Goal: Task Accomplishment & Management: Manage account settings

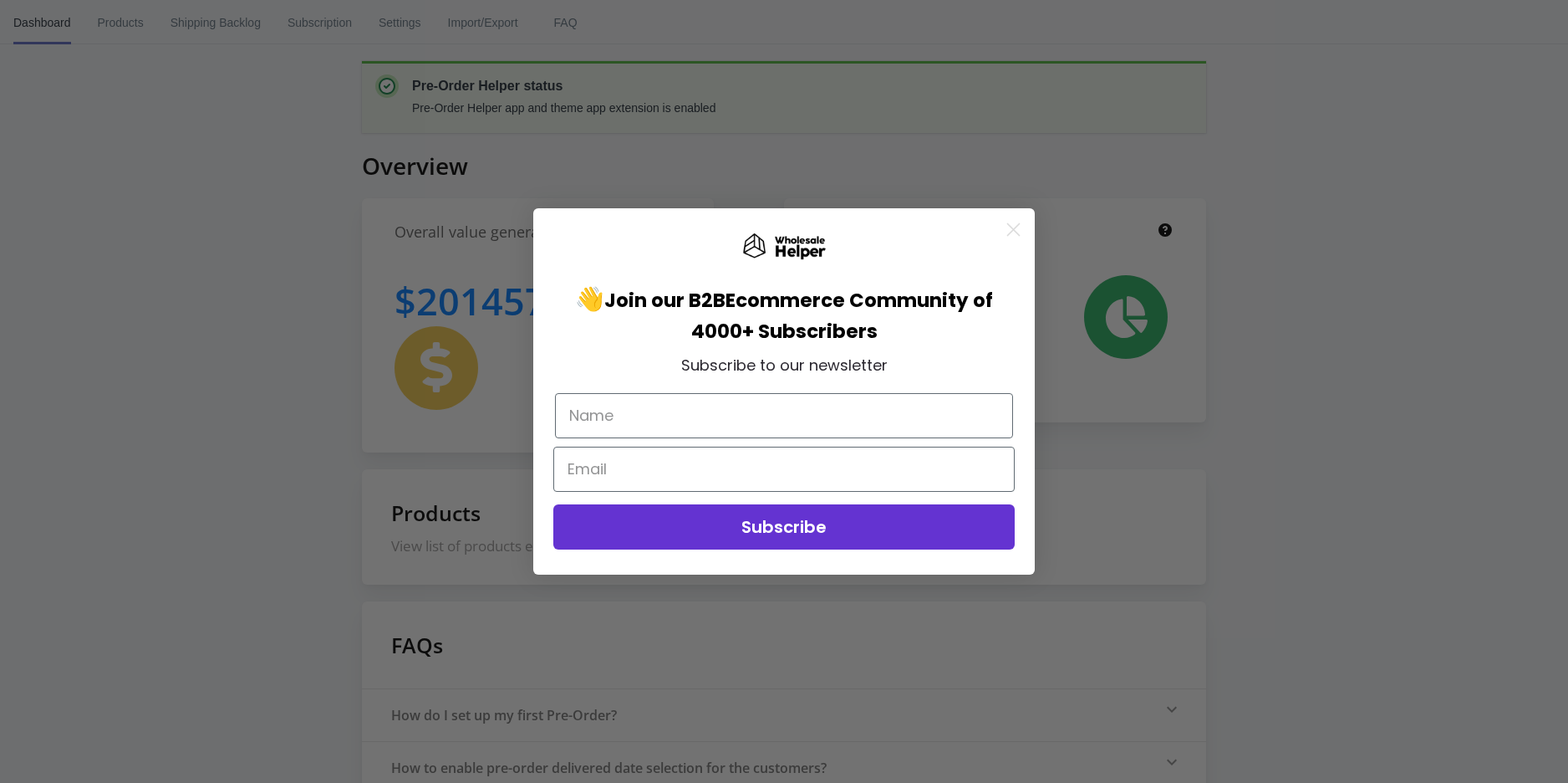
click at [1008, 234] on icon "Close dialog" at bounding box center [1014, 230] width 12 height 12
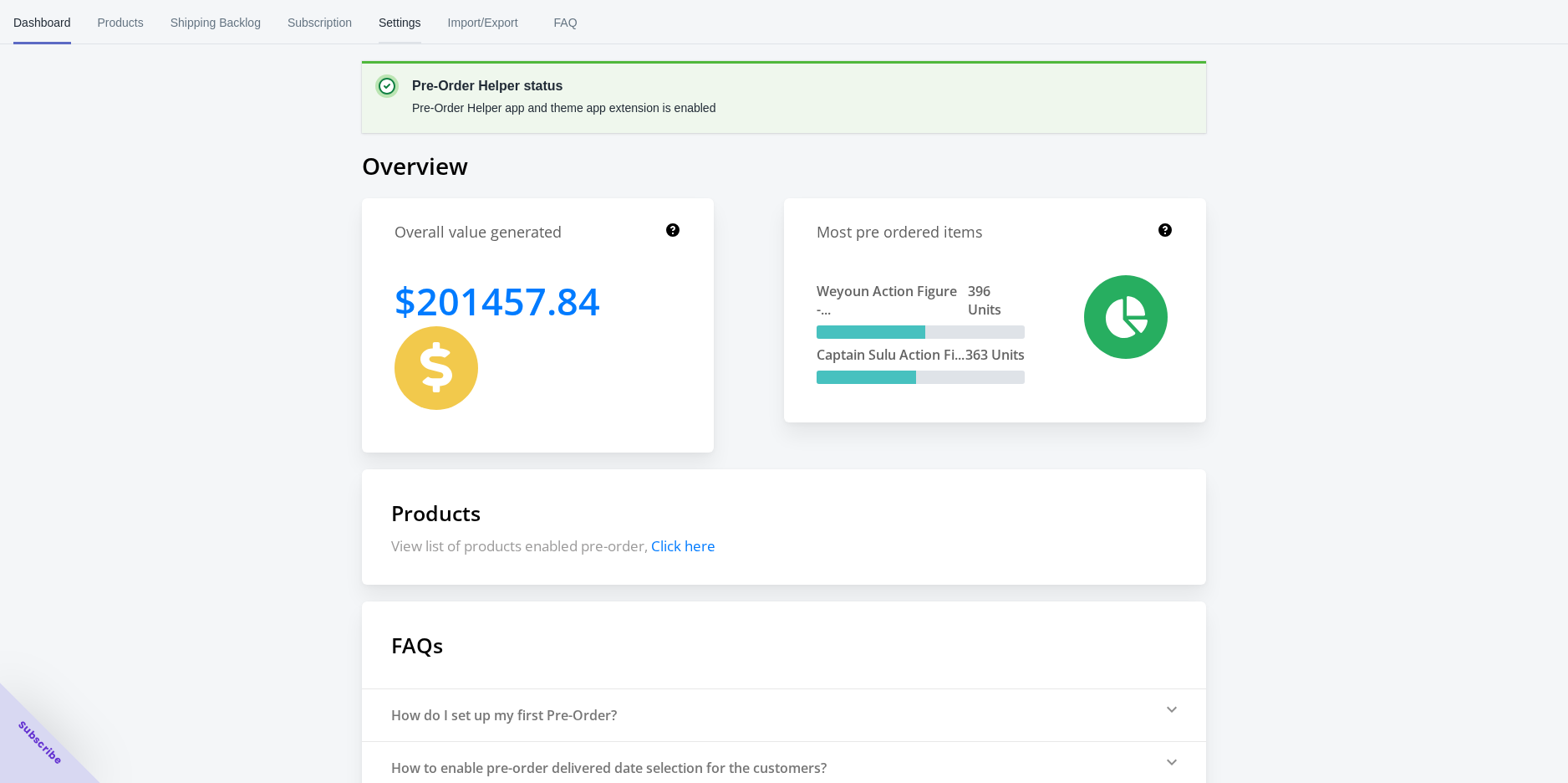
click at [394, 18] on span "Settings" at bounding box center [400, 23] width 43 height 44
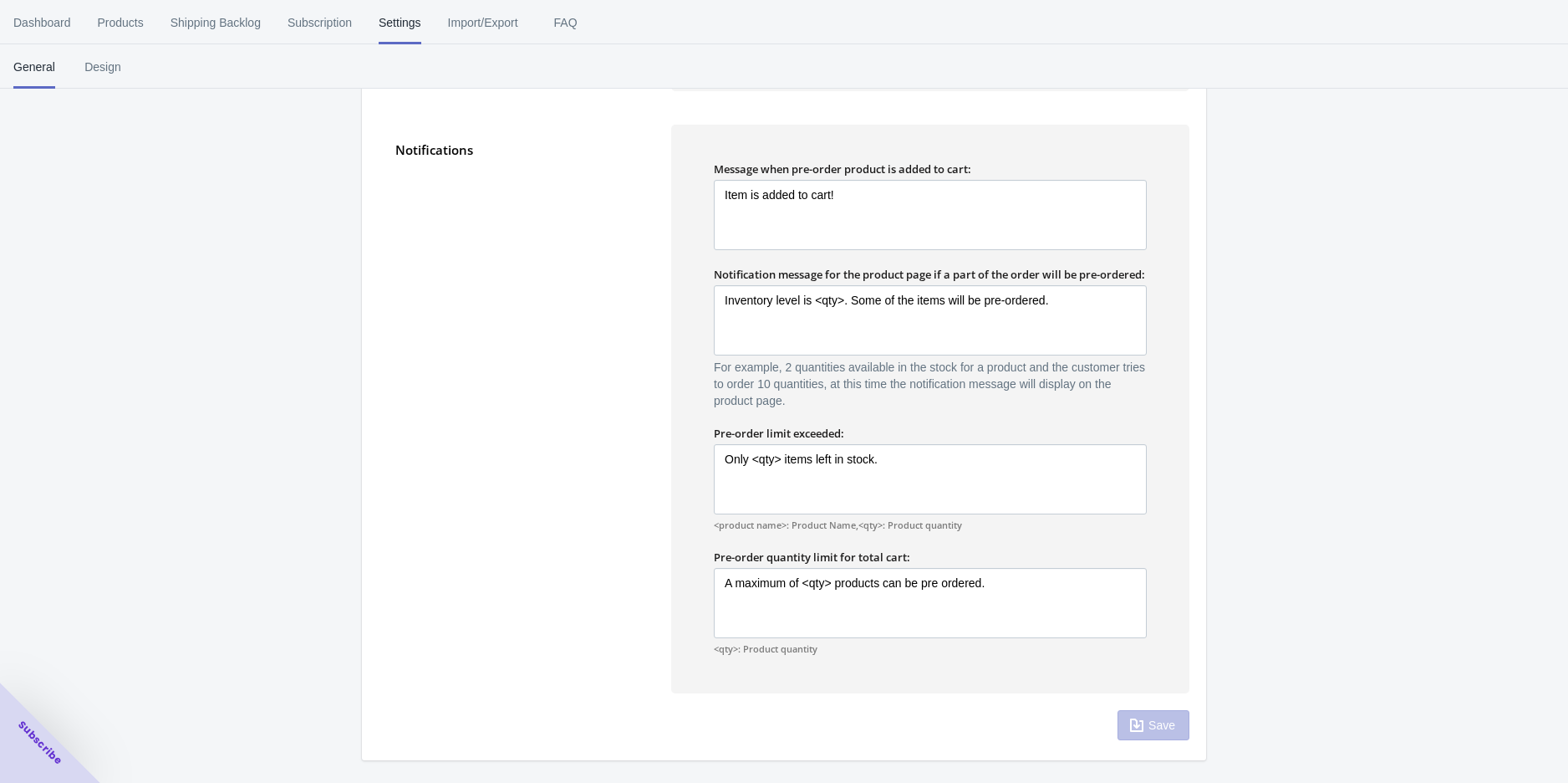
scroll to position [943, 0]
drag, startPoint x: 722, startPoint y: 460, endPoint x: 889, endPoint y: 479, distance: 168.1
click at [880, 478] on textarea "Only <qty> items left in stock." at bounding box center [931, 479] width 433 height 71
click at [900, 481] on textarea "Only <qty> items left in stock." at bounding box center [931, 479] width 433 height 71
click at [92, 79] on span "Design" at bounding box center [103, 67] width 42 height 44
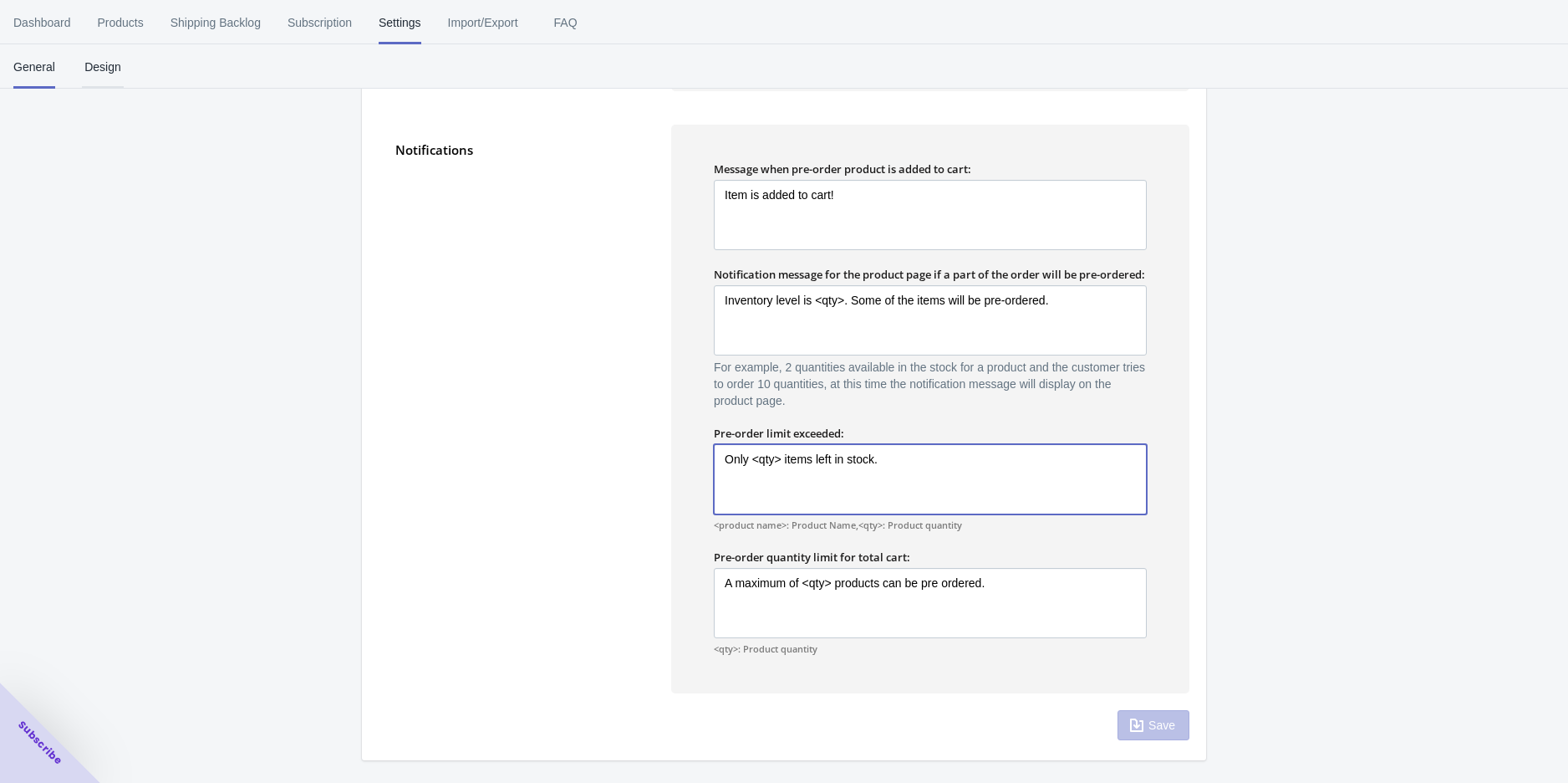
scroll to position [0, 0]
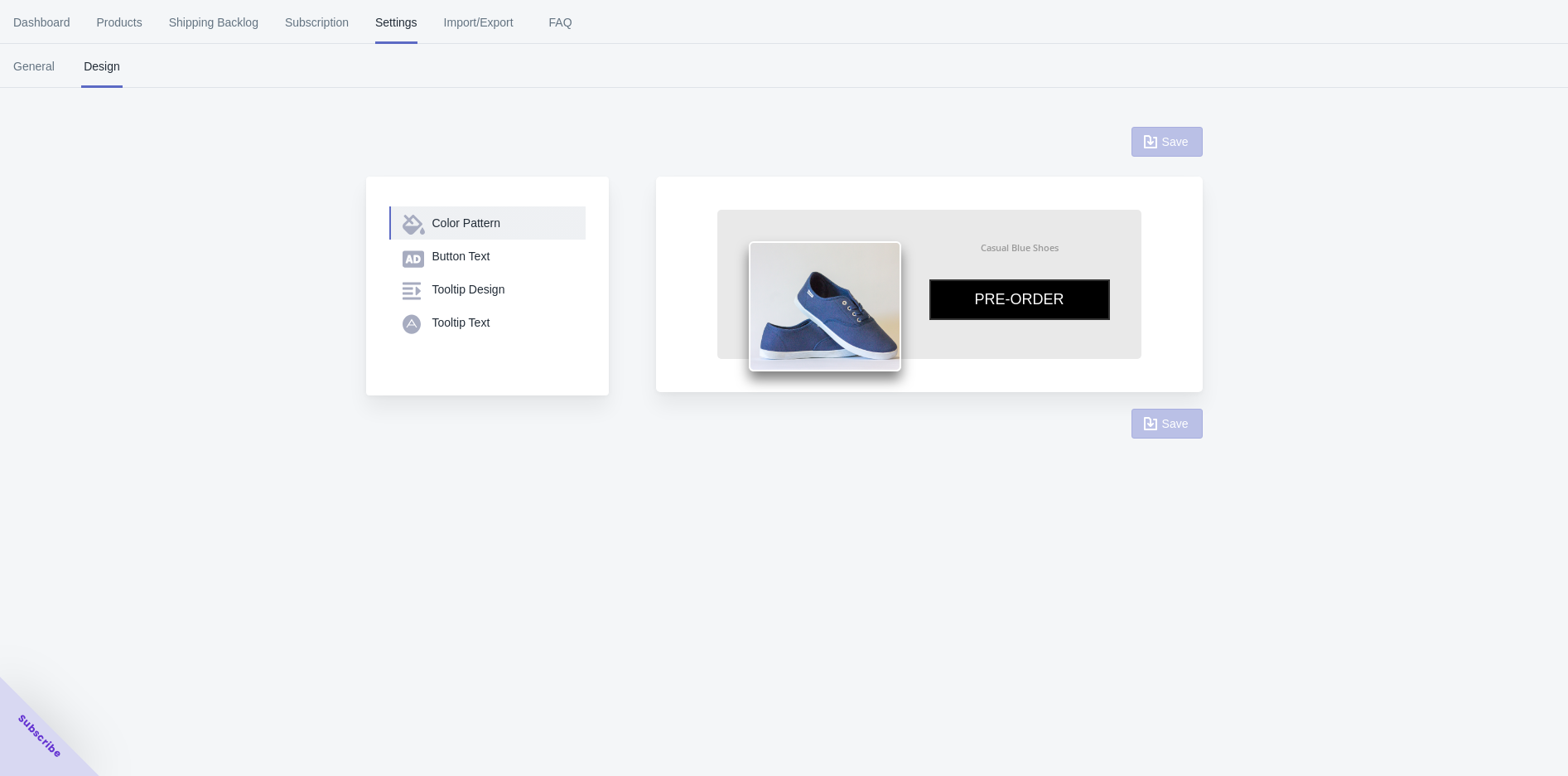
click at [436, 223] on div "Color Pattern" at bounding box center [503, 223] width 140 height 17
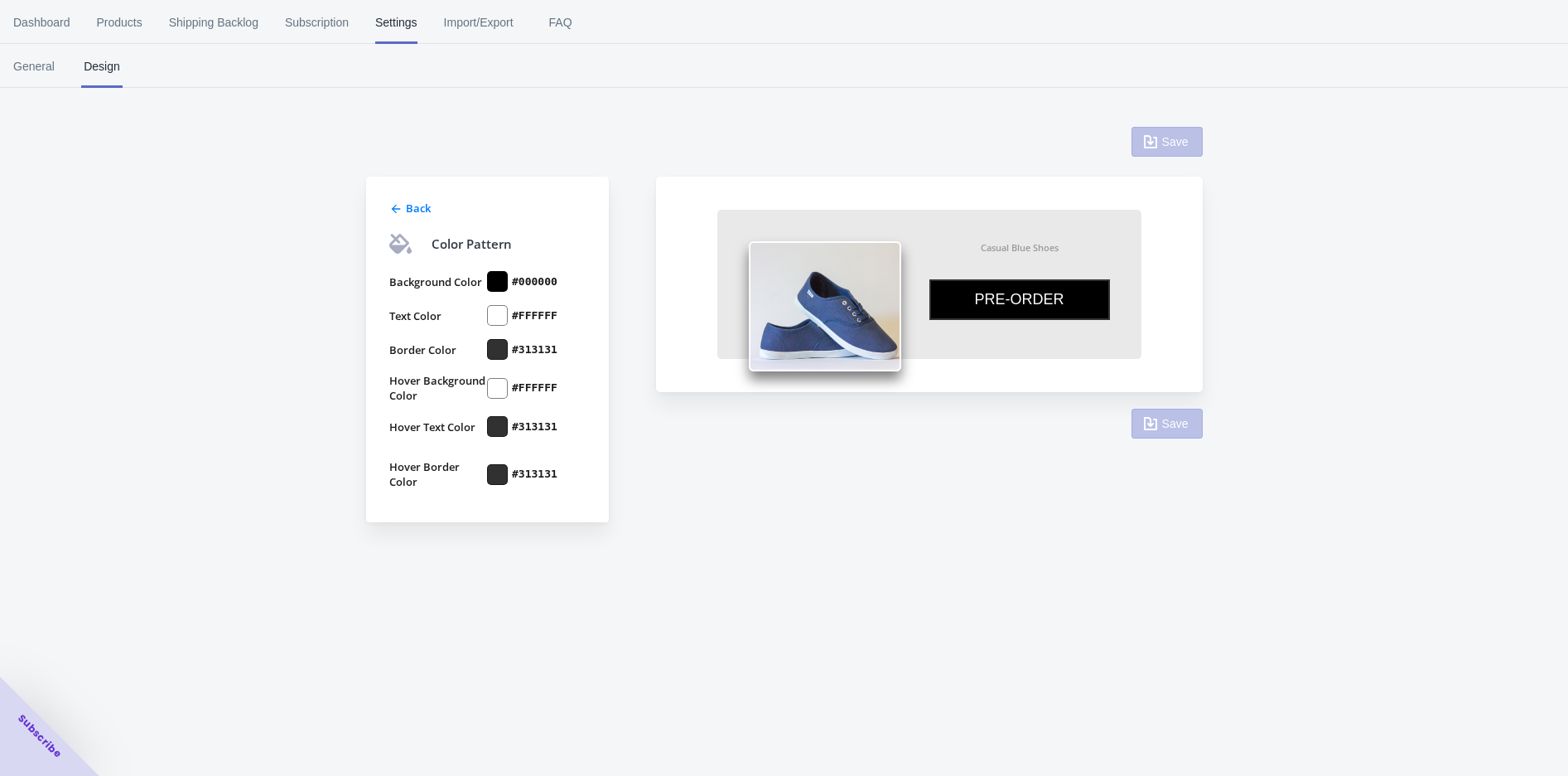
click at [499, 316] on div at bounding box center [497, 315] width 21 height 21
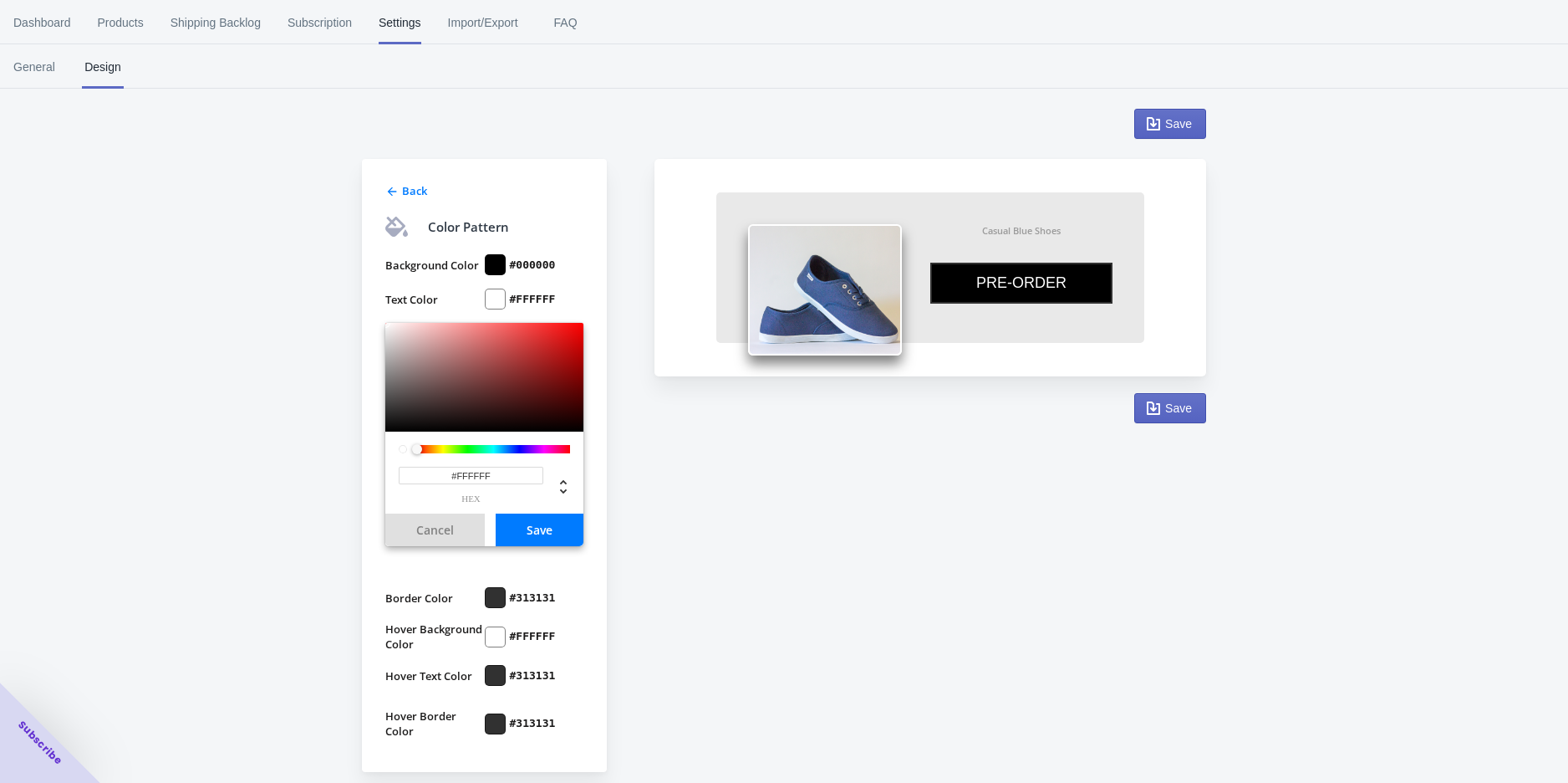
scroll to position [97, 0]
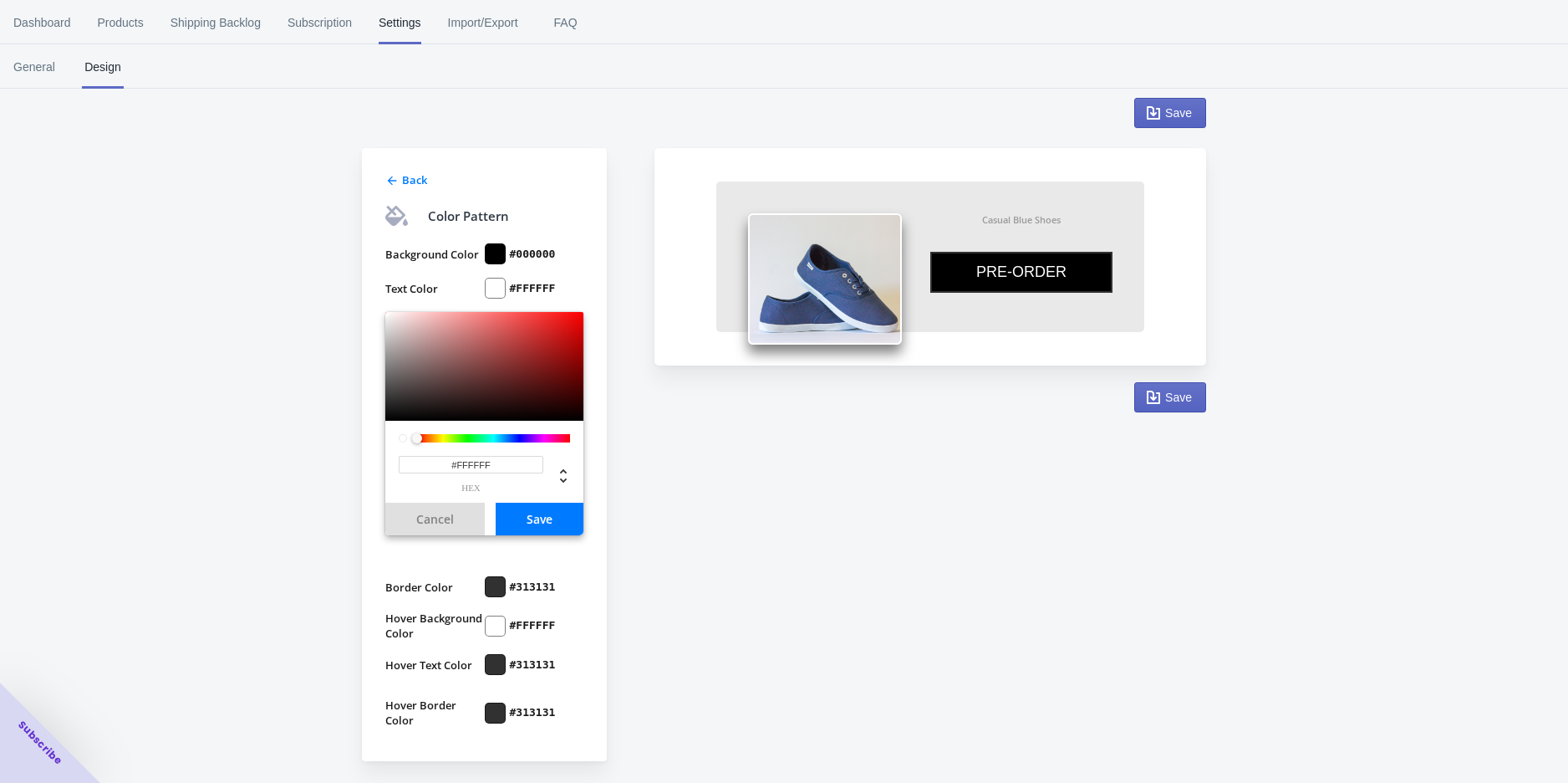
click at [485, 289] on div at bounding box center [495, 287] width 21 height 21
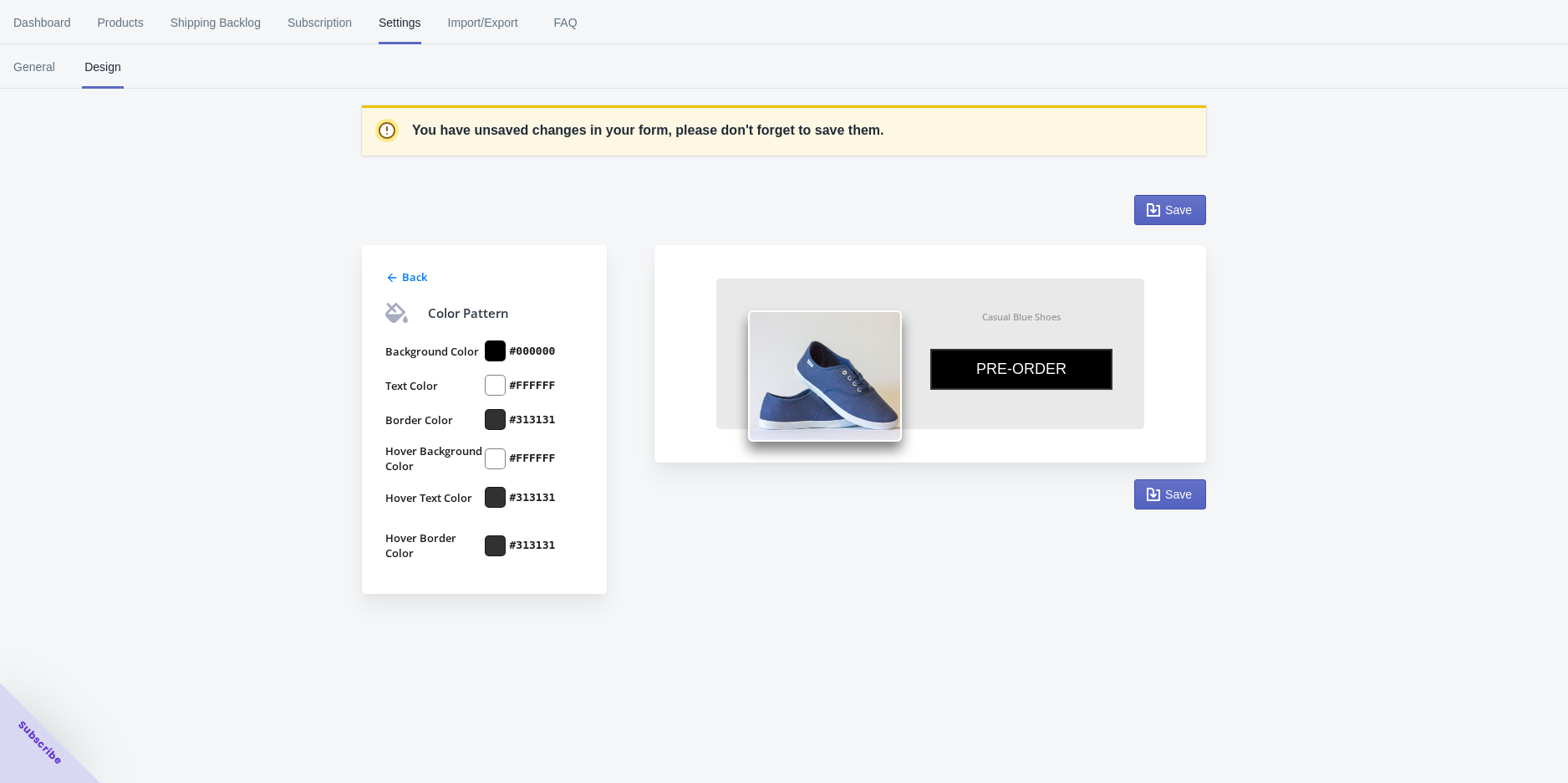
scroll to position [0, 0]
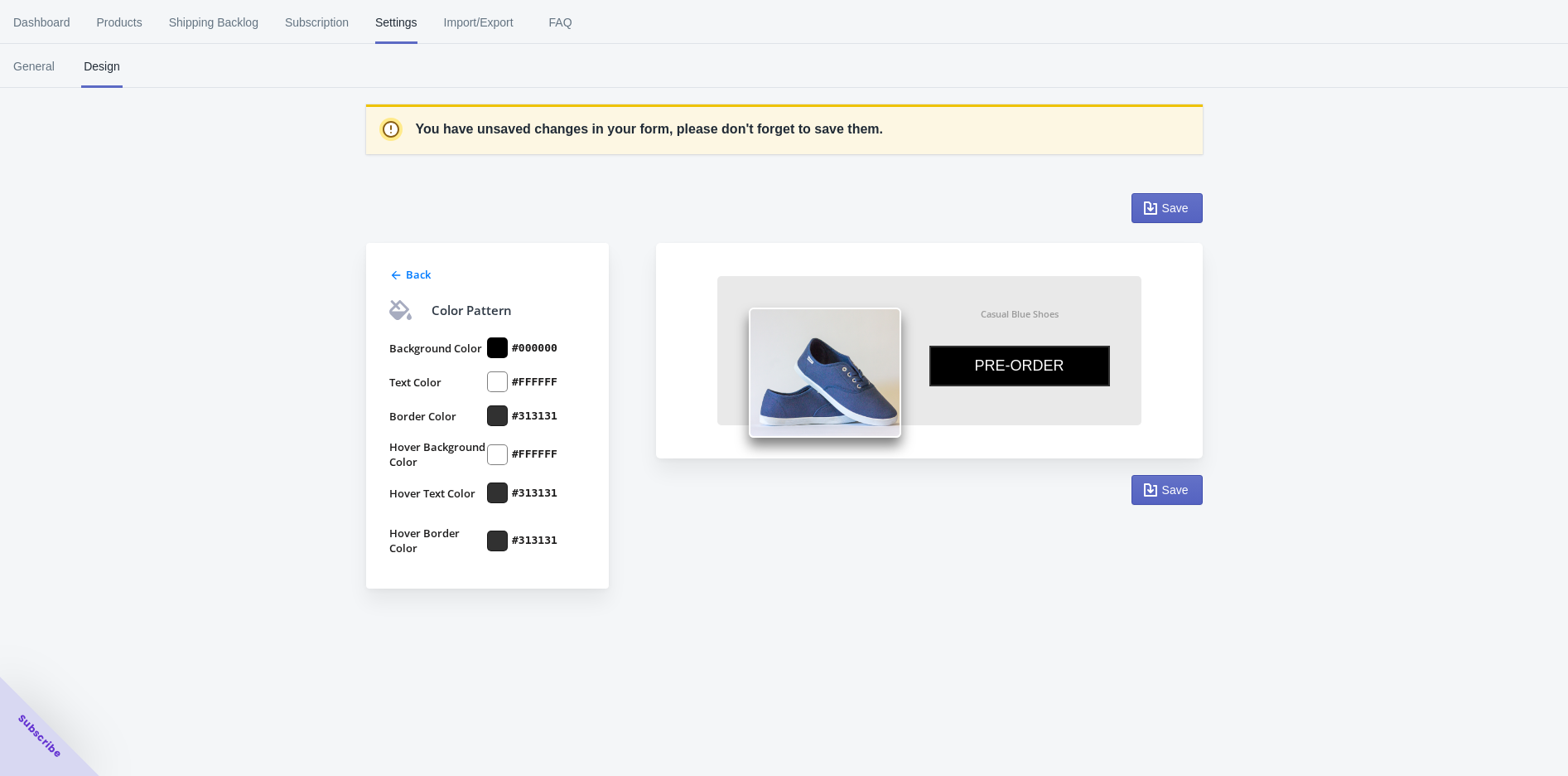
click at [516, 390] on div "#FFFFFF" at bounding box center [536, 381] width 98 height 21
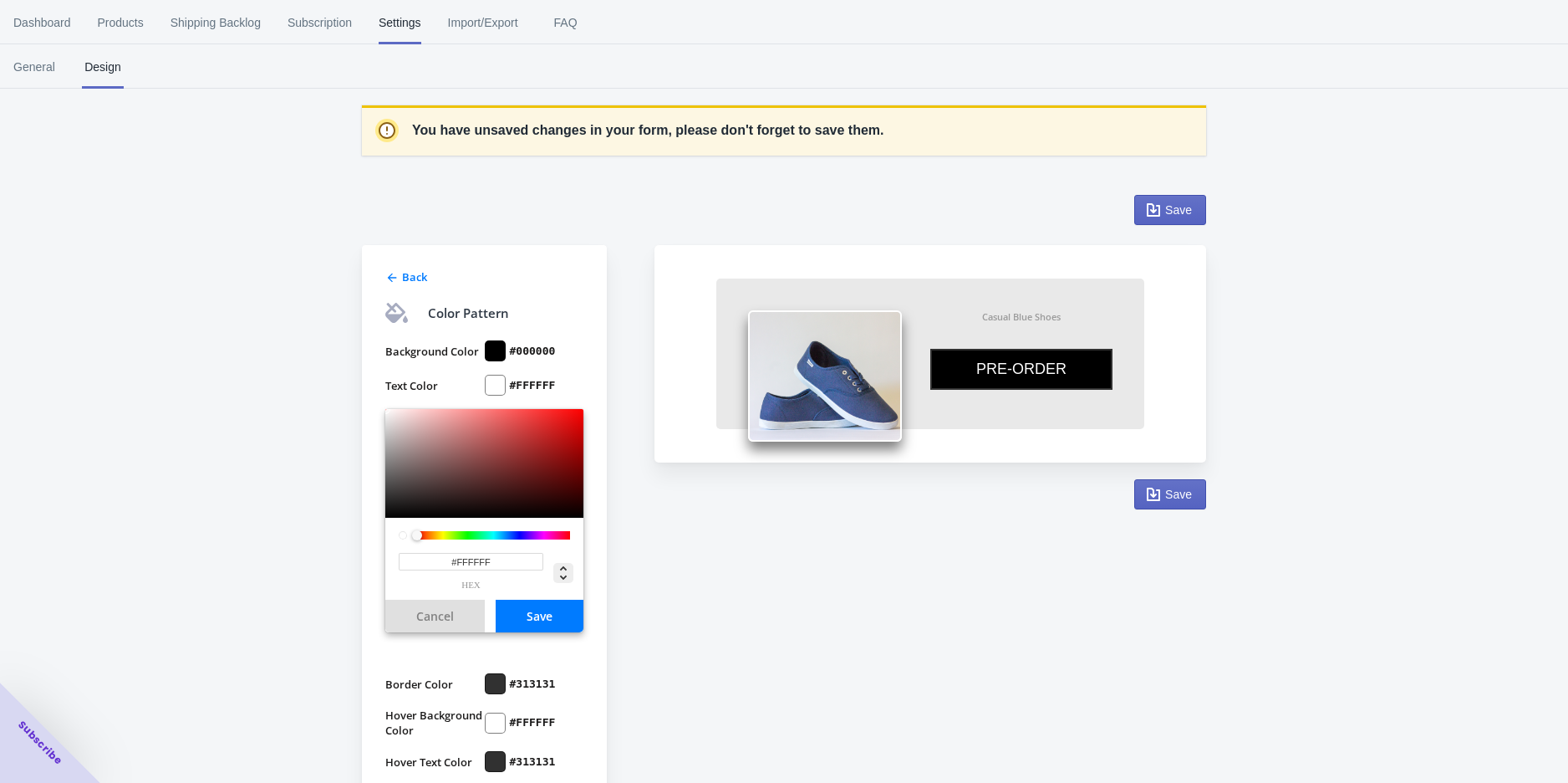
click at [557, 572] on icon at bounding box center [564, 573] width 20 height 20
click at [561, 586] on div at bounding box center [557, 571] width 27 height 37
click at [563, 579] on icon at bounding box center [564, 573] width 20 height 20
type input "0"
type input "0%"
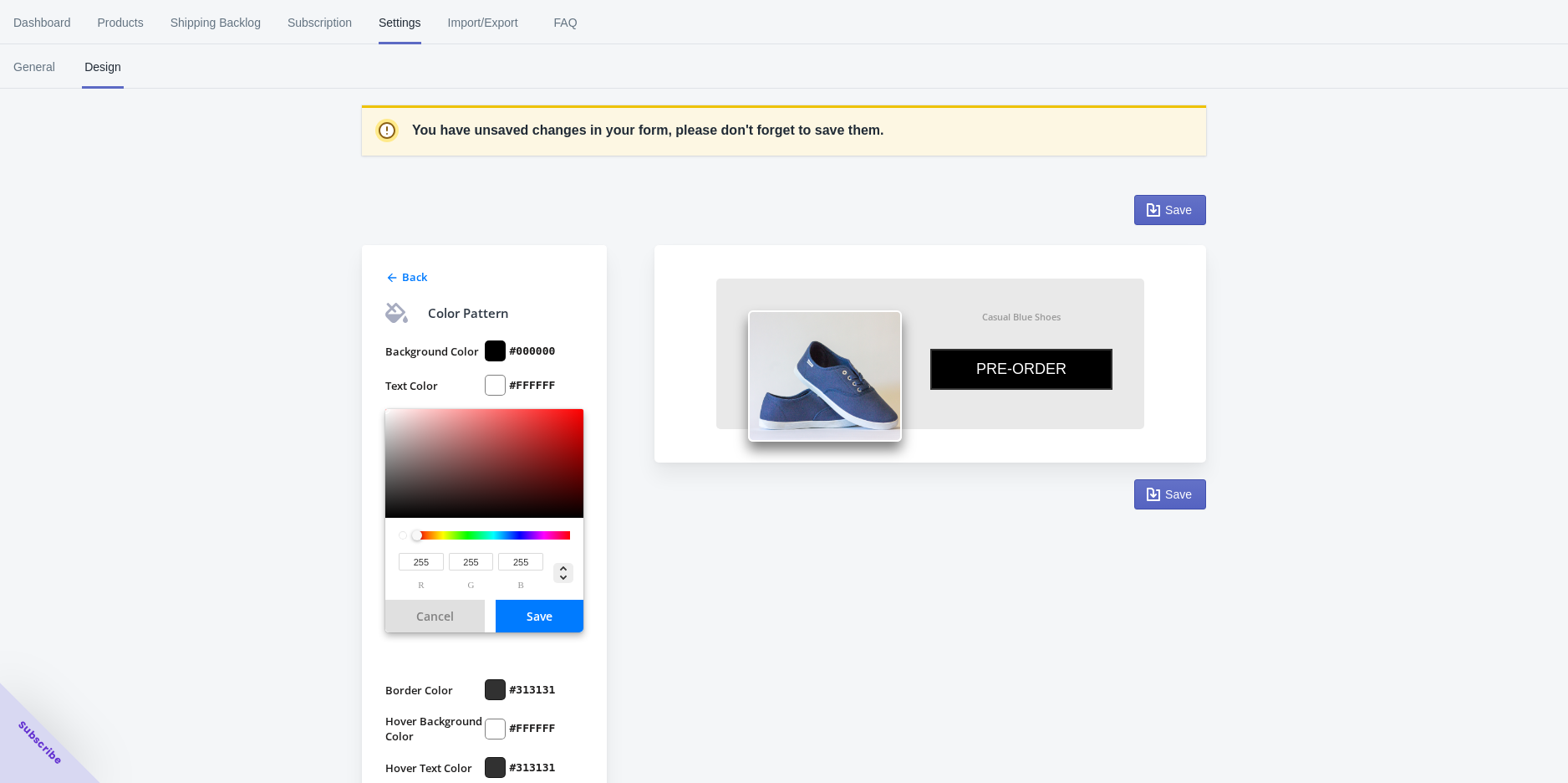
type input "100%"
click at [563, 579] on icon at bounding box center [564, 573] width 20 height 20
click at [561, 570] on icon at bounding box center [564, 573] width 7 height 14
type input "0"
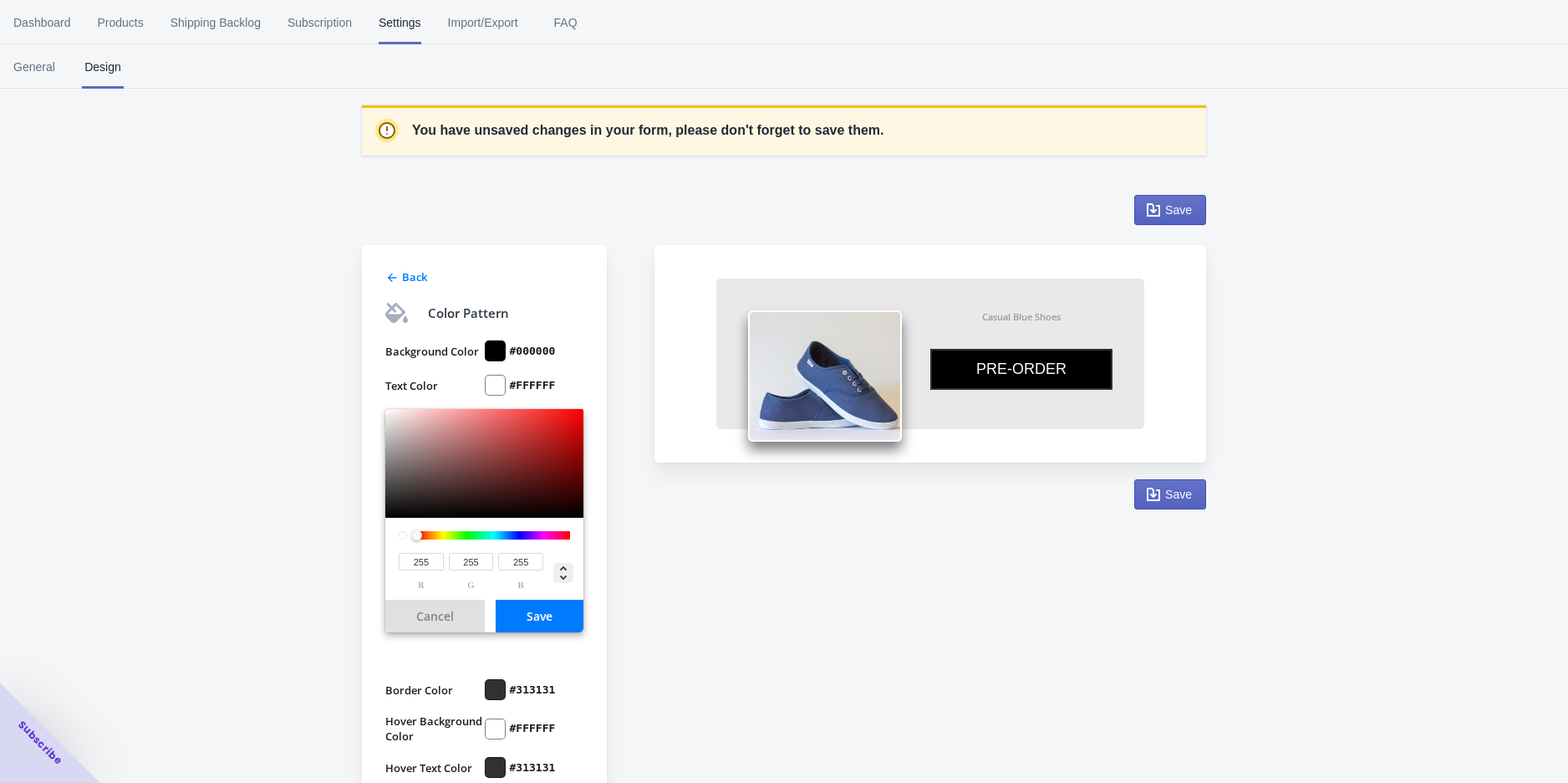
type input "0%"
type input "100%"
click at [463, 619] on button "Cancel" at bounding box center [435, 616] width 99 height 33
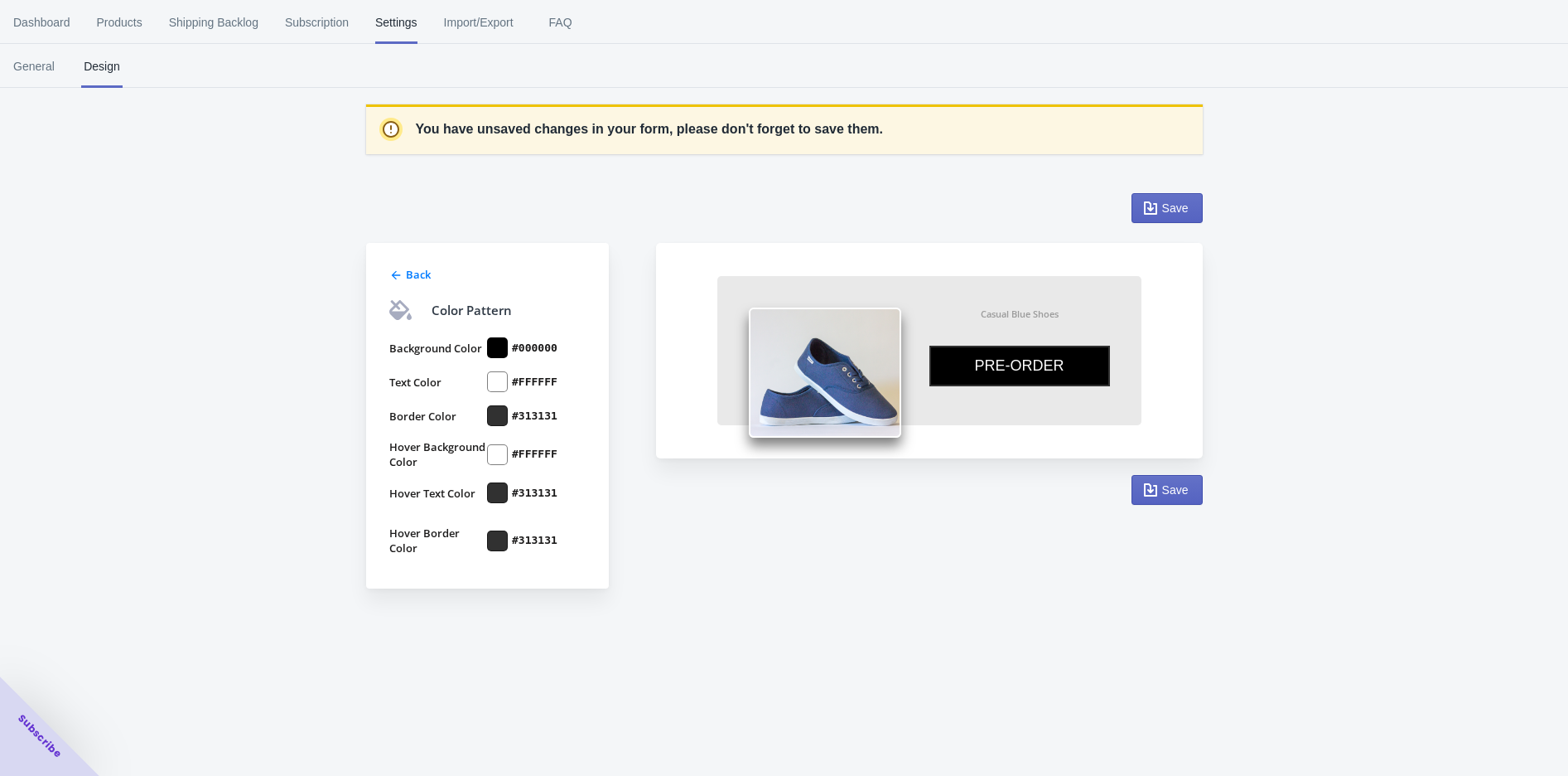
click at [793, 654] on div "Dashboard Products Shipping Backlog Subscription Settings Import/Export FAQ Das…" at bounding box center [784, 388] width 1568 height 776
click at [1005, 604] on div "Back Color Pattern Background Color #000000 Text Color #FFFFFF Border Color #31…" at bounding box center [784, 390] width 836 height 440
click at [543, 376] on label "#FFFFFF" at bounding box center [534, 382] width 46 height 15
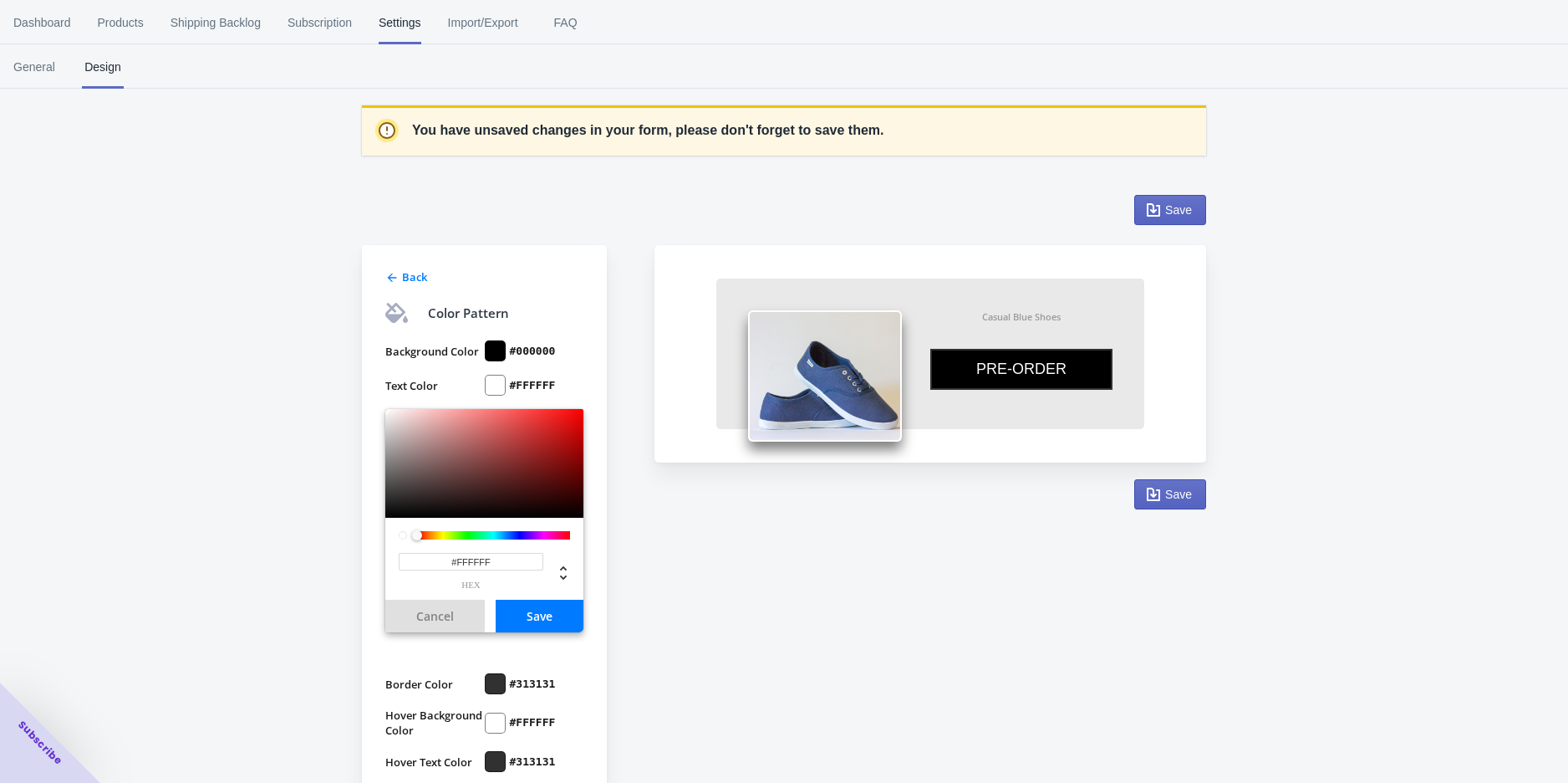
click at [527, 565] on input "#FFFFFF" at bounding box center [471, 561] width 144 height 18
click at [562, 570] on icon at bounding box center [564, 573] width 20 height 20
type input "0"
type input "0%"
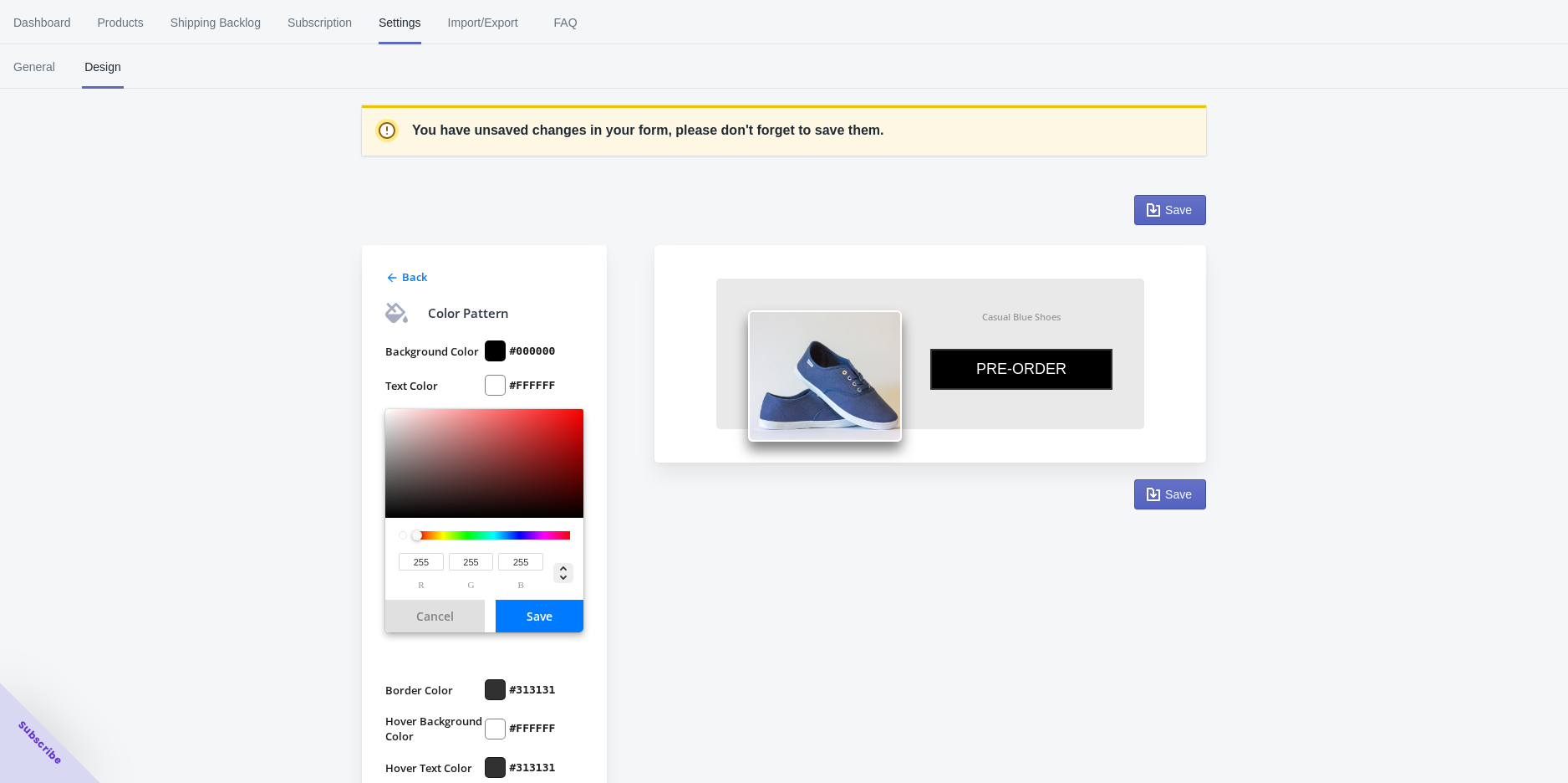
type input "100%"
click at [562, 570] on icon at bounding box center [564, 573] width 20 height 20
type input "0"
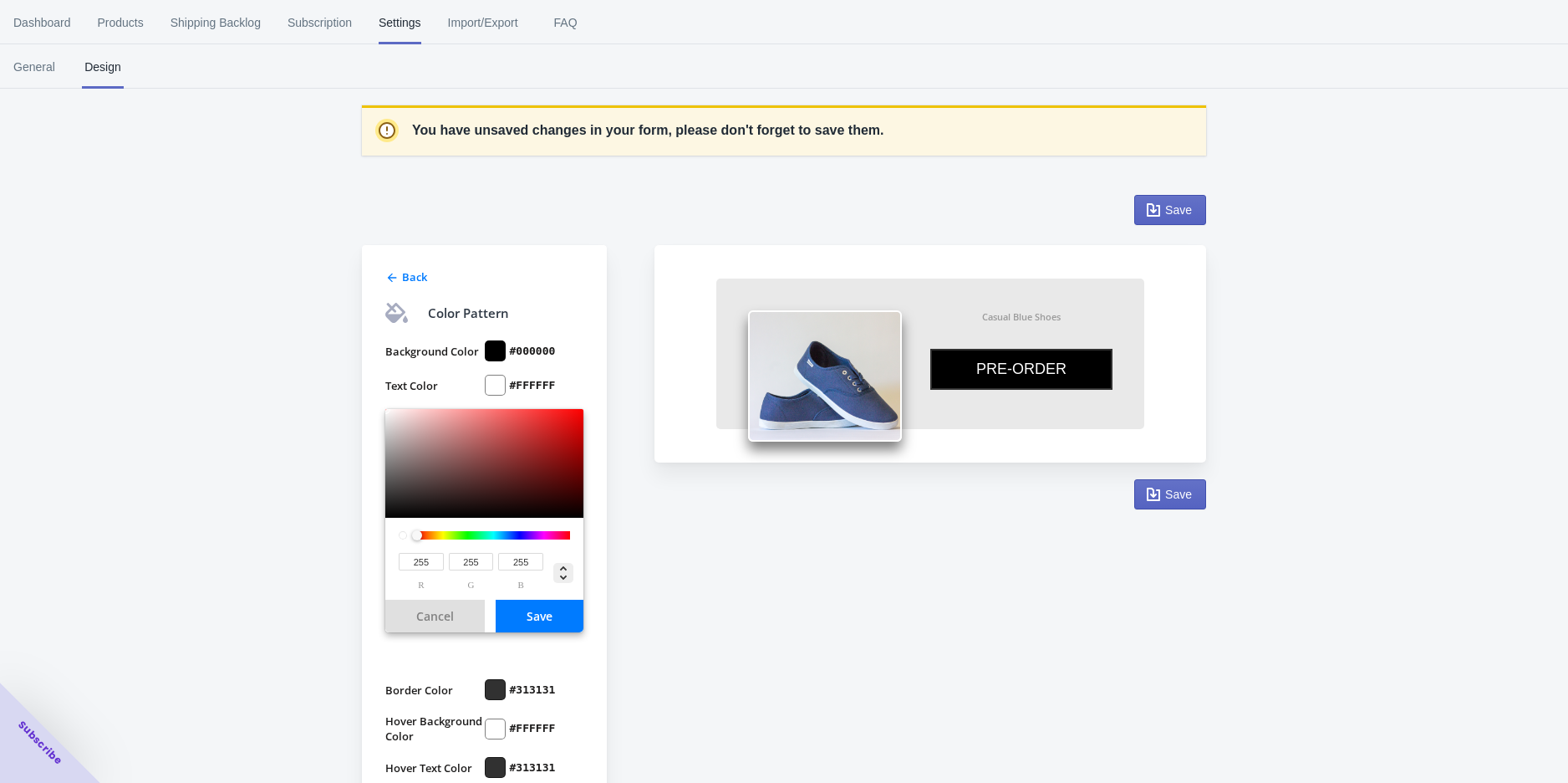
type input "0%"
type input "100%"
click at [562, 570] on icon at bounding box center [564, 573] width 20 height 20
click at [507, 560] on input "#FFFFFF" at bounding box center [471, 561] width 144 height 18
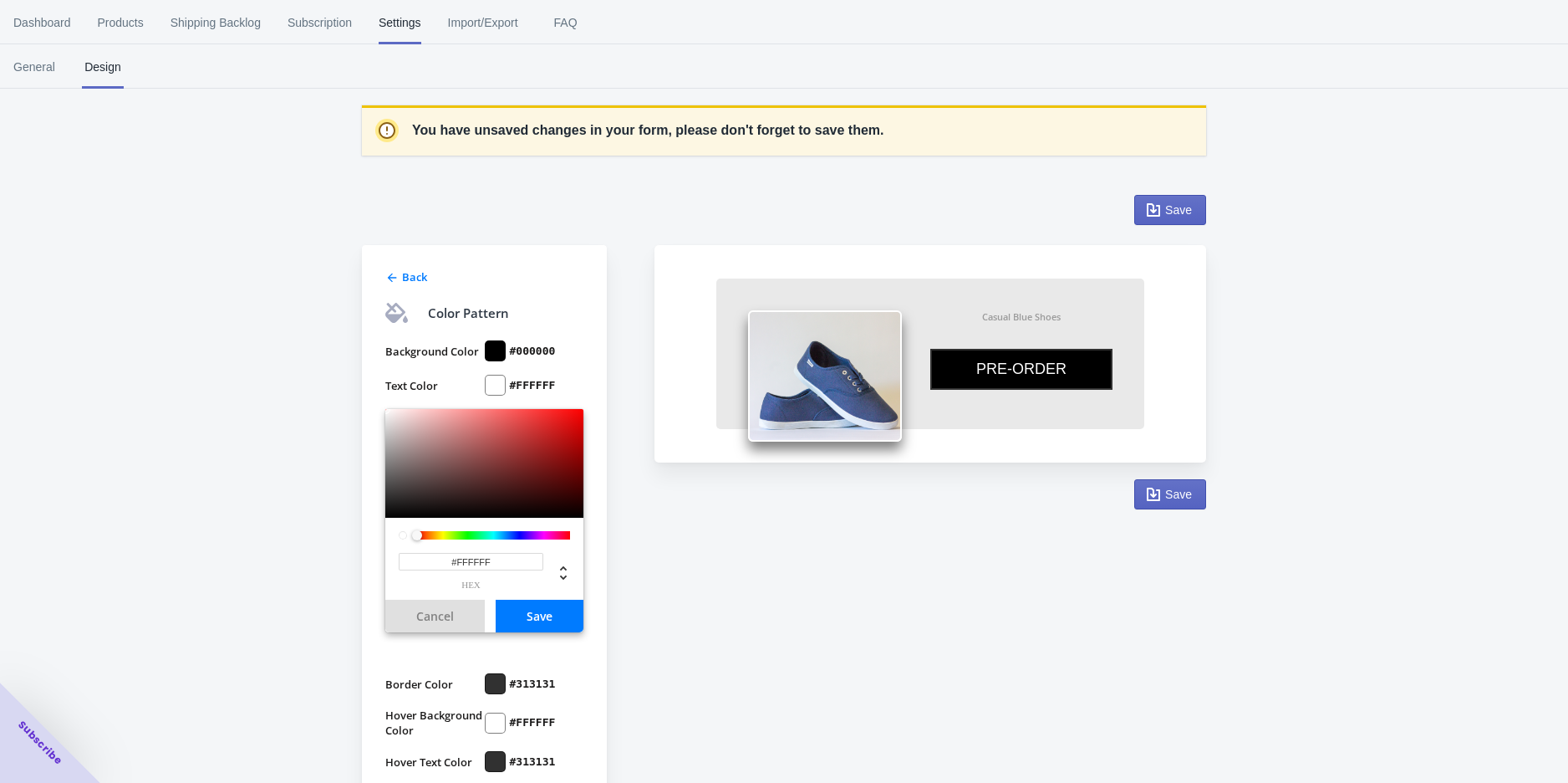
click at [507, 560] on input "#FFFFFF" at bounding box center [471, 561] width 144 height 18
type input "#000000"
drag, startPoint x: 557, startPoint y: 619, endPoint x: 582, endPoint y: 619, distance: 25.0
click at [558, 619] on button "Save" at bounding box center [539, 616] width 88 height 33
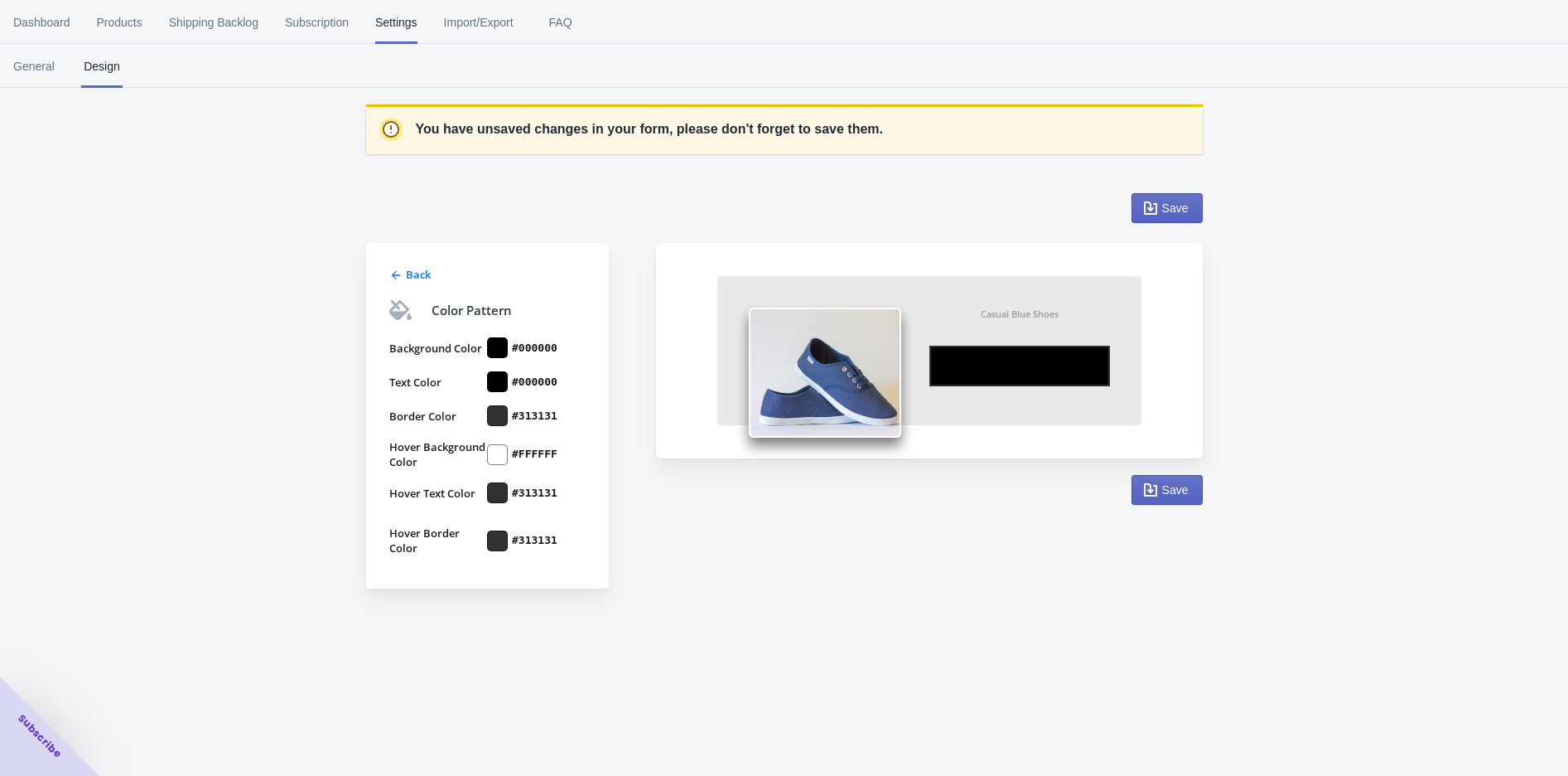
click at [730, 611] on div "Dashboard Products Shipping Backlog Subscription Settings Import/Export FAQ Das…" at bounding box center [784, 388] width 1568 height 776
click at [1298, 281] on div "You have unsaved changes in your form, please don't forget to save them. Back C…" at bounding box center [784, 327] width 1568 height 567
click at [1188, 202] on span "Save" at bounding box center [1175, 208] width 27 height 13
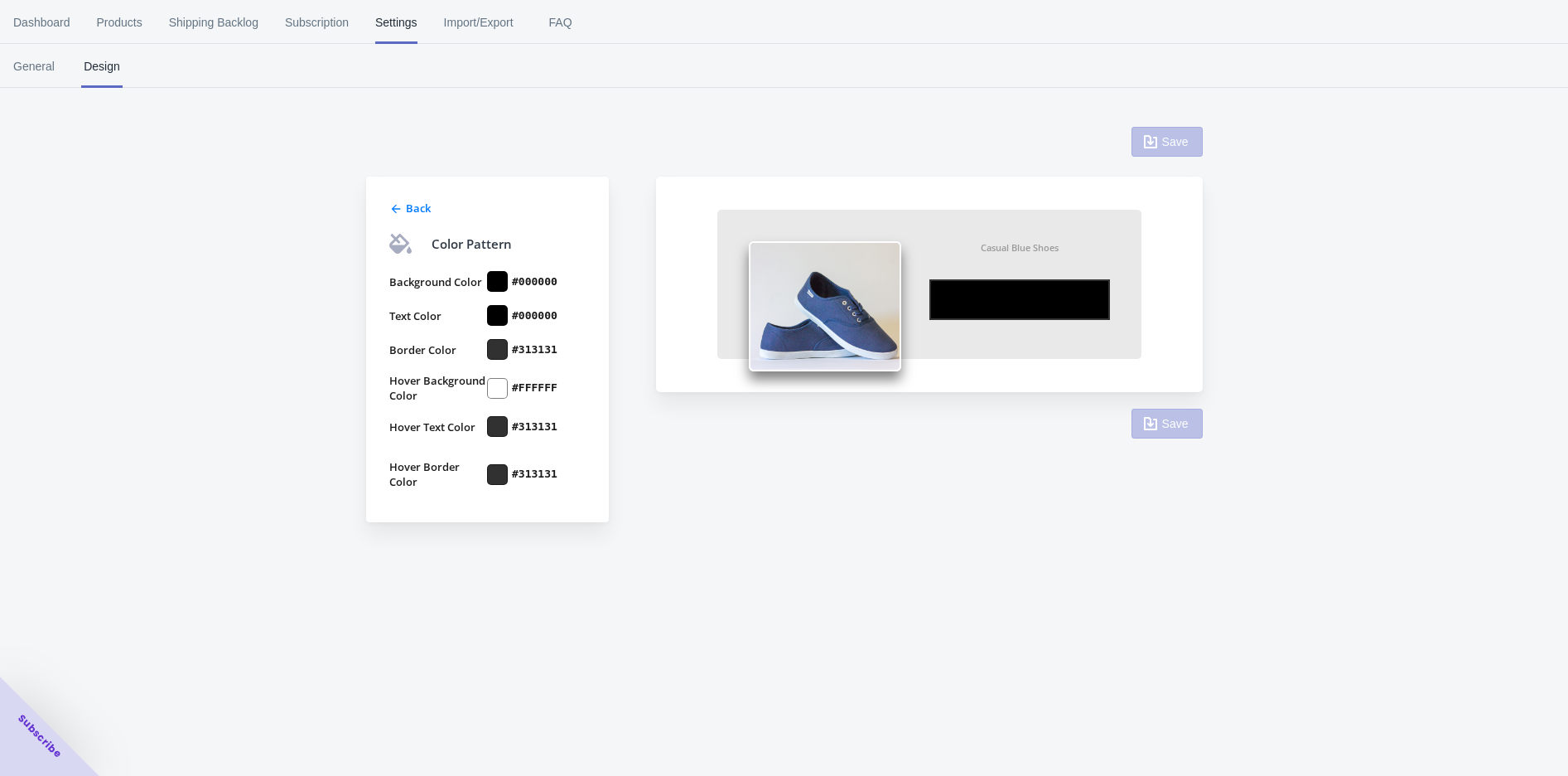
click at [1388, 231] on div "Back Color Pattern Background Color #000000 Text Color #000000 Border Color #31…" at bounding box center [784, 294] width 1568 height 500
click at [1057, 504] on div "Back Color Pattern Background Color #000000 Text Color #000000 Border Color #31…" at bounding box center [776, 316] width 853 height 412
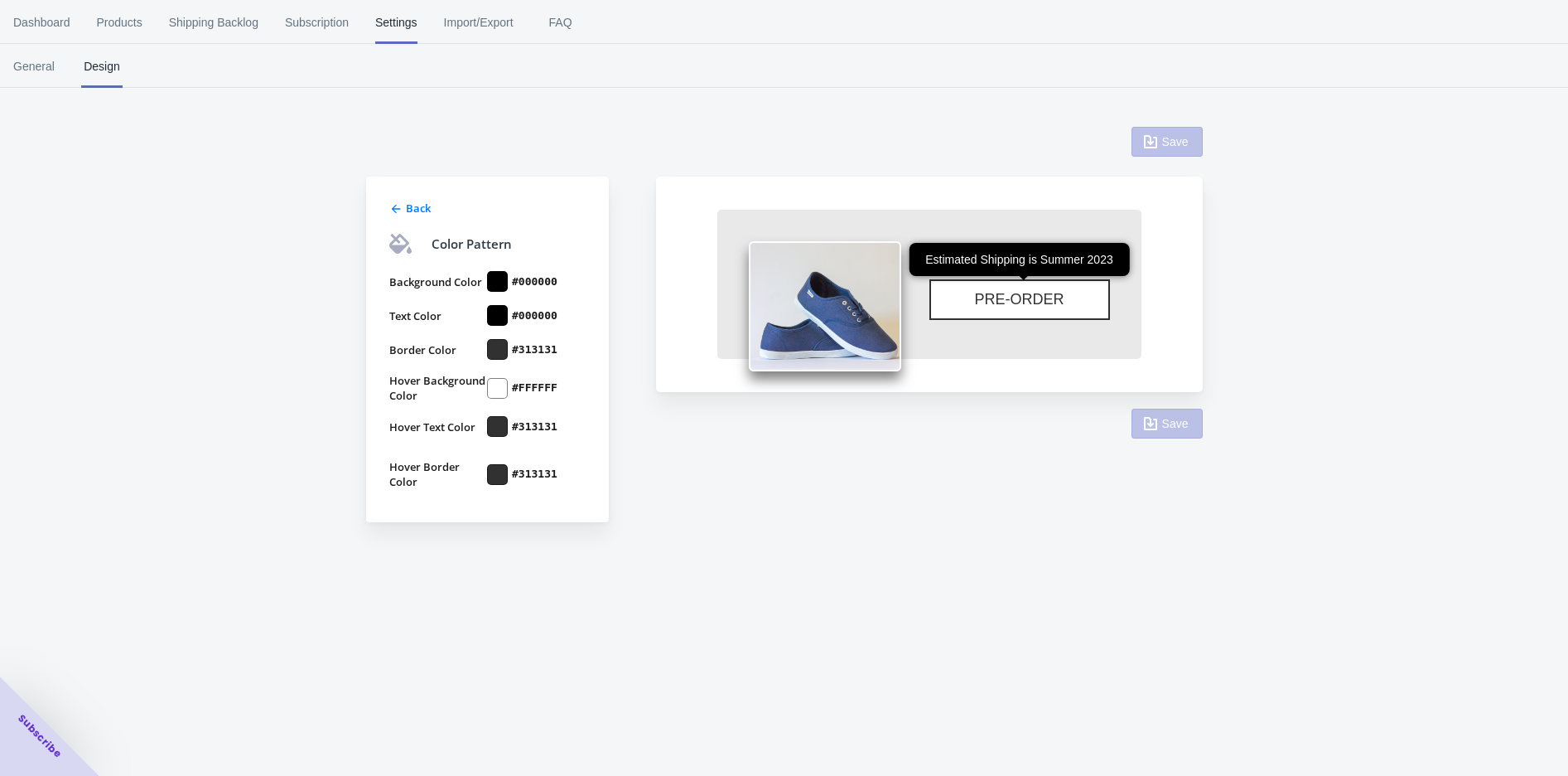
click at [975, 311] on button "PRE-ORDER" at bounding box center [1020, 299] width 181 height 41
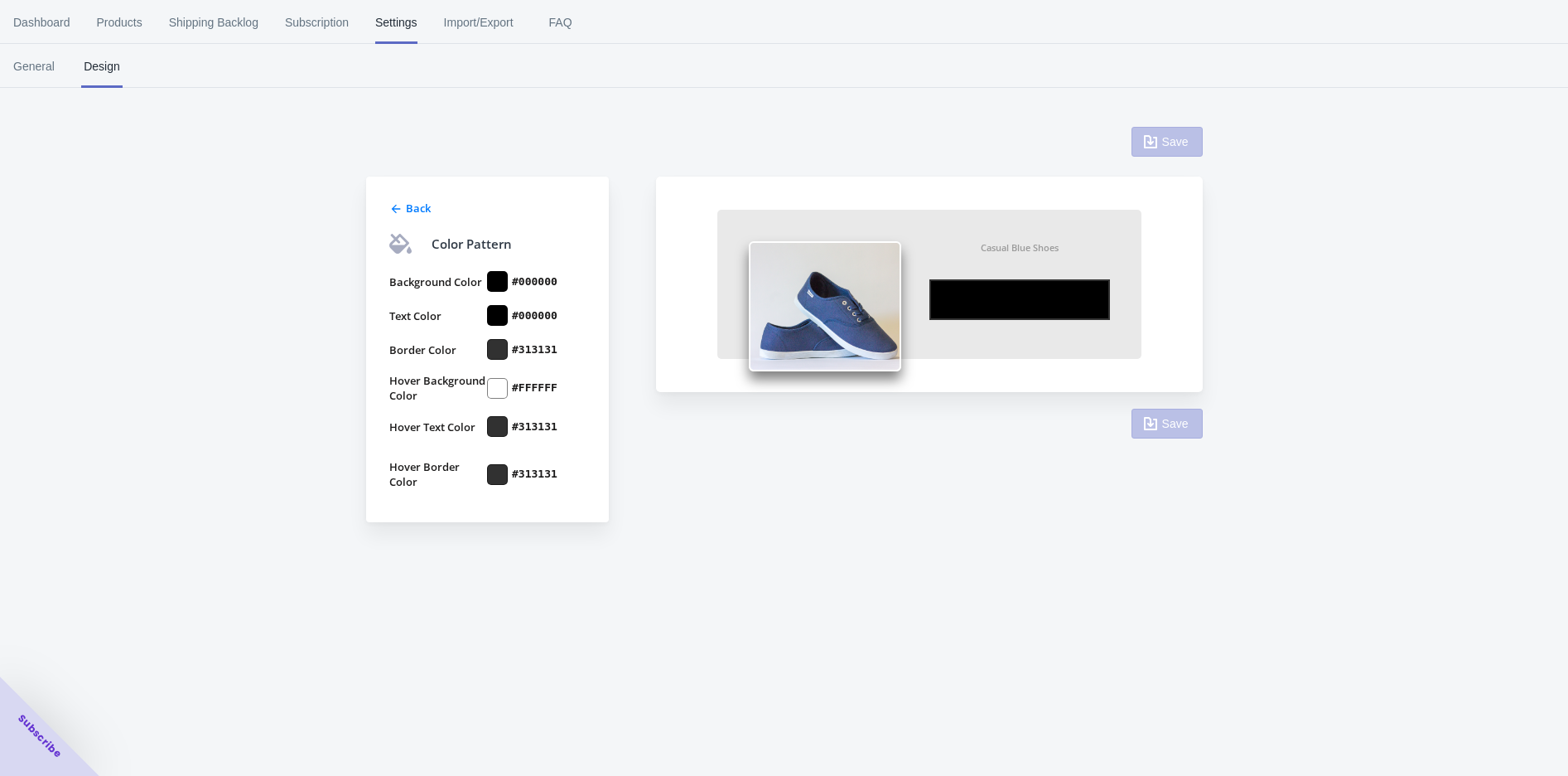
click at [945, 529] on div "Back Color Pattern Background Color #000000 Text Color #000000 Border Color #31…" at bounding box center [784, 324] width 836 height 440
click at [498, 286] on div at bounding box center [497, 281] width 21 height 21
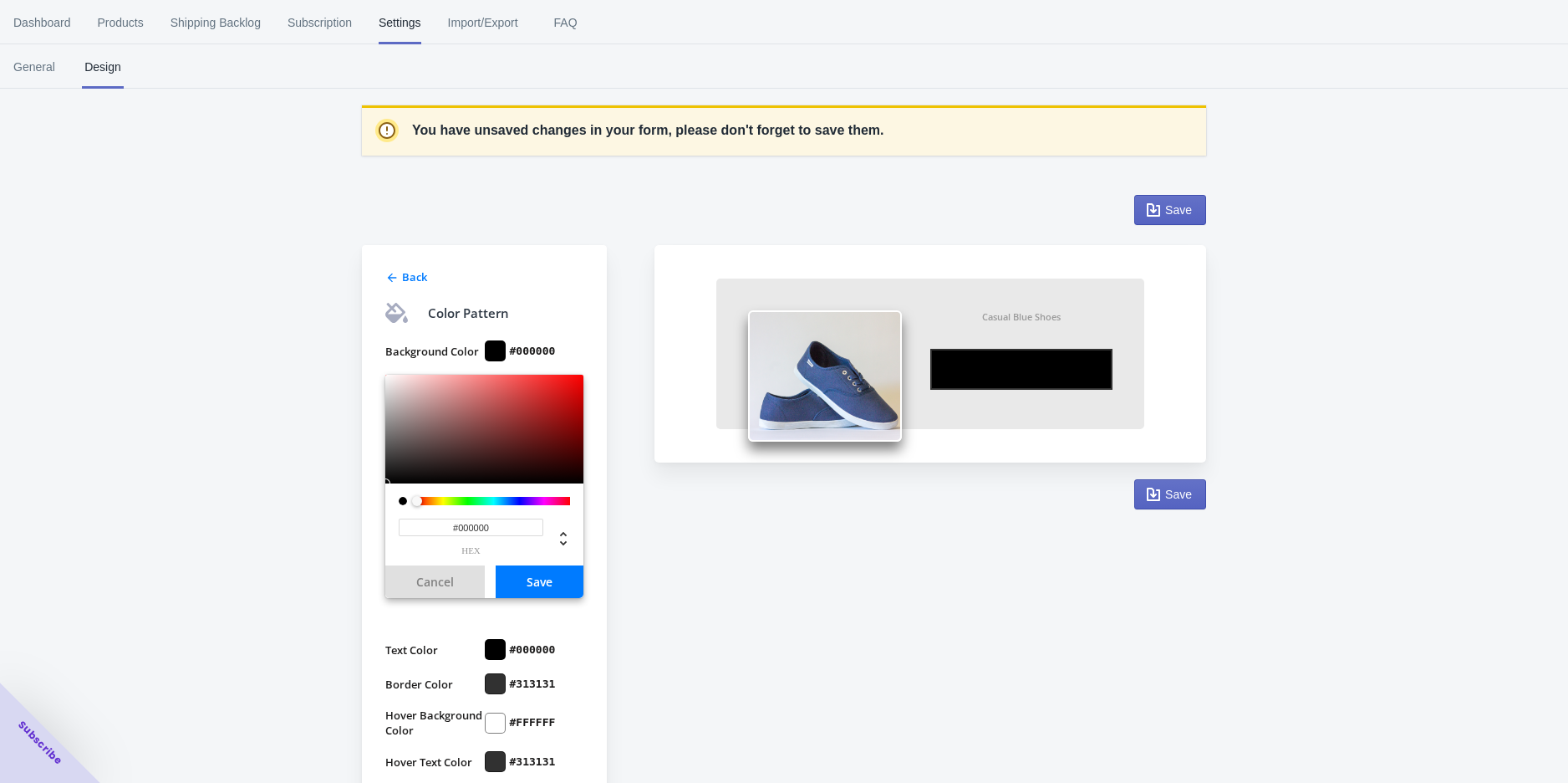
click at [469, 546] on span "hex" at bounding box center [471, 550] width 144 height 9
click at [559, 539] on icon at bounding box center [564, 539] width 20 height 20
type input "0"
click at [559, 539] on icon at bounding box center [564, 539] width 20 height 20
type input "0%"
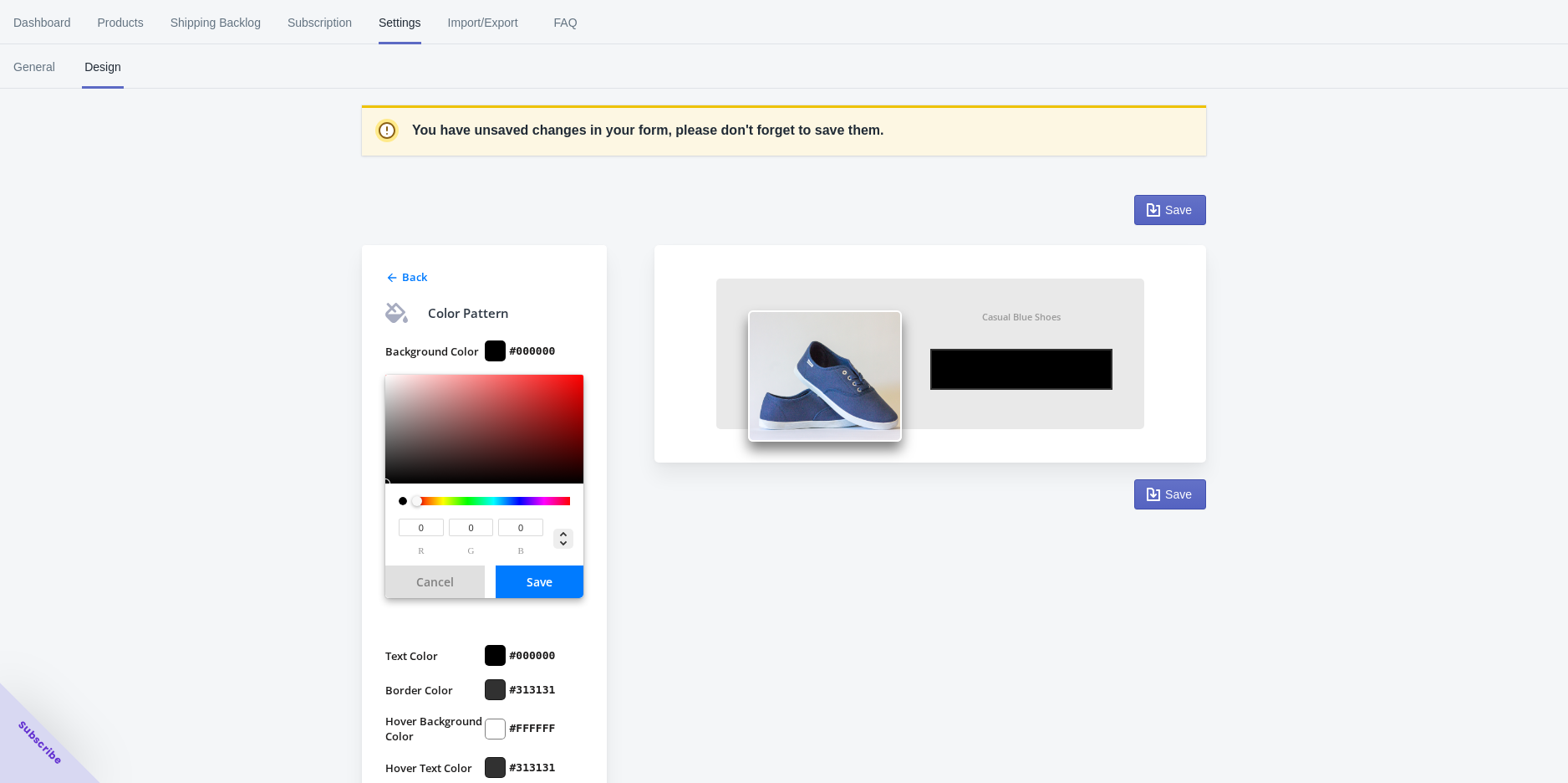
type input "0%"
click at [559, 539] on icon at bounding box center [564, 539] width 20 height 20
click at [403, 500] on div at bounding box center [403, 501] width 8 height 8
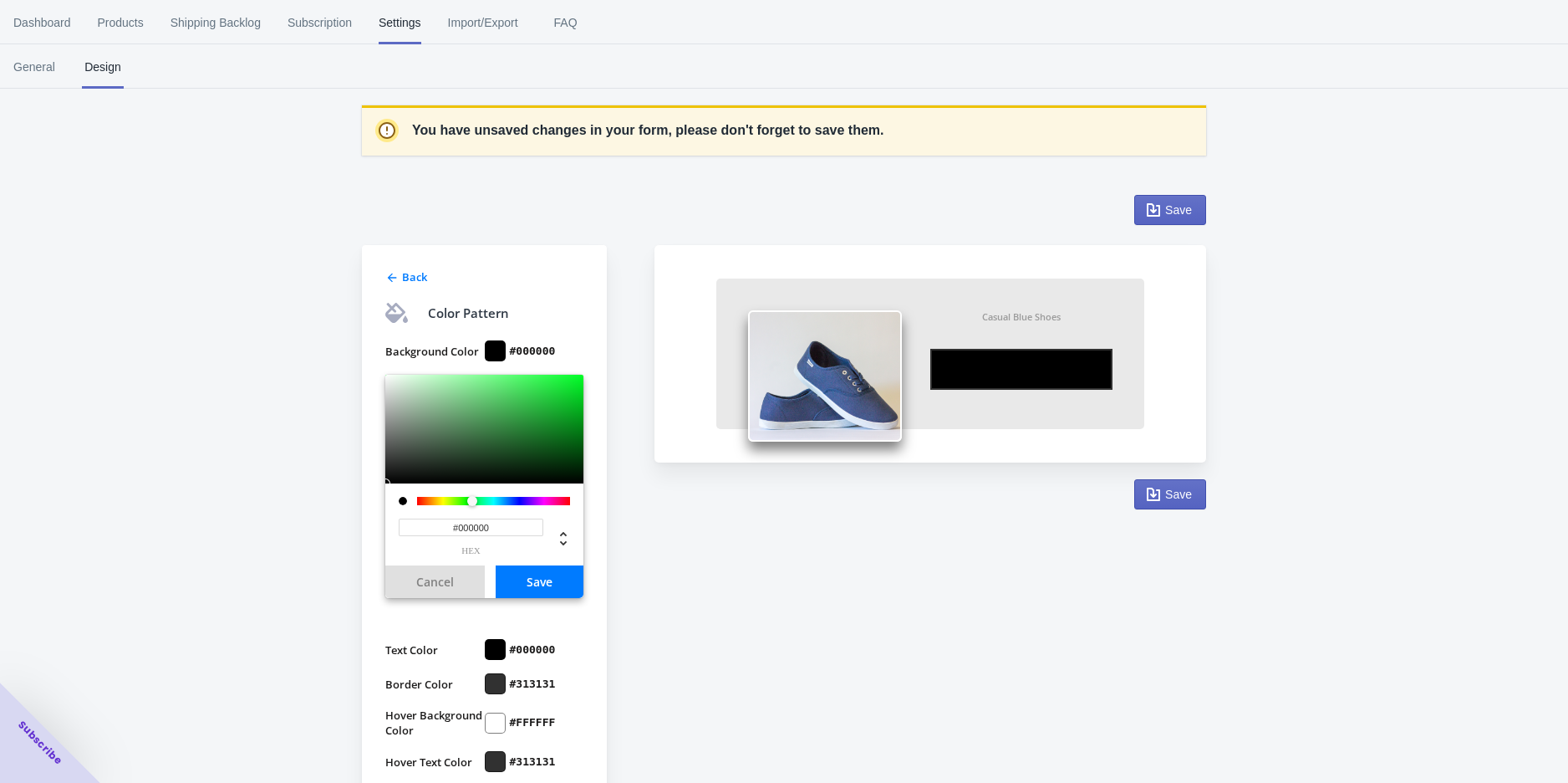
drag, startPoint x: 423, startPoint y: 500, endPoint x: 472, endPoint y: 508, distance: 49.6
click at [472, 508] on div "#000000 hex" at bounding box center [485, 524] width 198 height 82
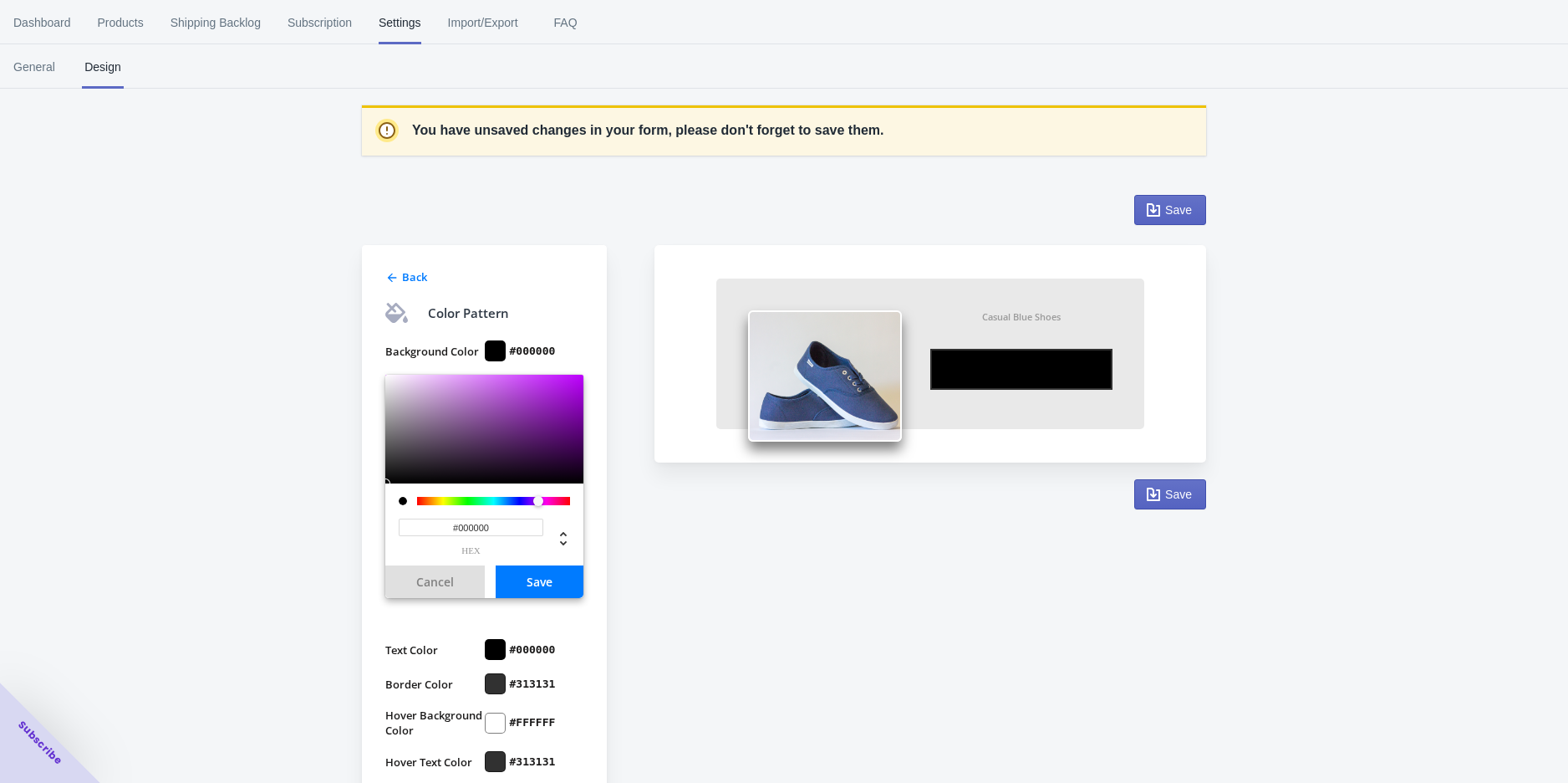
click at [536, 515] on div "#000000 hex" at bounding box center [485, 530] width 171 height 50
click at [502, 476] on div at bounding box center [485, 428] width 198 height 108
click at [496, 434] on div at bounding box center [485, 428] width 198 height 108
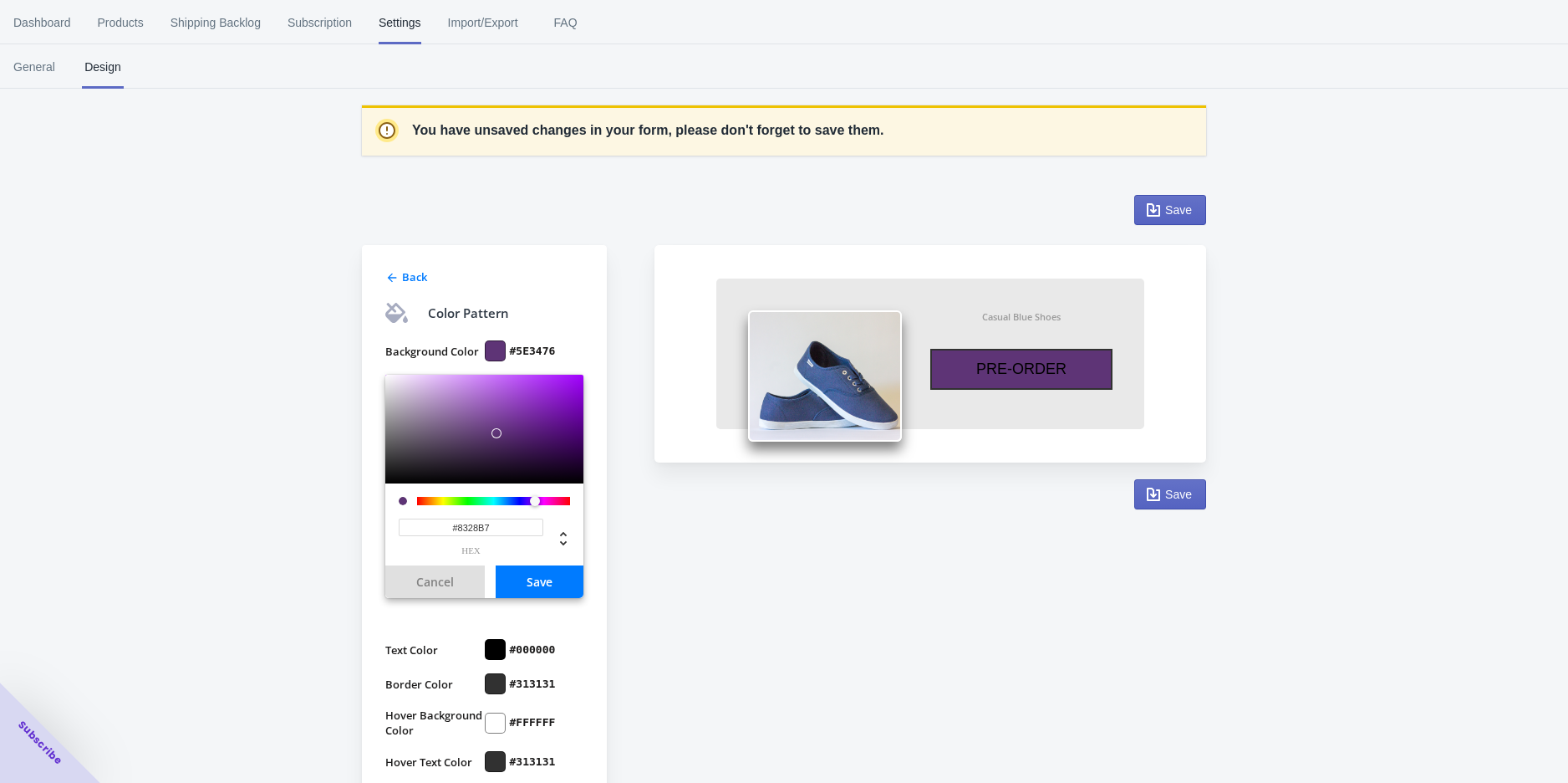
click at [541, 406] on div at bounding box center [485, 428] width 198 height 108
click at [462, 390] on div at bounding box center [485, 428] width 198 height 108
type input "#D9AEF1"
click at [441, 381] on div at bounding box center [485, 428] width 198 height 108
click at [433, 505] on div "#D9AEF1 hex" at bounding box center [485, 530] width 171 height 50
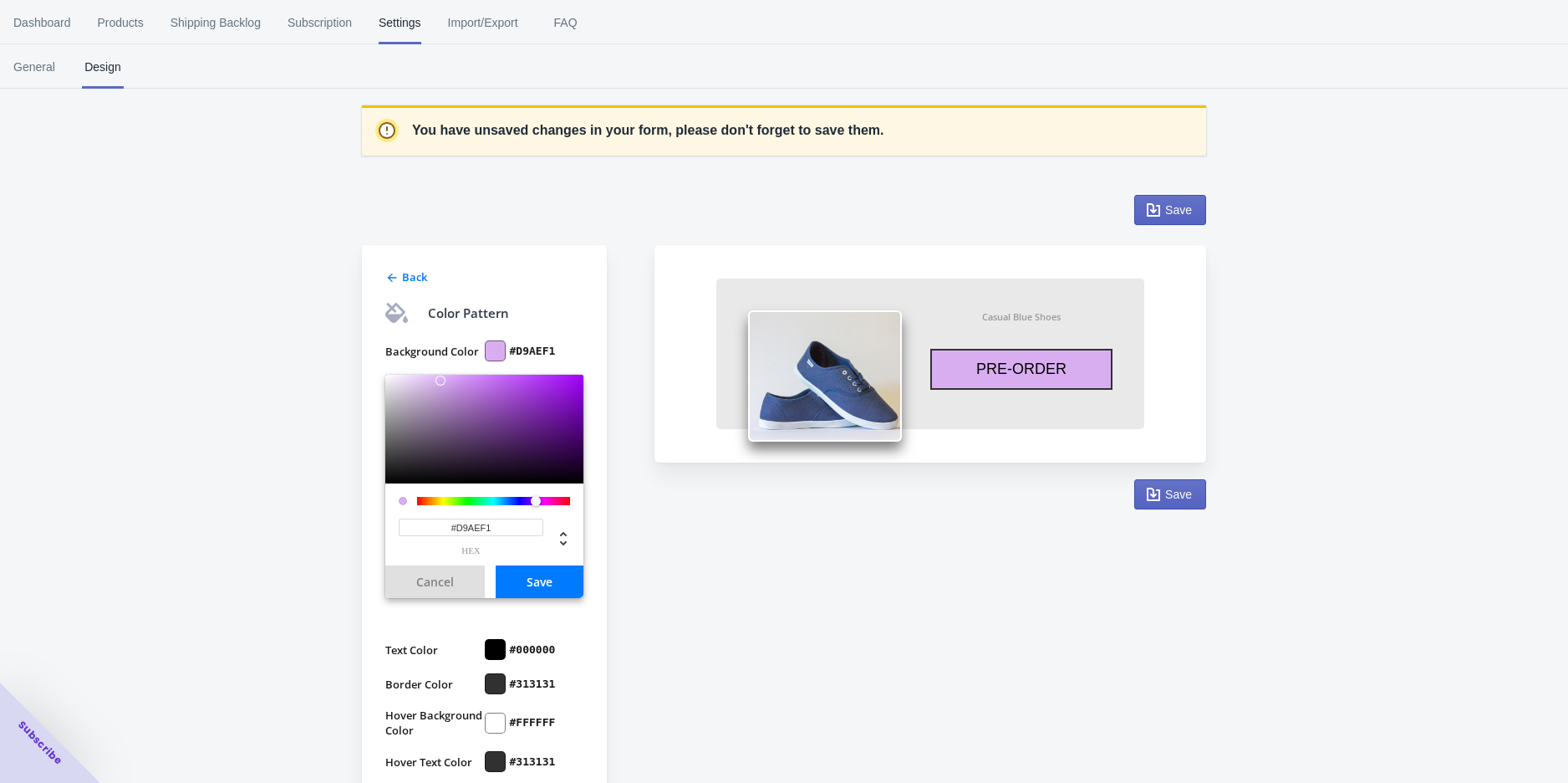
click at [448, 580] on button "Cancel" at bounding box center [435, 581] width 99 height 33
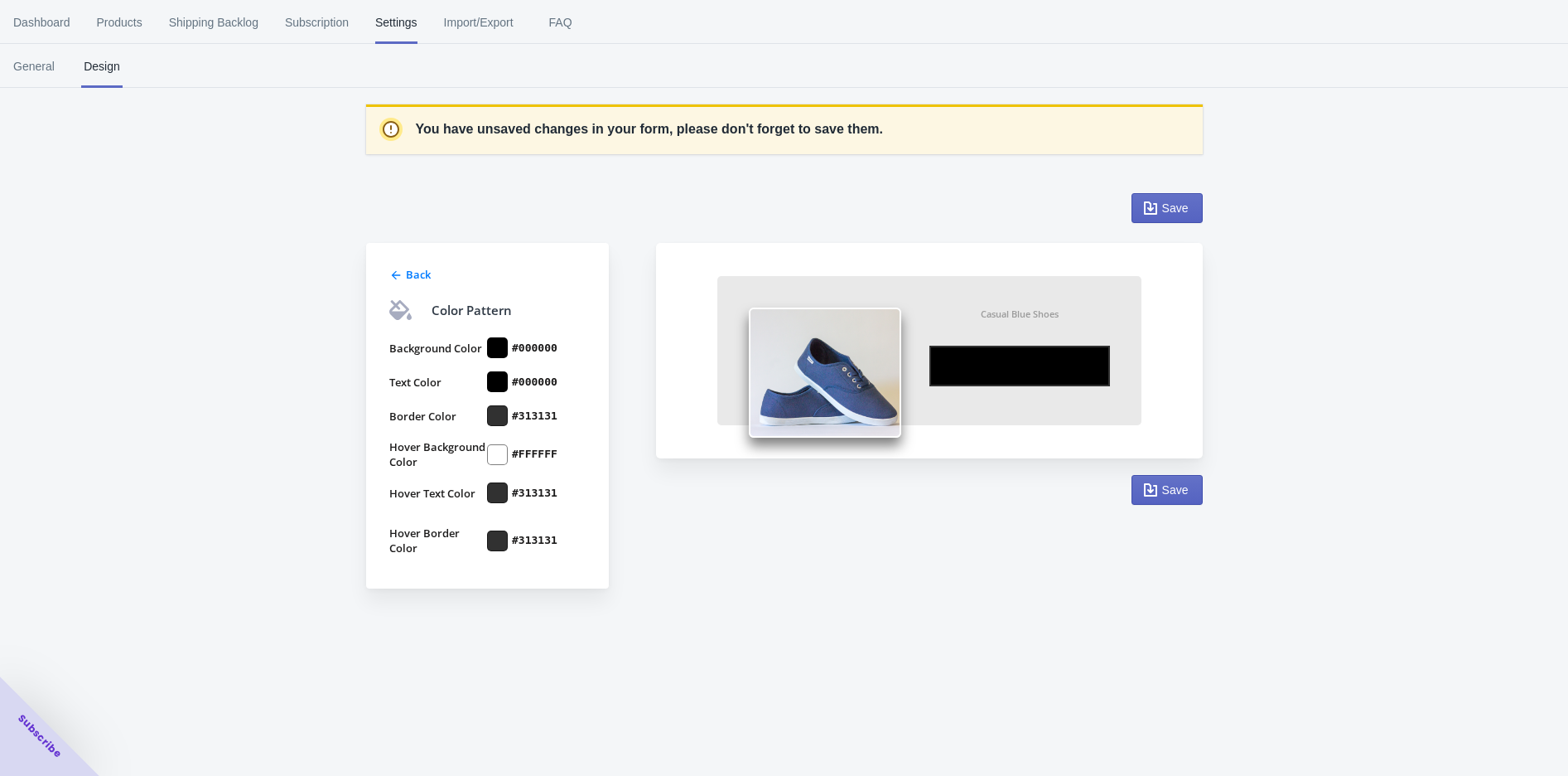
click at [843, 582] on div "Back Color Pattern Background Color #000000 Text Color #000000 Border Color #31…" at bounding box center [776, 382] width 853 height 412
click at [1157, 190] on div "Save" at bounding box center [1161, 201] width 85 height 43
click at [1157, 195] on button "Save" at bounding box center [1168, 208] width 72 height 30
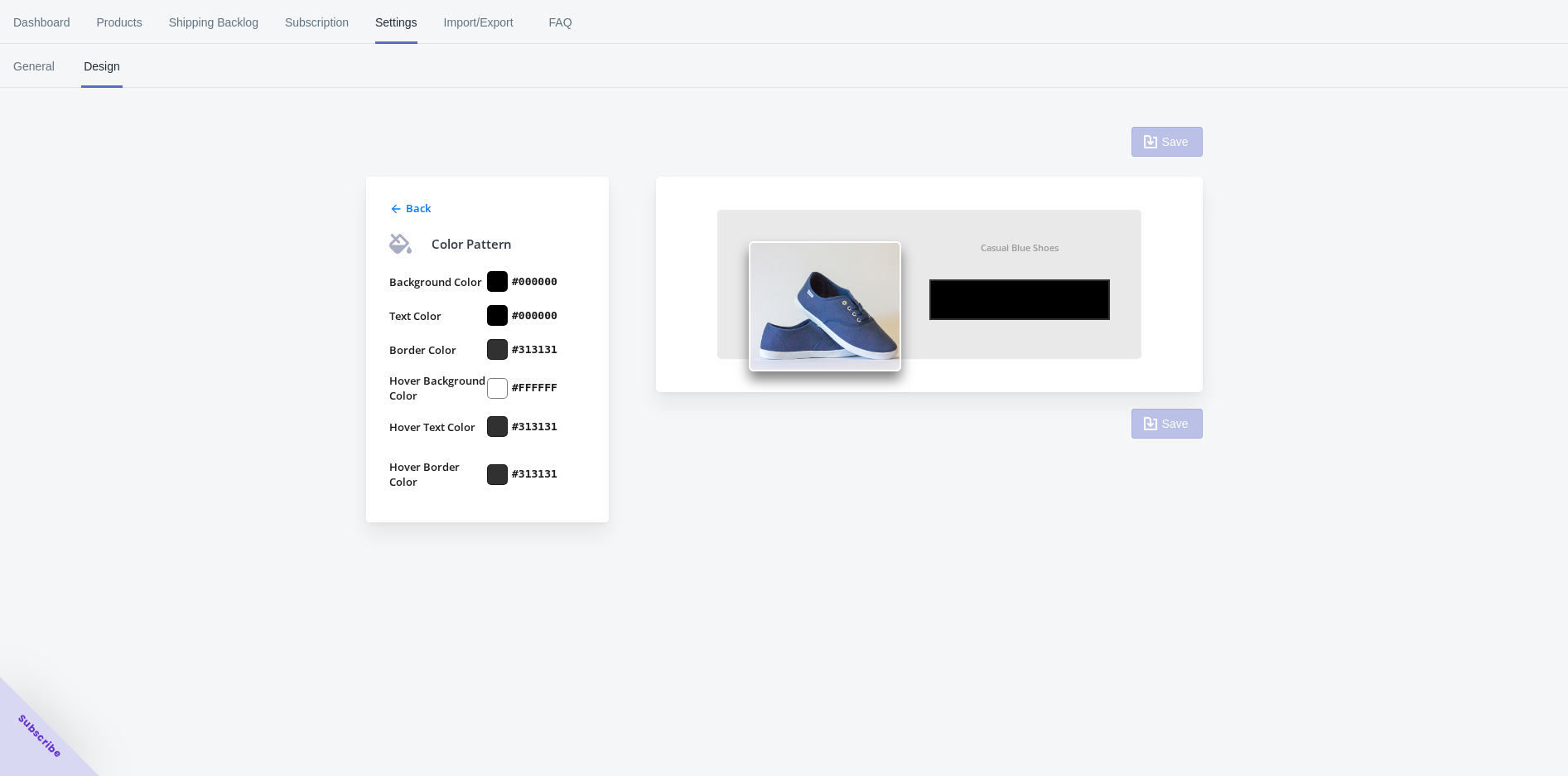
click at [933, 571] on div "Dashboard Products Shipping Backlog Subscription Settings Import/Export FAQ Das…" at bounding box center [784, 388] width 1568 height 776
click at [533, 426] on label "#313131" at bounding box center [534, 427] width 46 height 15
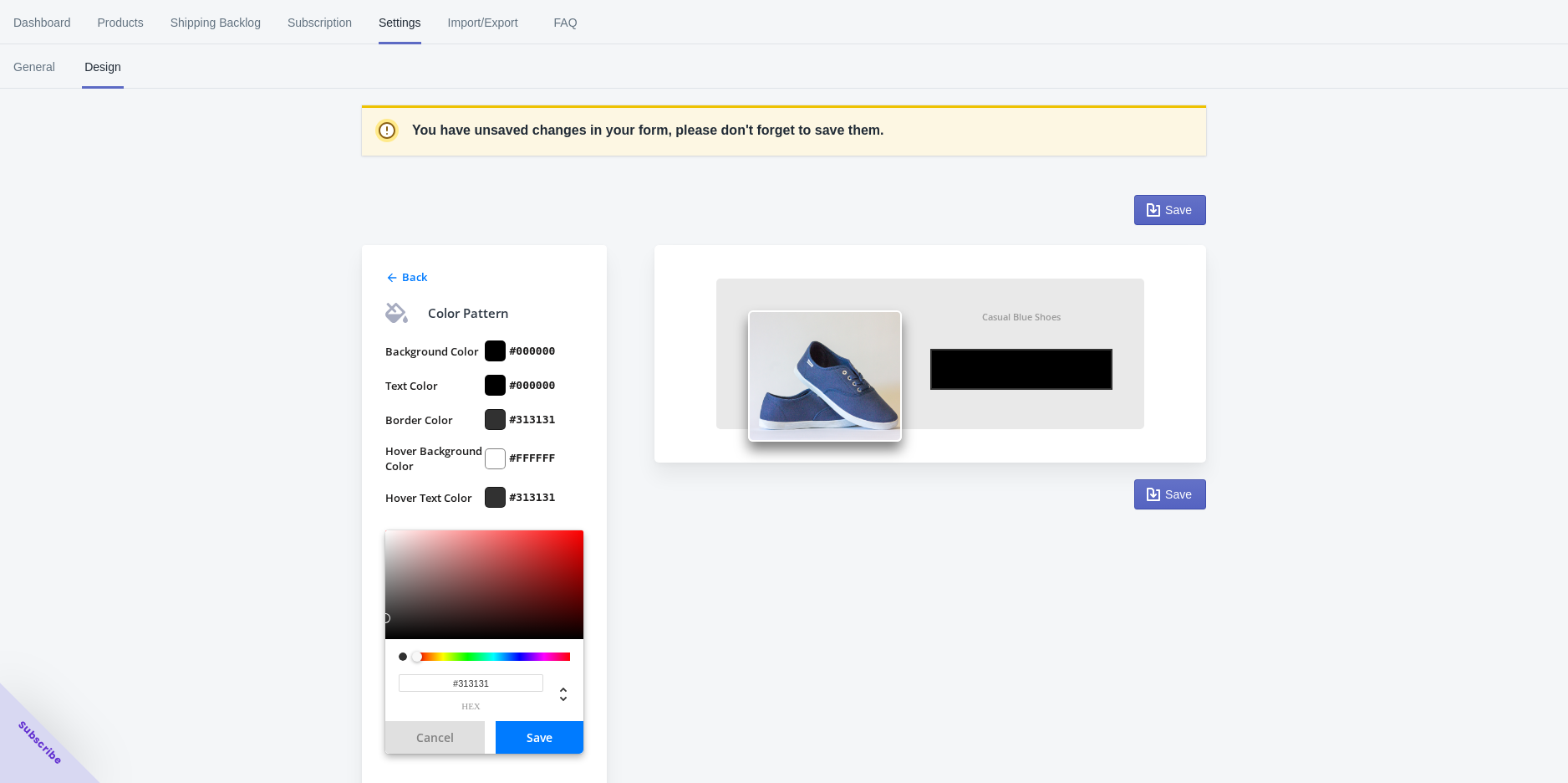
click at [663, 553] on div "Back Color Pattern Background Color #000000 Text Color #000000 Border Color #31…" at bounding box center [775, 518] width 861 height 680
click at [767, 527] on div "Back Color Pattern Background Color #000000 Text Color #000000 Border Color #31…" at bounding box center [775, 518] width 861 height 680
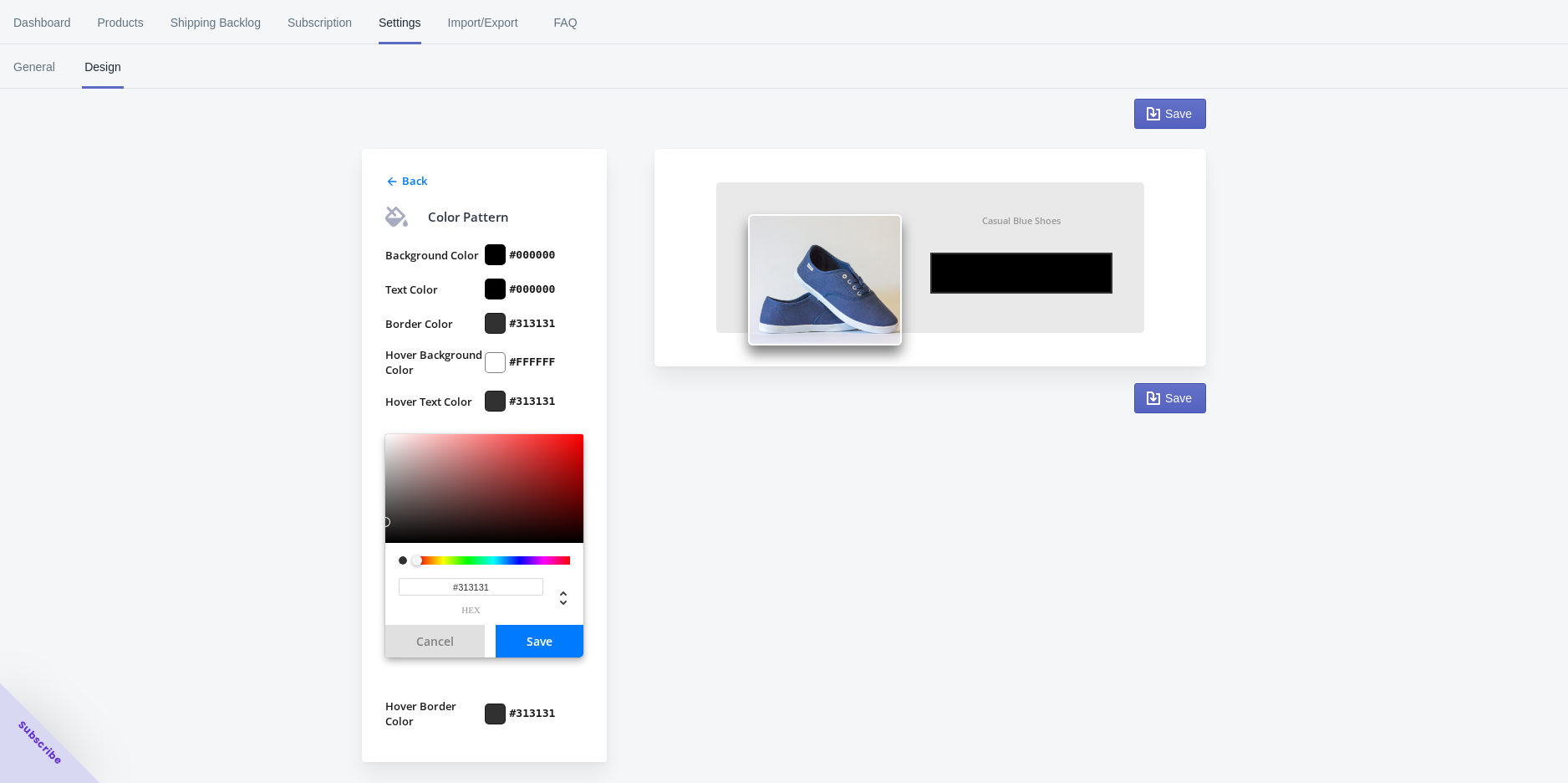
scroll to position [97, 0]
click at [643, 378] on div "Back Color Pattern Background Color #000000 Text Color #000000 Border Color #31…" at bounding box center [775, 421] width 861 height 680
click at [29, 75] on span "General" at bounding box center [34, 67] width 42 height 44
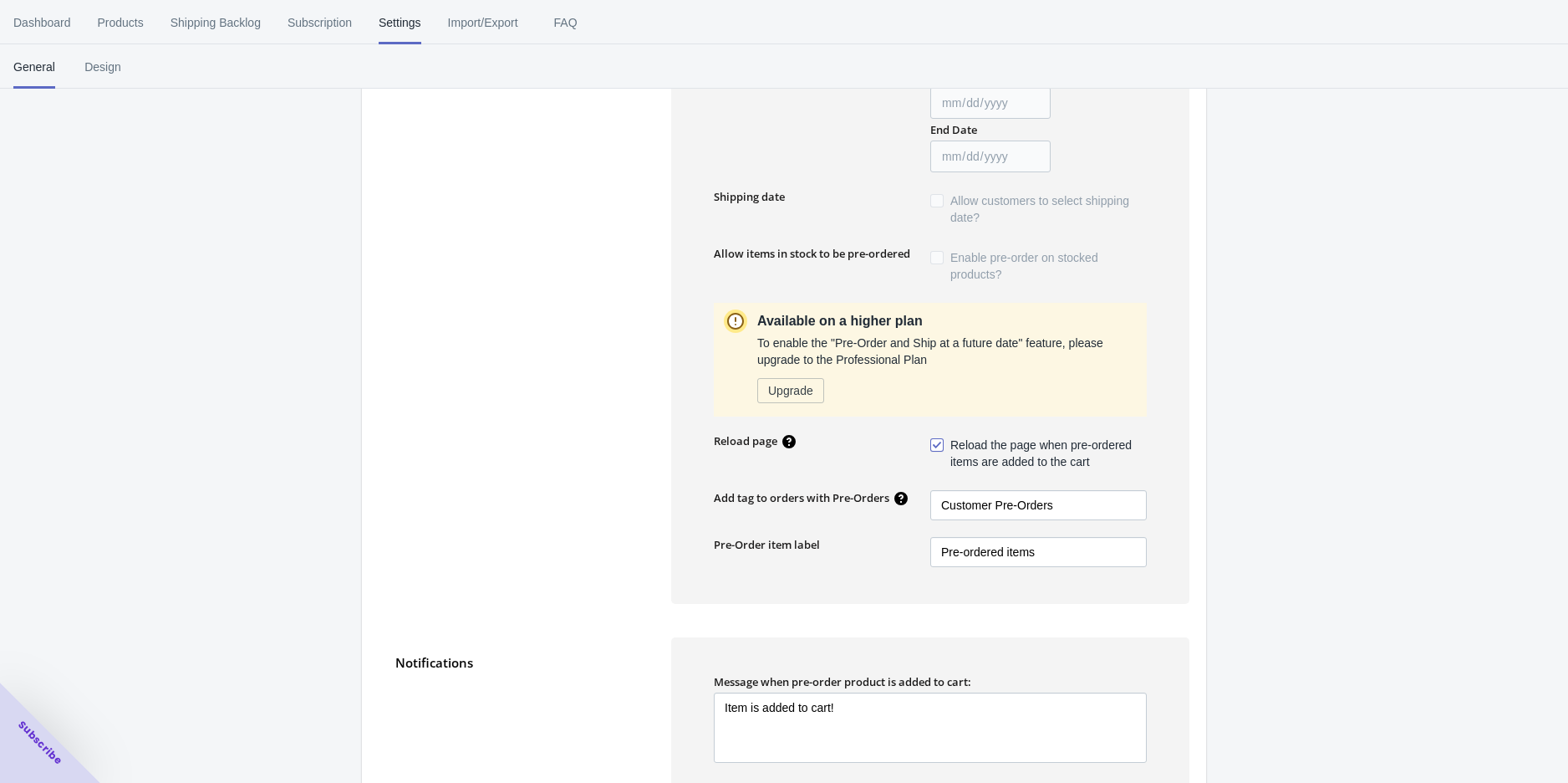
scroll to position [464, 0]
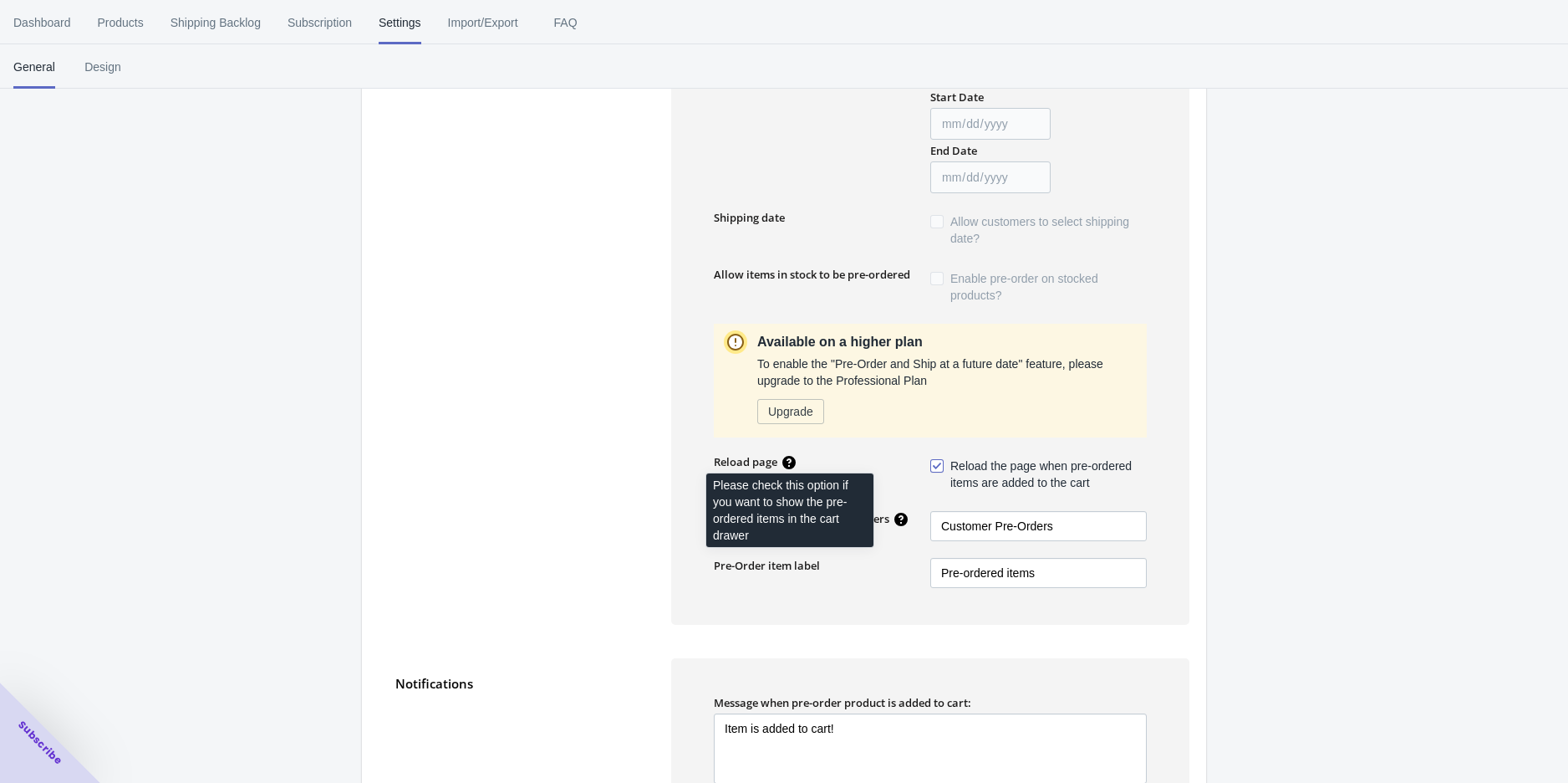
click at [792, 460] on icon at bounding box center [789, 462] width 13 height 13
click at [942, 467] on span at bounding box center [937, 465] width 13 height 13
click at [935, 462] on input "Reload the page when pre-ordered items are added to the cart" at bounding box center [934, 461] width 1 height 1
checkbox input "false"
click at [1166, 497] on div "Quantity limit No Limit 50 Positive nos. only. Items can be pre ordered per pro…" at bounding box center [930, 261] width 518 height 727
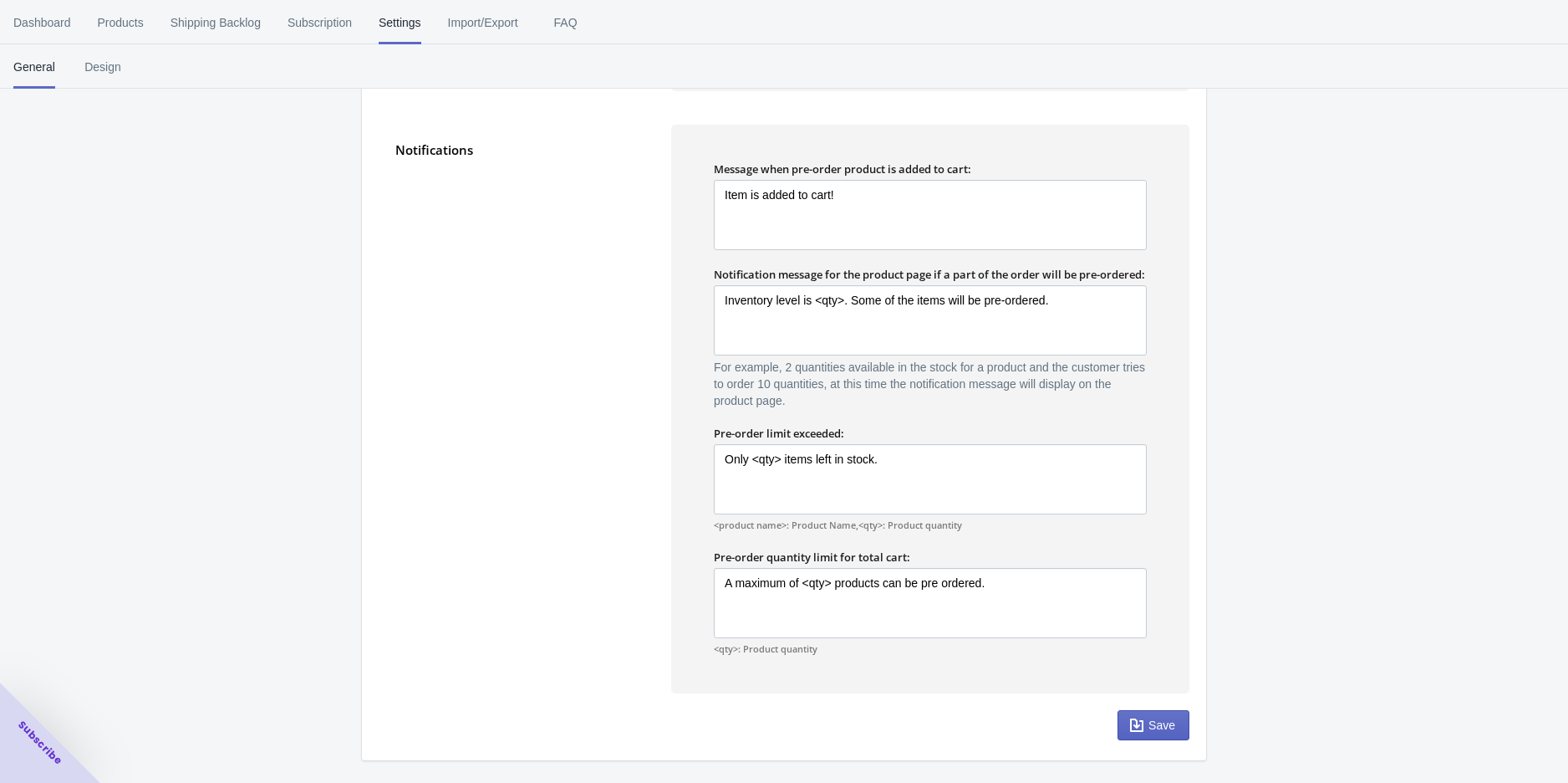
scroll to position [1010, 0]
click at [1137, 717] on icon "button" at bounding box center [1137, 725] width 17 height 17
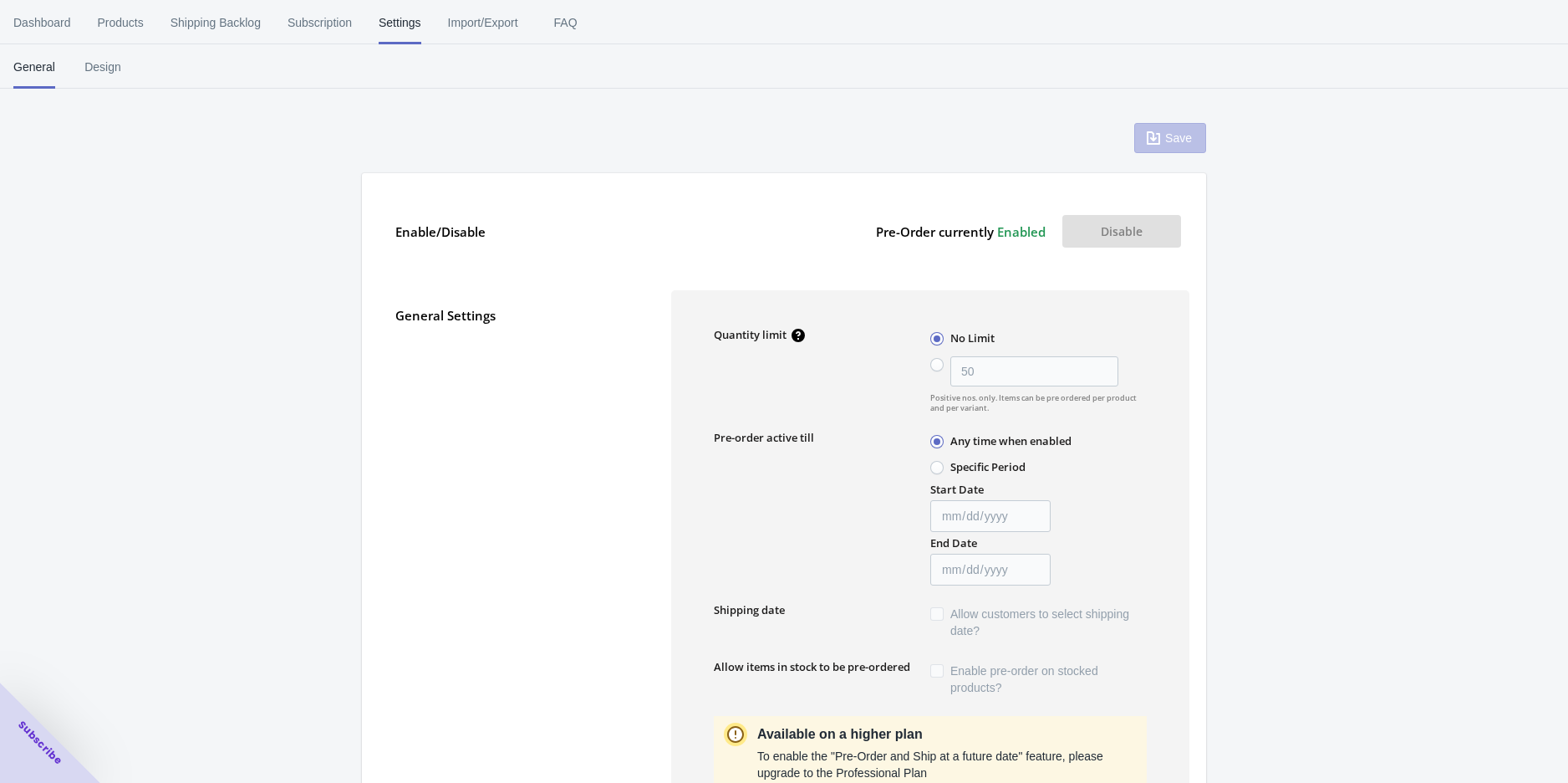
scroll to position [0, 0]
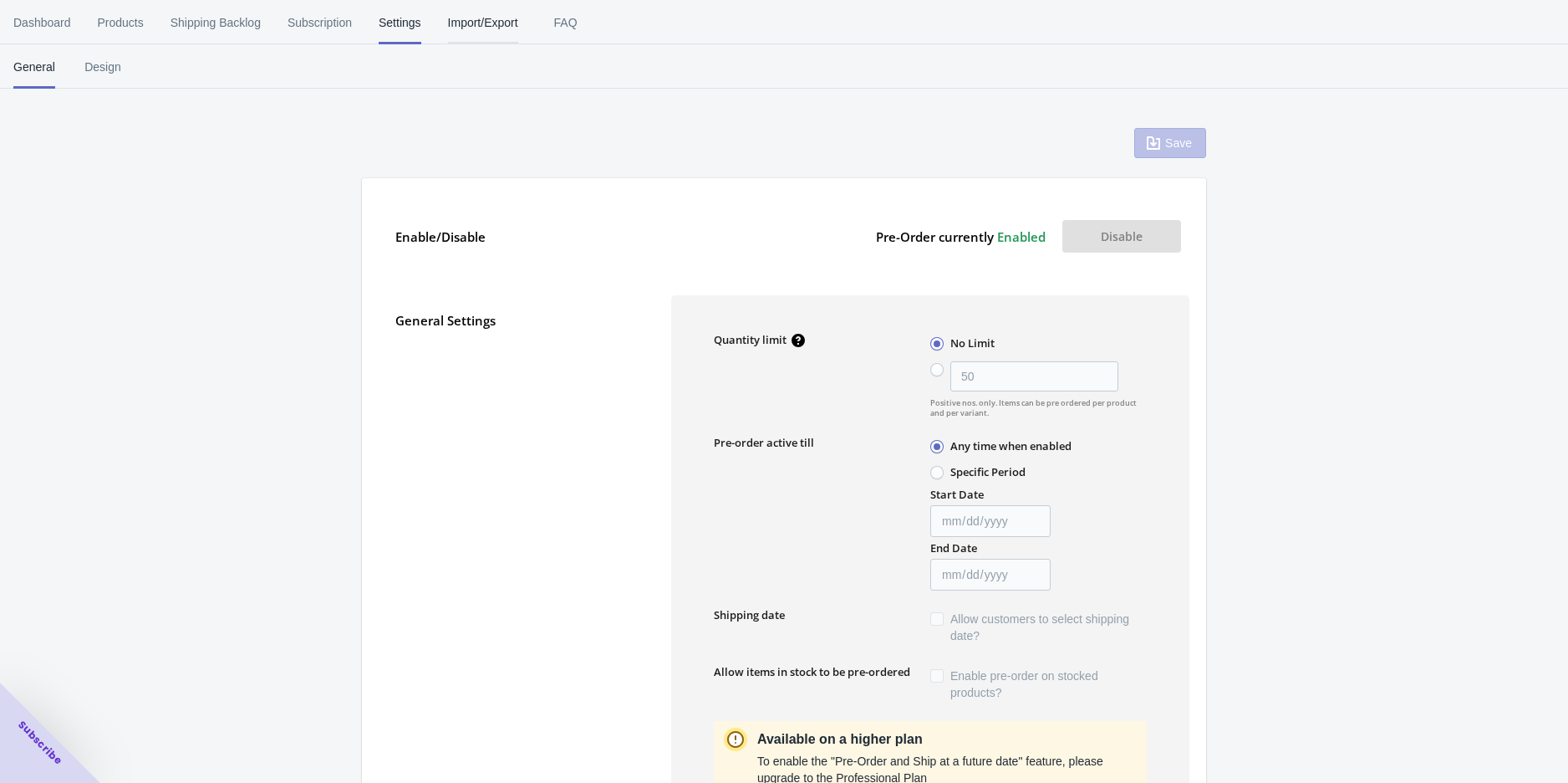
click at [479, 29] on span "Import/Export" at bounding box center [483, 23] width 71 height 44
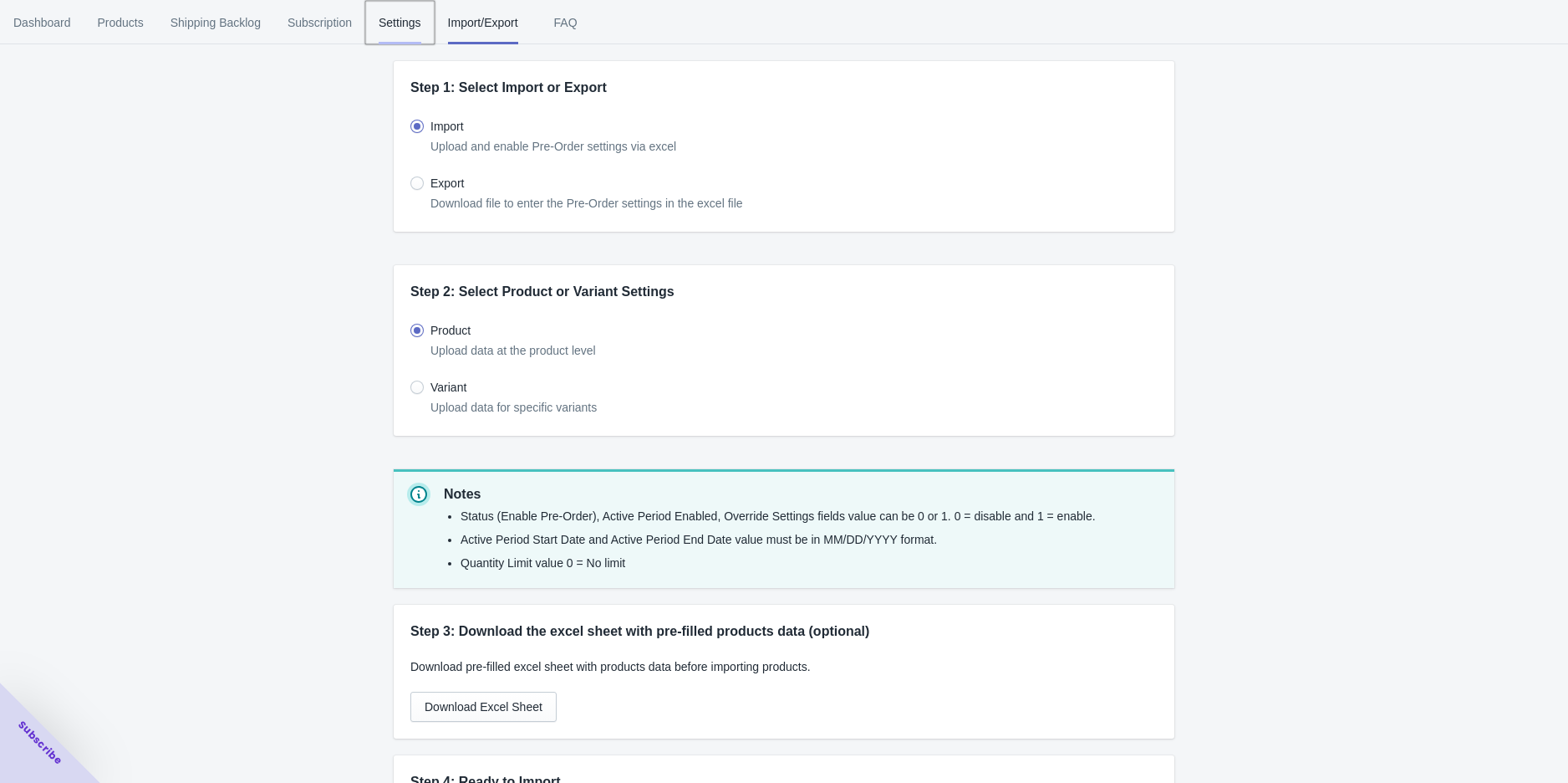
click at [374, 29] on button "Settings" at bounding box center [400, 23] width 70 height 44
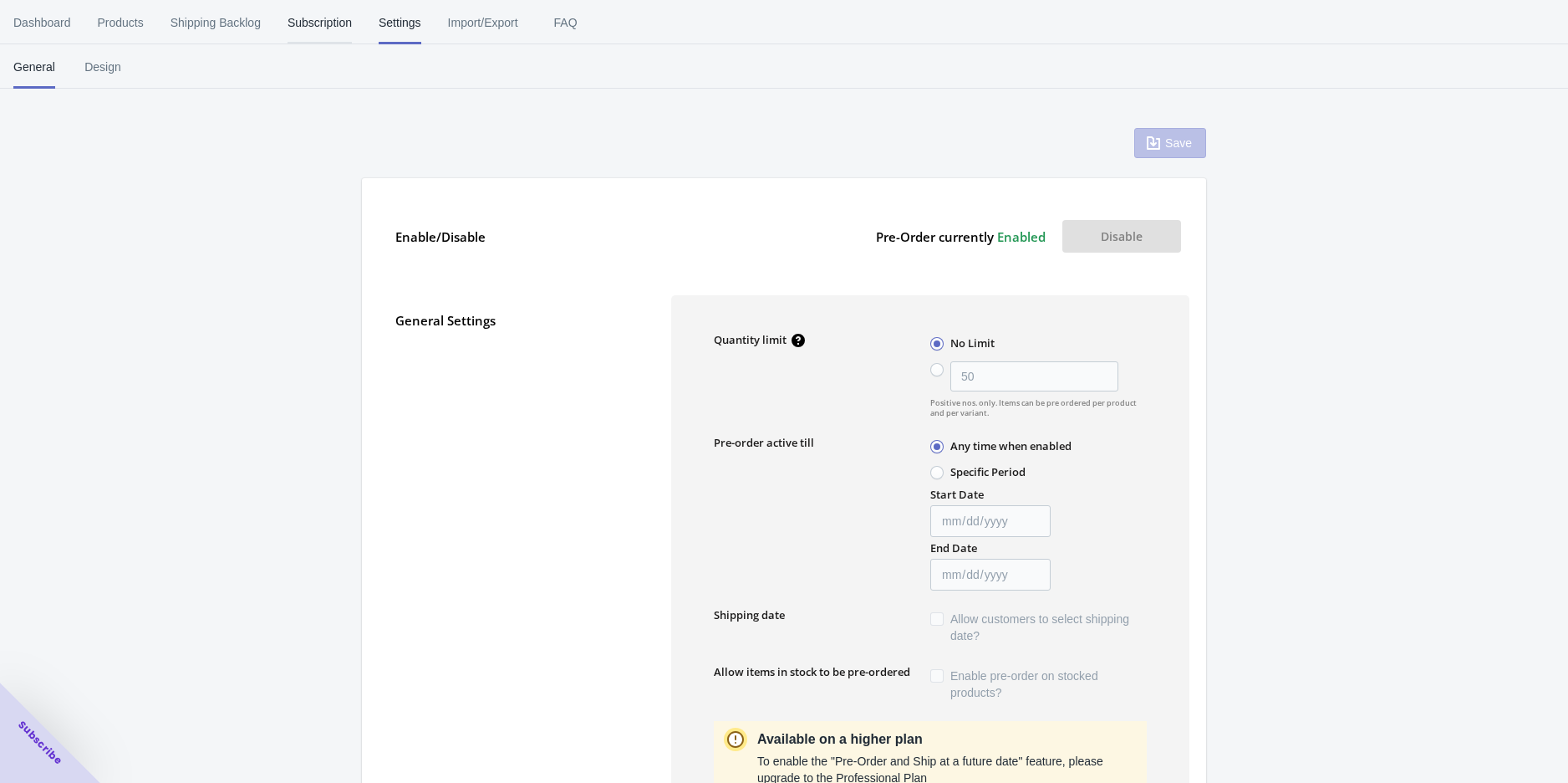
click at [292, 29] on span "Subscription" at bounding box center [319, 23] width 65 height 44
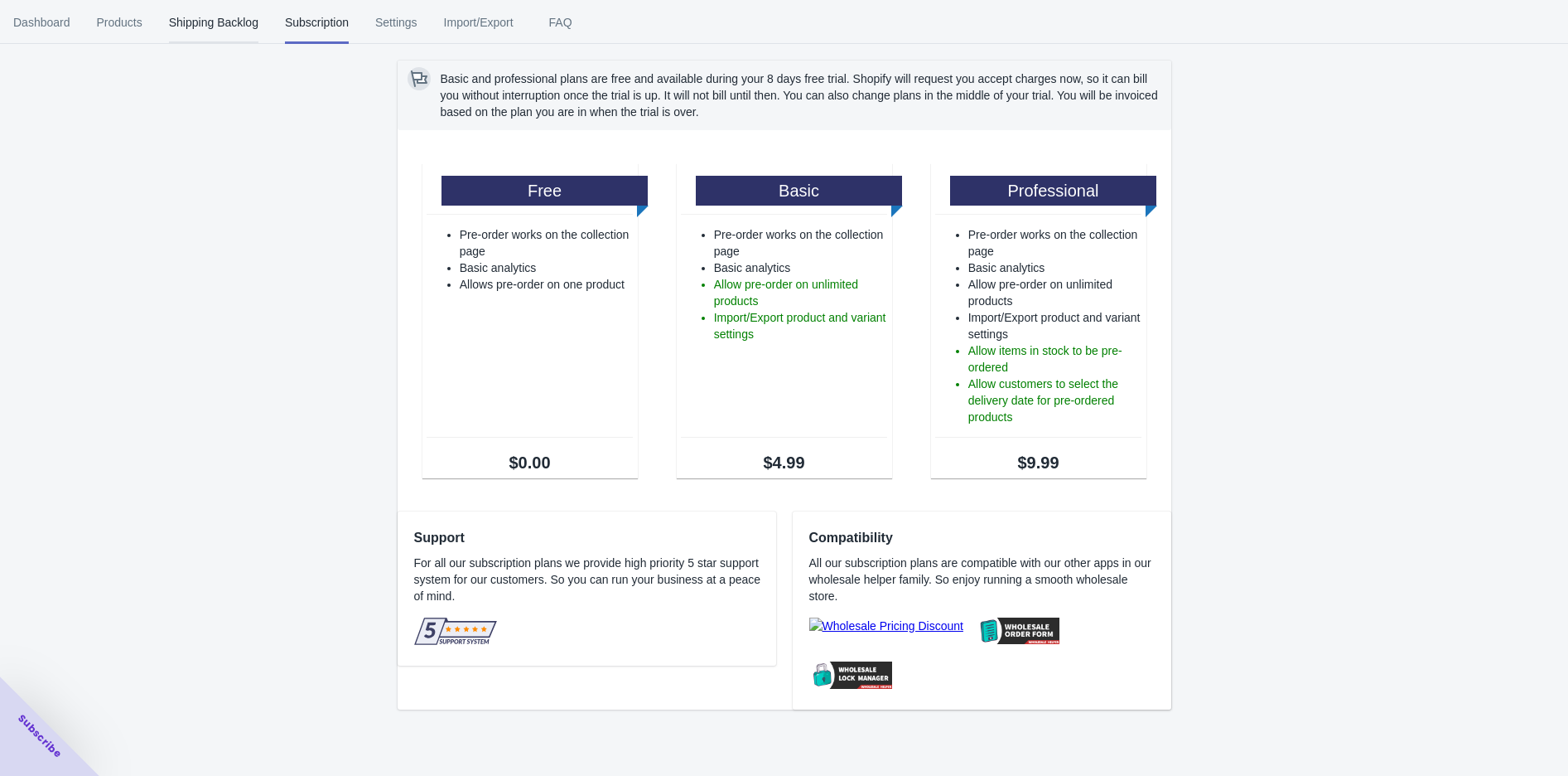
click at [229, 40] on span "Shipping Backlog" at bounding box center [213, 22] width 89 height 43
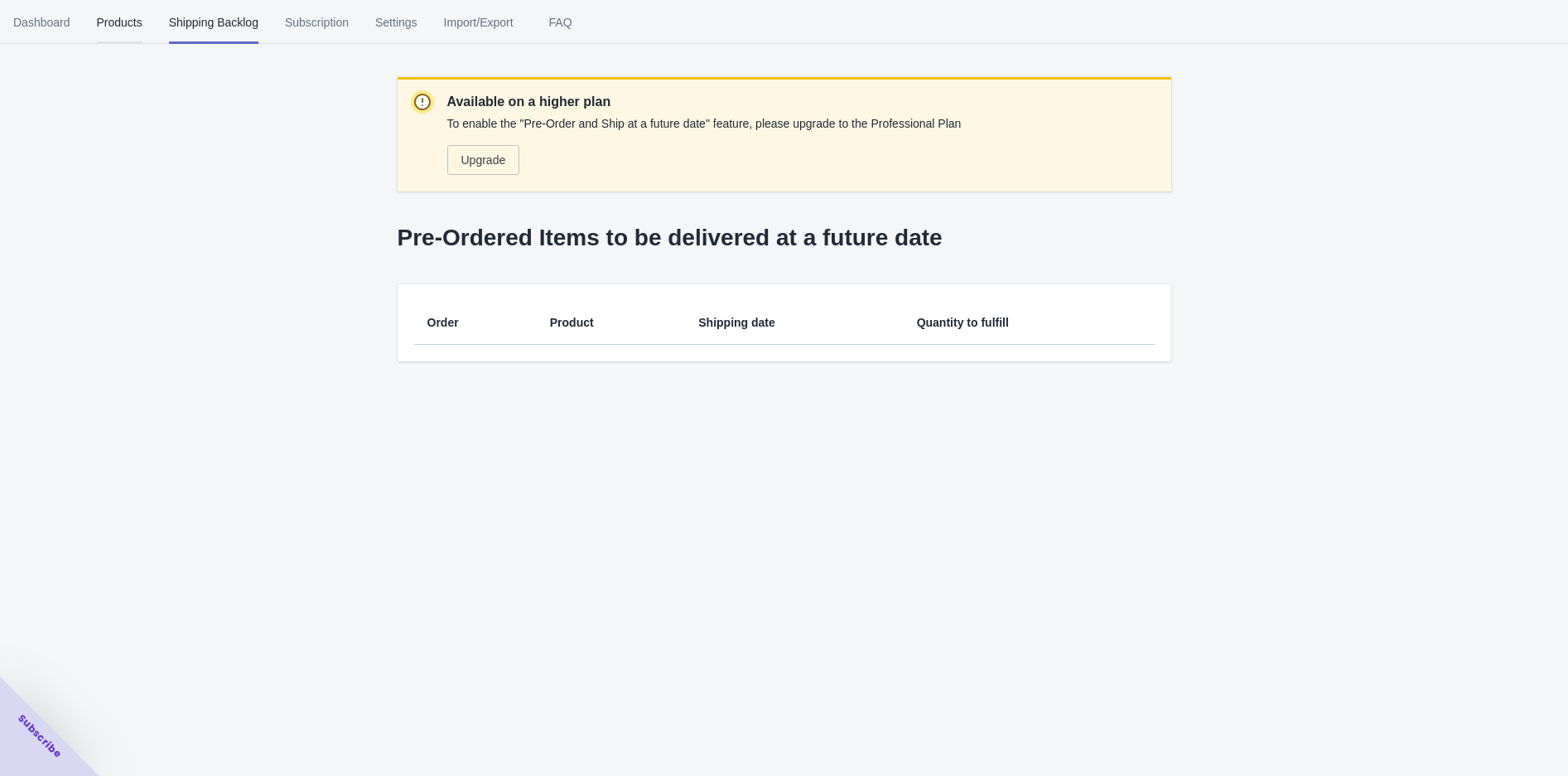
click at [124, 36] on span "Products" at bounding box center [119, 22] width 46 height 43
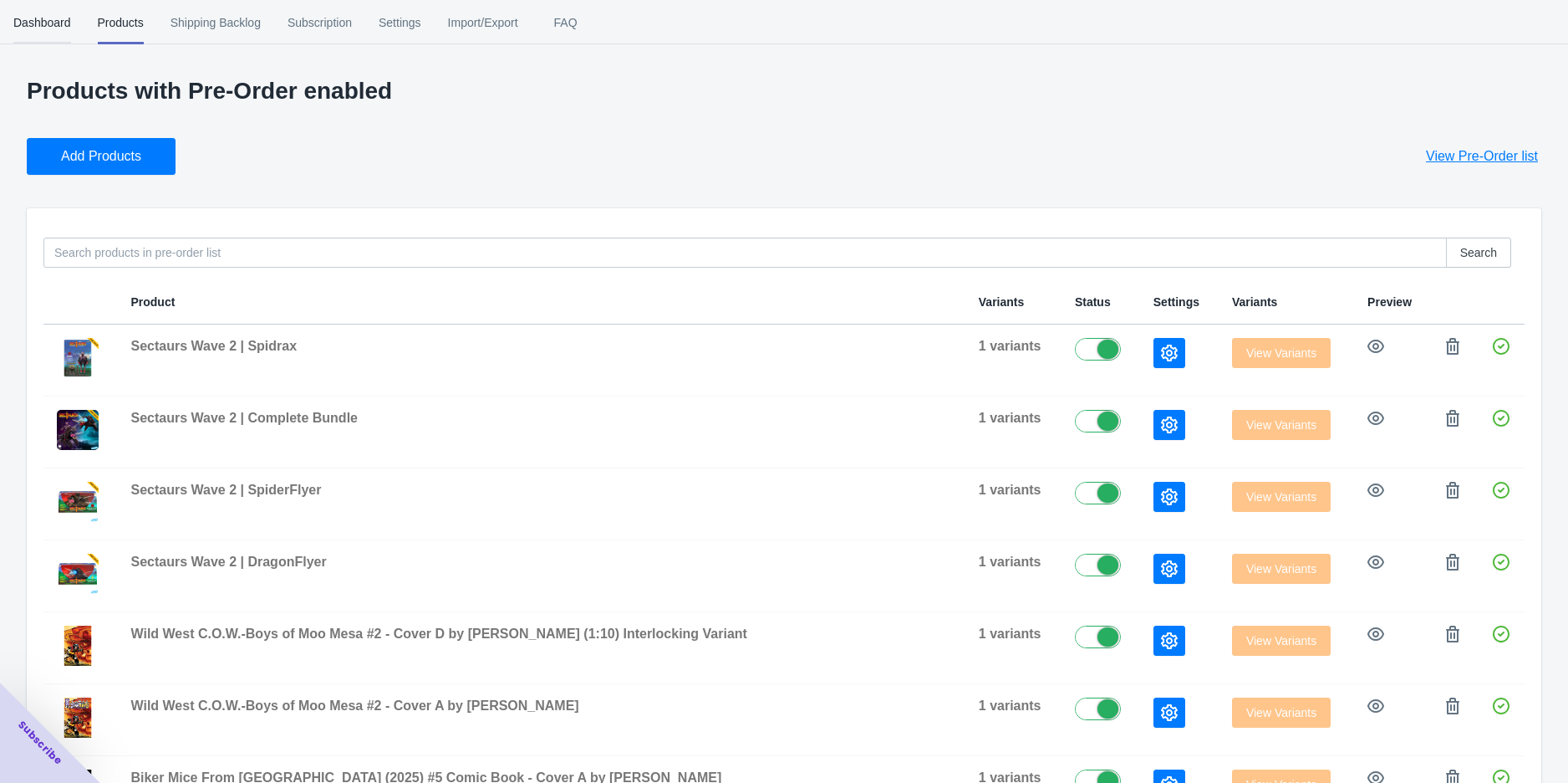
click at [51, 22] on span "Dashboard" at bounding box center [42, 23] width 58 height 44
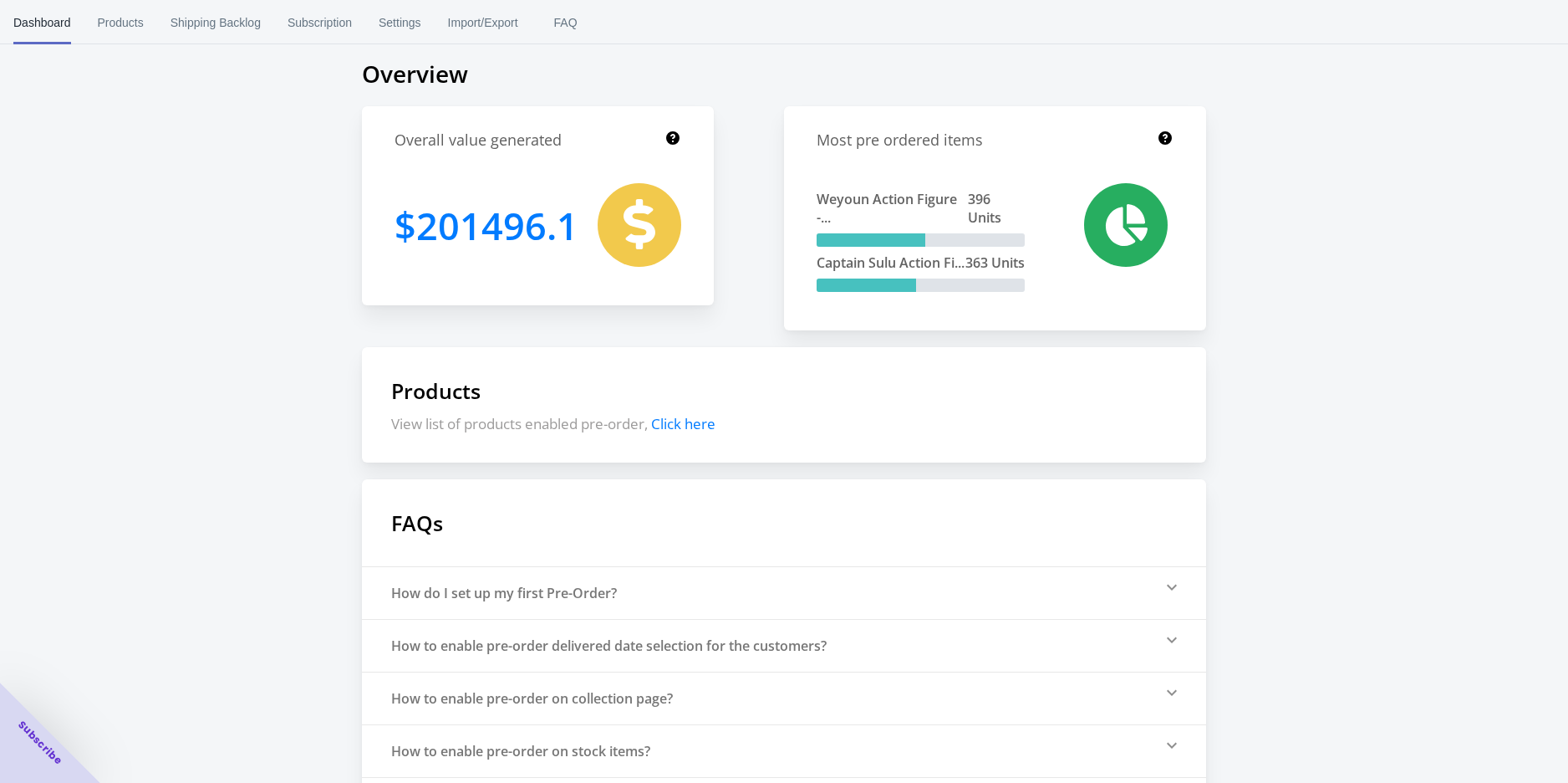
scroll to position [173, 0]
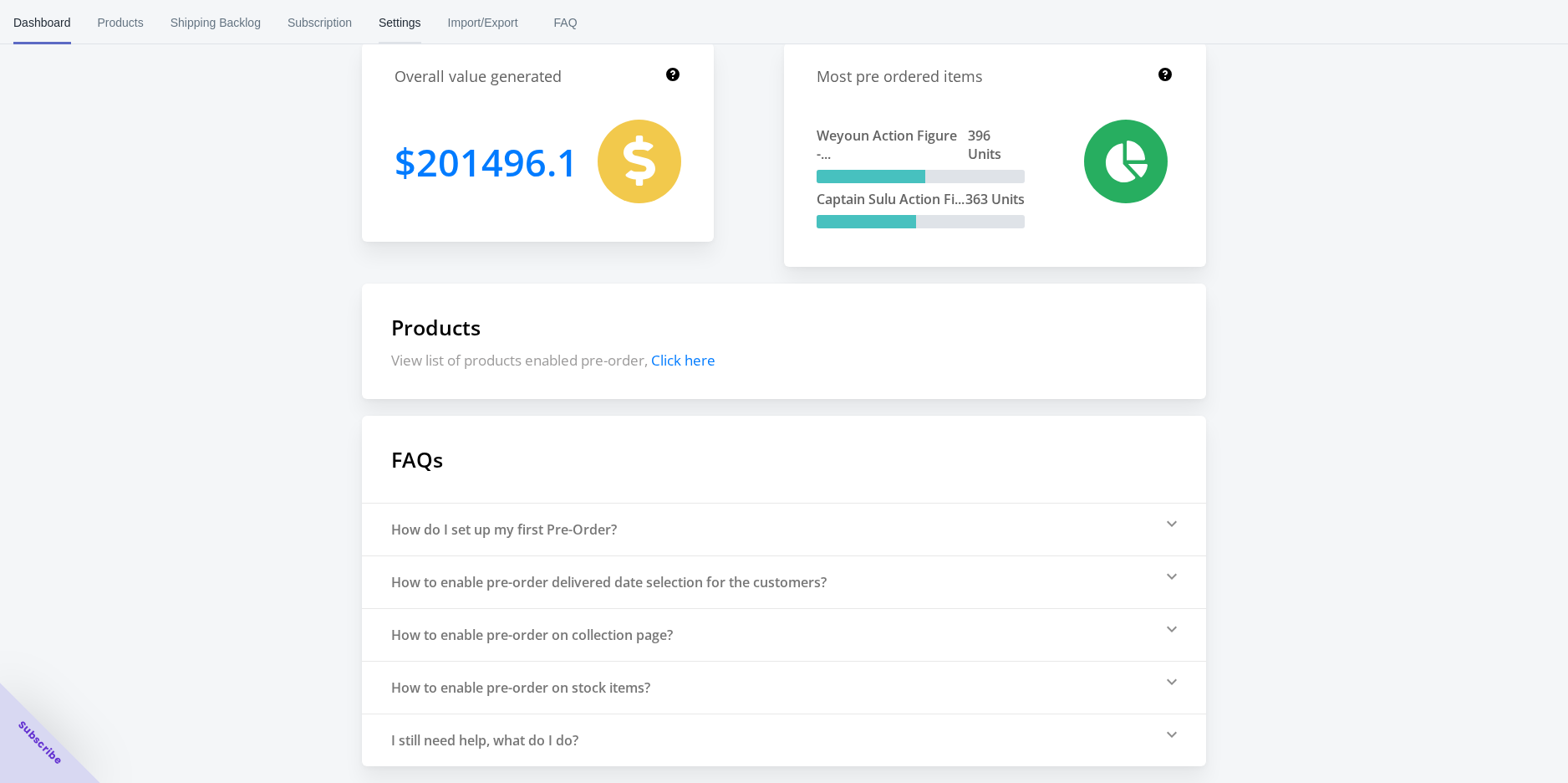
click at [380, 20] on span "Settings" at bounding box center [400, 23] width 43 height 44
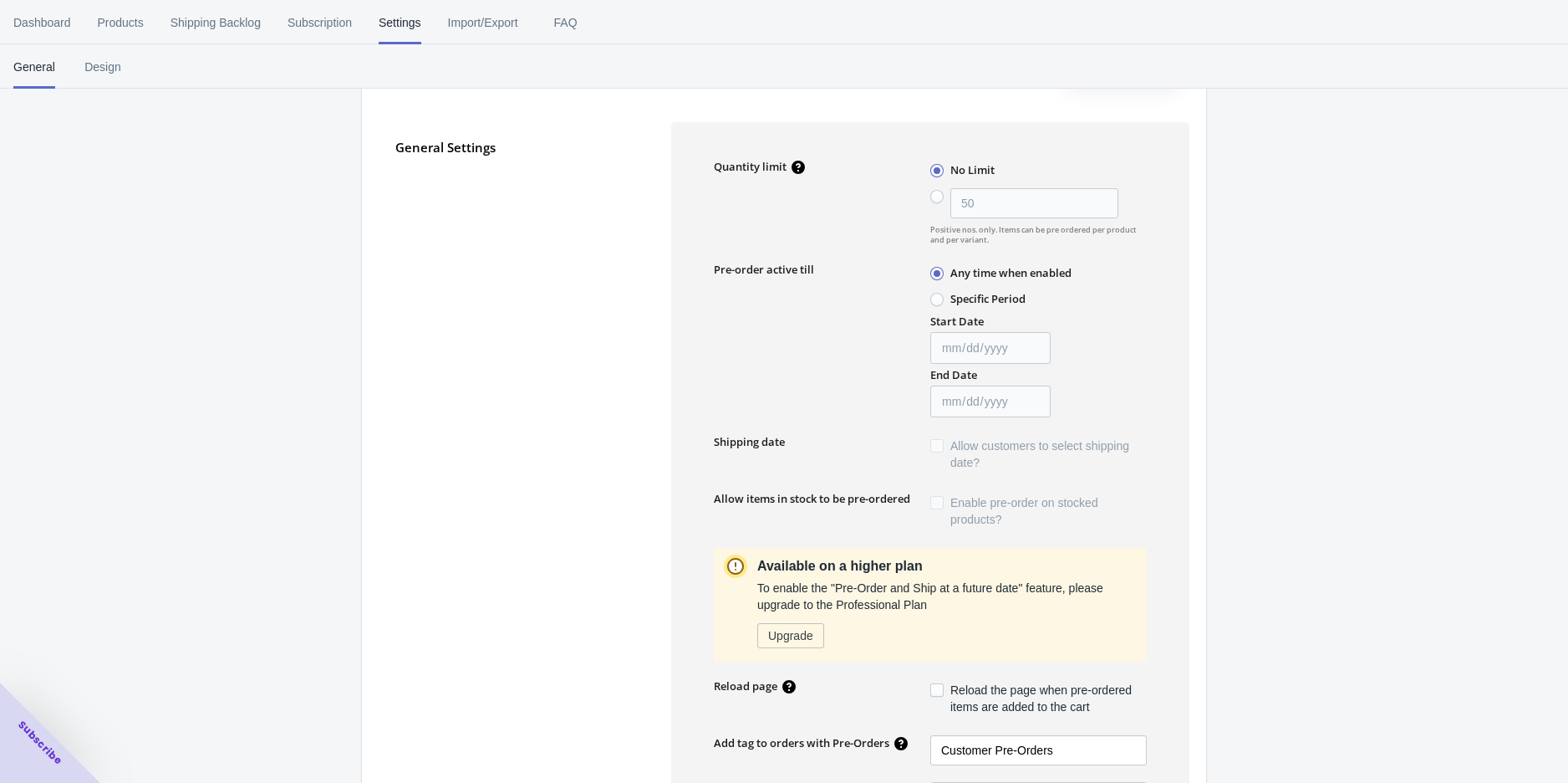
type input "50"
checkbox input "false"
type textarea "Inventory level is <qty>. Some of the items will be pre-ordered."
type textarea "Only <qty> items left in stock."
type textarea "A maximum of <qty> products can be pre ordered."
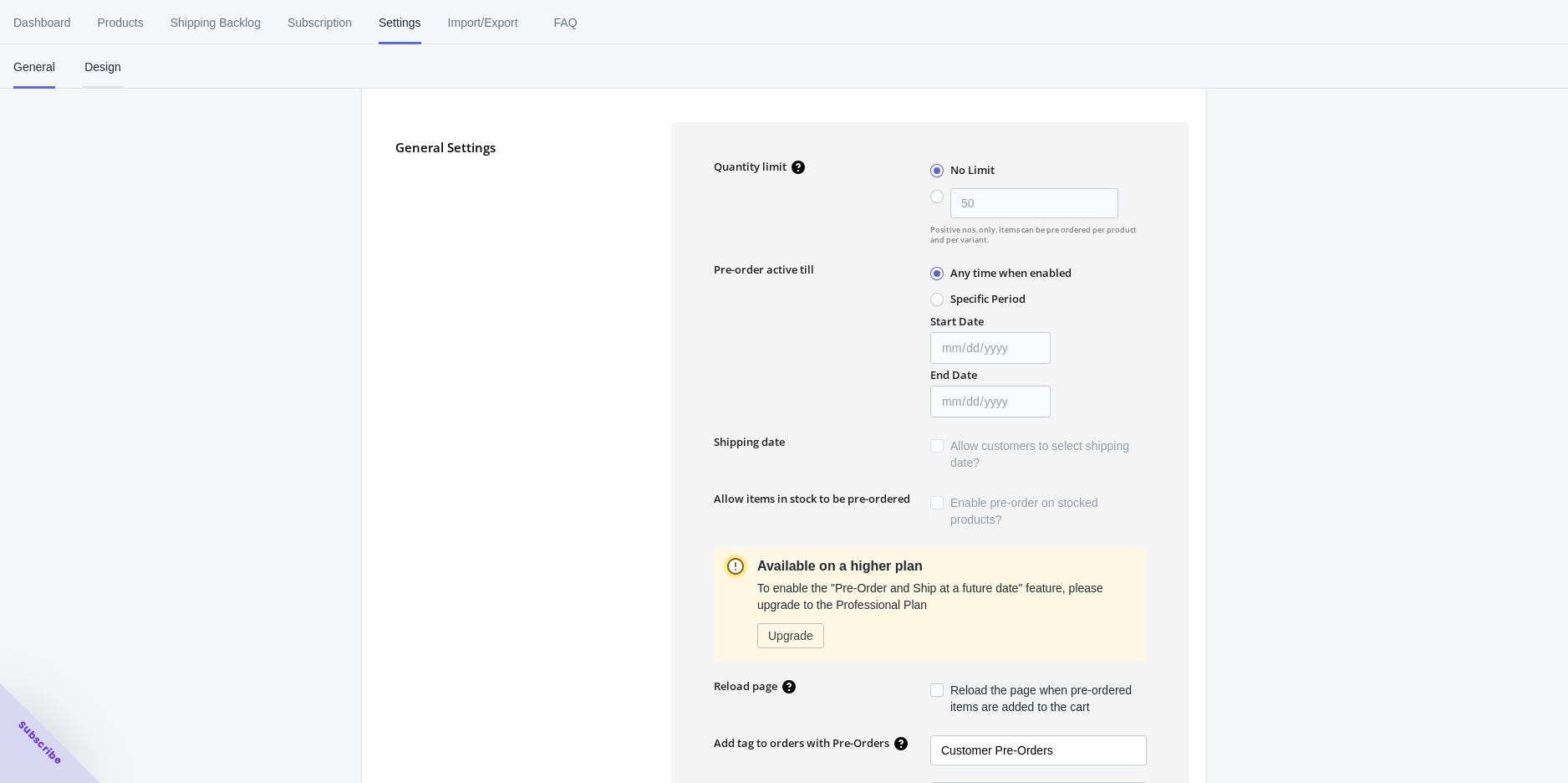
click at [98, 71] on span "Design" at bounding box center [103, 67] width 42 height 44
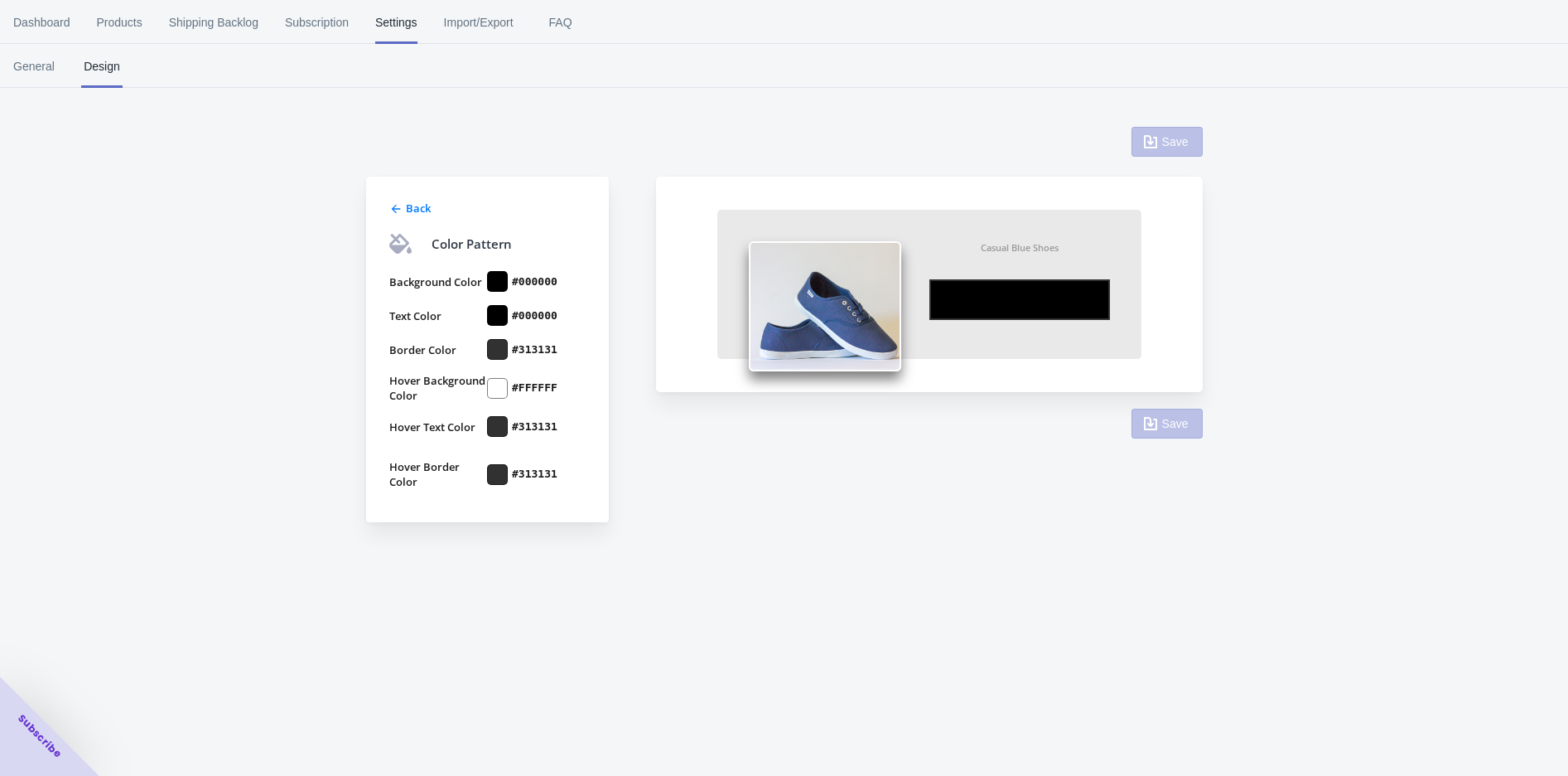
click at [603, 315] on div "Back Color Pattern Background Color #000000 Text Color #000000 Border Color #31…" at bounding box center [488, 349] width 243 height 346
click at [812, 367] on img at bounding box center [825, 306] width 152 height 130
click at [36, 69] on span "General" at bounding box center [34, 67] width 42 height 43
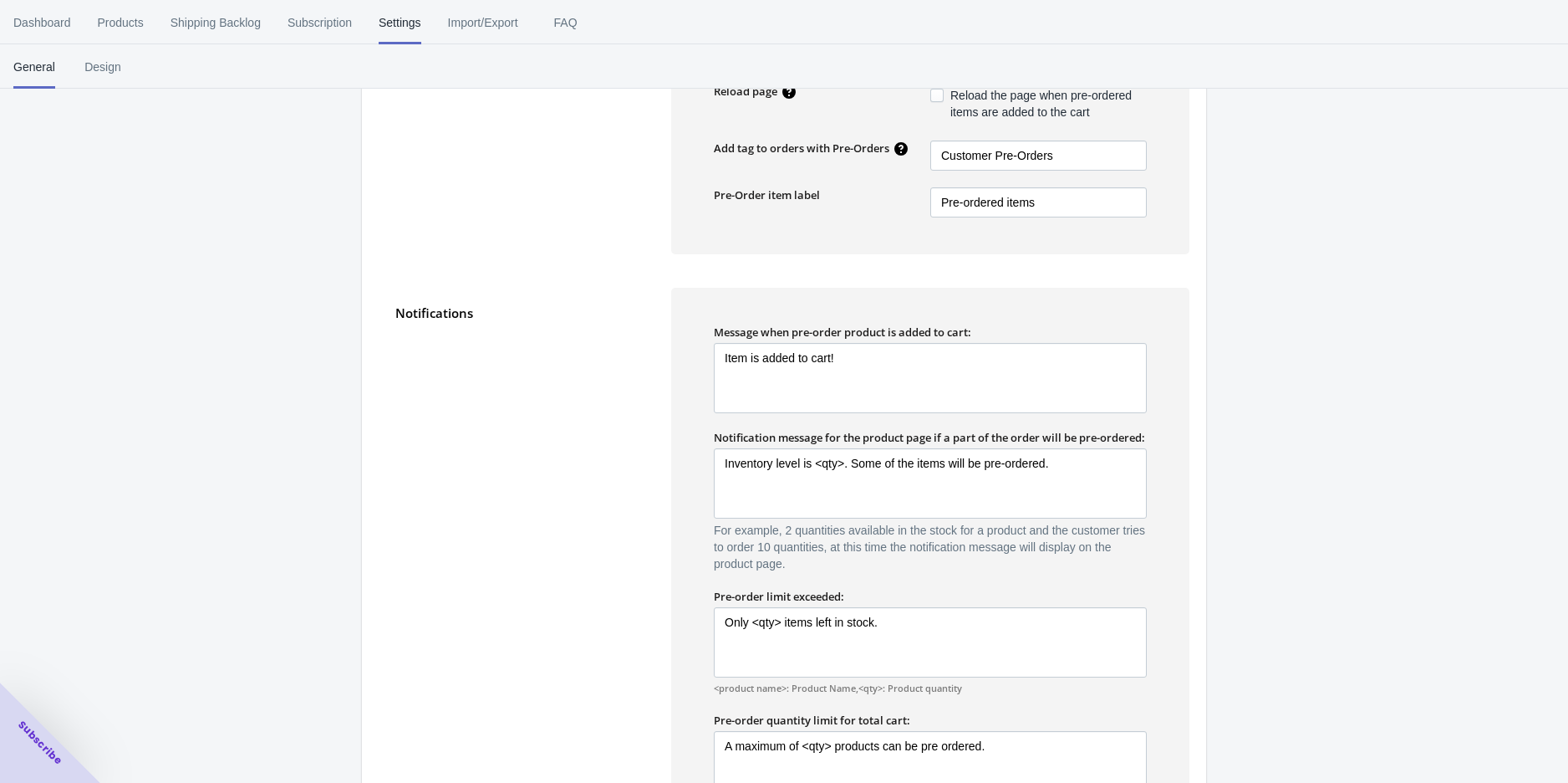
scroll to position [836, 0]
click at [1326, 512] on div "You have unsaved changes in your form, please don't forget to save them. Save E…" at bounding box center [784, 76] width 1568 height 1736
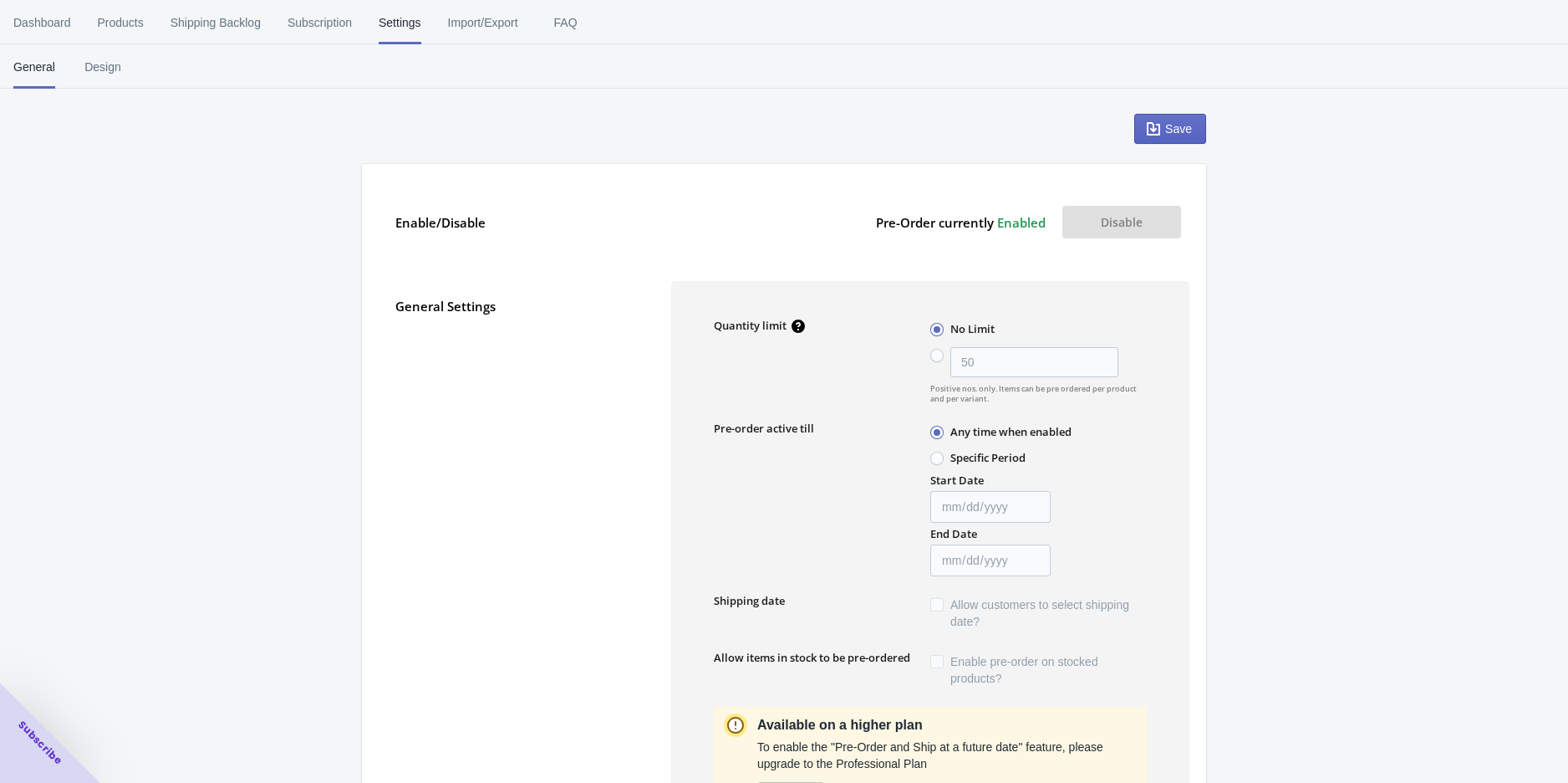
scroll to position [0, 0]
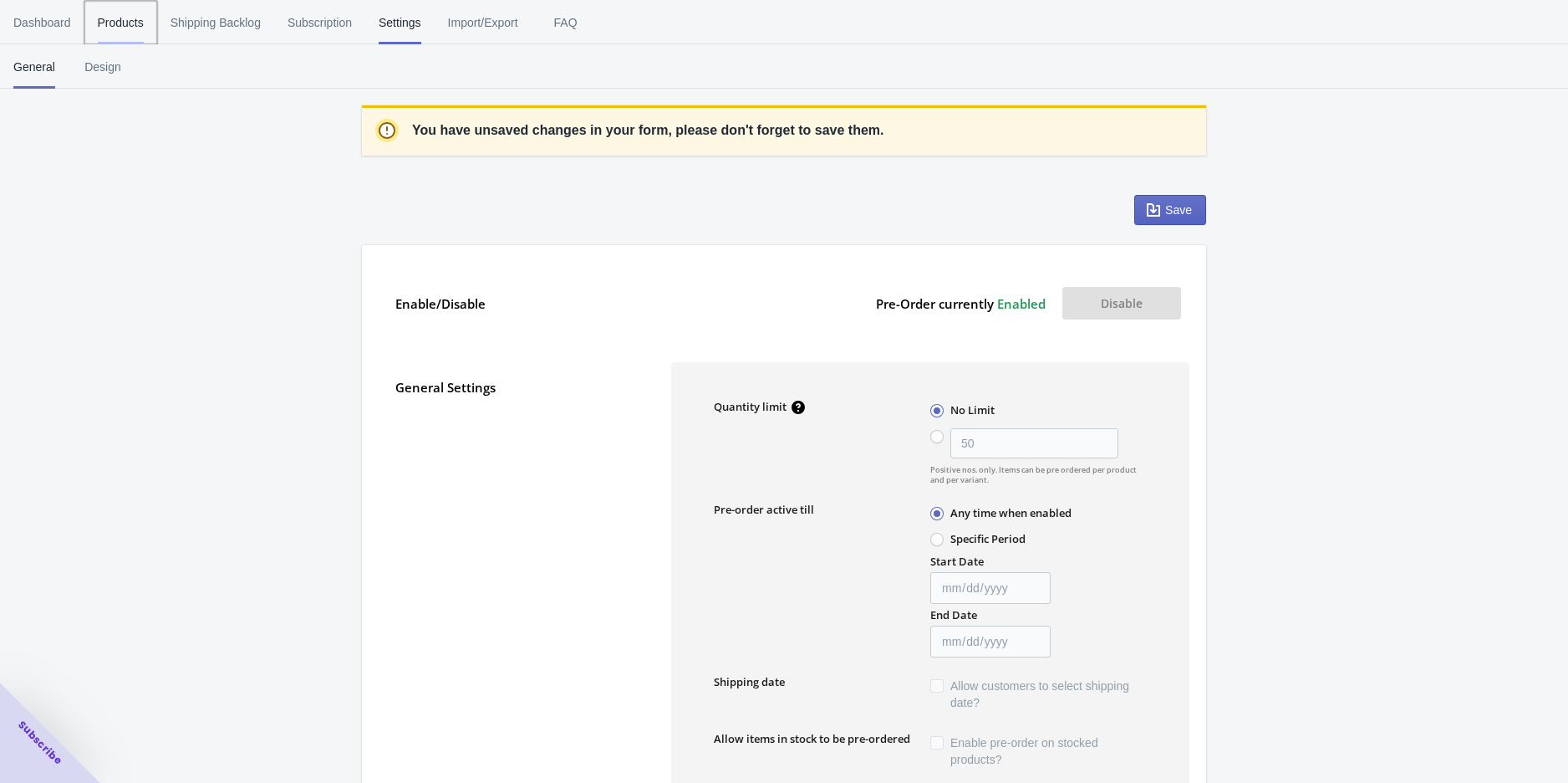
click at [111, 19] on span "Products" at bounding box center [120, 23] width 46 height 44
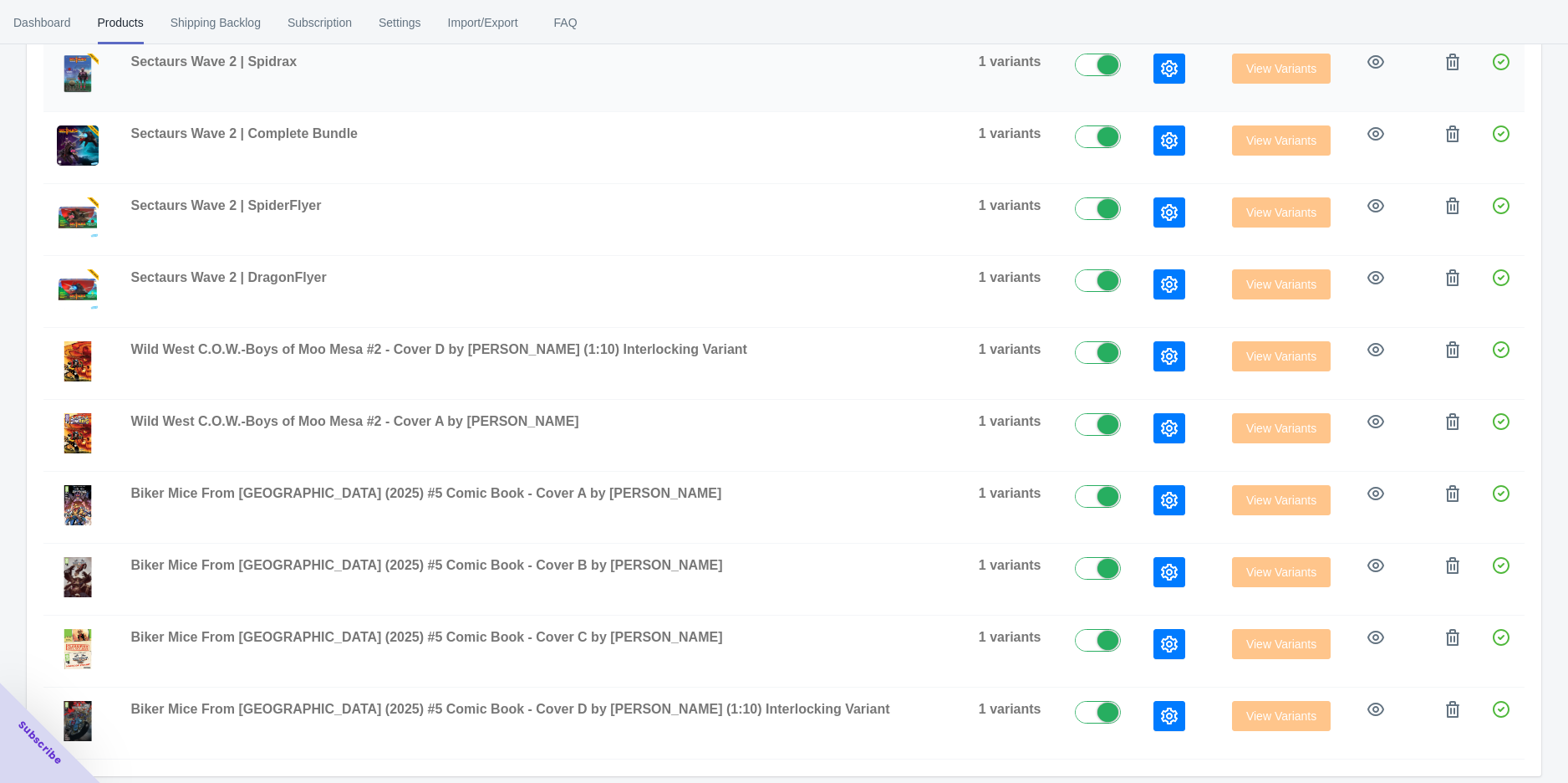
scroll to position [76, 0]
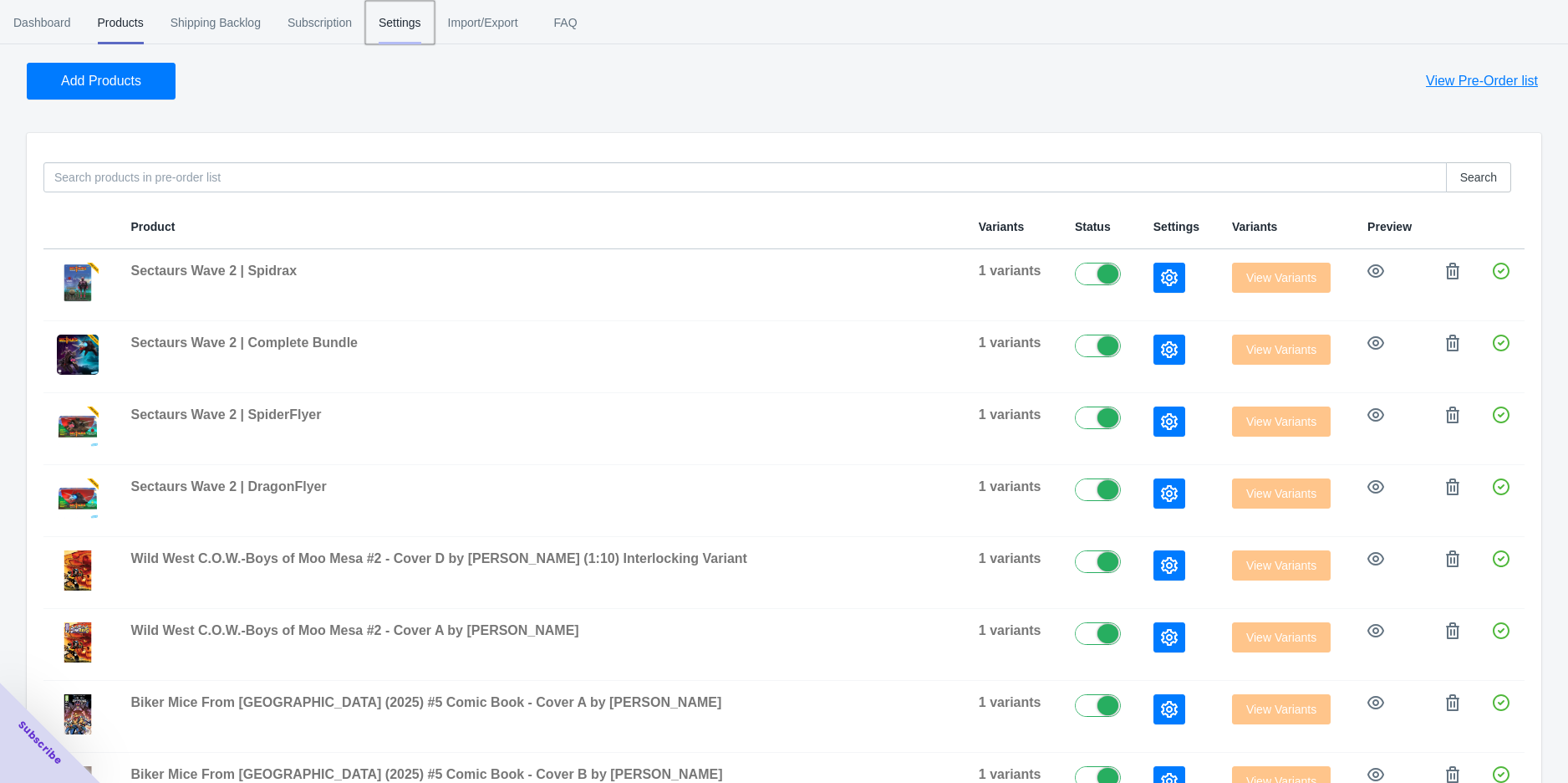
click at [414, 29] on span "Settings" at bounding box center [400, 23] width 43 height 44
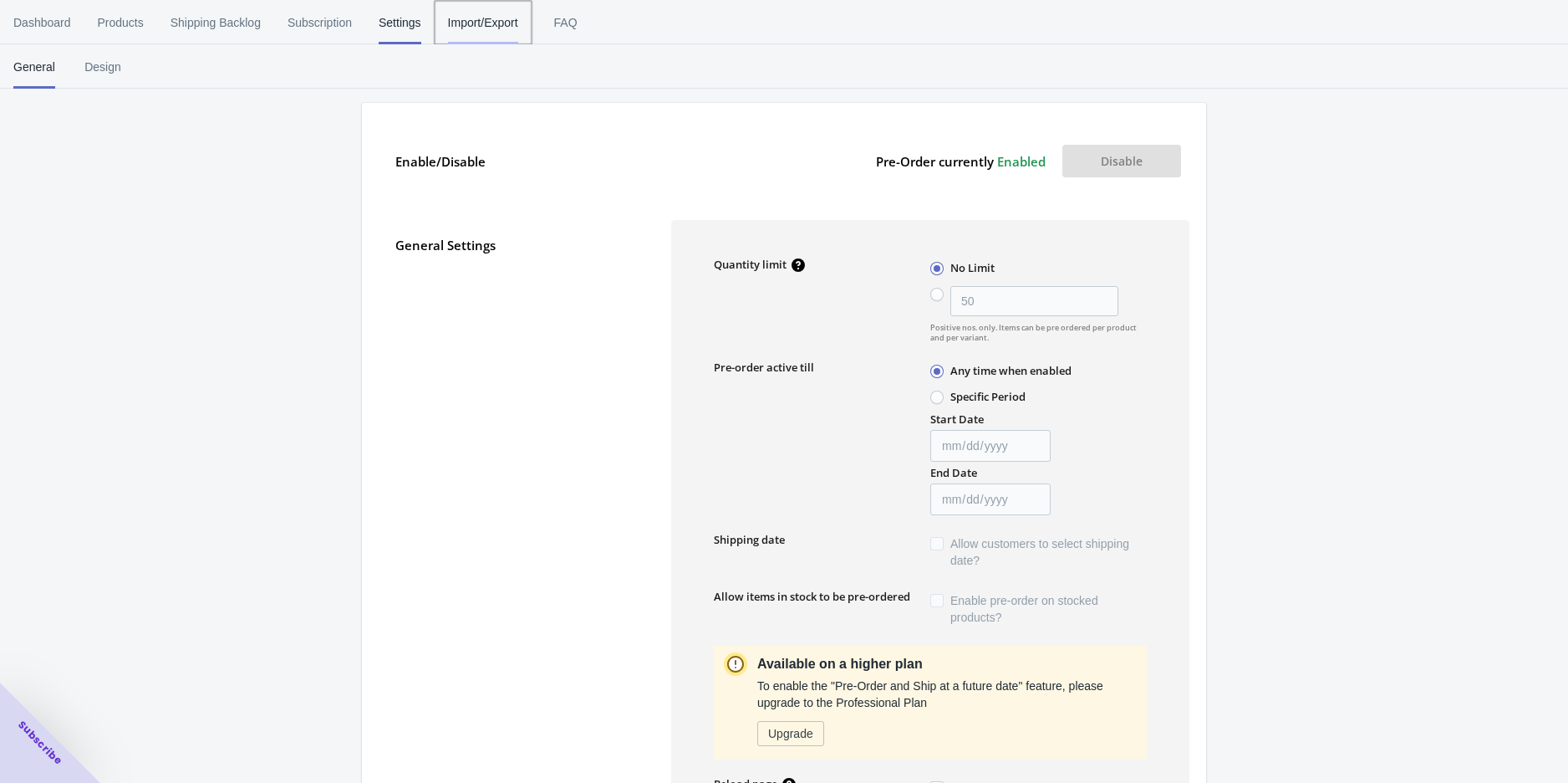
click at [480, 30] on span "Import/Export" at bounding box center [483, 23] width 71 height 44
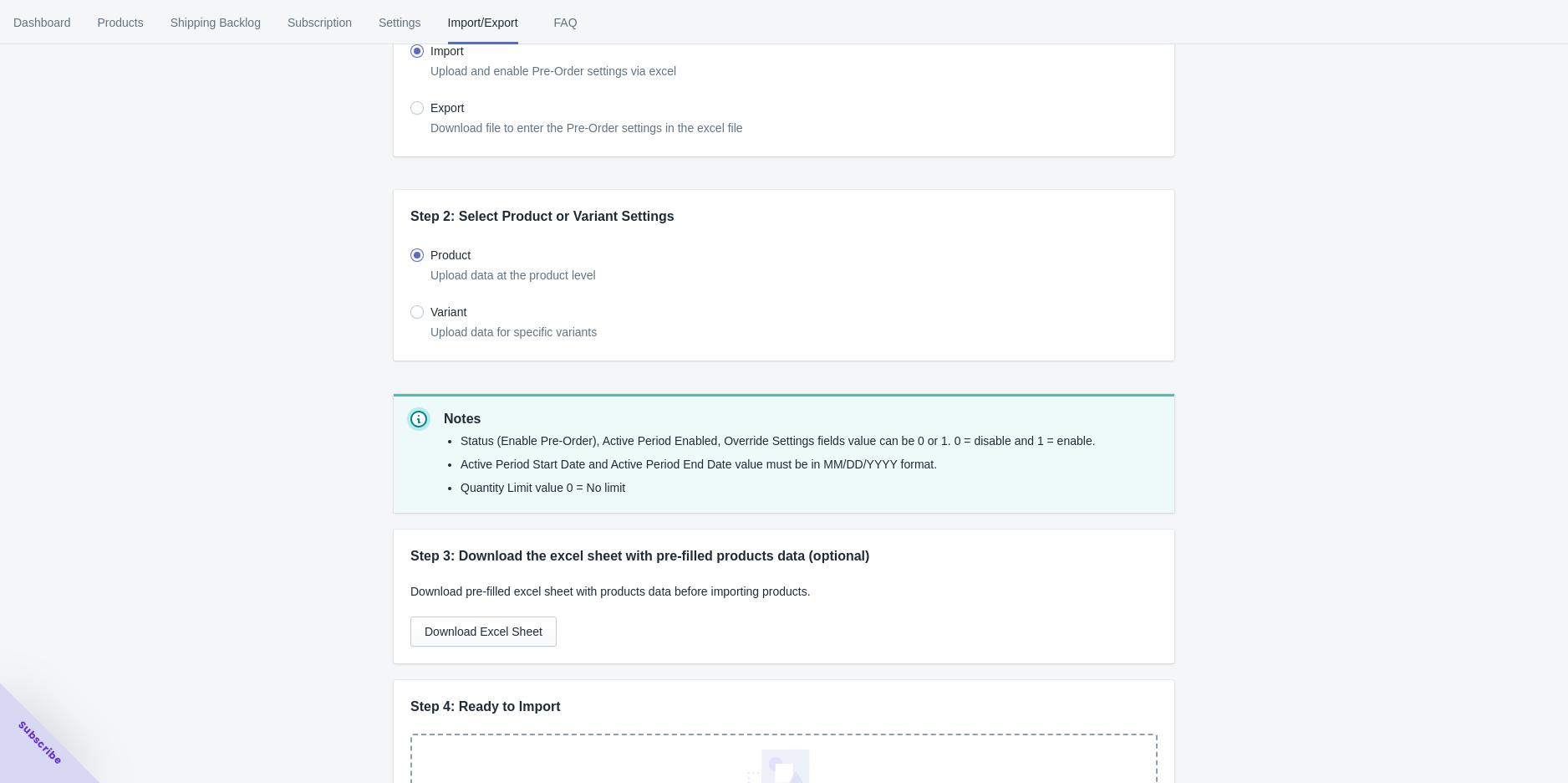
scroll to position [0, 0]
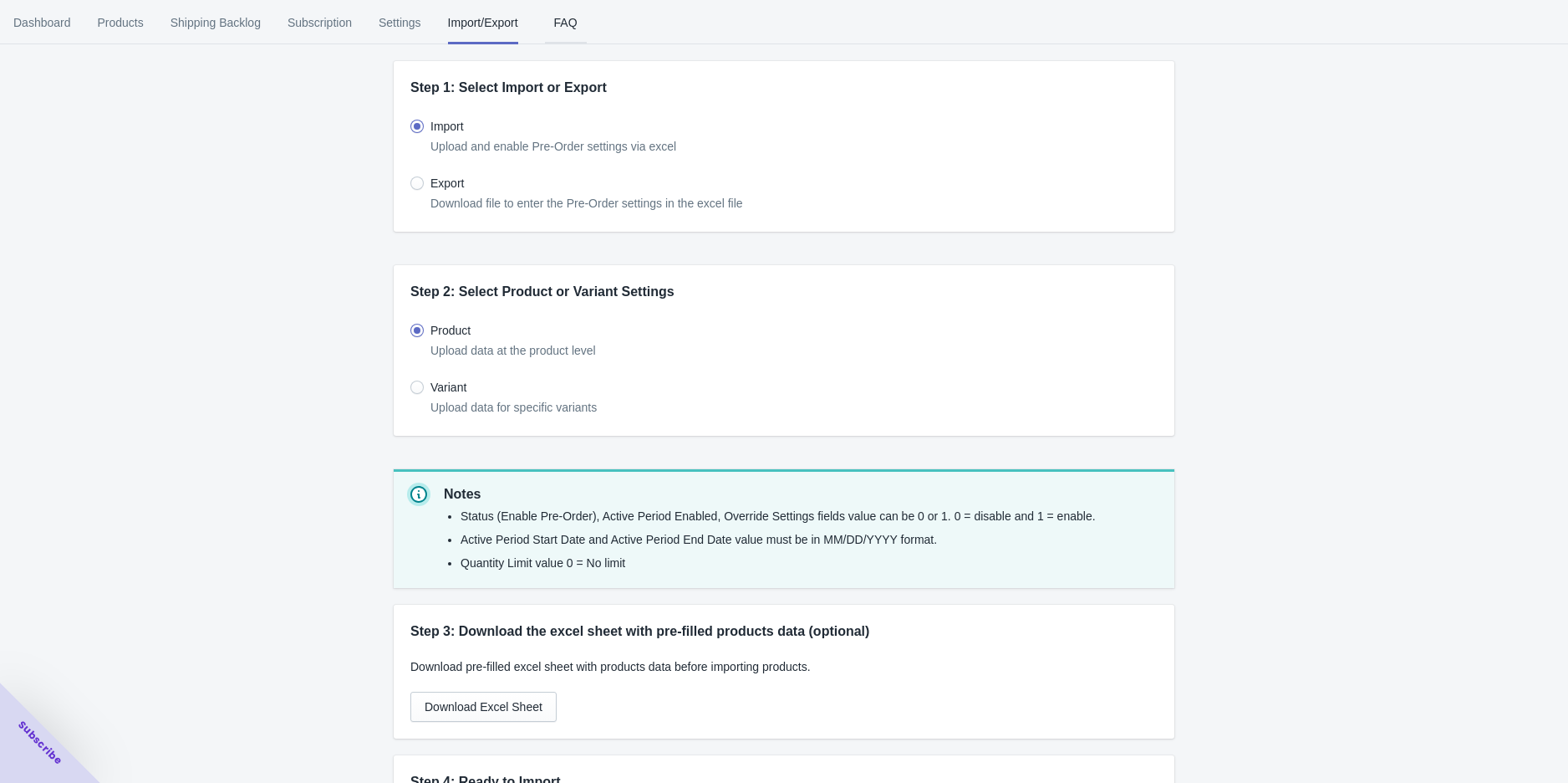
click at [532, 32] on button "FAQ" at bounding box center [566, 23] width 69 height 44
click at [40, 25] on span "Dashboard" at bounding box center [42, 23] width 58 height 44
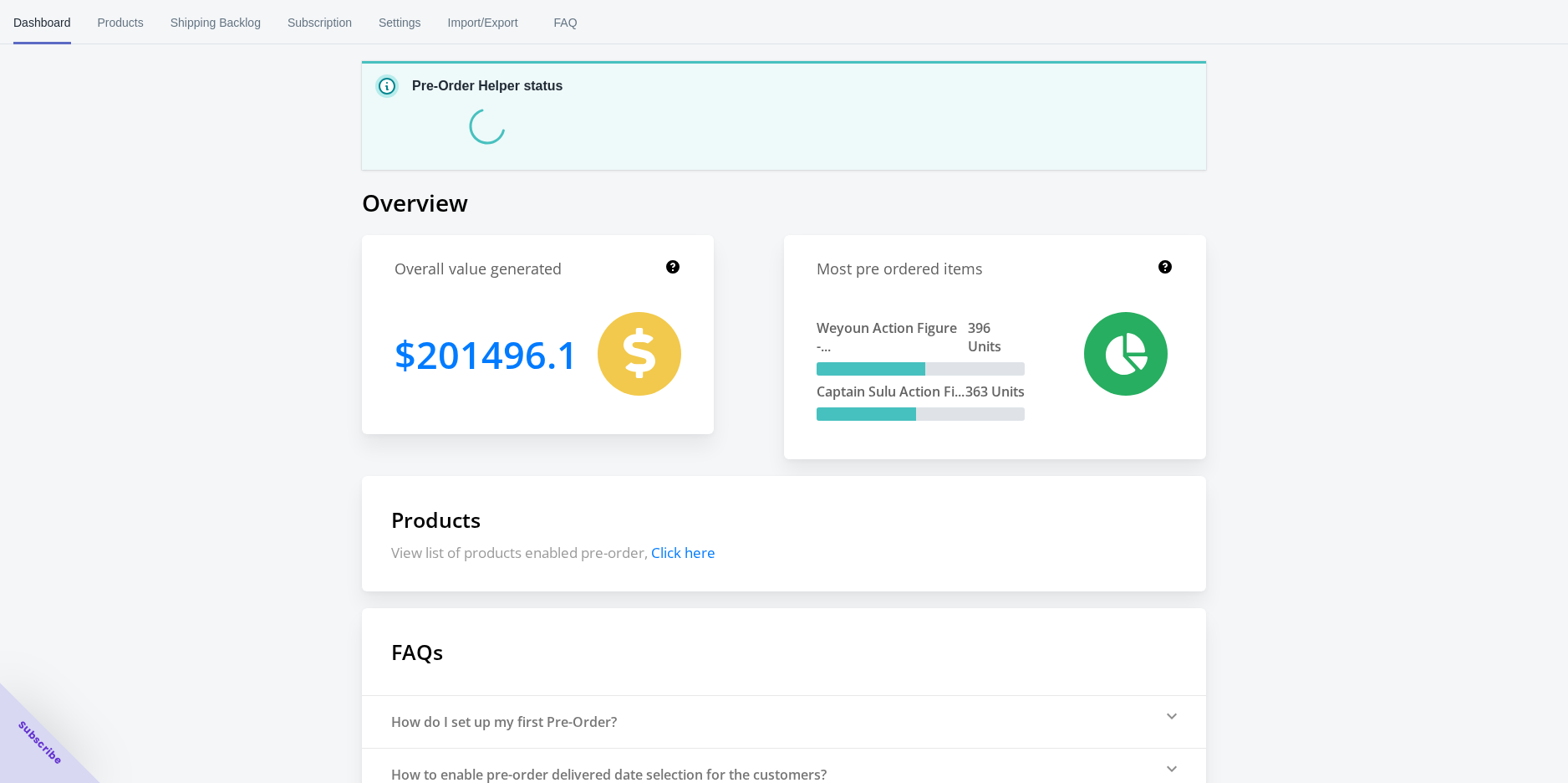
click at [326, 529] on div "Pre-Order Helper status Overview Overall value generated $ 201496.1 Most pre or…" at bounding box center [784, 479] width 1568 height 959
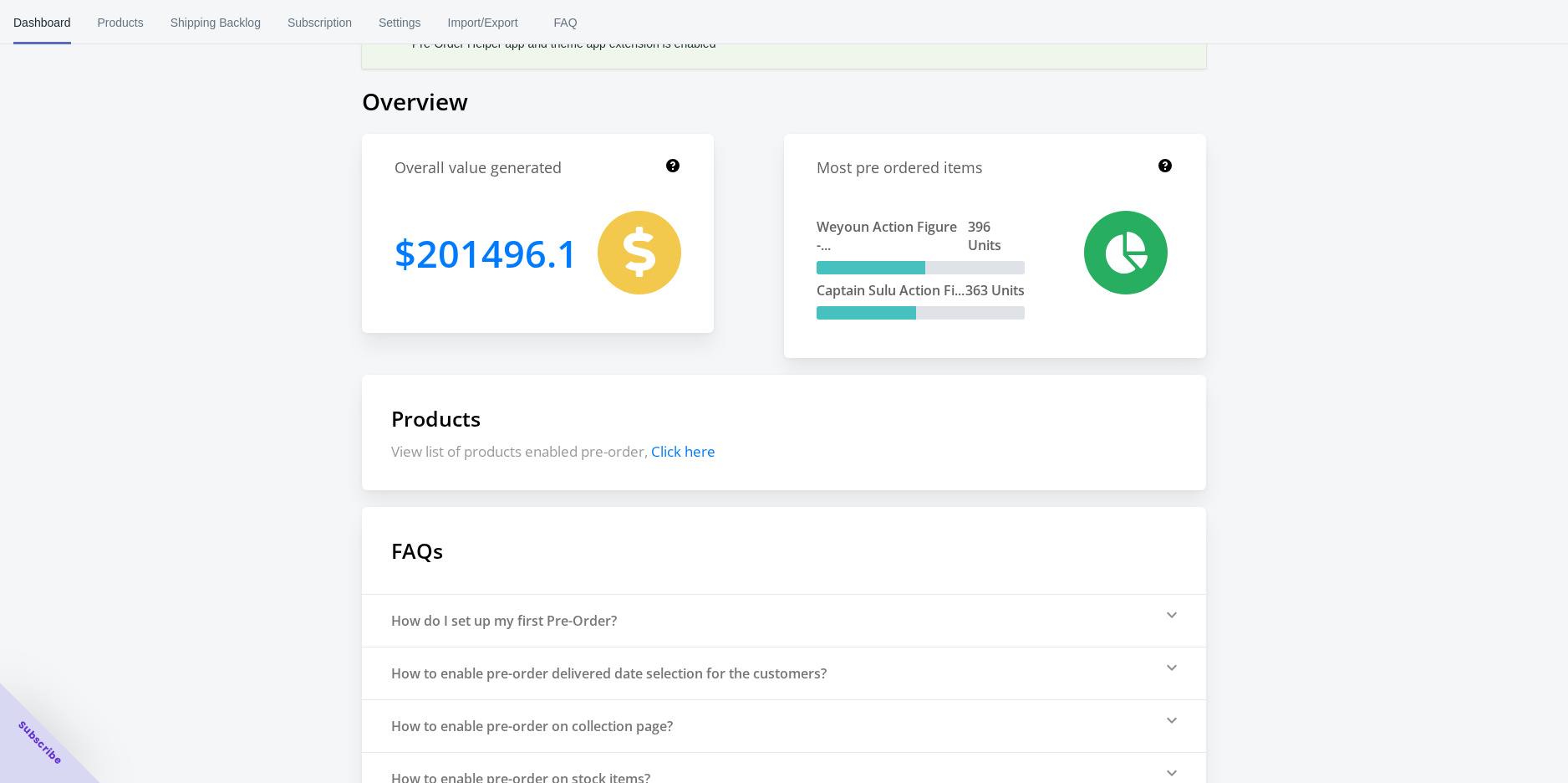
scroll to position [173, 0]
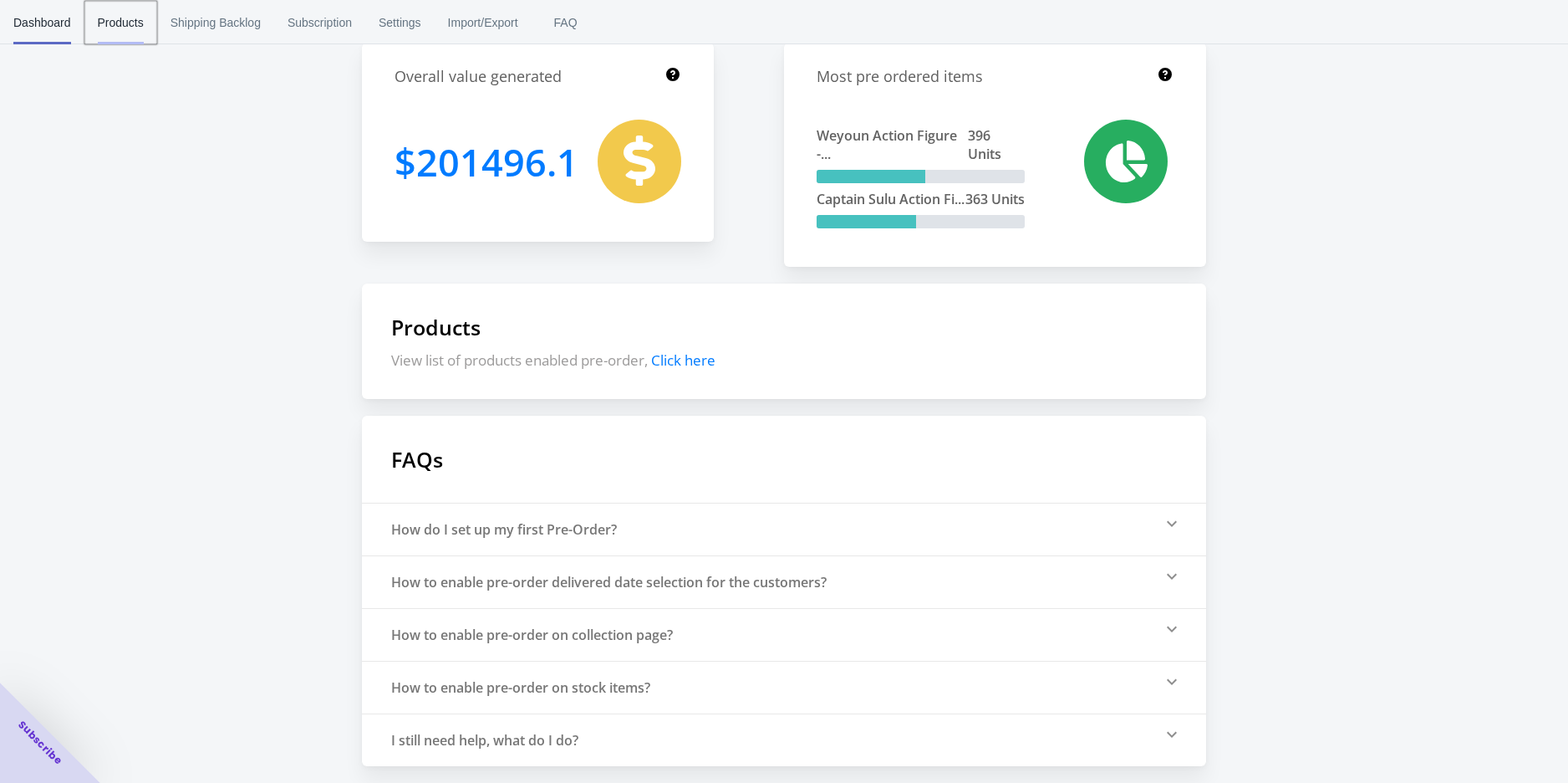
click at [102, 15] on span "Products" at bounding box center [120, 23] width 46 height 44
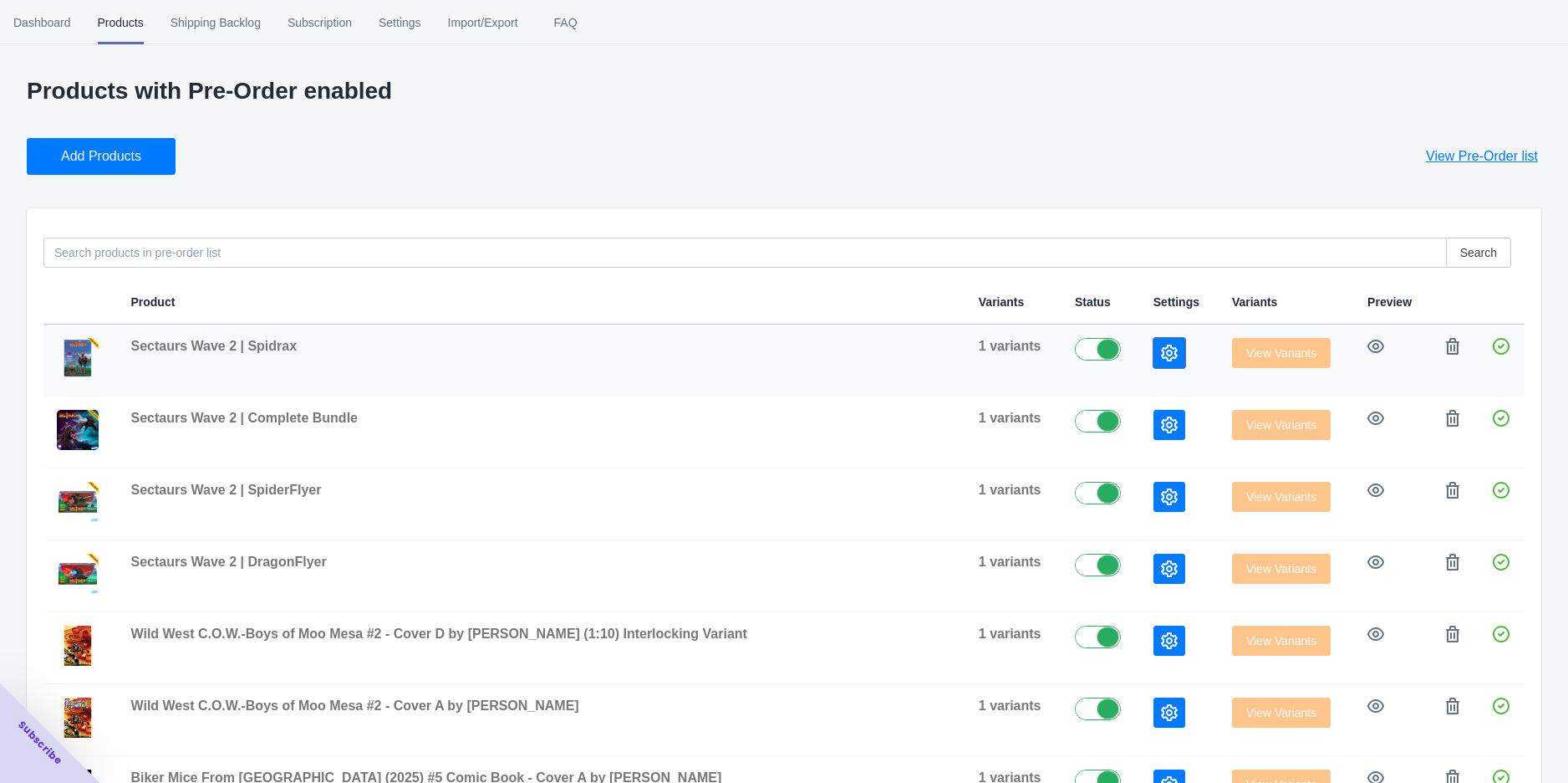
click at [1161, 348] on icon "button" at bounding box center [1169, 353] width 17 height 17
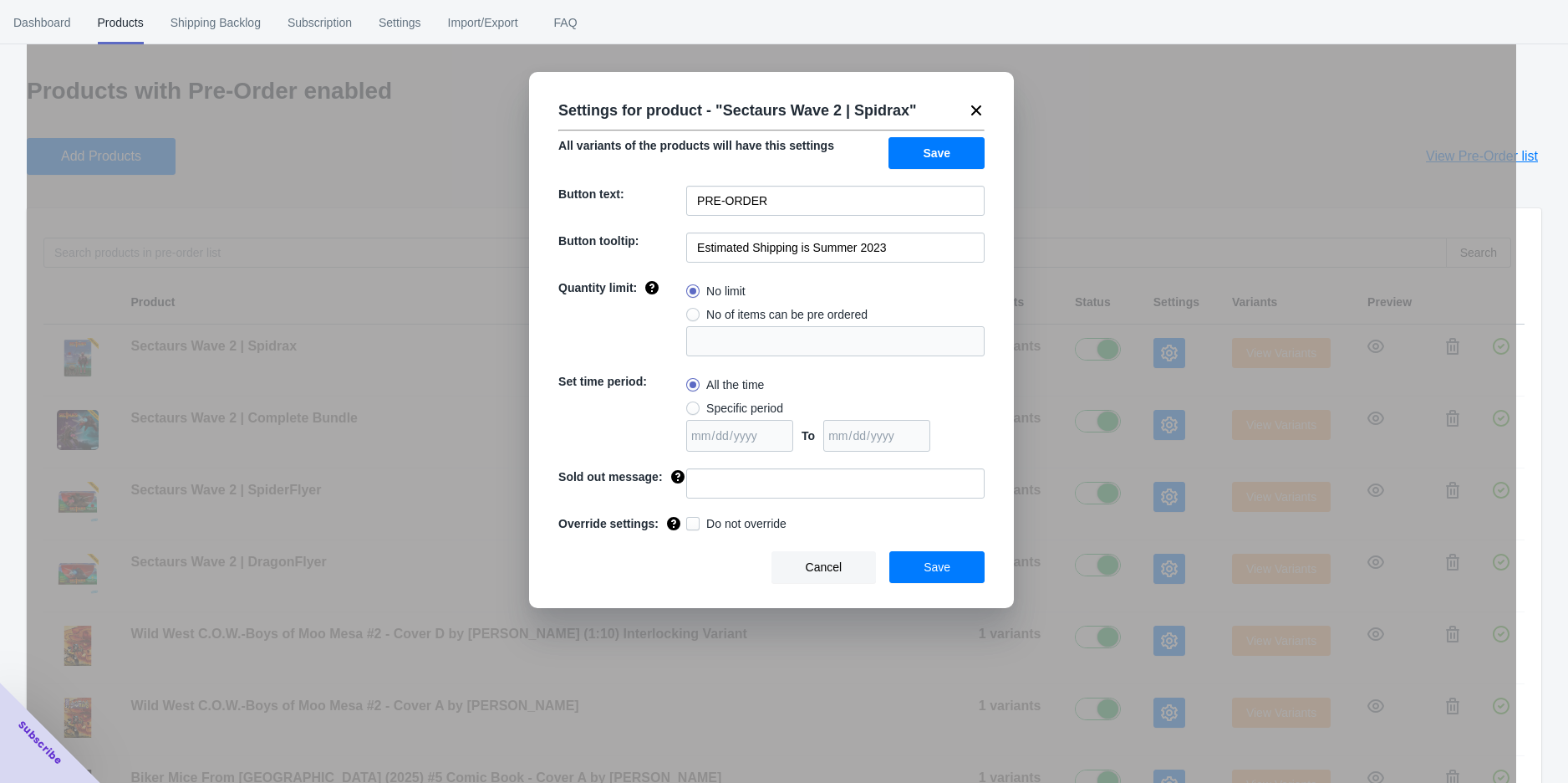
click at [980, 116] on icon at bounding box center [977, 110] width 17 height 17
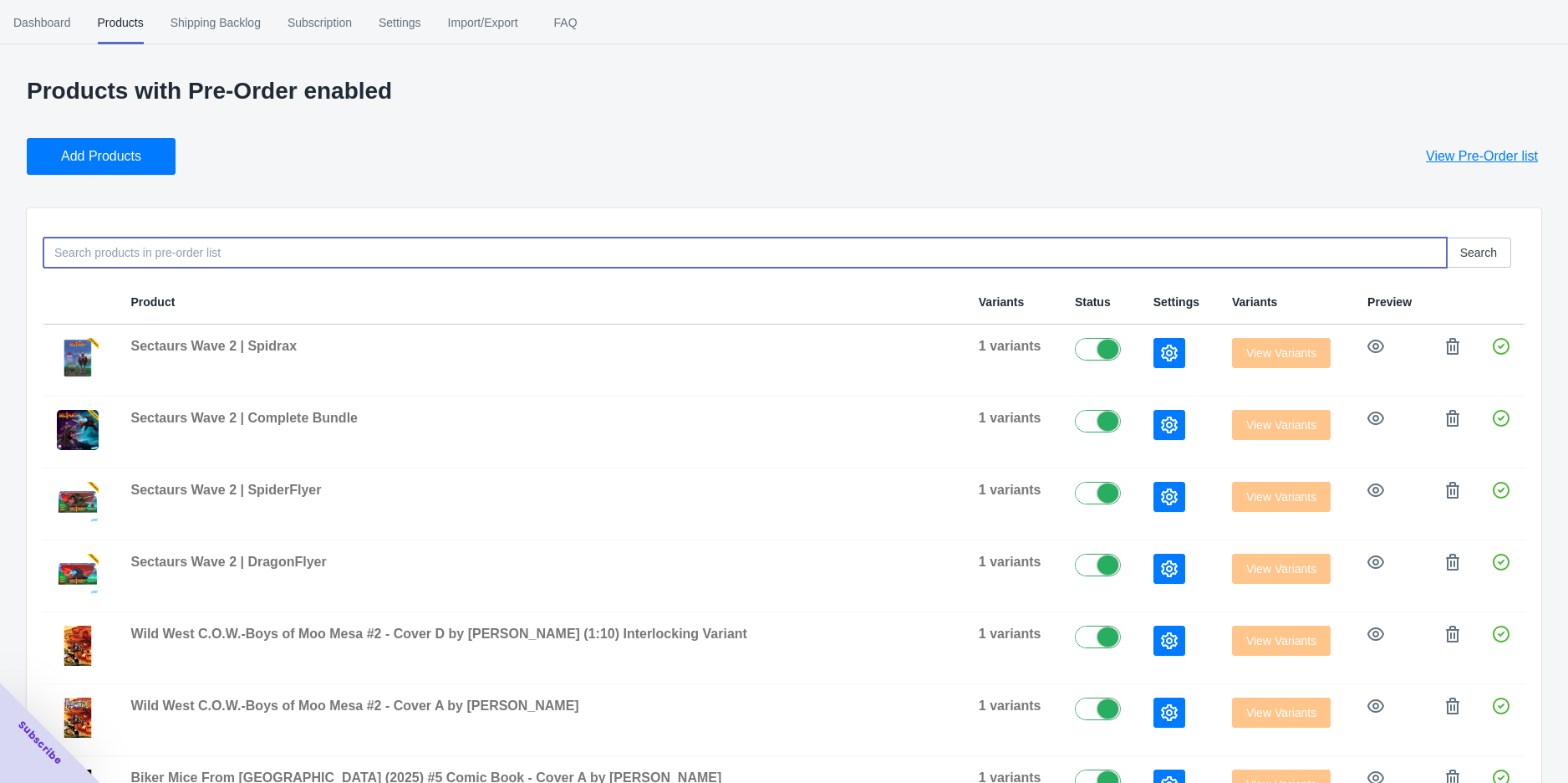
click at [312, 262] on input at bounding box center [745, 253] width 1403 height 30
type input "biker Mice"
click at [1161, 422] on icon "button" at bounding box center [1169, 425] width 17 height 17
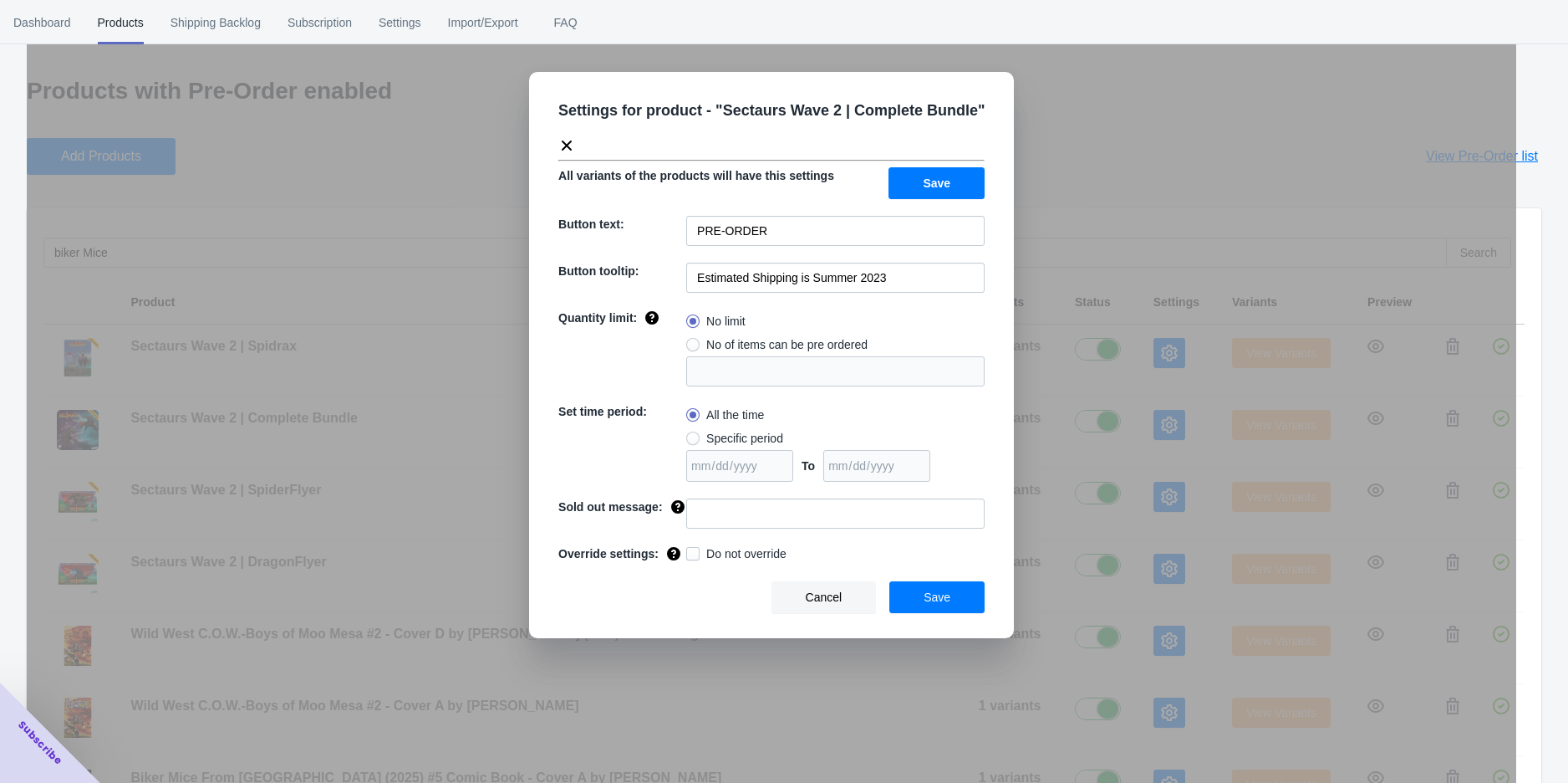
click at [1065, 110] on div "Settings for product - " Sectaurs Wave 2 | Complete Bundle " All variants of th…" at bounding box center [772, 434] width 1490 height 783
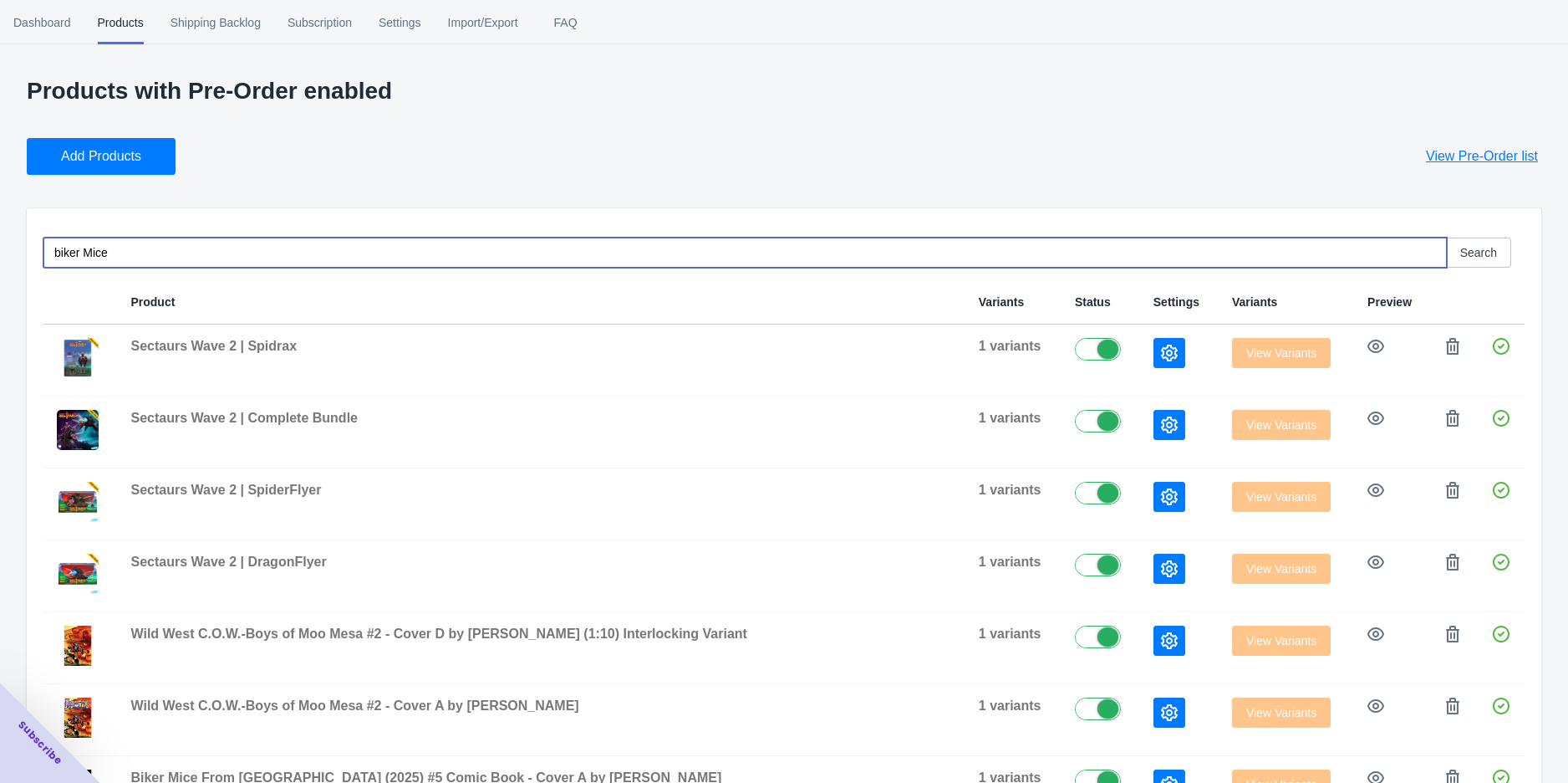
click at [173, 256] on input "biker Mice" at bounding box center [745, 253] width 1403 height 30
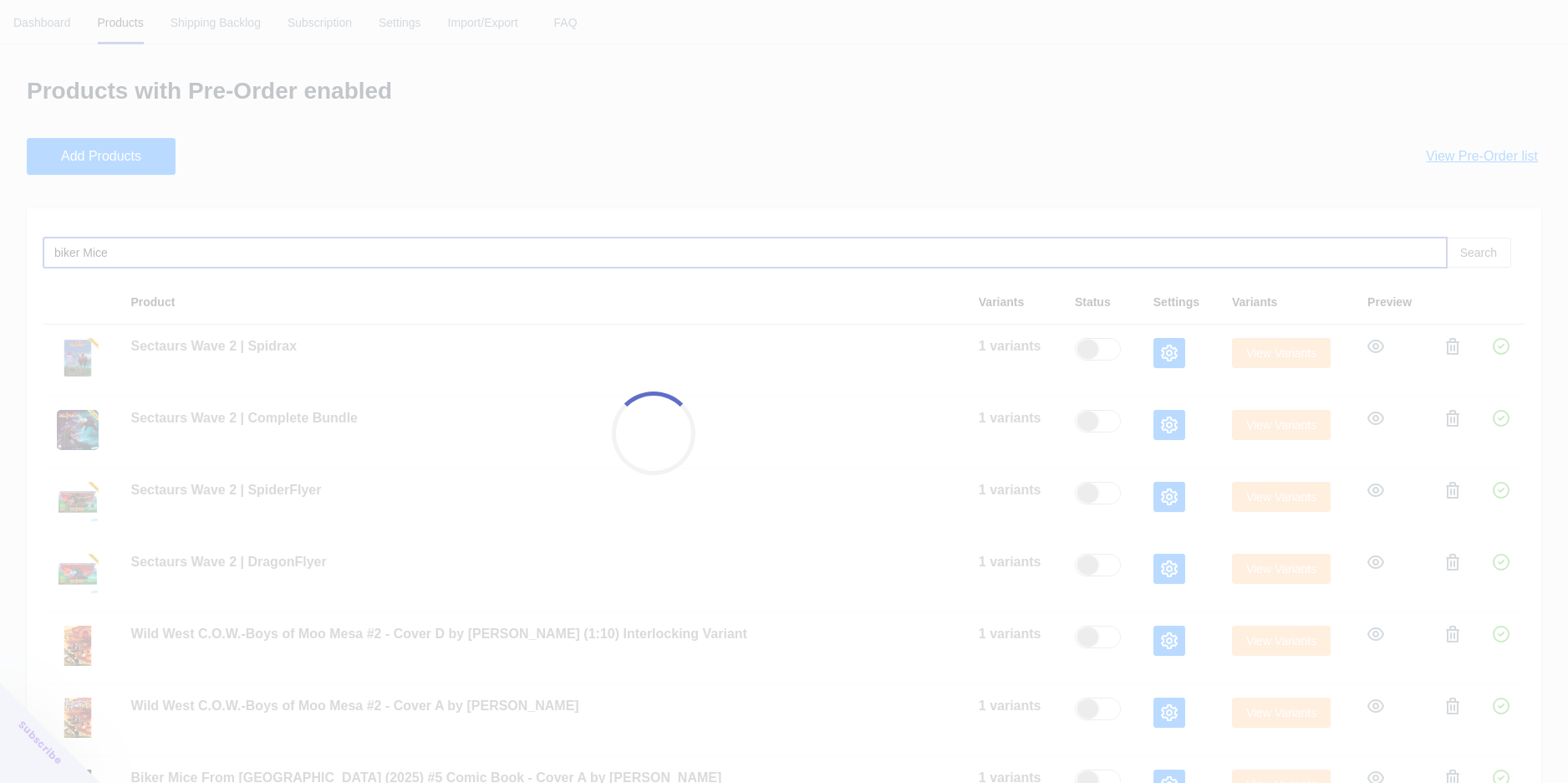
checkbox input "false"
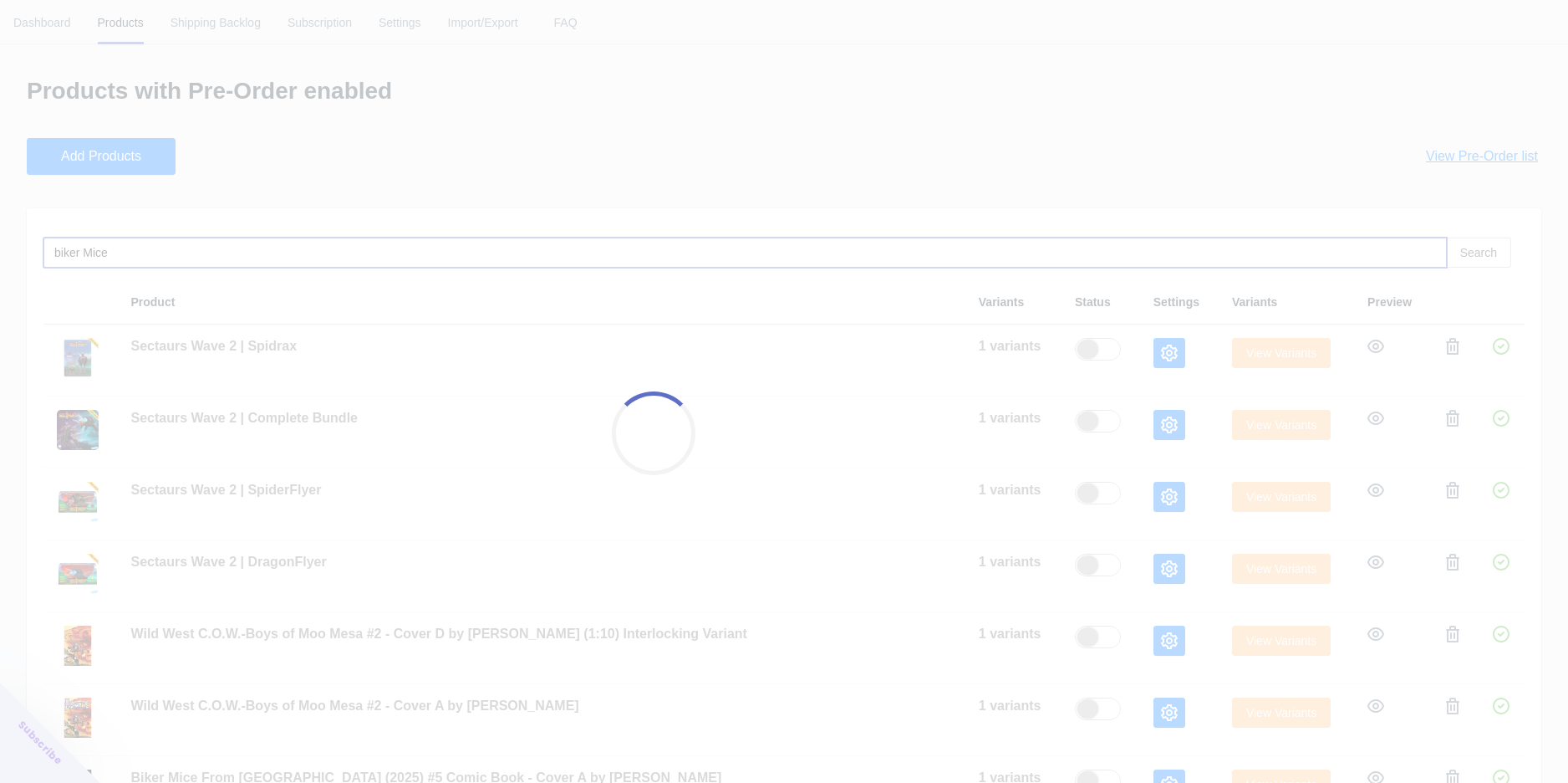
checkbox input "false"
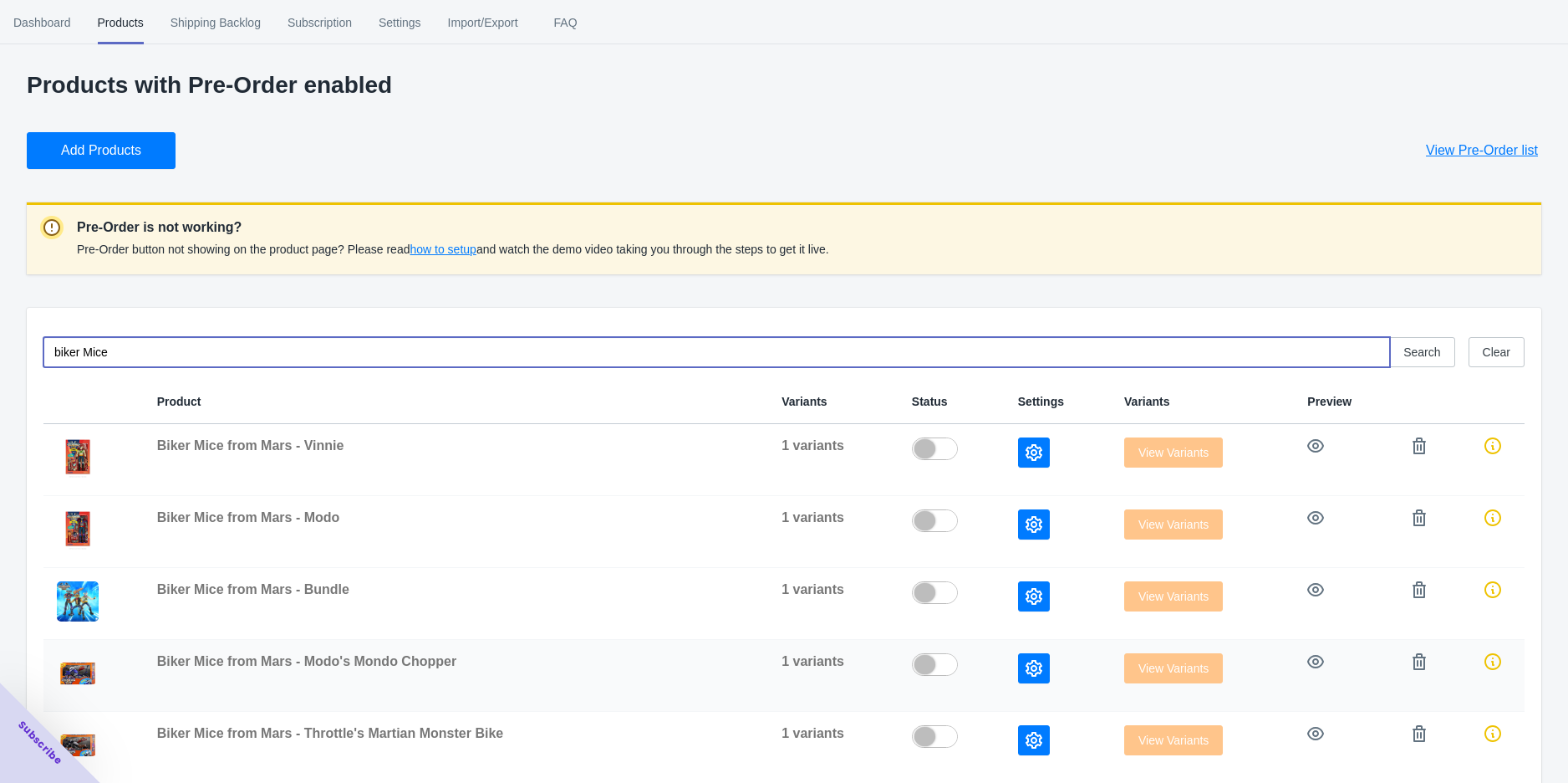
scroll to position [253, 0]
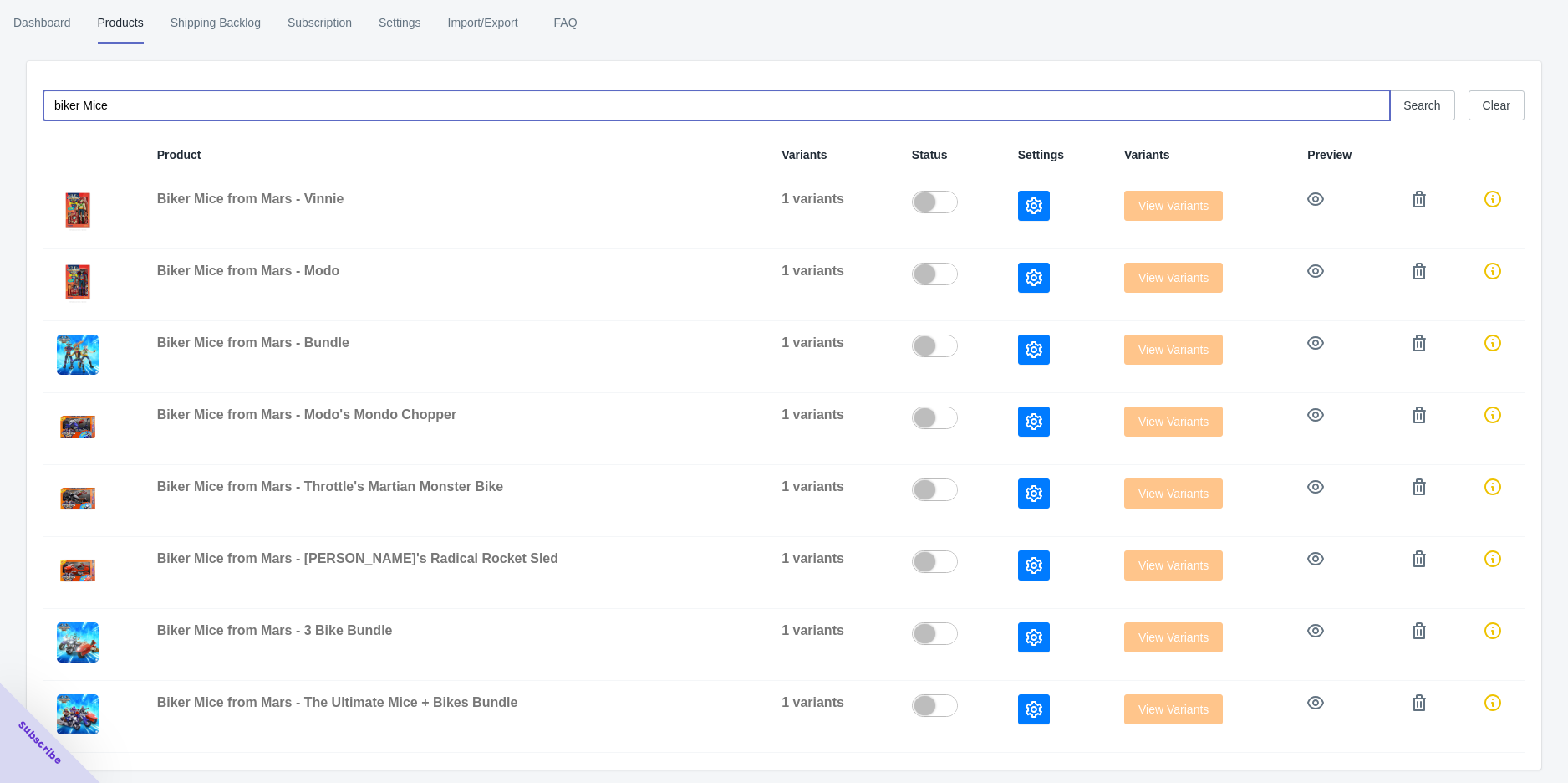
click at [92, 98] on input "biker Mice" at bounding box center [716, 105] width 1346 height 30
click at [93, 99] on input "biker Mice" at bounding box center [716, 105] width 1346 height 30
click at [118, 112] on input "biker Mice" at bounding box center [716, 105] width 1346 height 30
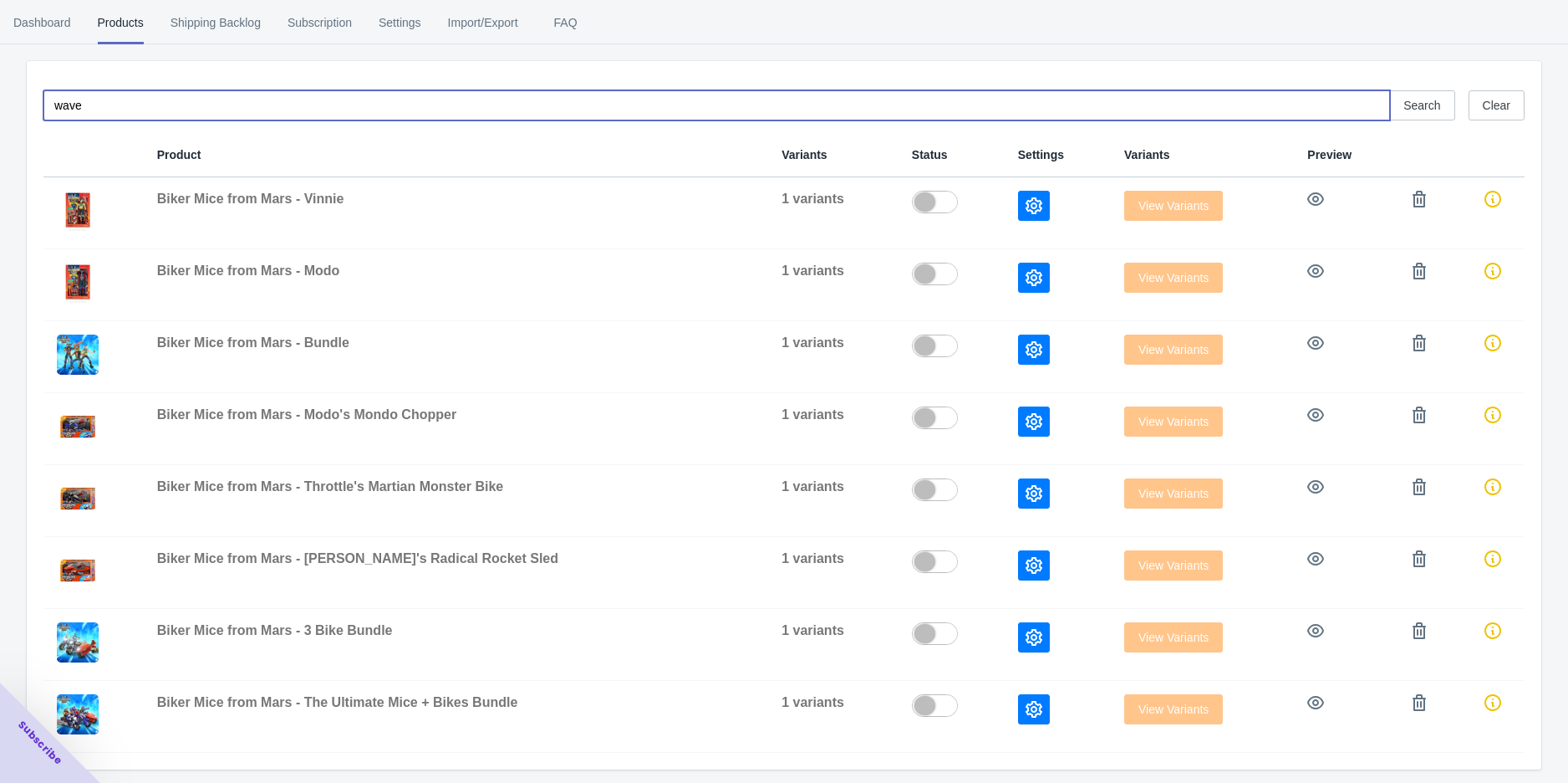
type input "wave 2"
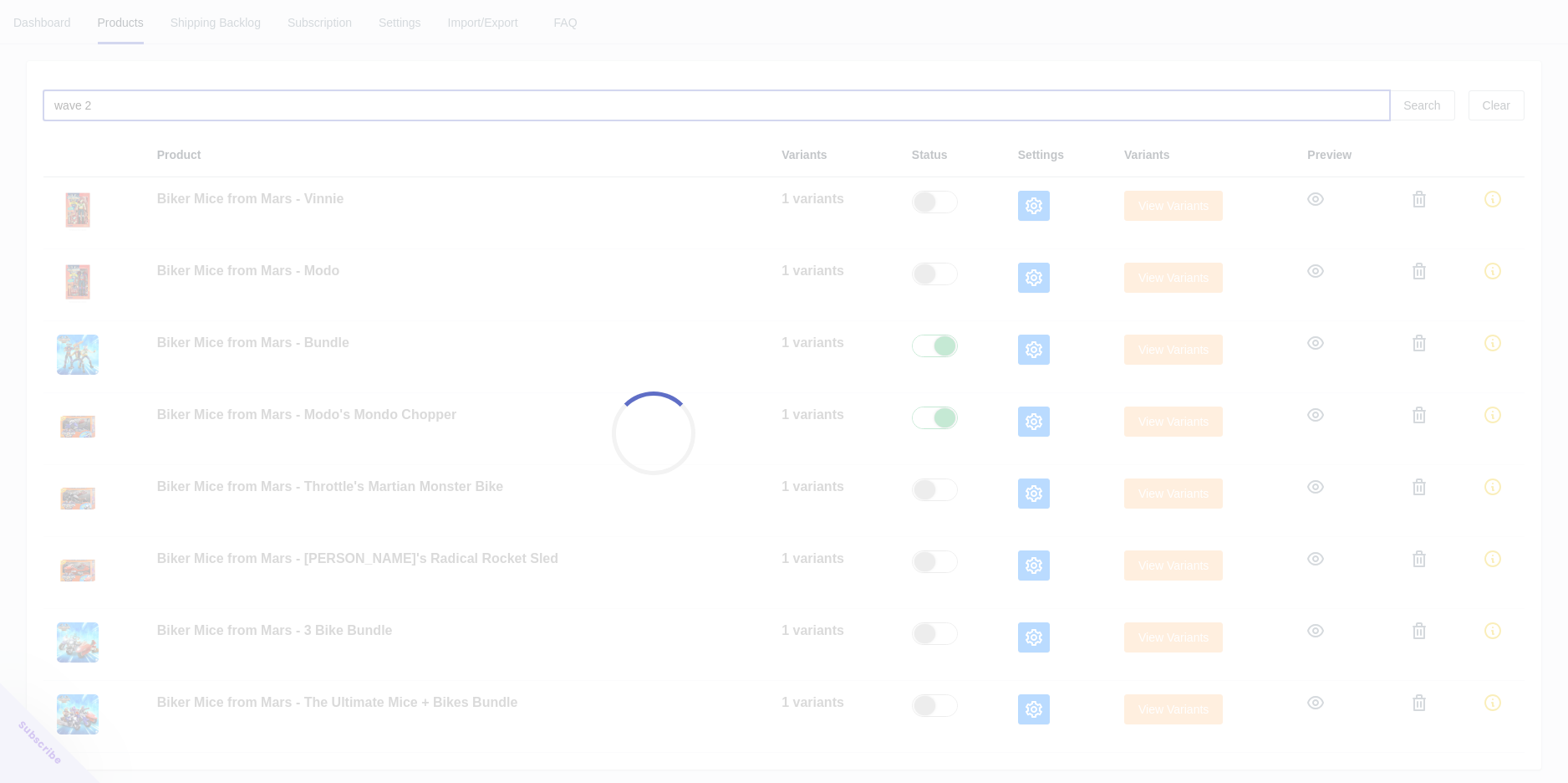
checkbox input "true"
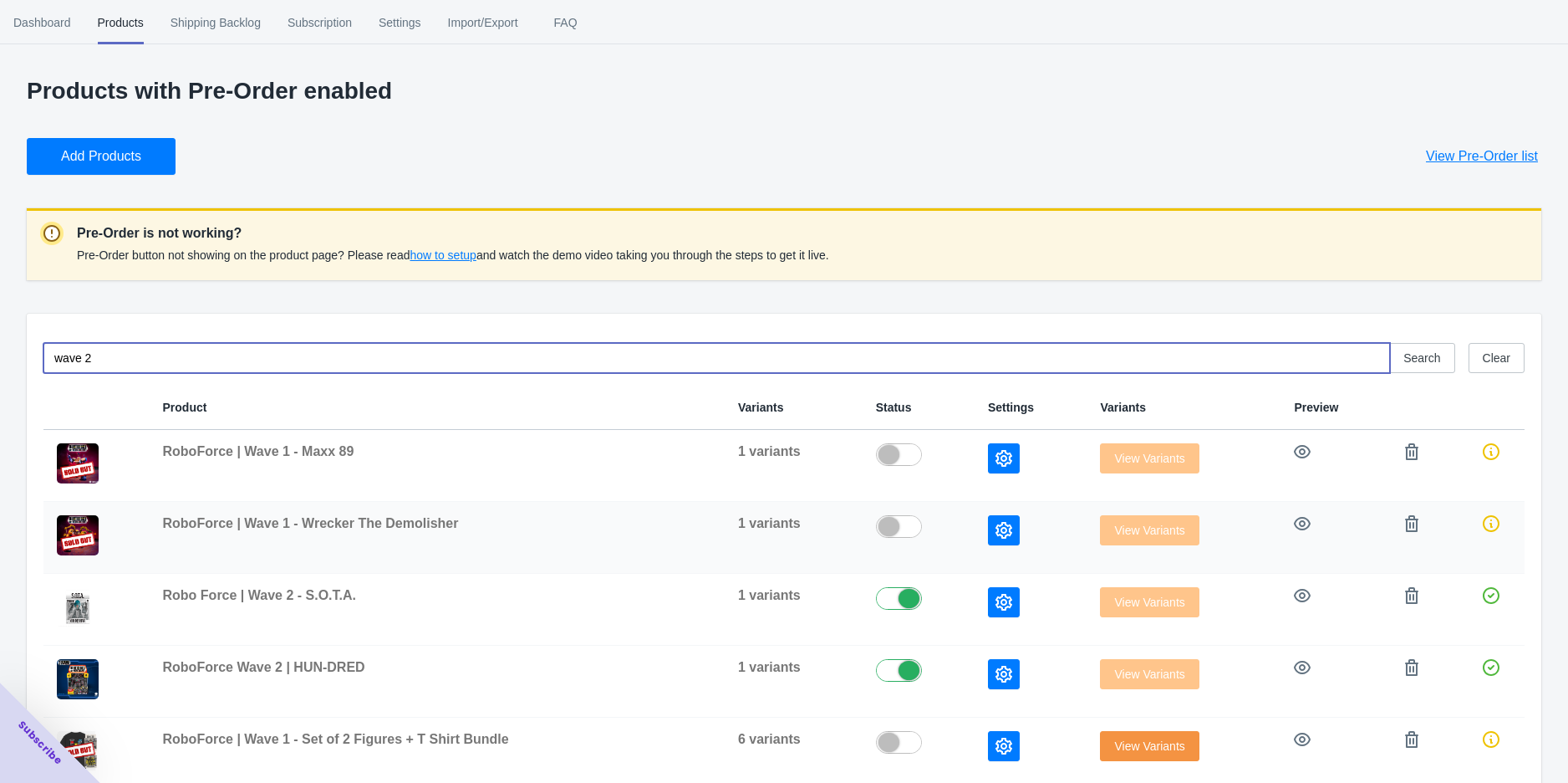
scroll to position [181, 0]
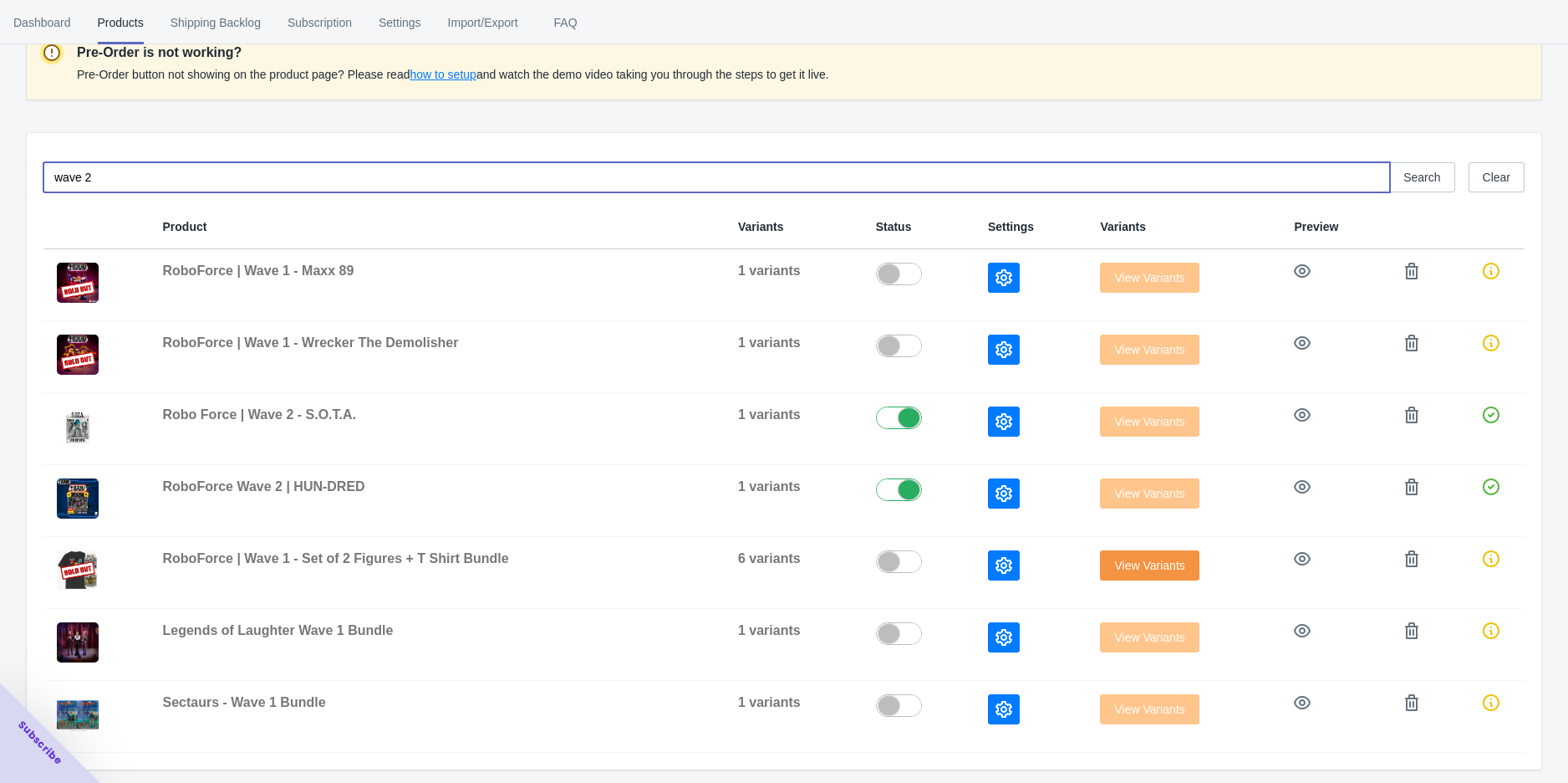
click at [163, 166] on input "wave 2" at bounding box center [716, 177] width 1346 height 30
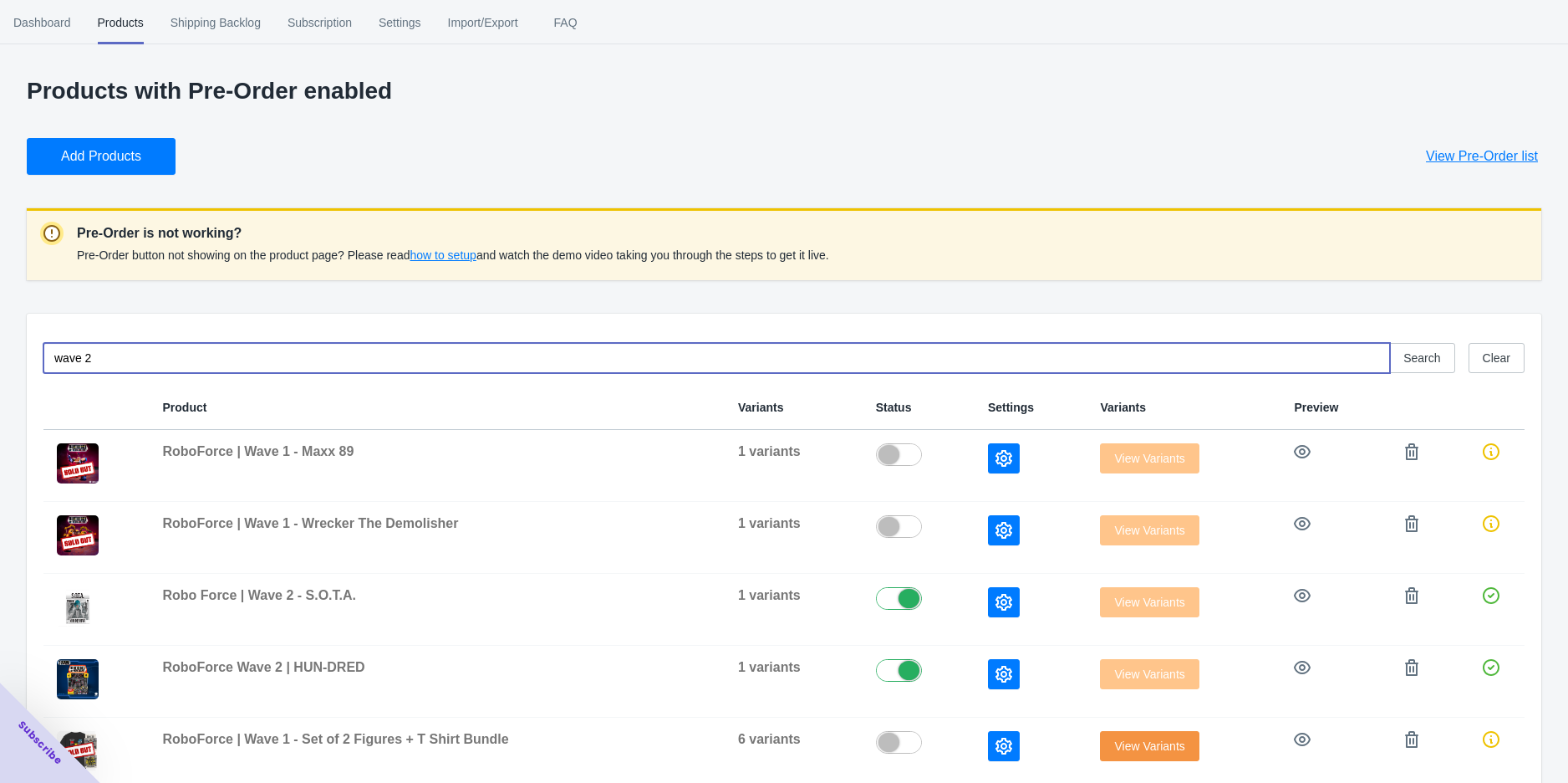
type input "wave 2"
click at [84, 155] on span "Add Products" at bounding box center [102, 156] width 81 height 17
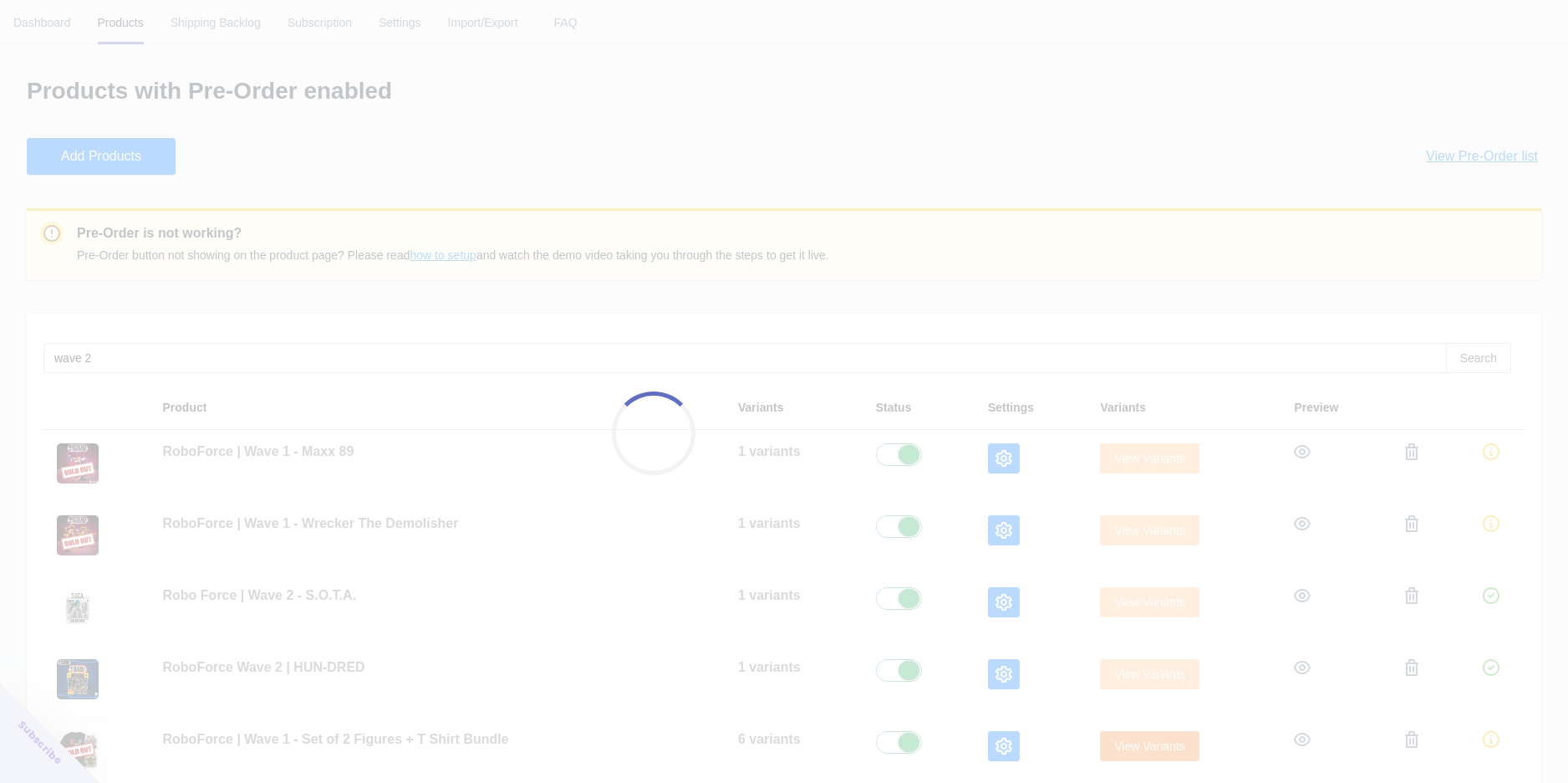
checkbox input "true"
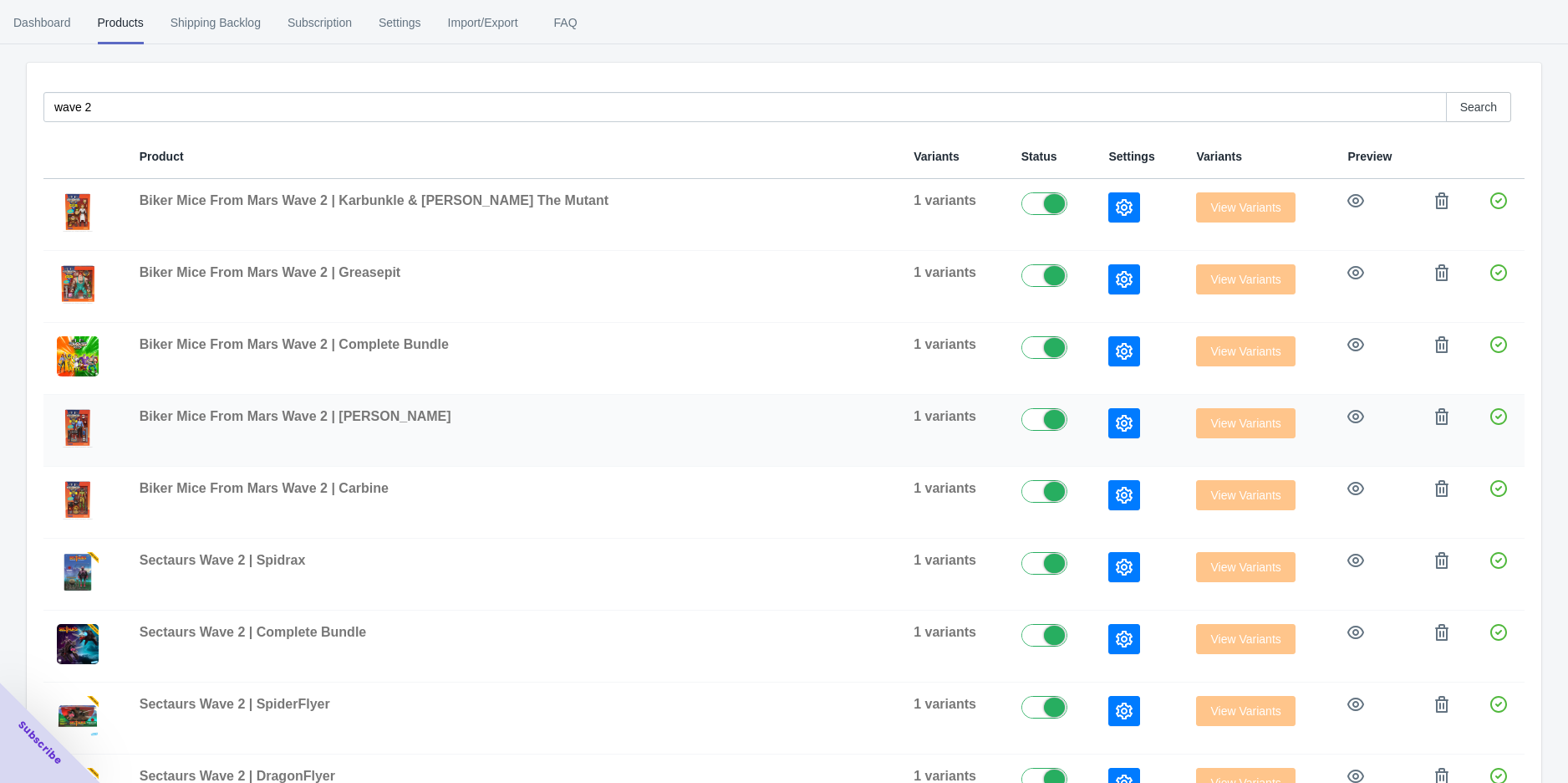
scroll to position [186, 0]
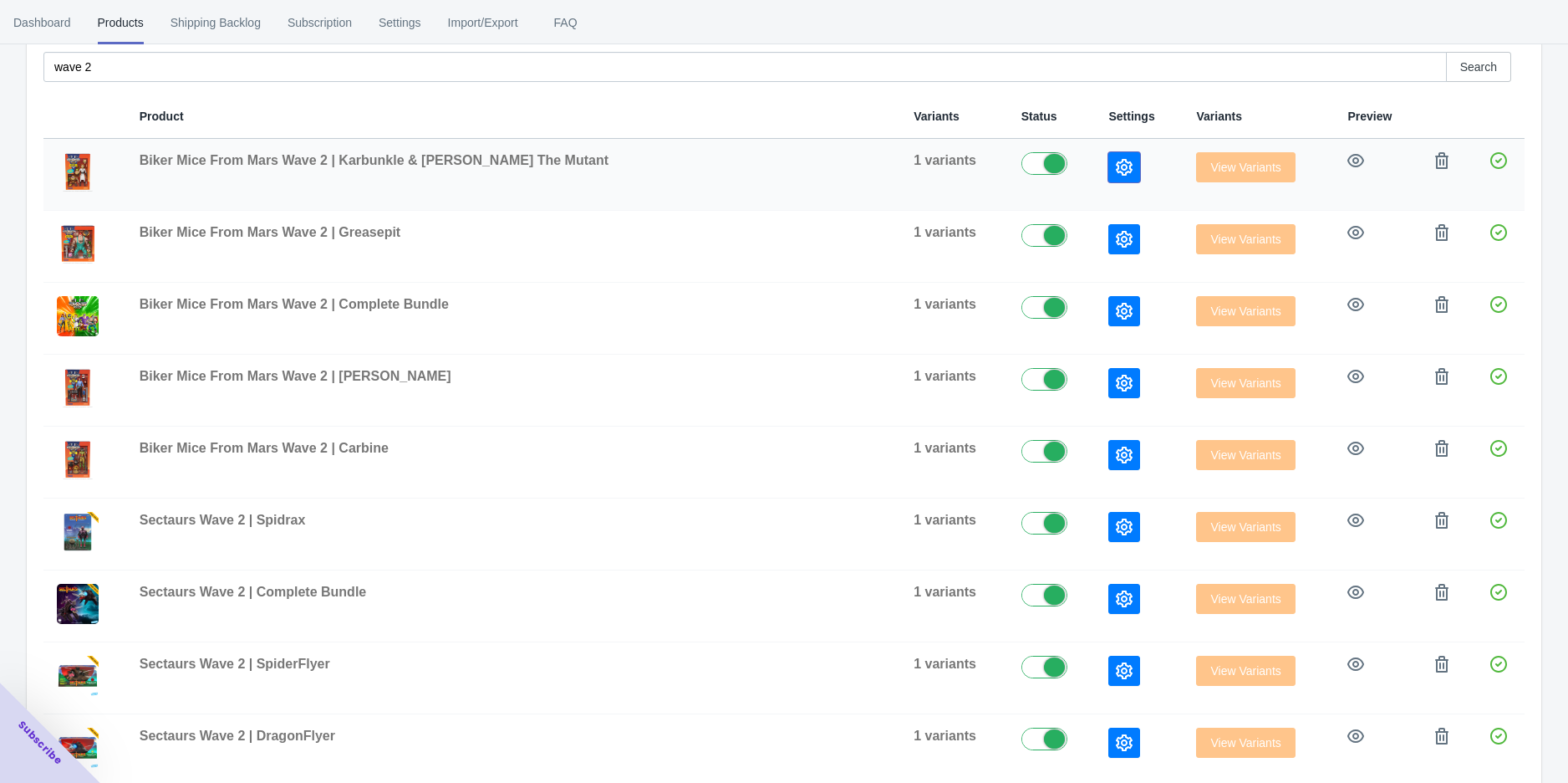
click at [1116, 172] on icon "button" at bounding box center [1125, 167] width 17 height 17
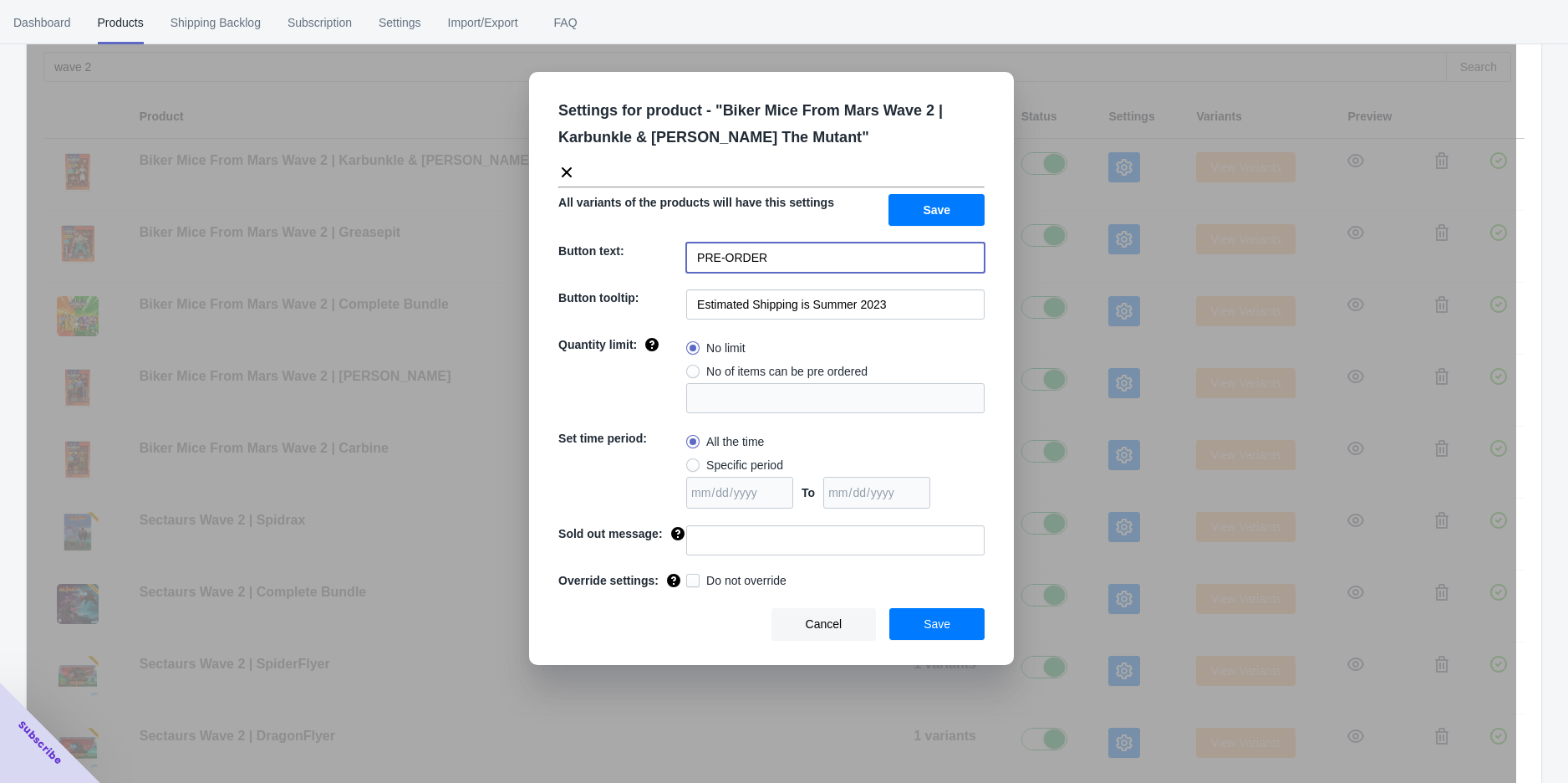
click at [822, 255] on input "PRE-ORDER" at bounding box center [835, 258] width 298 height 30
type input "ADD TO CART"
click at [899, 302] on input "Estimated Shipping is Summer 2023" at bounding box center [835, 304] width 298 height 30
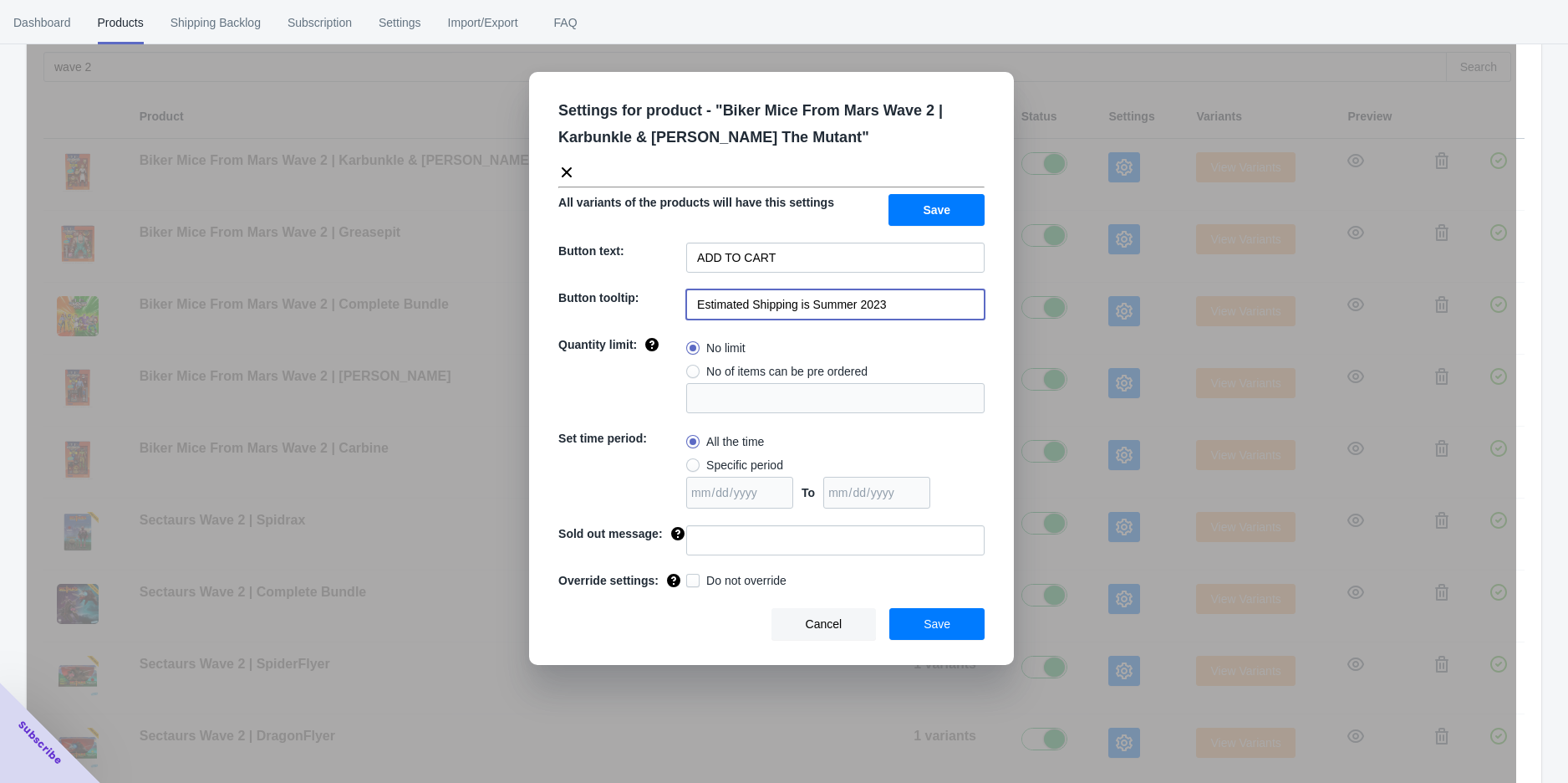
click at [899, 302] on input "Estimated Shipping is Summer 2023" at bounding box center [835, 304] width 298 height 30
click at [844, 301] on input "Estimated Shipping is Summer 2023" at bounding box center [835, 304] width 298 height 30
drag, startPoint x: 890, startPoint y: 305, endPoint x: 811, endPoint y: 307, distance: 79.0
click at [811, 307] on input "Estimated Shipping is Summer 2023" at bounding box center [835, 304] width 298 height 30
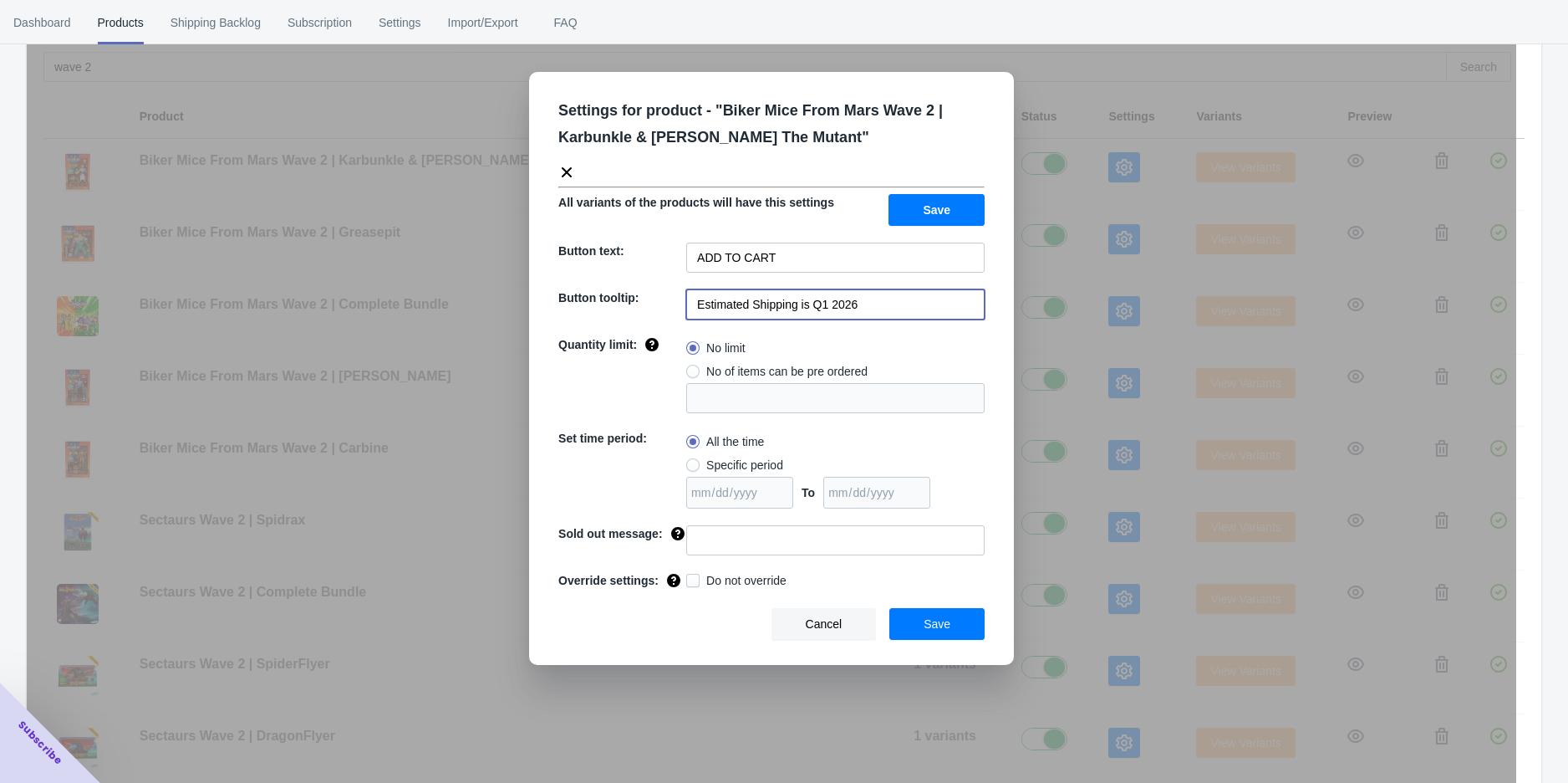
drag, startPoint x: 869, startPoint y: 302, endPoint x: 691, endPoint y: 297, distance: 178.1
click at [691, 297] on input "Estimated Shipping is Q1 2026" at bounding box center [835, 304] width 298 height 30
type input "Estimated Shipping is Q1 2026"
click at [964, 201] on button "Save" at bounding box center [936, 210] width 96 height 32
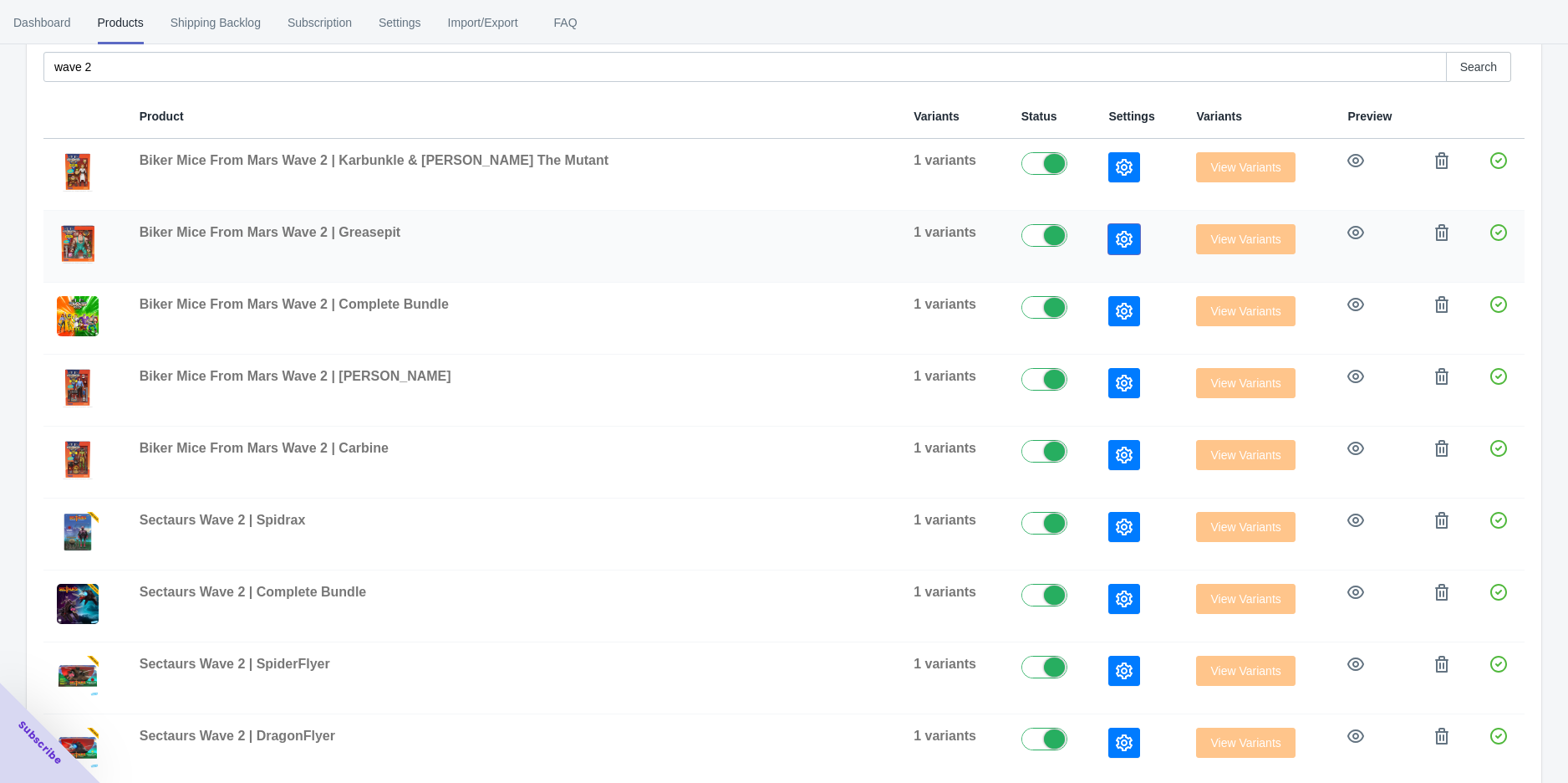
click at [1116, 238] on icon "button" at bounding box center [1125, 239] width 17 height 17
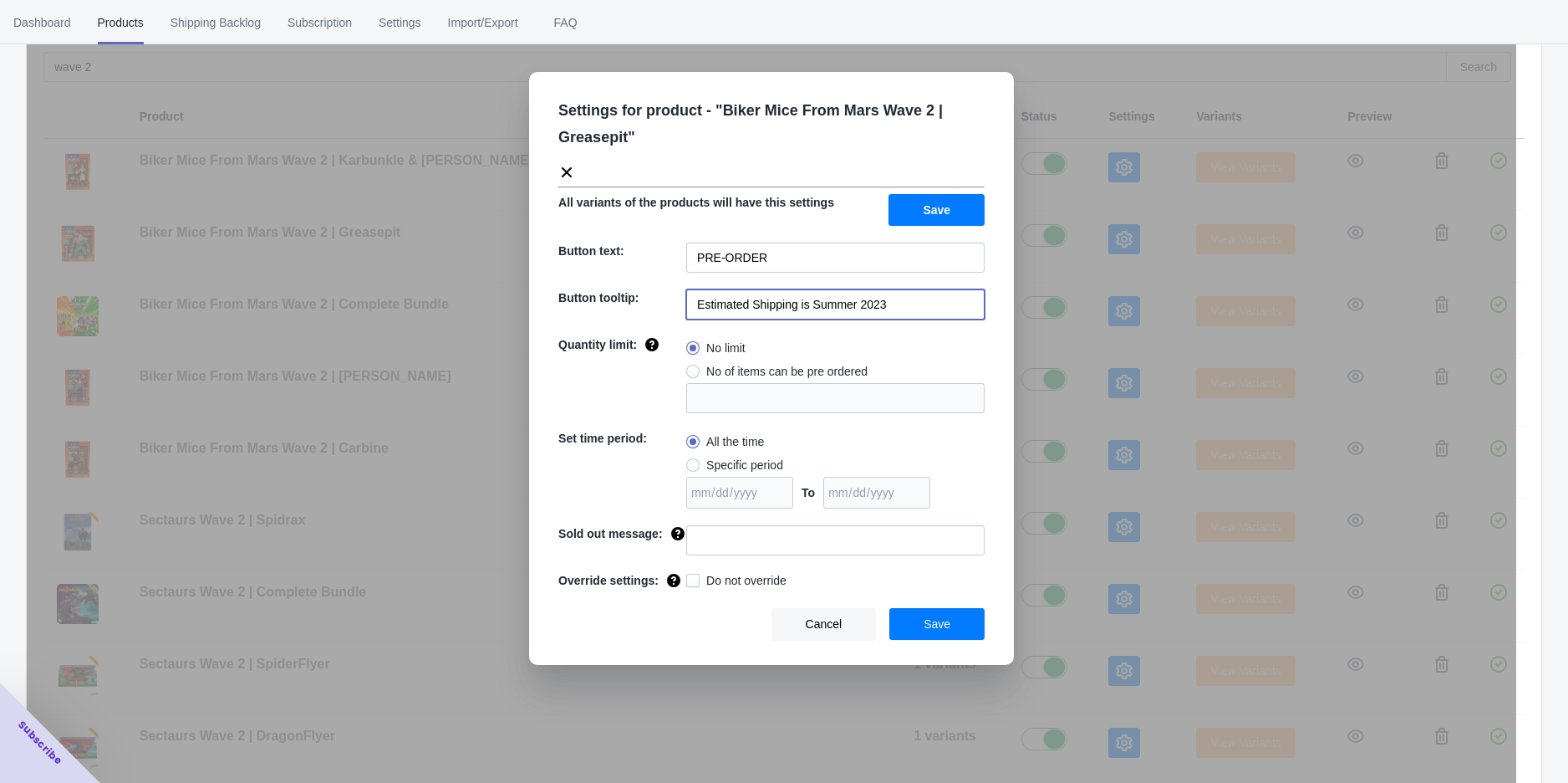
click at [892, 307] on input "Estimated Shipping is Summer 2023" at bounding box center [835, 304] width 298 height 30
click at [894, 307] on input "Estimated Shipping is Summer 2023" at bounding box center [835, 304] width 298 height 30
paste input "Q1 2026"
type input "Estimated Shipping is Q1 2026"
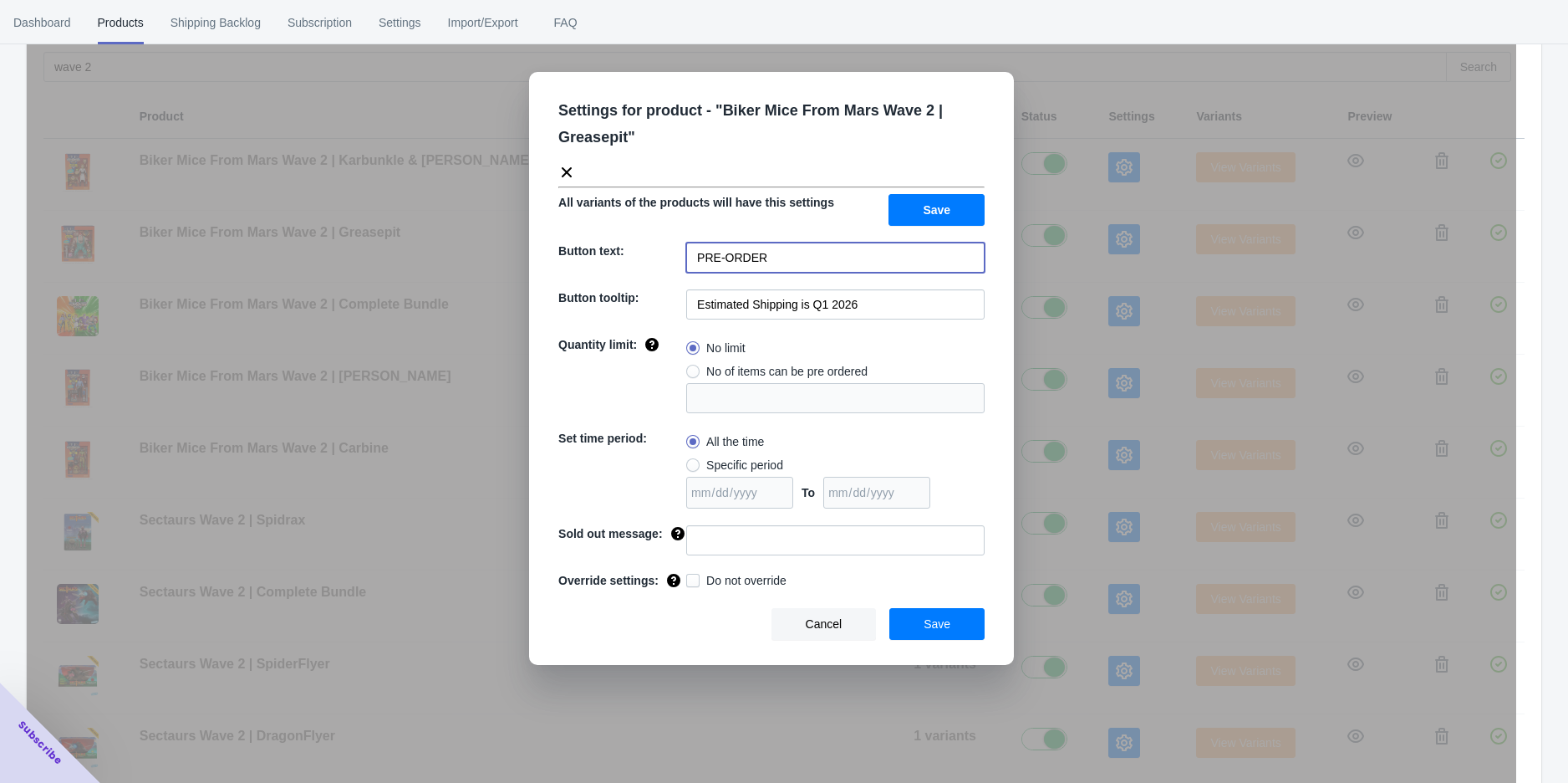
click at [802, 270] on input "PRE-ORDER" at bounding box center [835, 258] width 298 height 30
type input "ADD TO CART"
click at [899, 233] on div "Settings for product - " Biker Mice From Mars Wave 2 | Greasepit " All variants…" at bounding box center [771, 369] width 485 height 593
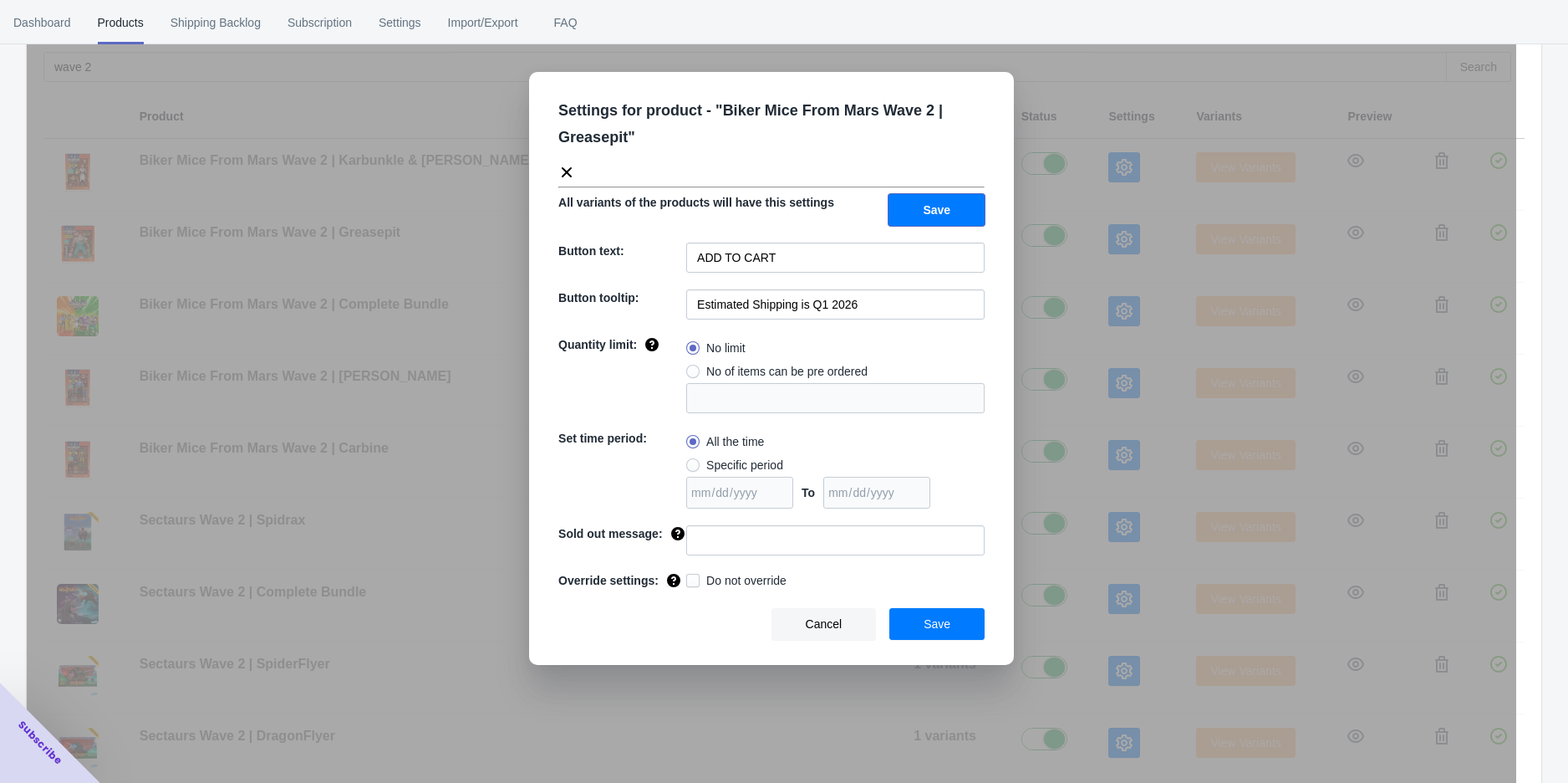
click at [931, 221] on button "Save" at bounding box center [936, 210] width 96 height 32
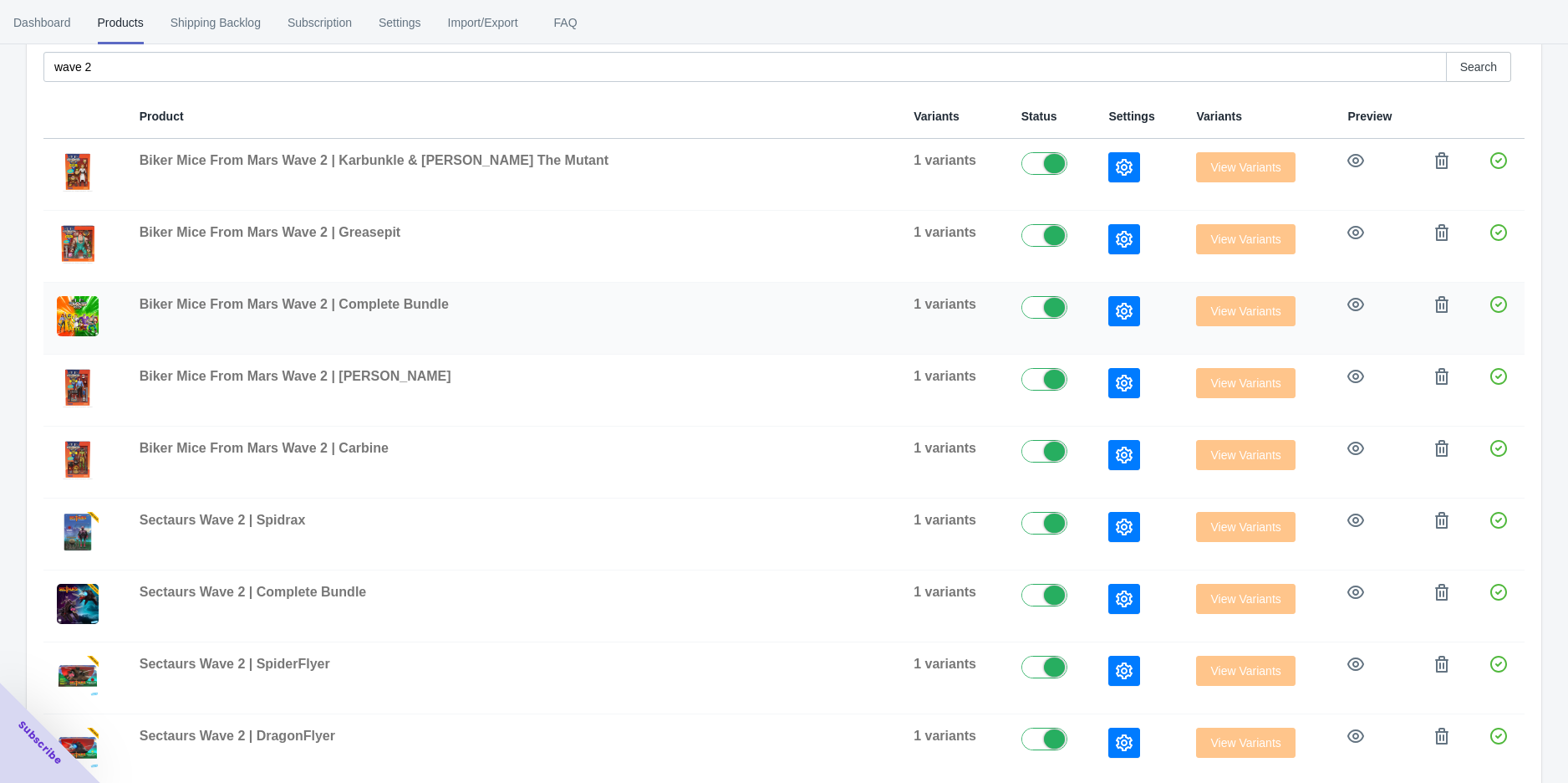
click at [1116, 302] on icon "button" at bounding box center [1125, 311] width 17 height 17
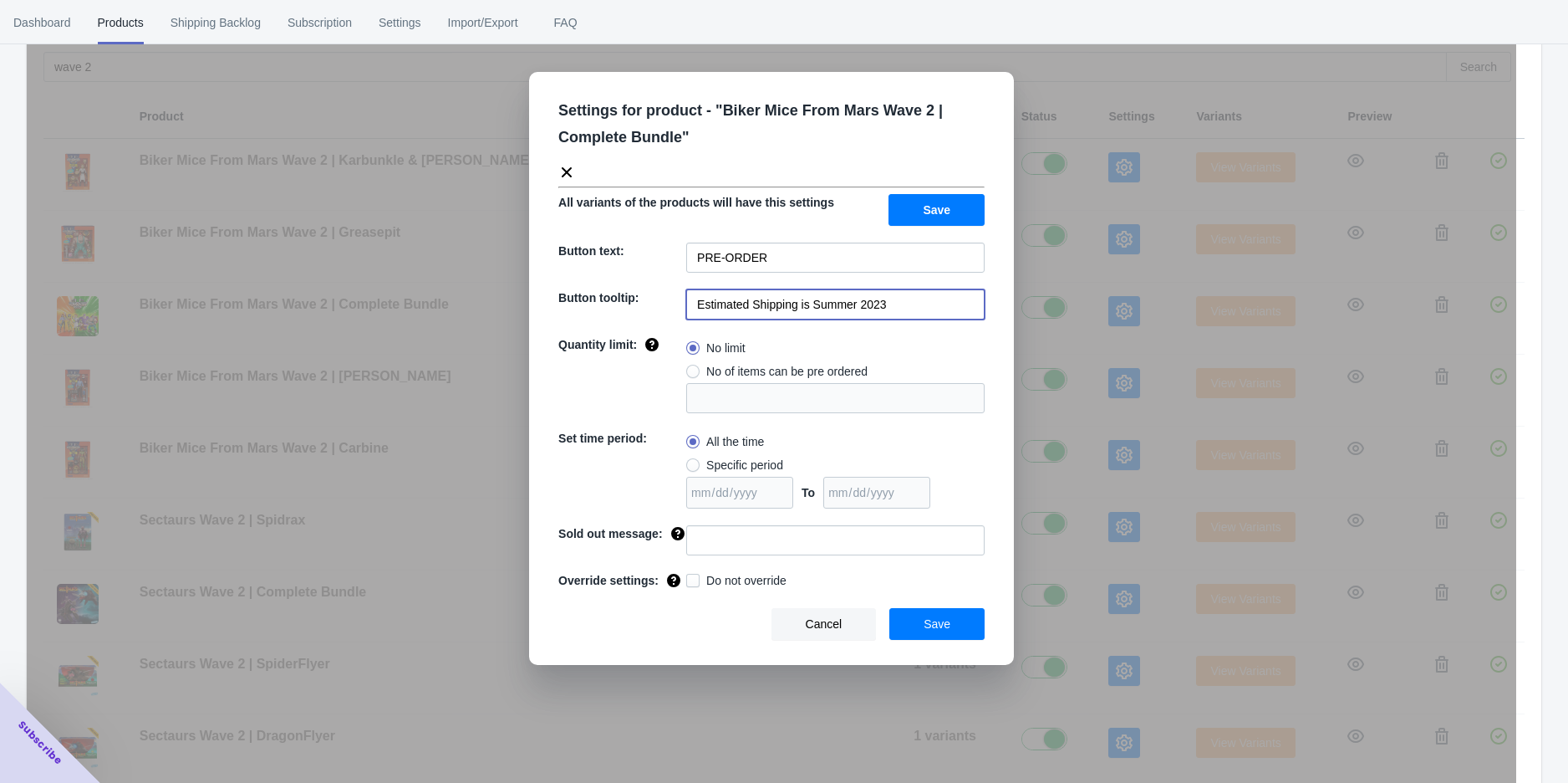
click at [909, 310] on input "Estimated Shipping is Summer 2023" at bounding box center [835, 304] width 298 height 30
paste input "Q1 2026"
type input "Estimated Shipping is Q1 2026"
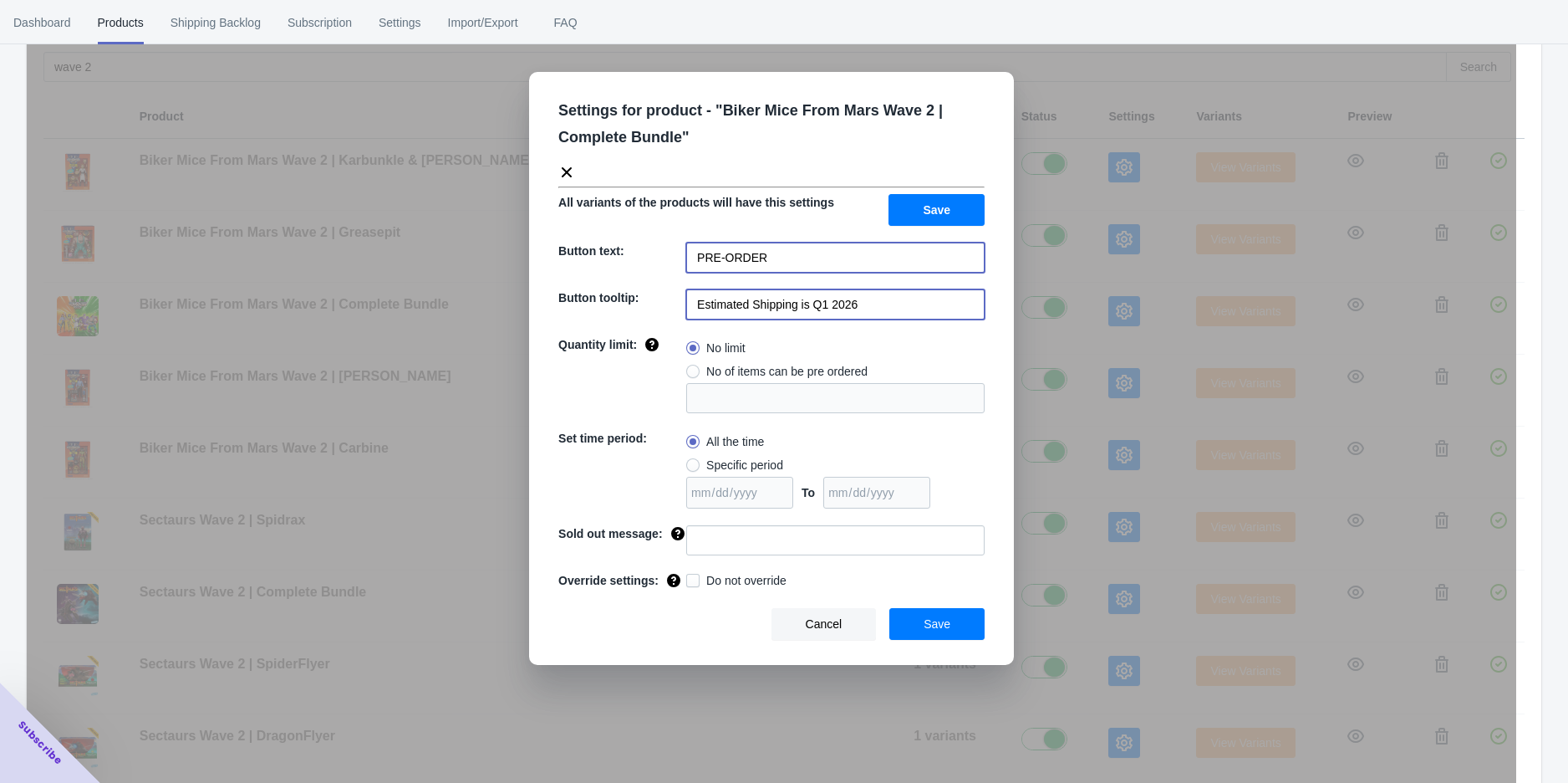
click at [790, 263] on input "PRE-ORDER" at bounding box center [835, 258] width 298 height 30
type input "ADD TO CART"
click at [940, 208] on span "Save" at bounding box center [936, 210] width 28 height 13
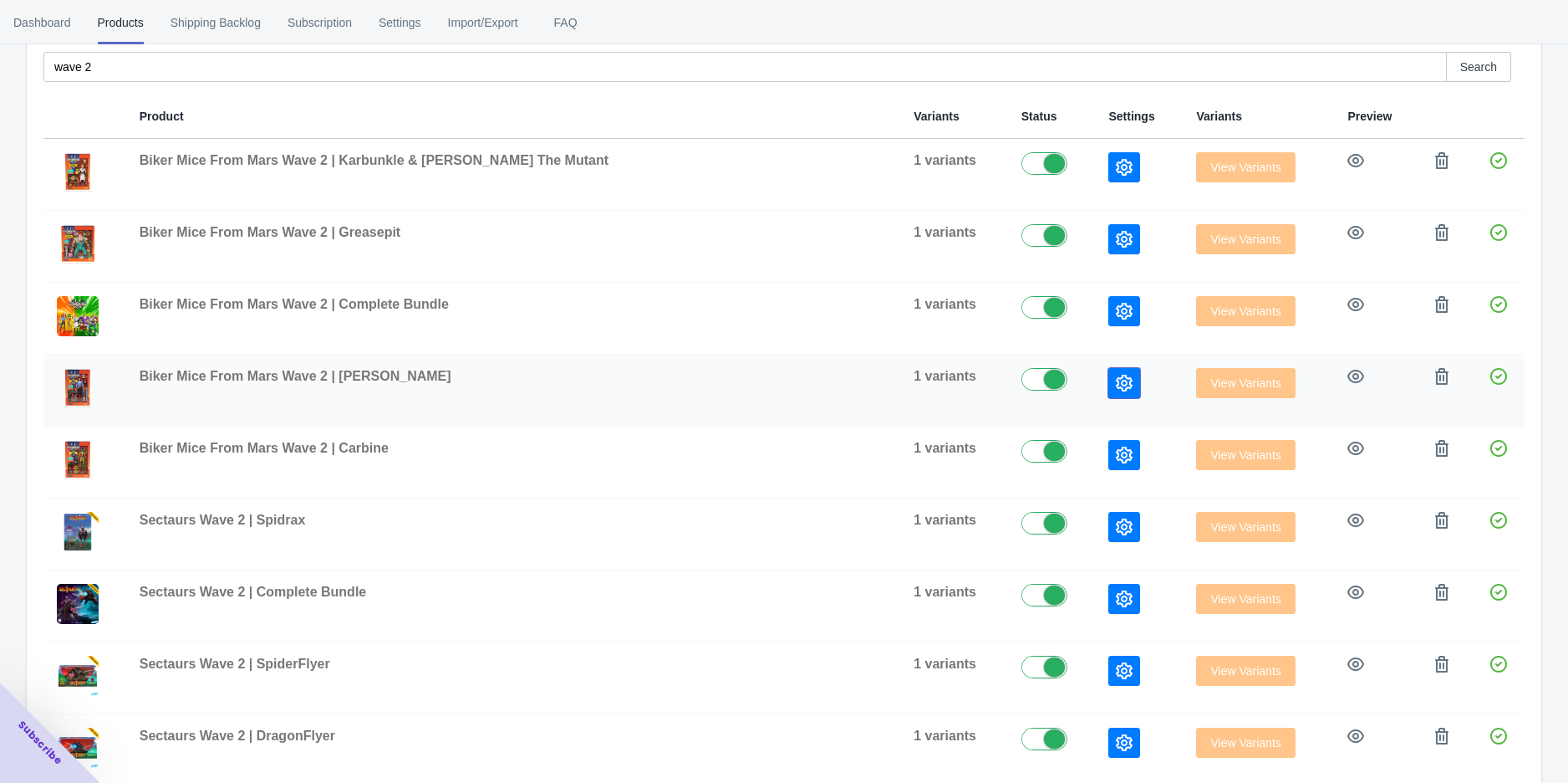
click at [1116, 384] on icon "button" at bounding box center [1125, 383] width 17 height 17
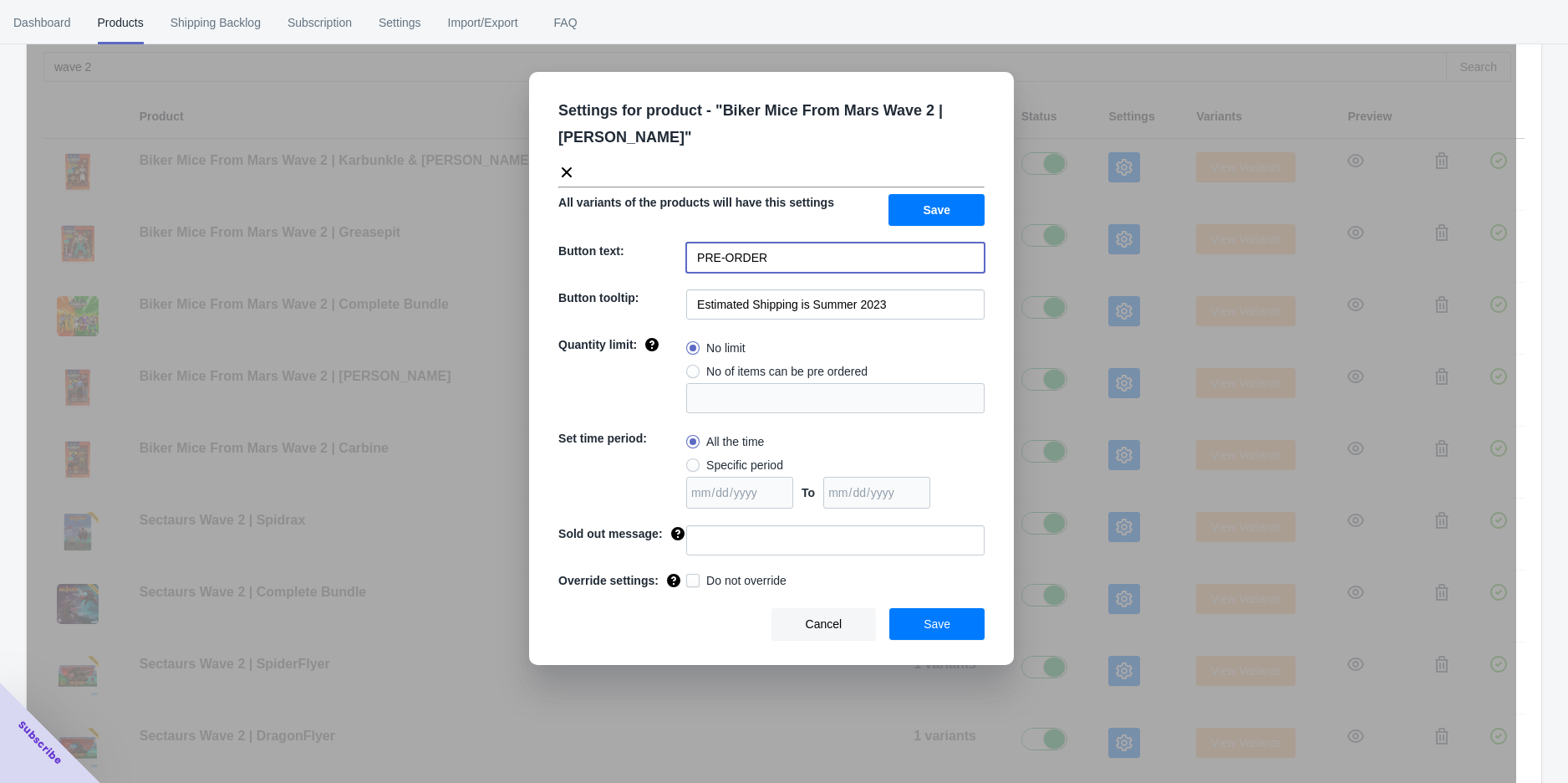
click at [821, 271] on input "PRE-ORDER" at bounding box center [835, 258] width 298 height 30
type input "ADD TO CART"
click at [921, 297] on input "Estimated Shipping is Summer 2023" at bounding box center [835, 304] width 298 height 30
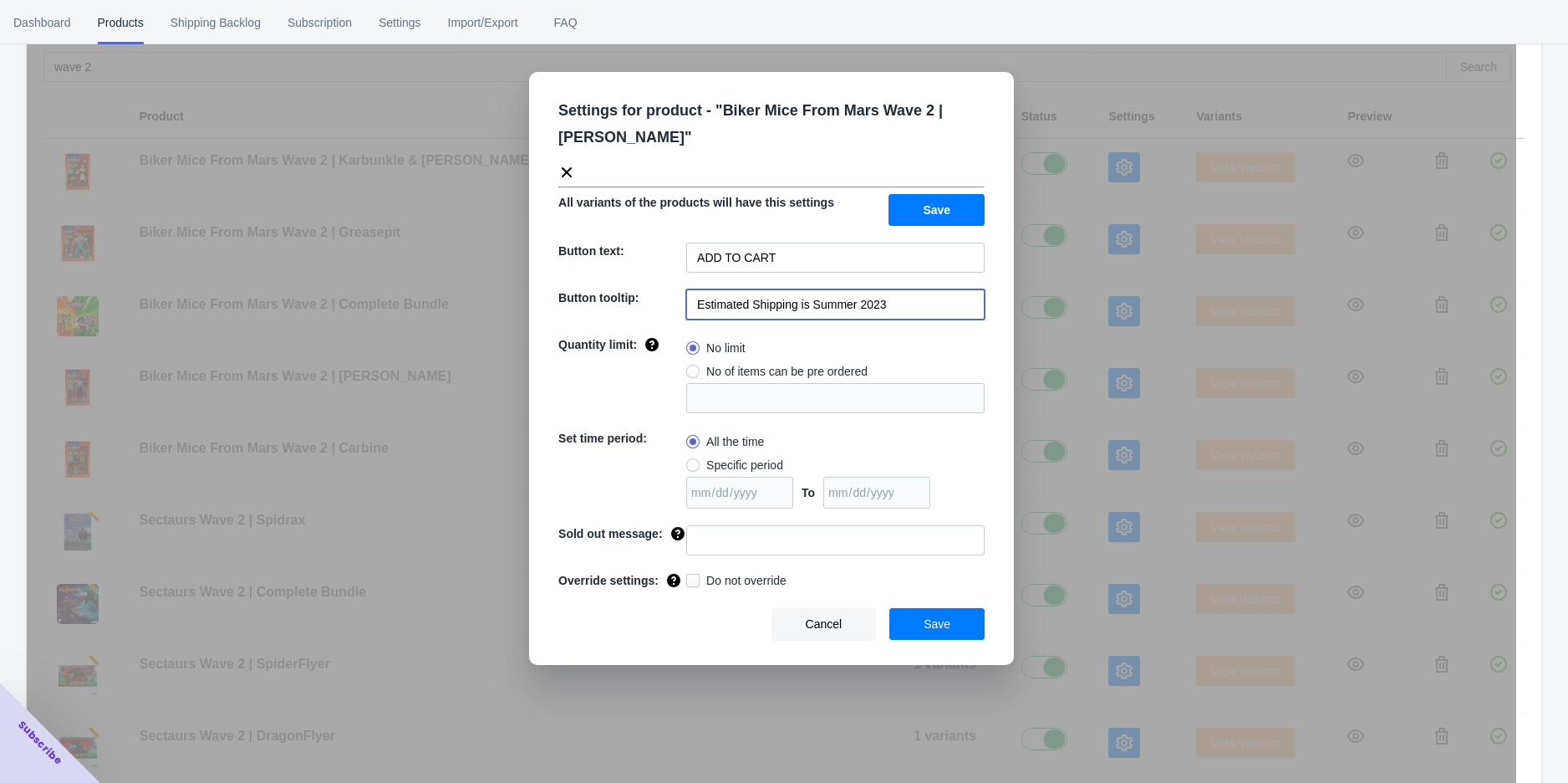
click at [922, 302] on input "Estimated Shipping is Summer 2023" at bounding box center [835, 304] width 298 height 30
paste input "Q1 2026"
type input "Estimated Shipping is Q1 2026"
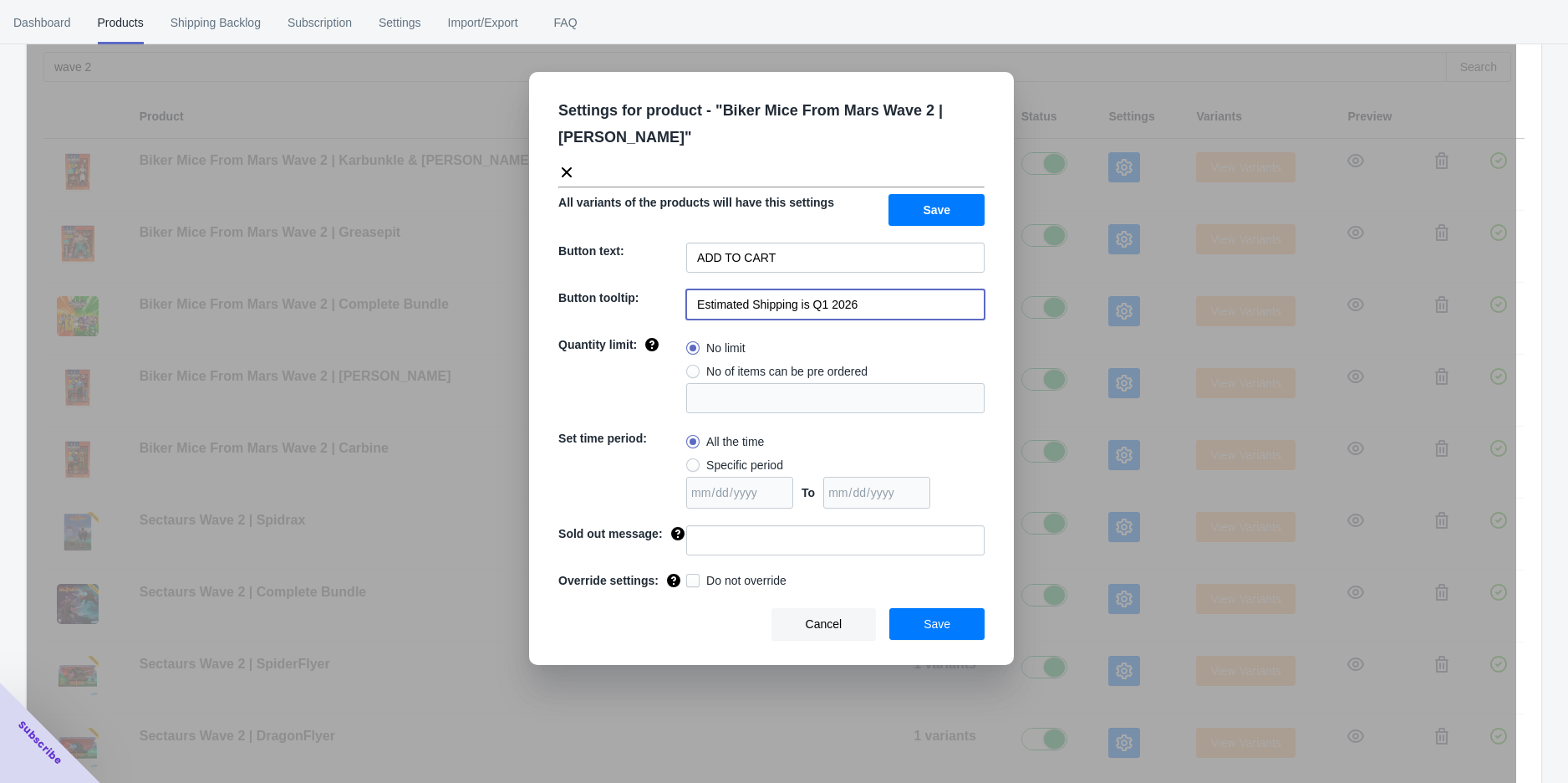
click at [923, 626] on button "Save" at bounding box center [936, 624] width 95 height 32
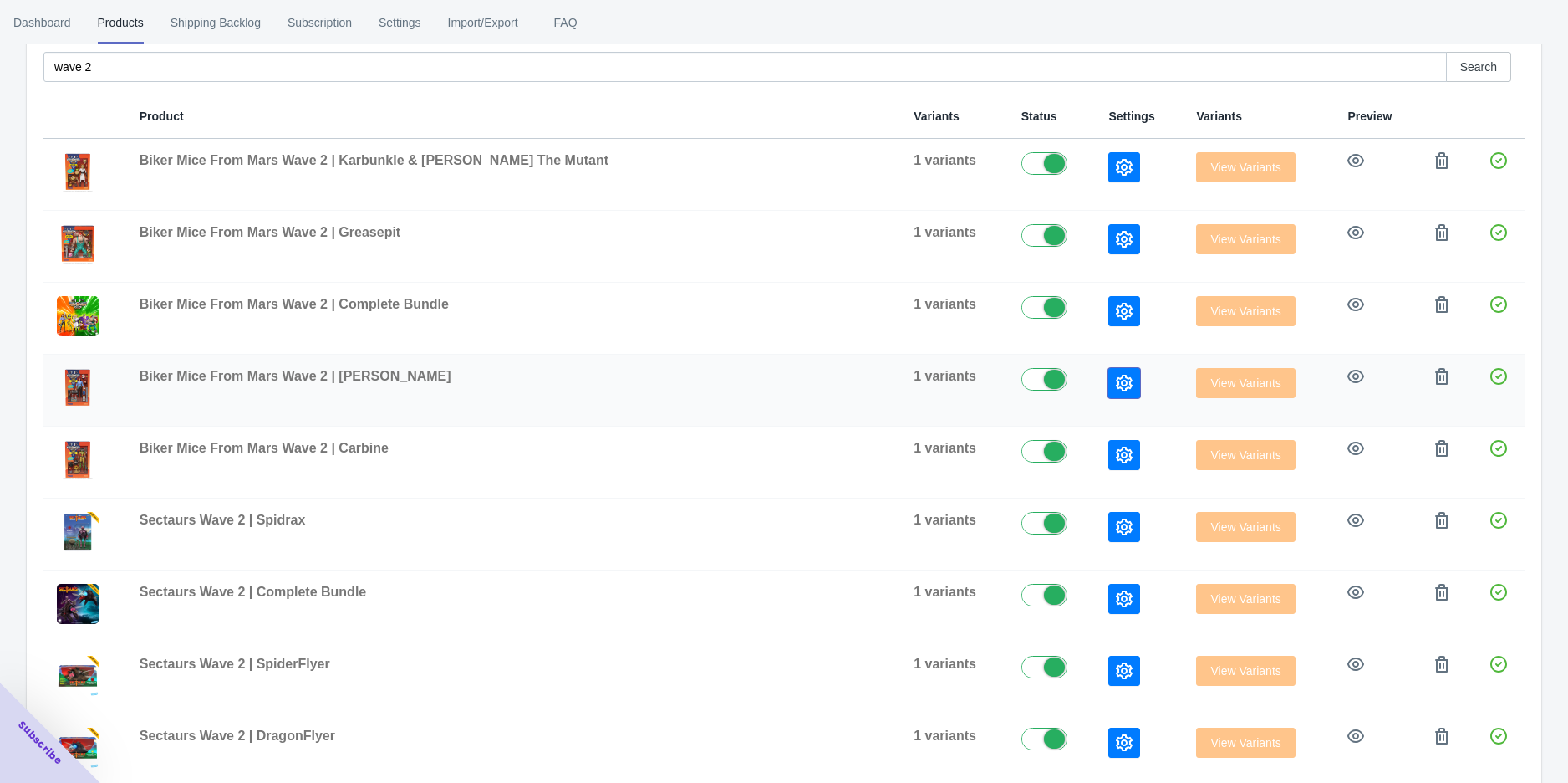
click at [1116, 381] on icon "button" at bounding box center [1125, 383] width 17 height 17
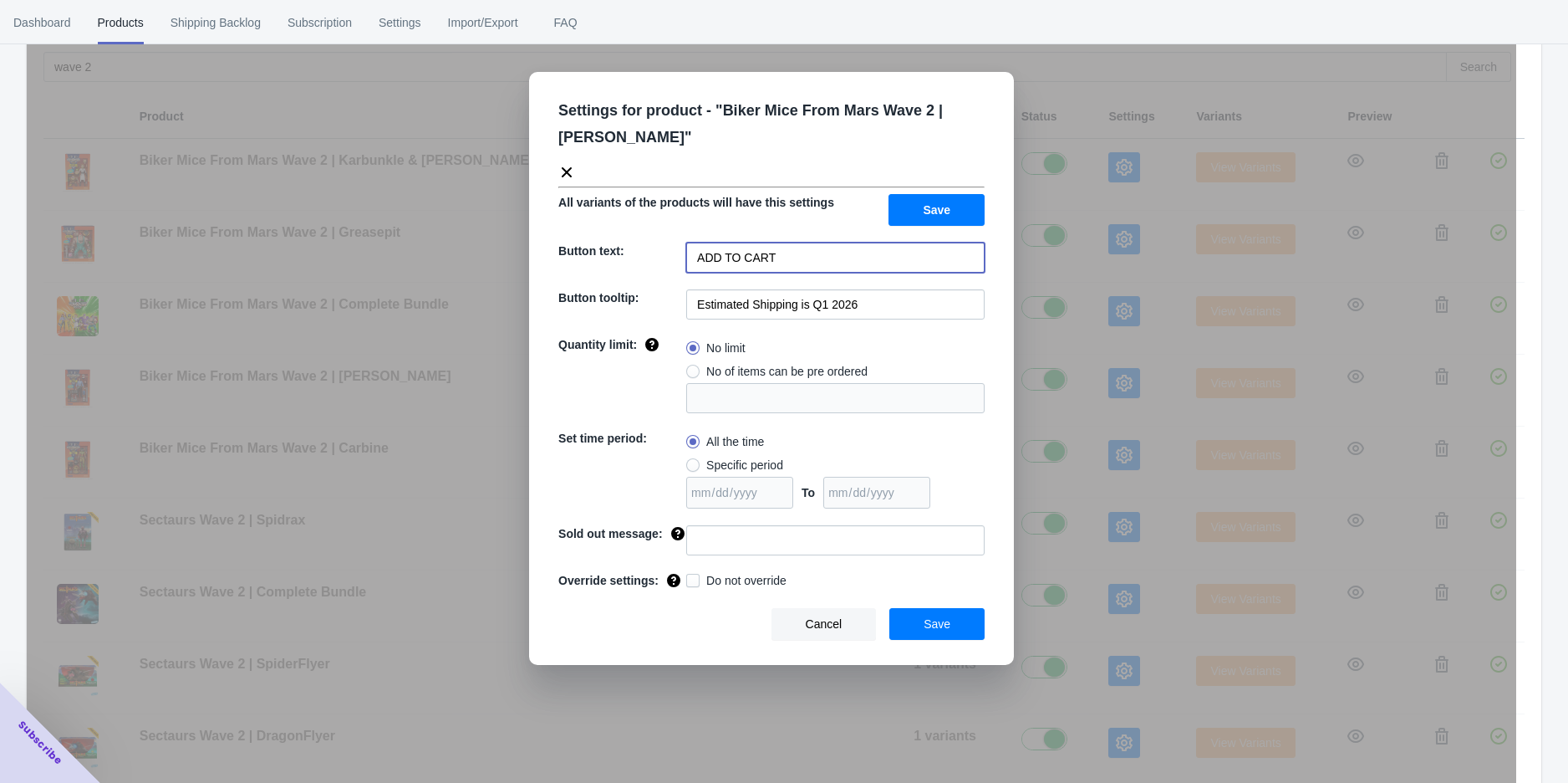
click at [787, 265] on input "ADD TO CART" at bounding box center [835, 258] width 298 height 30
click at [788, 264] on input "ADD TO CART" at bounding box center [835, 258] width 298 height 30
click at [942, 618] on span "Save" at bounding box center [937, 624] width 27 height 13
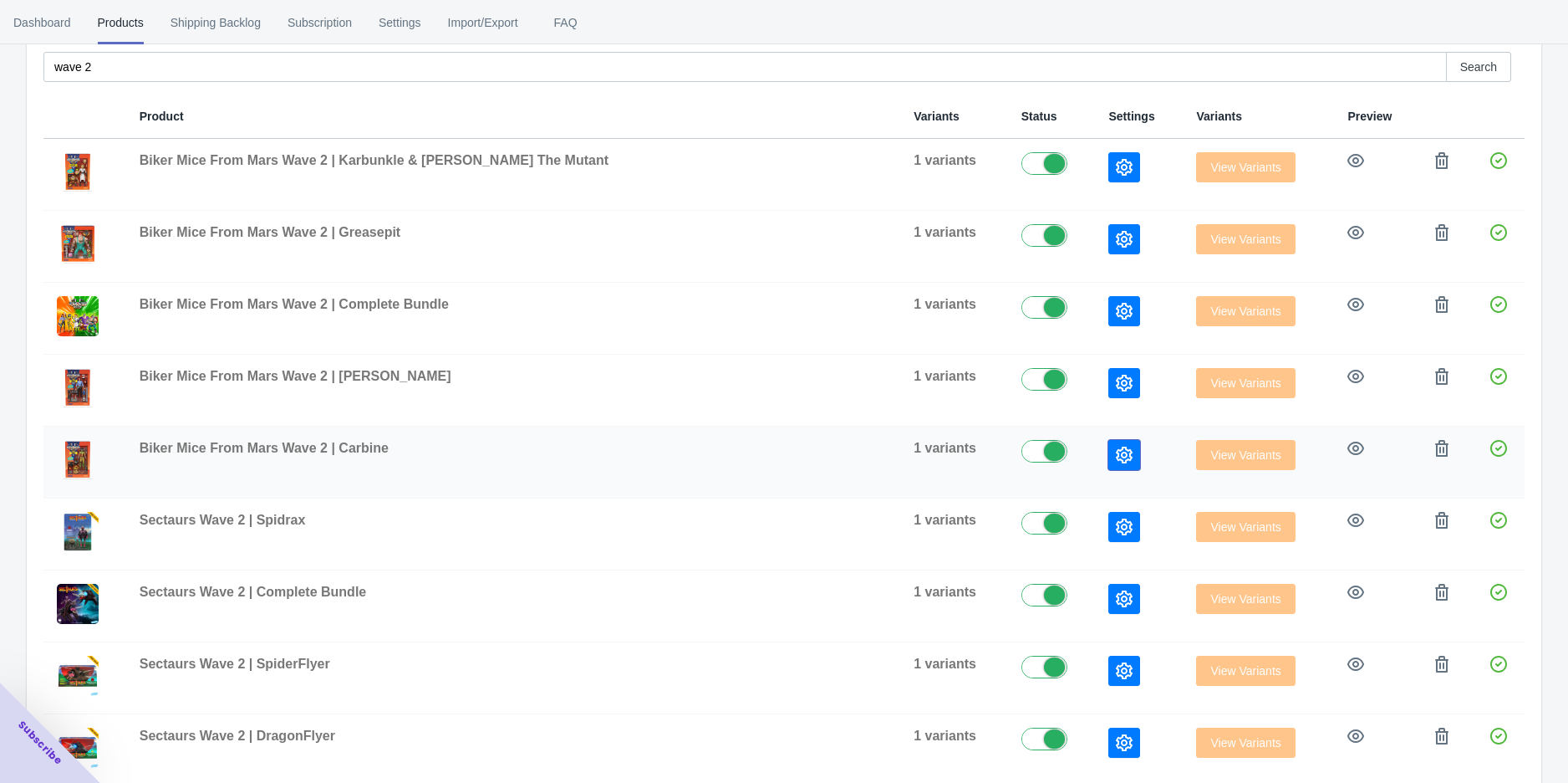
click at [1117, 449] on icon "button" at bounding box center [1125, 455] width 17 height 17
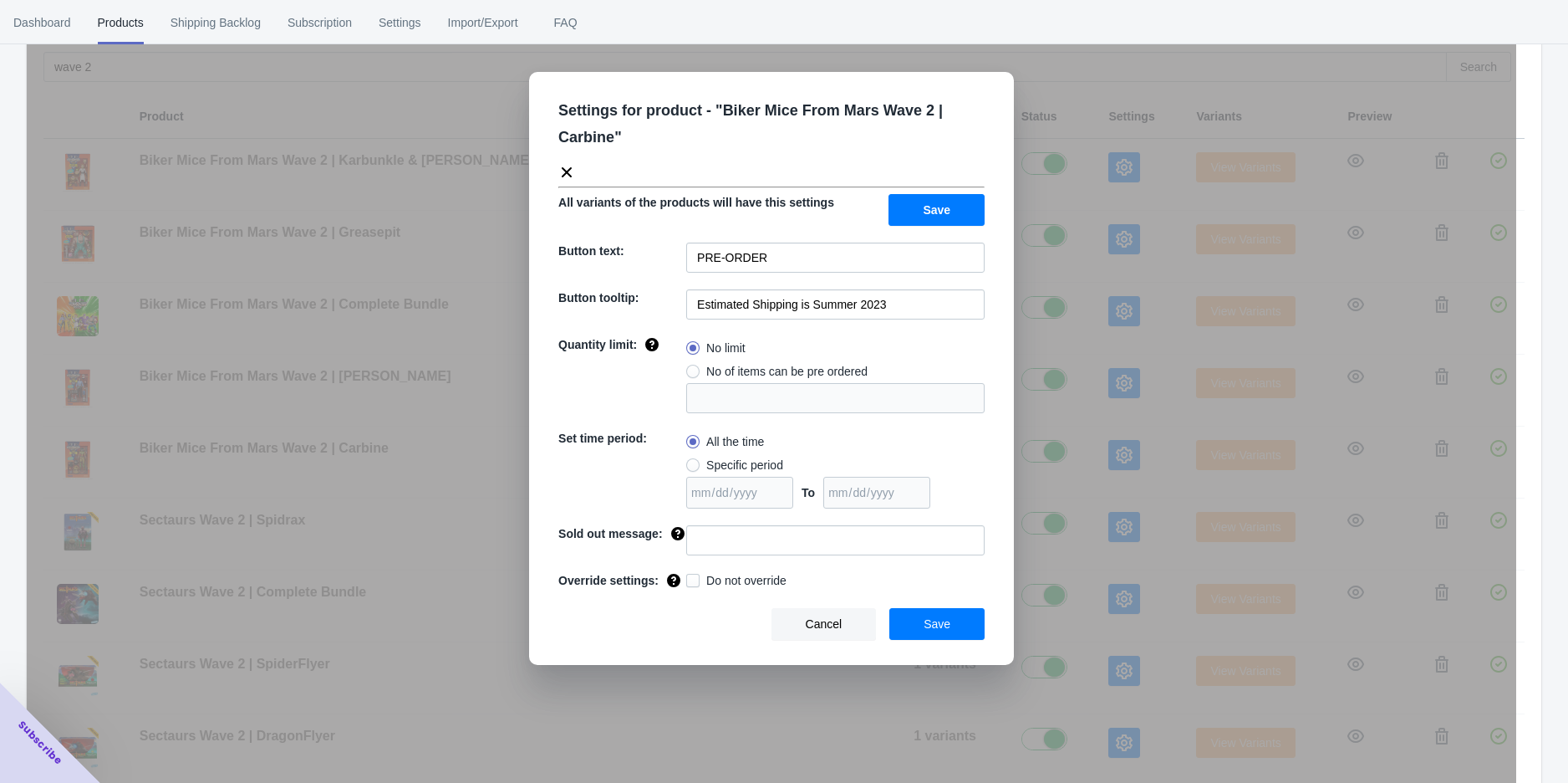
click at [893, 272] on div "Settings for product - " Biker Mice From Mars Wave 2 | Carbine " All variants o…" at bounding box center [771, 369] width 485 height 593
click at [893, 262] on input "PRE-ORDER" at bounding box center [835, 258] width 298 height 30
type input "ADD TO CART"
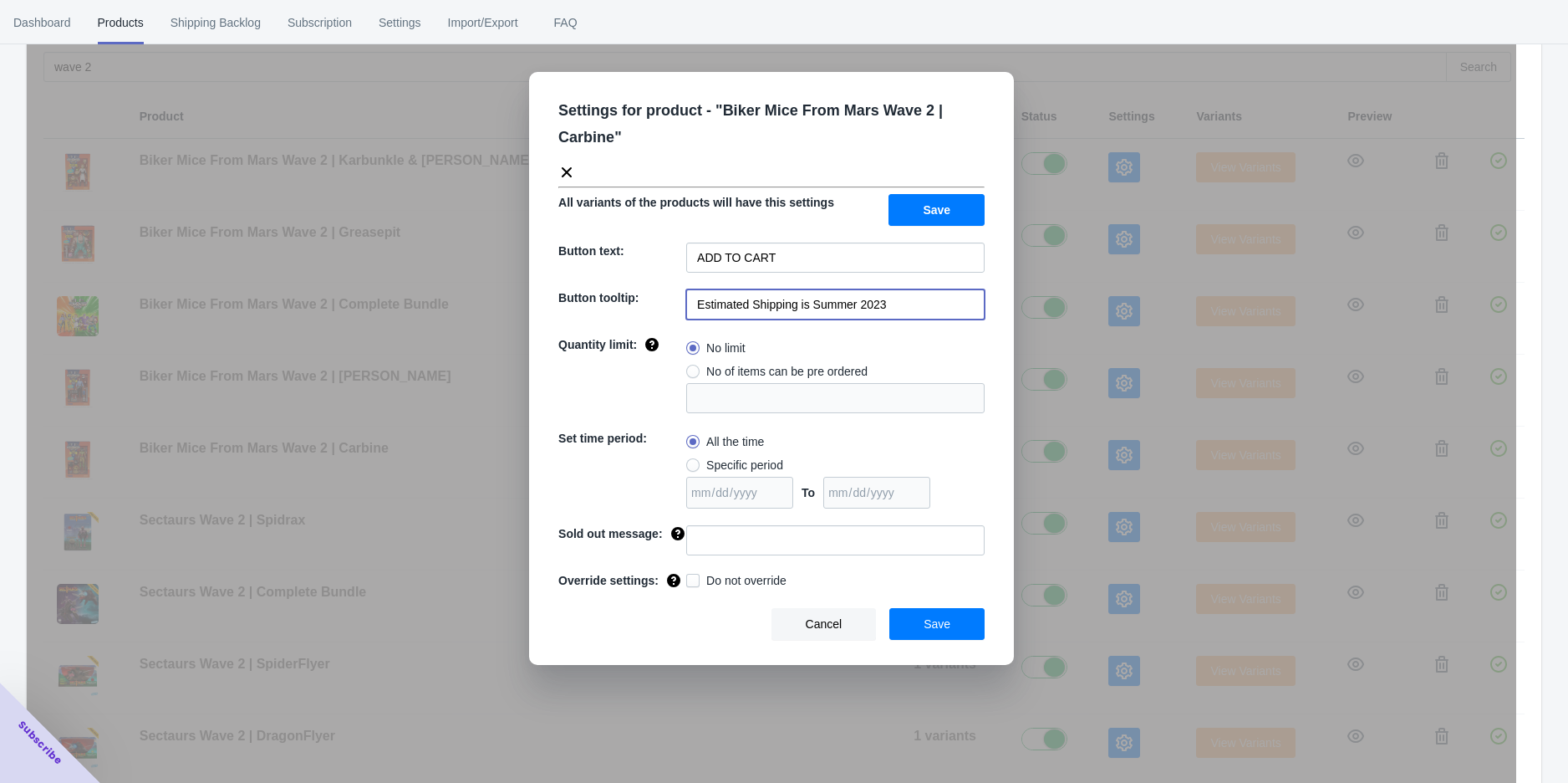
paste input "Q1 2026"
type input "Estimated Shipping is Q1 2026"
click at [971, 218] on button "Save" at bounding box center [936, 210] width 96 height 32
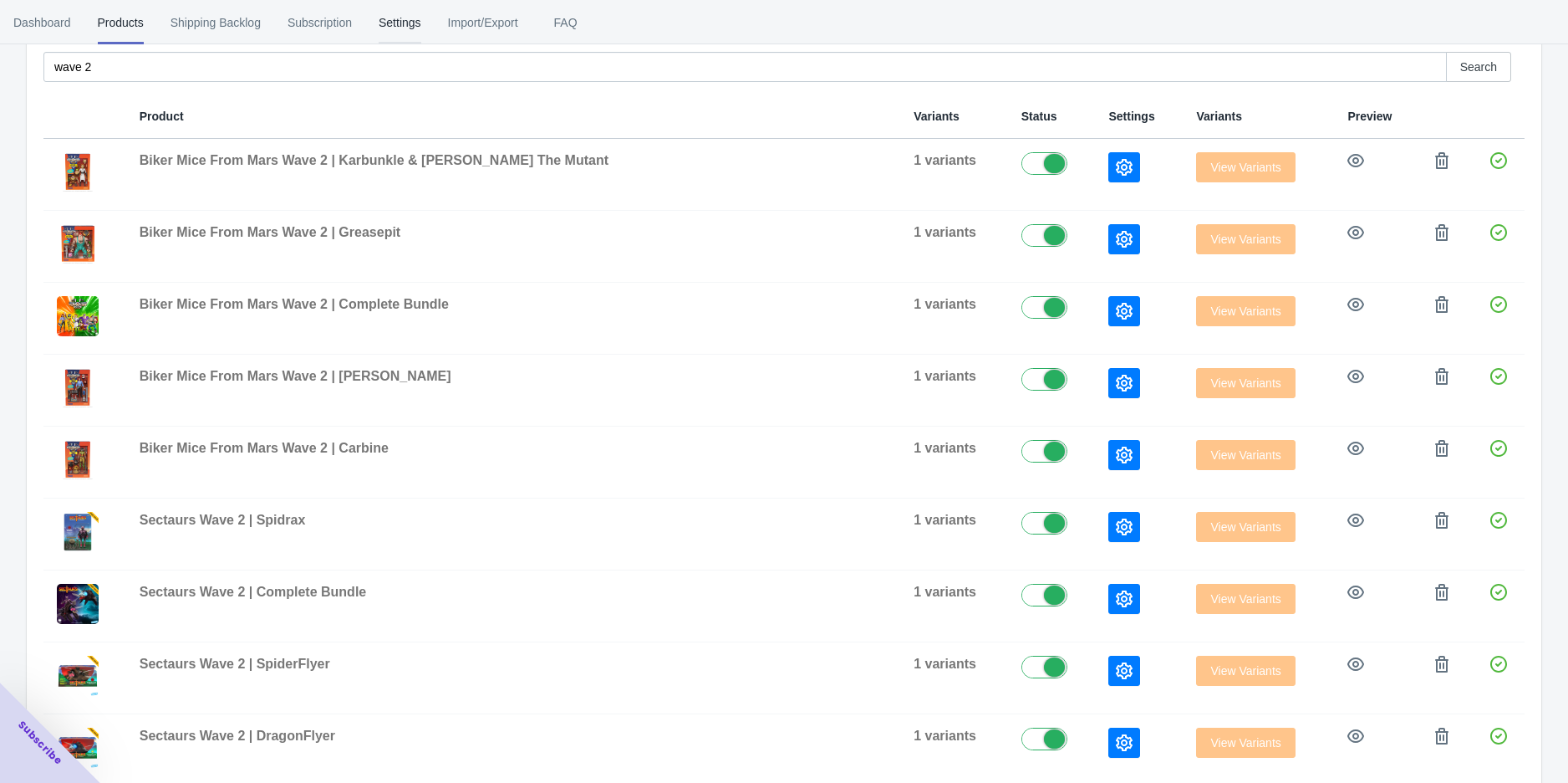
click at [388, 21] on span "Settings" at bounding box center [400, 23] width 43 height 44
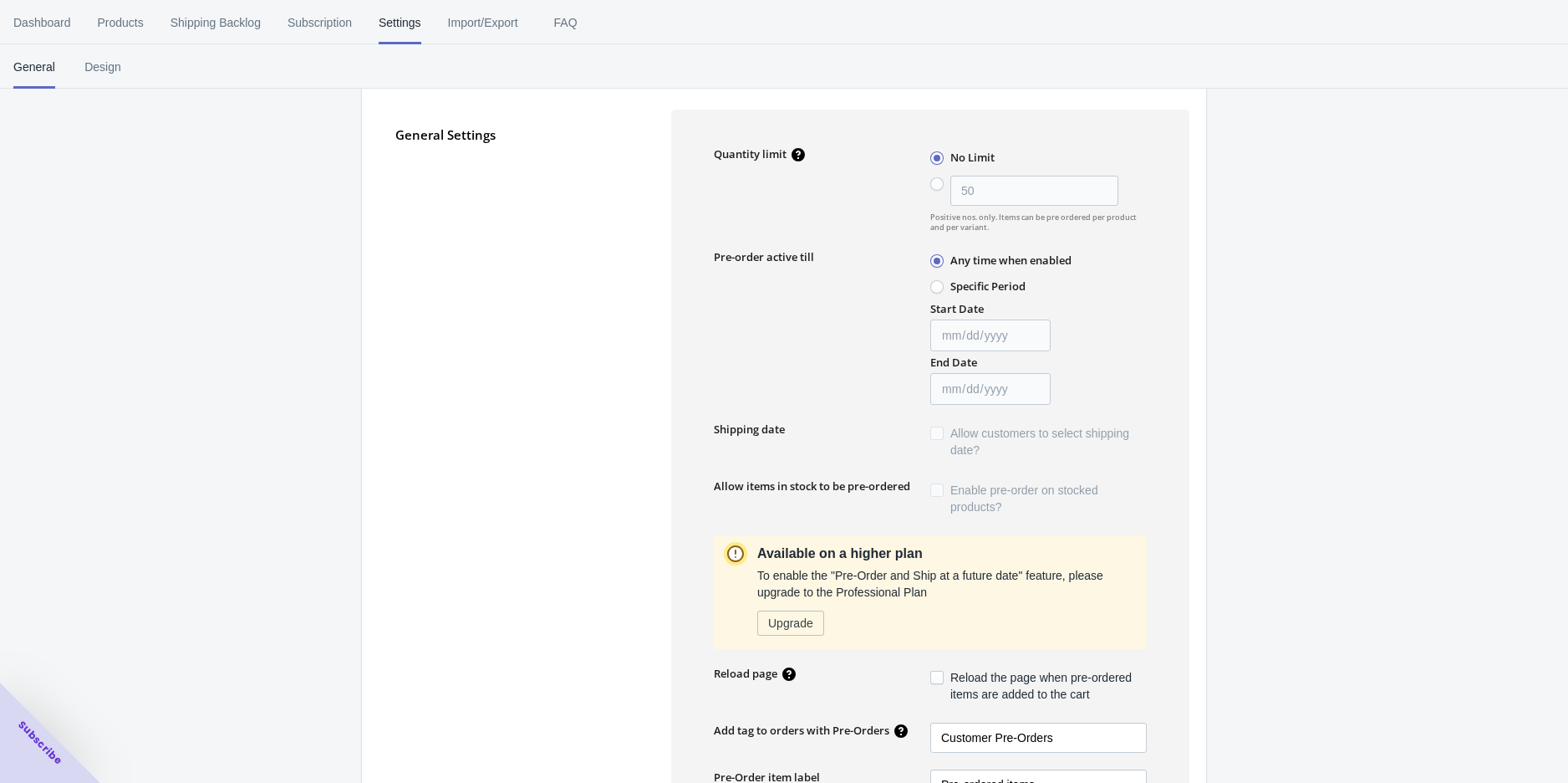
click at [537, 422] on div "General Settings" at bounding box center [525, 472] width 260 height 727
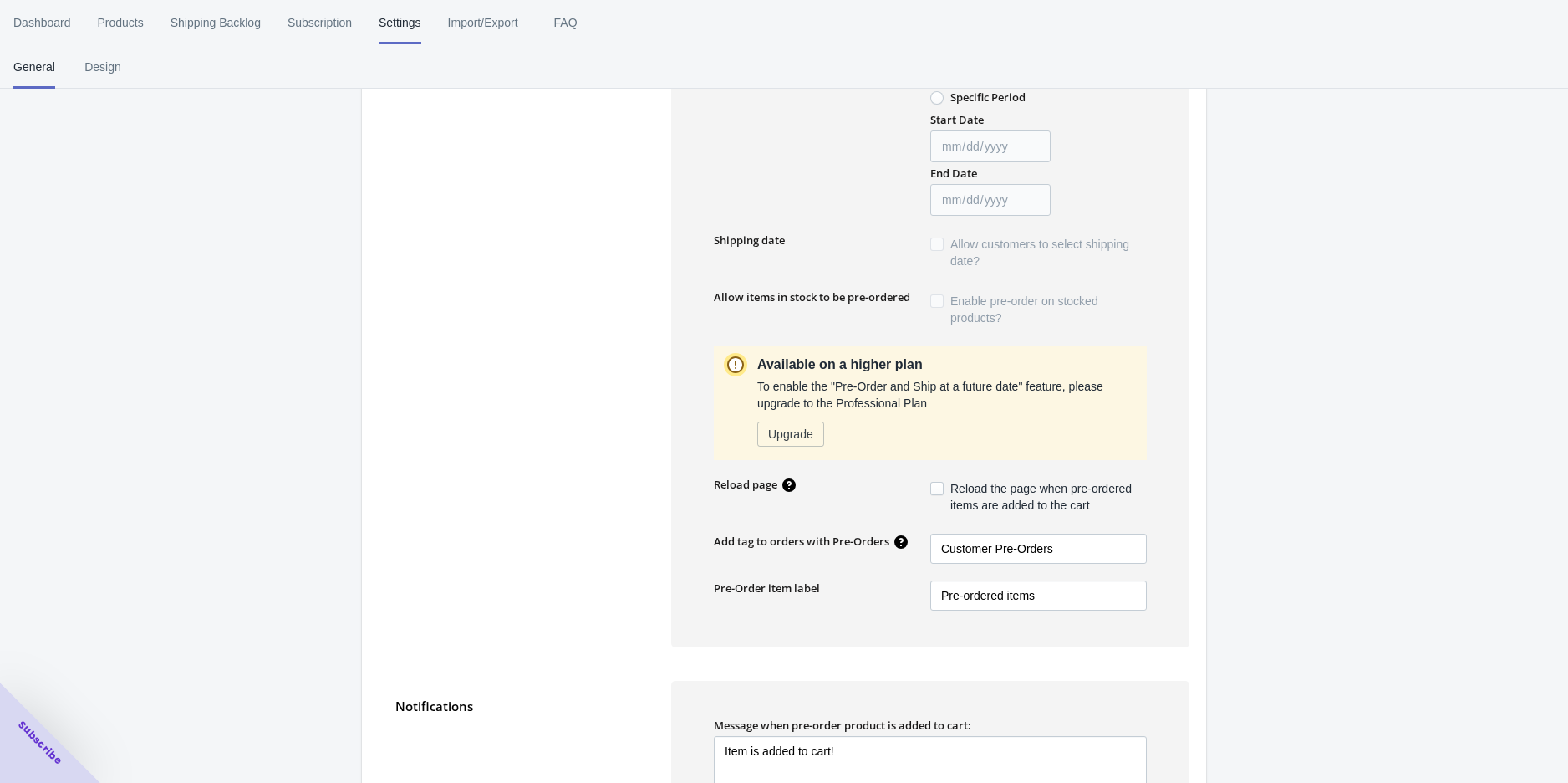
scroll to position [0, 0]
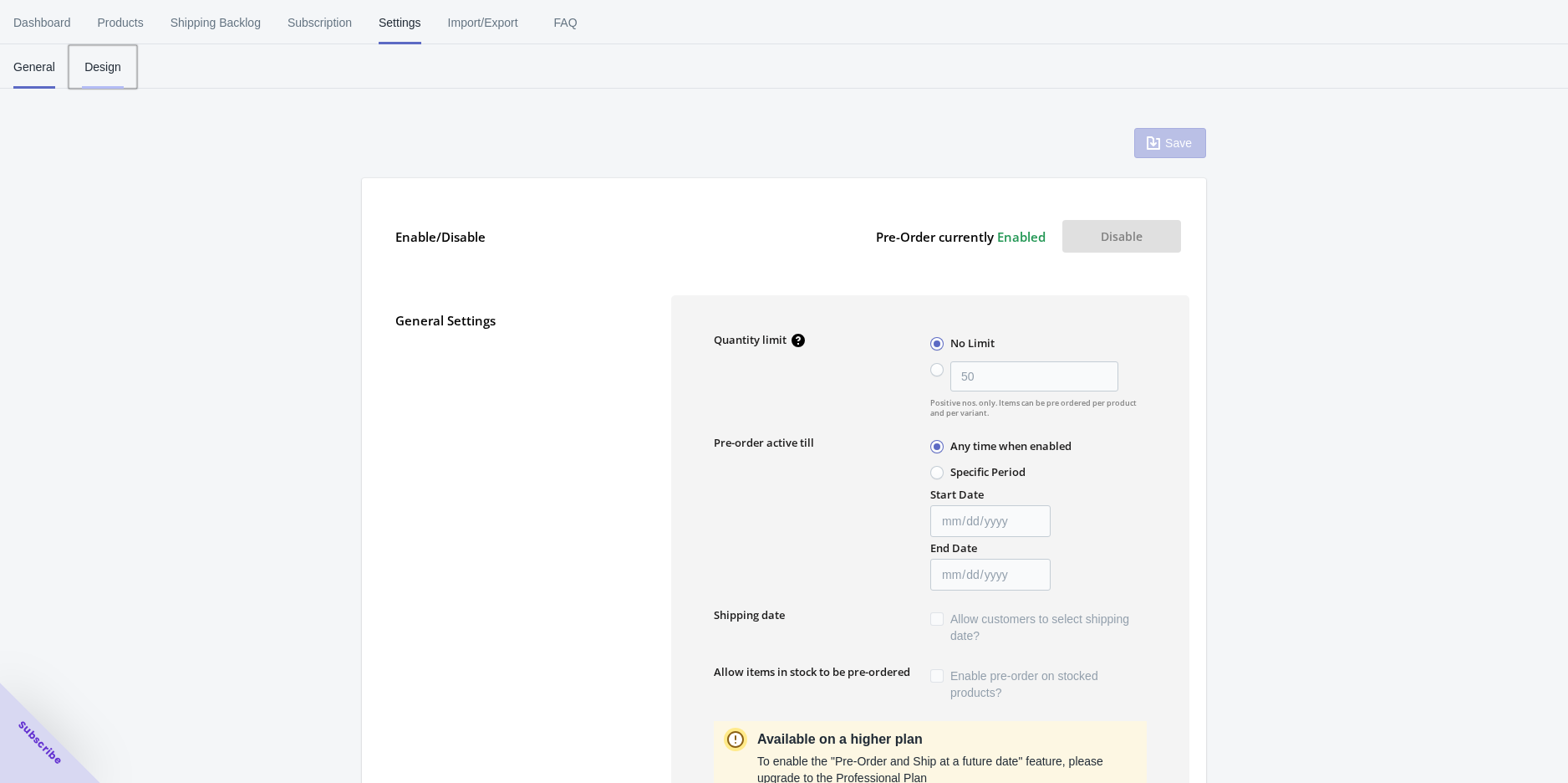
click at [89, 62] on span "Design" at bounding box center [103, 67] width 42 height 44
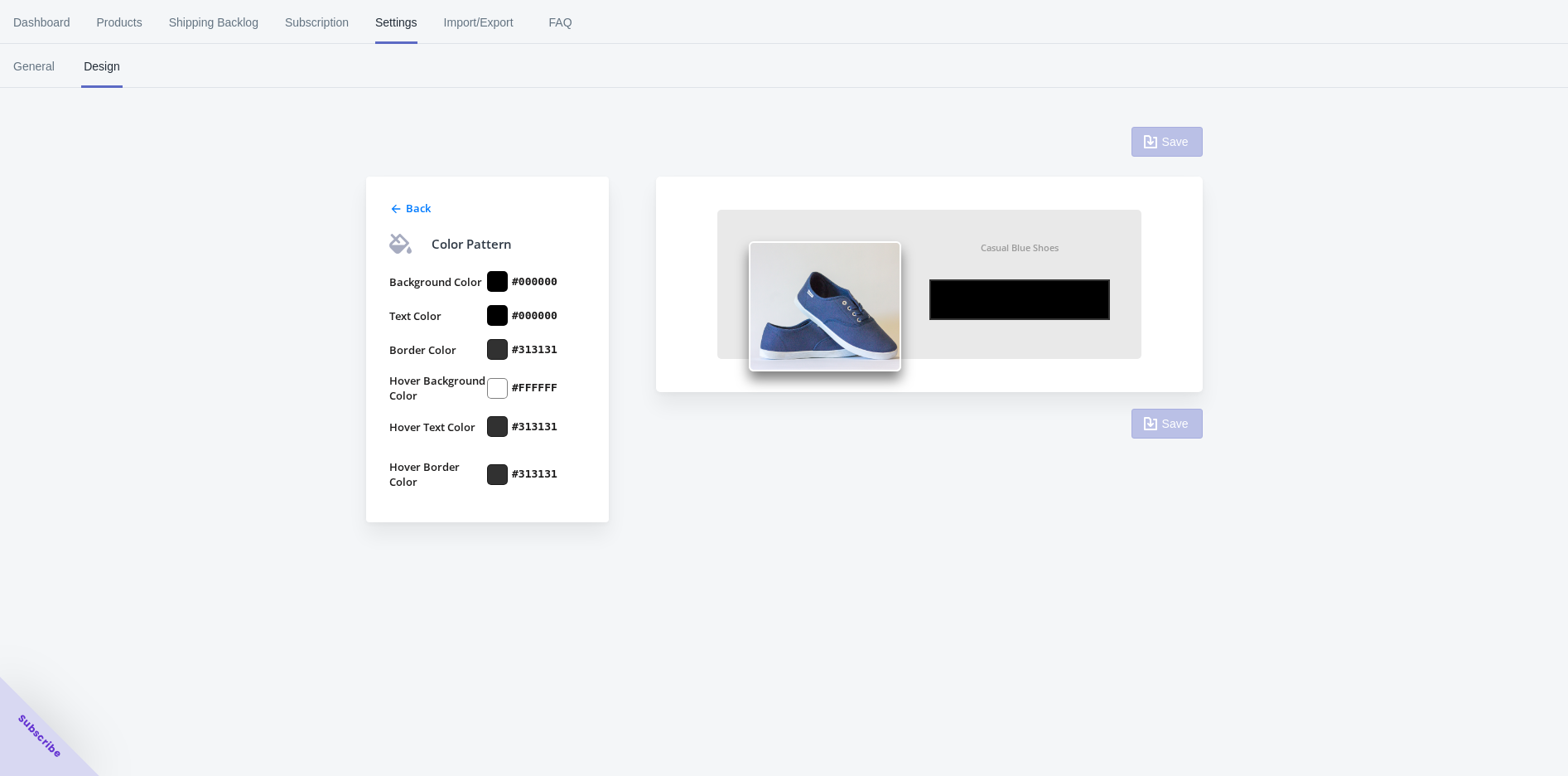
click at [767, 541] on div "Back Color Pattern Background Color #000000 Text Color #000000 Border Color #31…" at bounding box center [784, 324] width 836 height 440
click at [120, 22] on span "Products" at bounding box center [119, 22] width 46 height 43
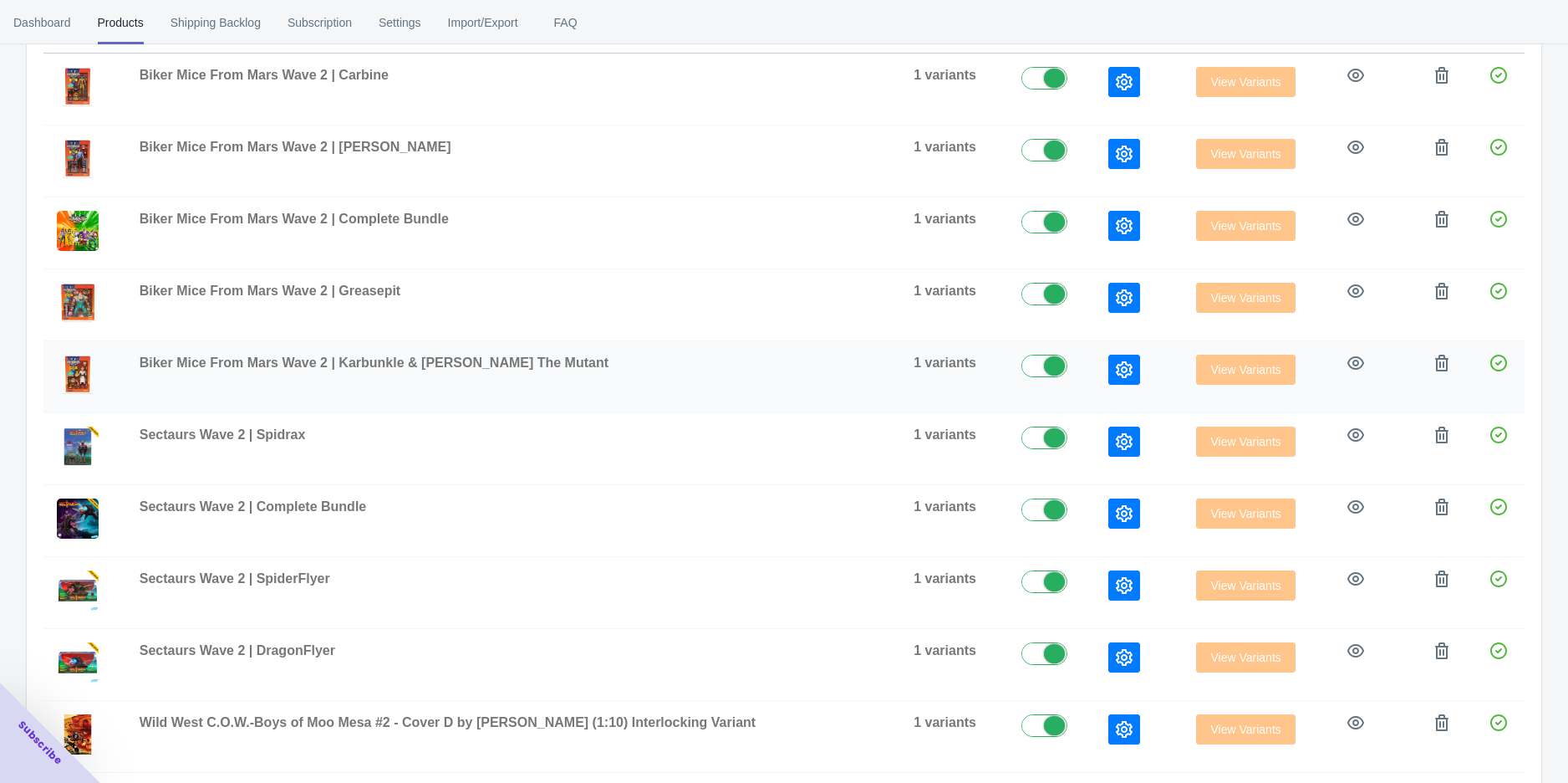
scroll to position [278, 0]
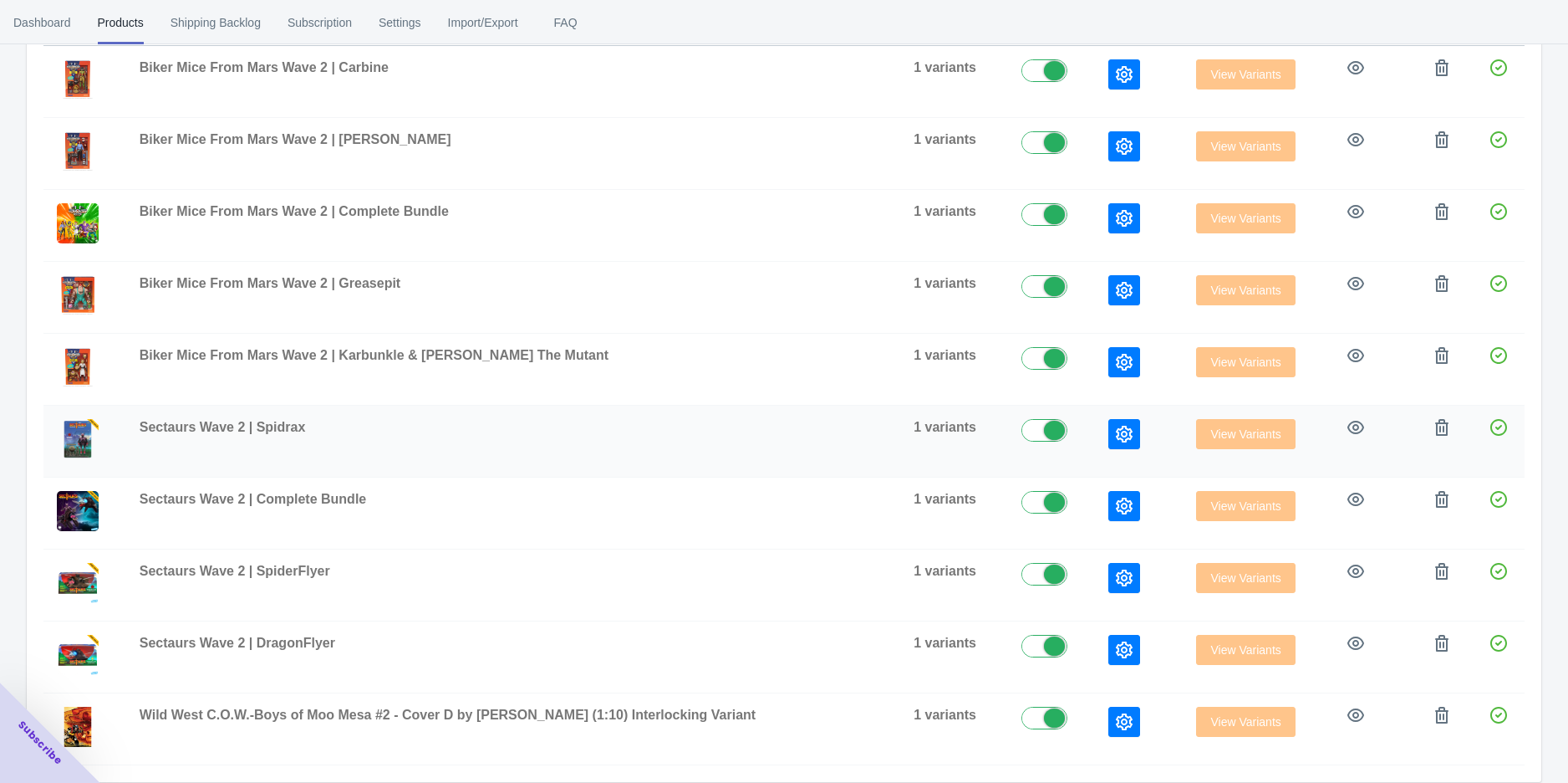
click at [1101, 450] on td at bounding box center [1139, 442] width 88 height 72
click at [1109, 444] on button "button" at bounding box center [1125, 434] width 32 height 30
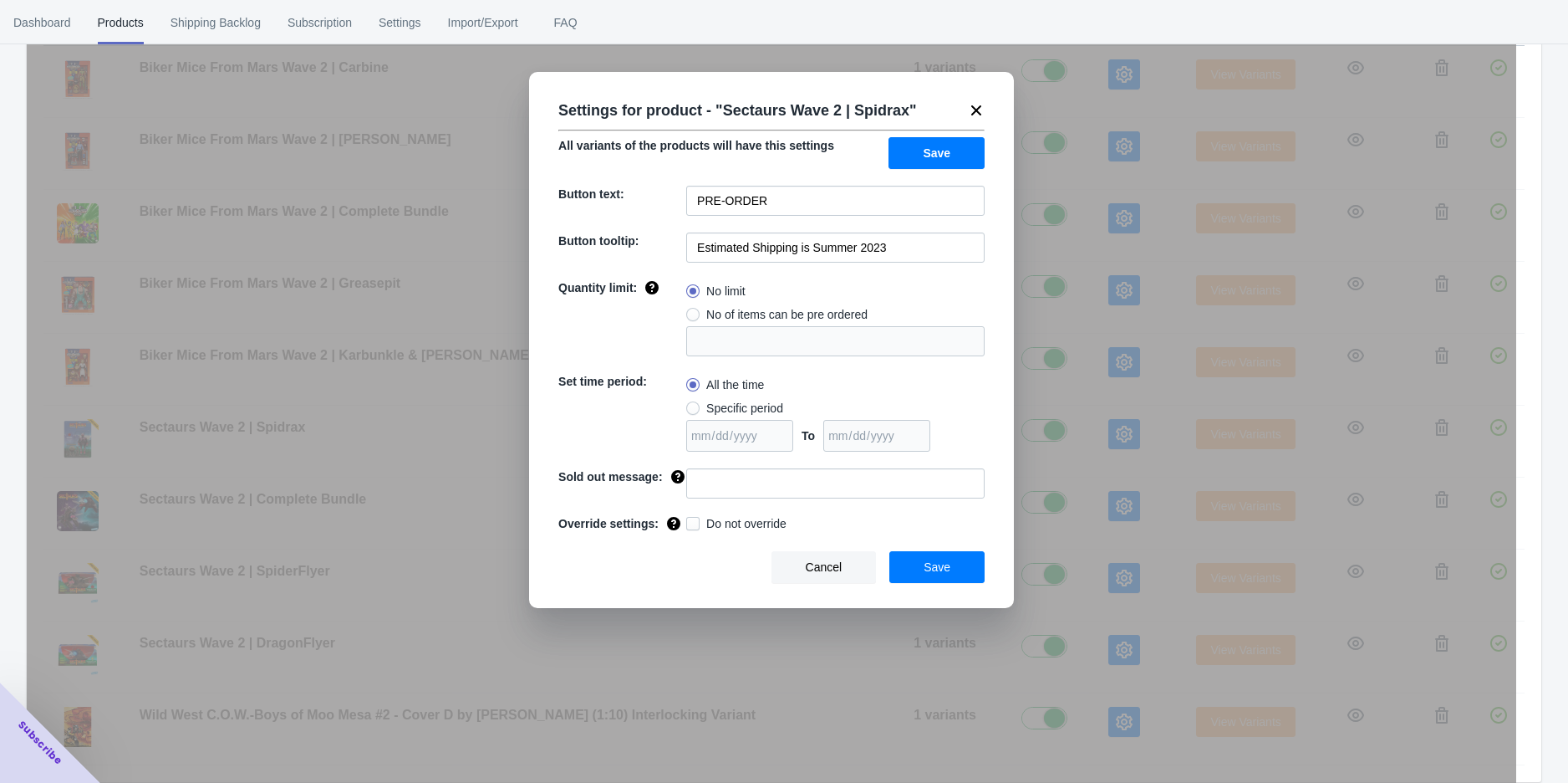
click at [1054, 304] on div "Settings for product - " Sectaurs Wave 2 | Spidrax " All variants of the produc…" at bounding box center [772, 434] width 1490 height 783
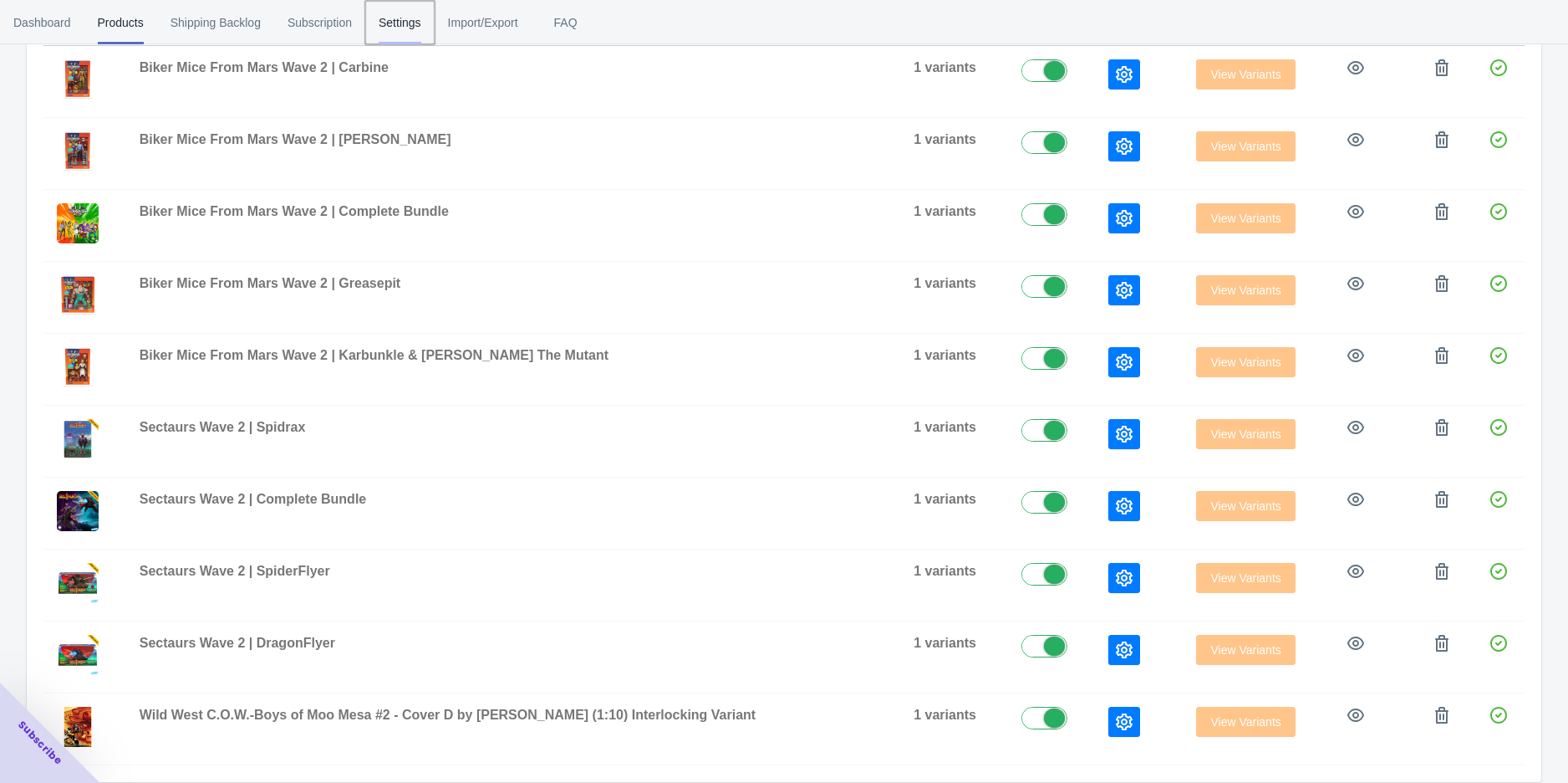
click at [388, 27] on span "Settings" at bounding box center [400, 23] width 43 height 44
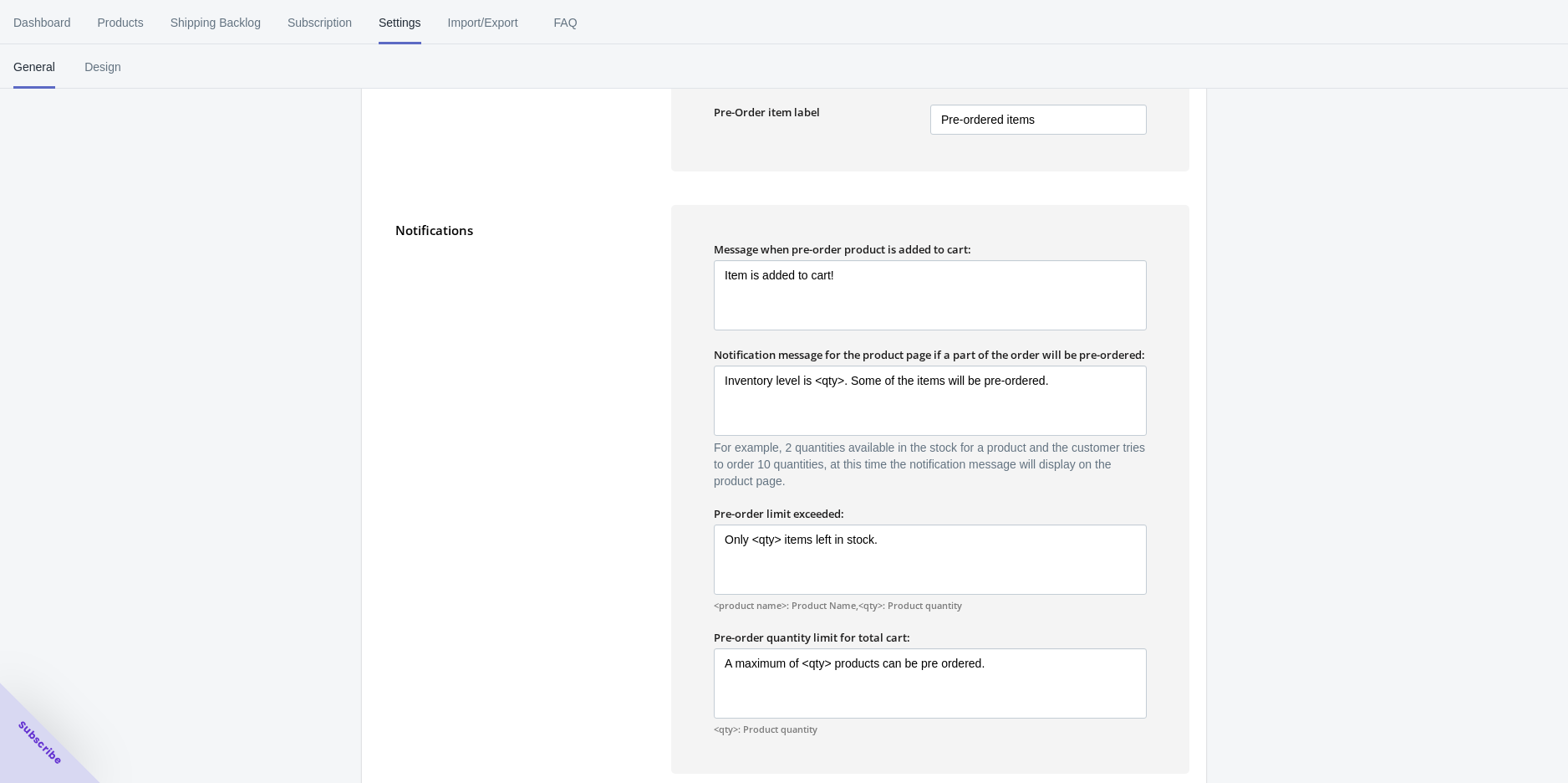
scroll to position [929, 0]
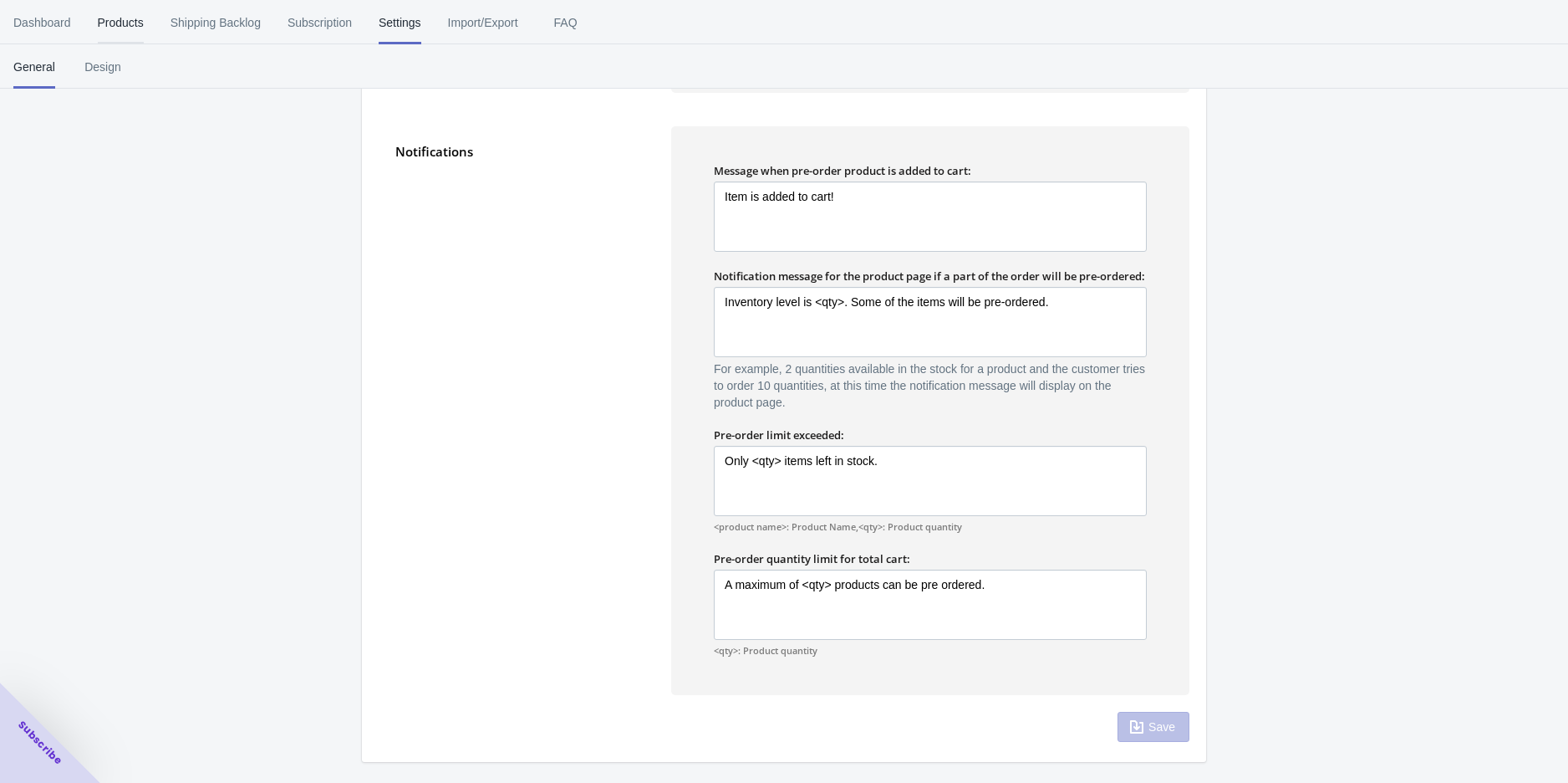
click at [106, 36] on span "Products" at bounding box center [120, 23] width 46 height 44
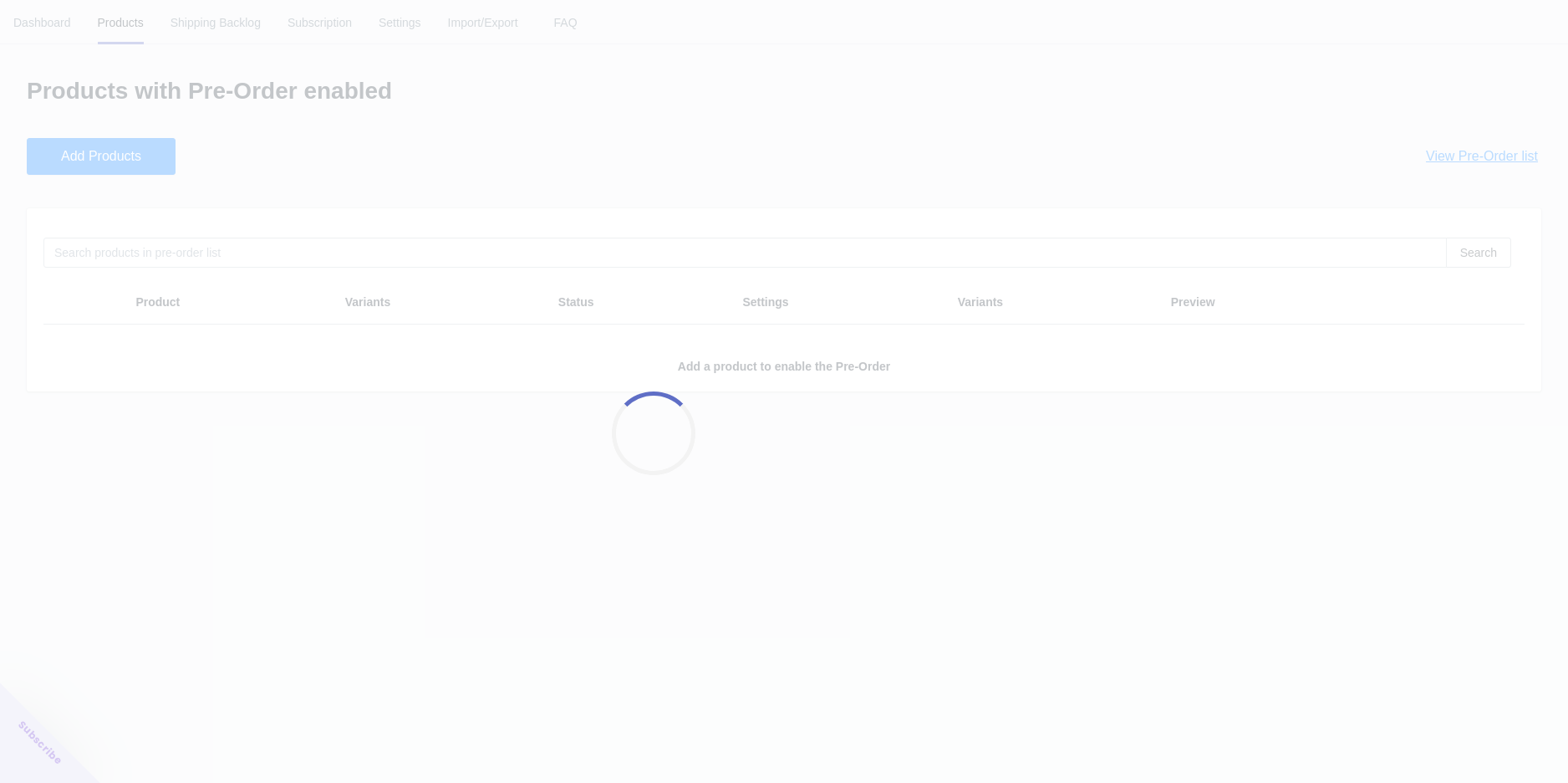
scroll to position [0, 0]
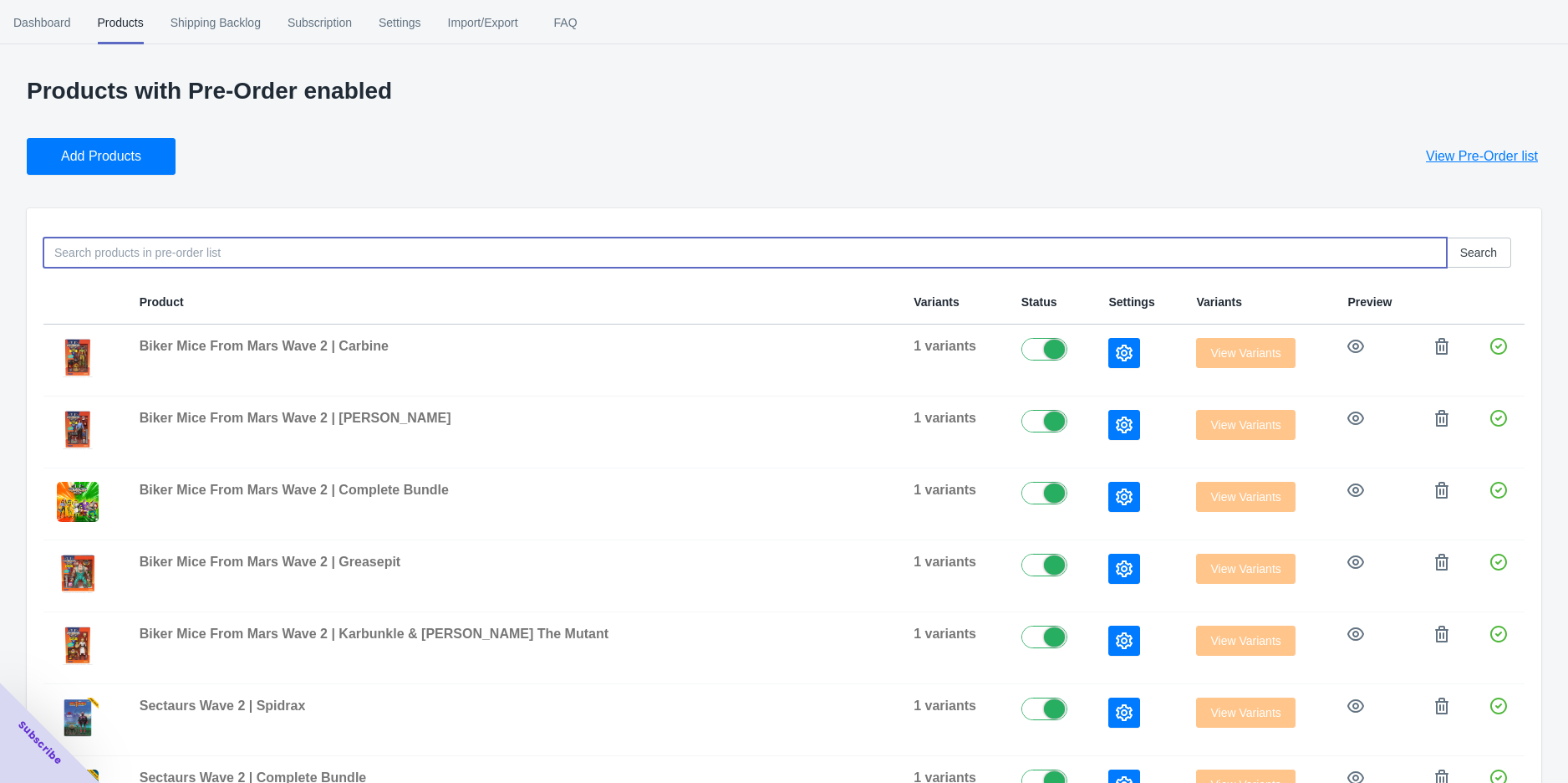
click at [142, 255] on input at bounding box center [745, 253] width 1403 height 30
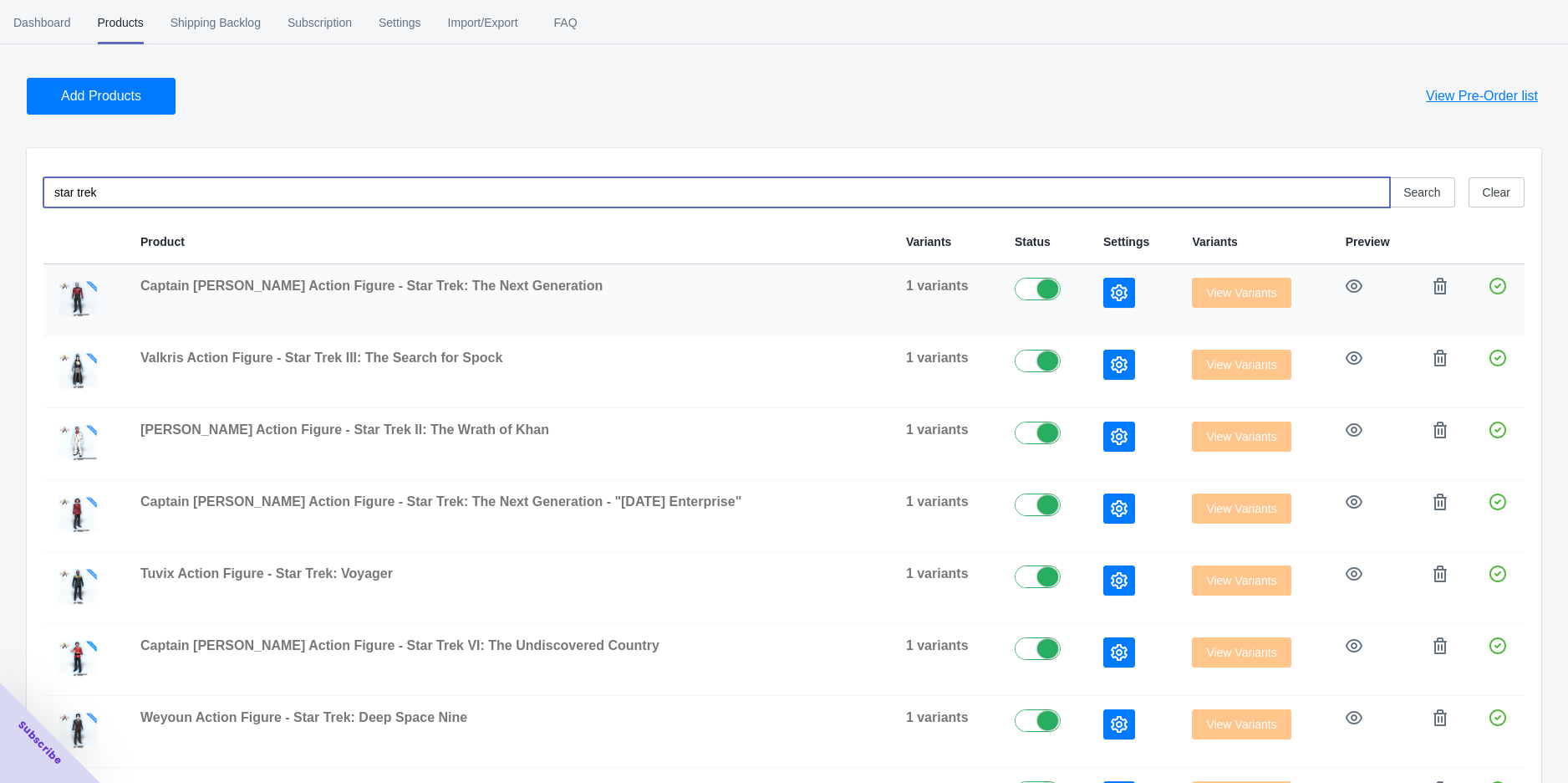
scroll to position [92, 0]
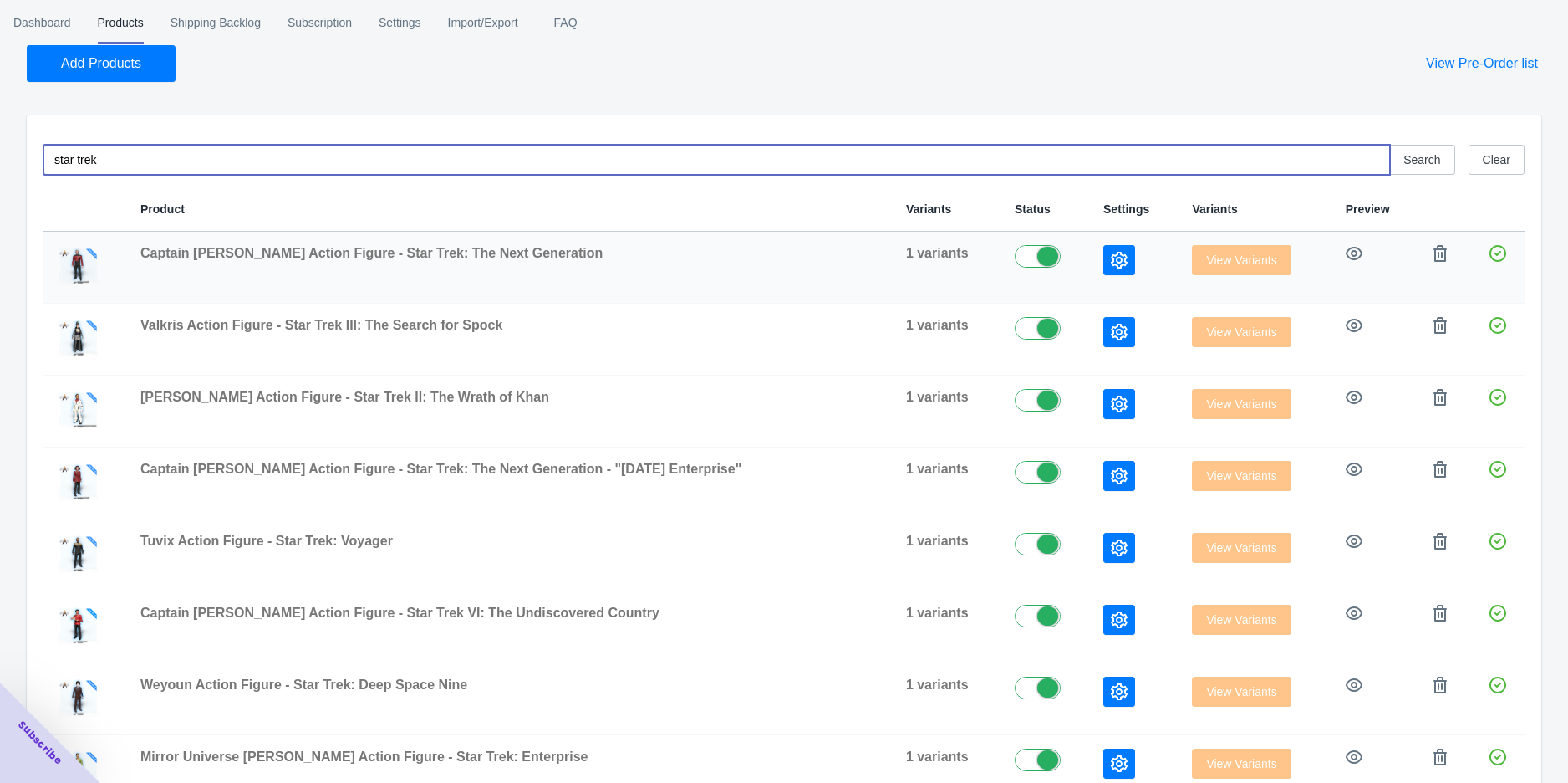
type input "star trek"
click at [1111, 267] on icon "button" at bounding box center [1120, 260] width 17 height 17
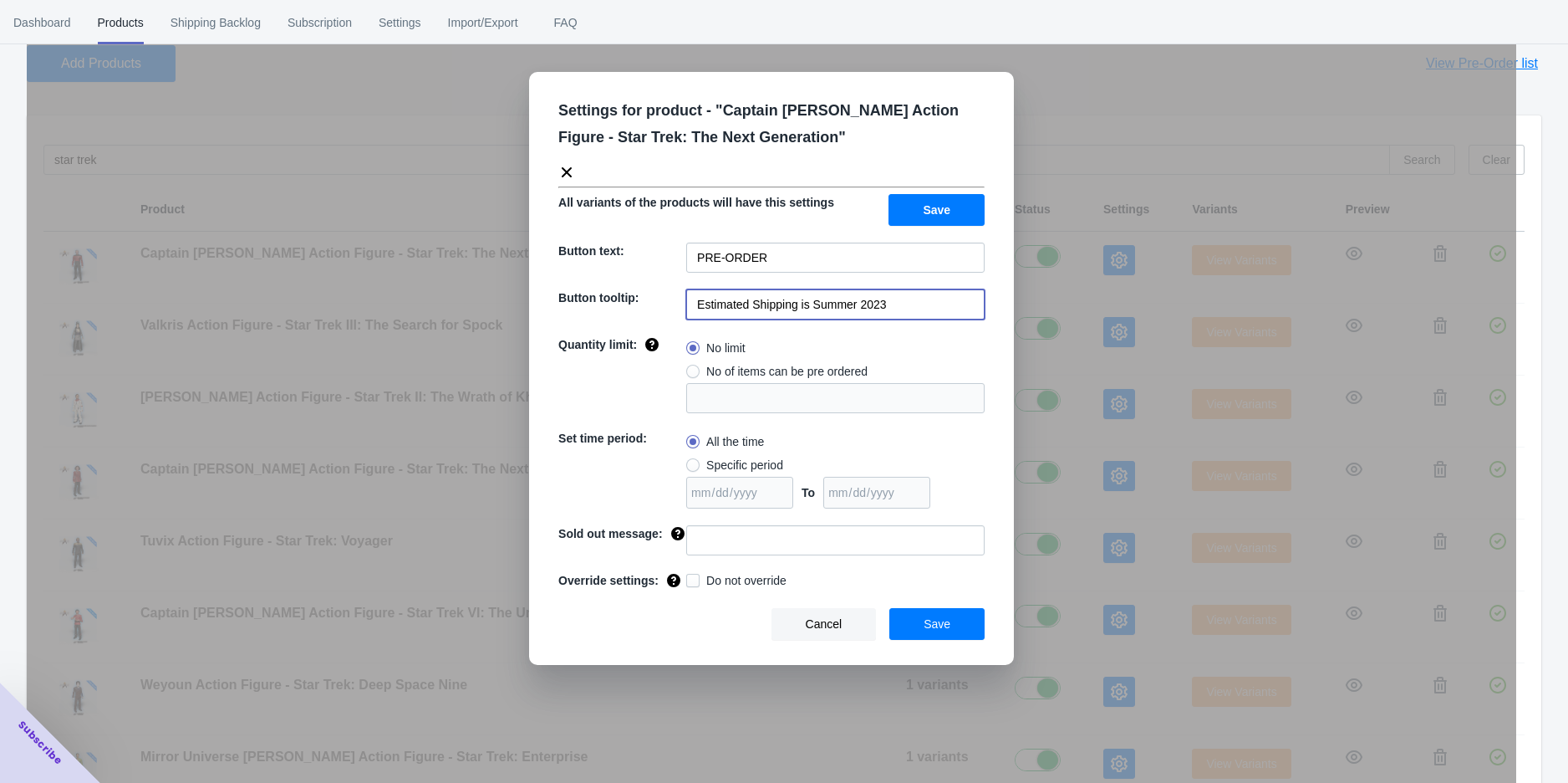
click at [928, 308] on input "Estimated Shipping is Summer 2023" at bounding box center [835, 304] width 298 height 30
drag, startPoint x: 839, startPoint y: 307, endPoint x: 809, endPoint y: 304, distance: 30.1
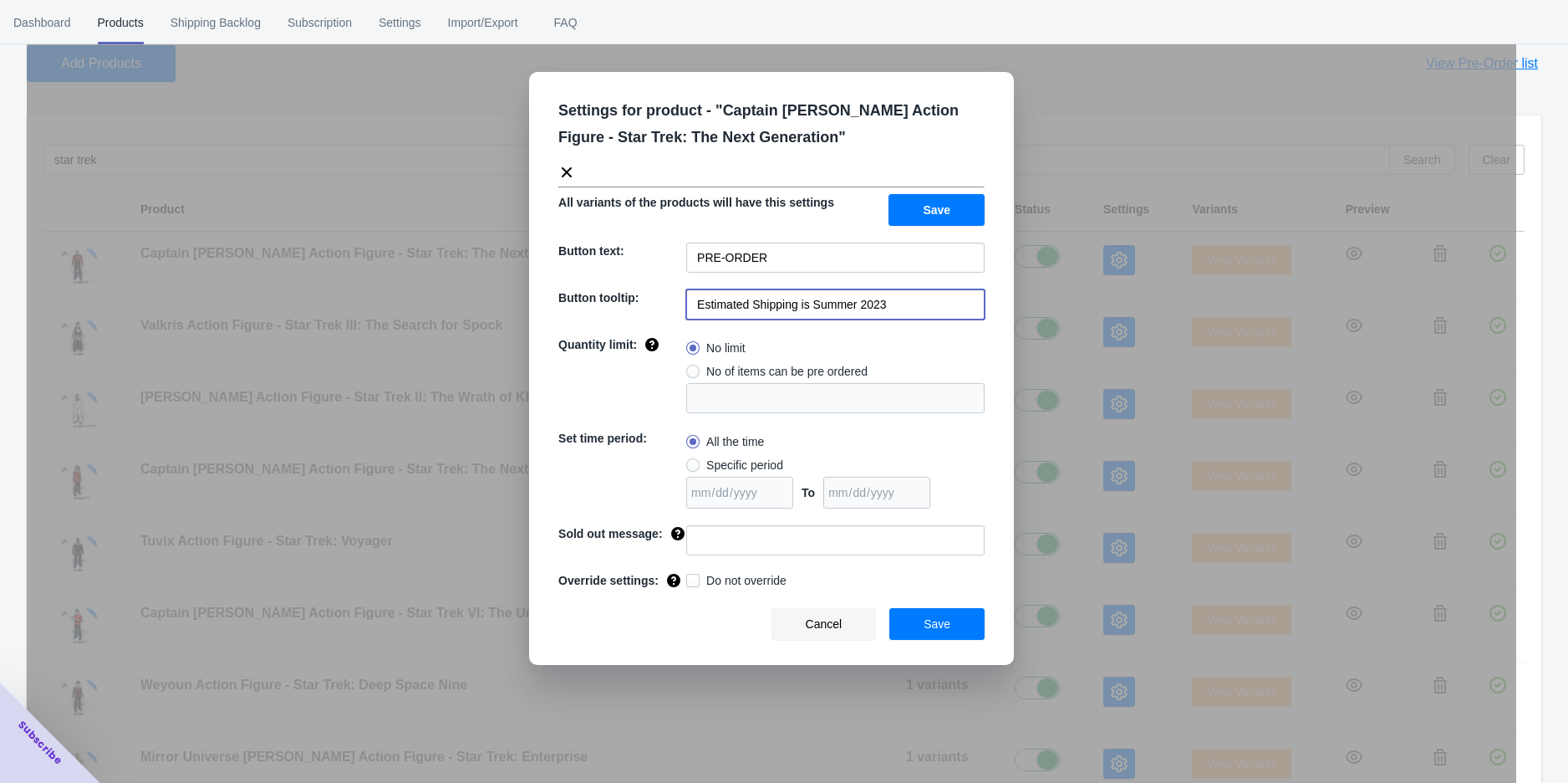
click at [809, 304] on input "Estimated Shipping is Summer 2023" at bounding box center [835, 304] width 298 height 30
type input "Estimated Shipping is Q4 2025"
click at [779, 264] on input "PRE-ORDER" at bounding box center [835, 258] width 298 height 30
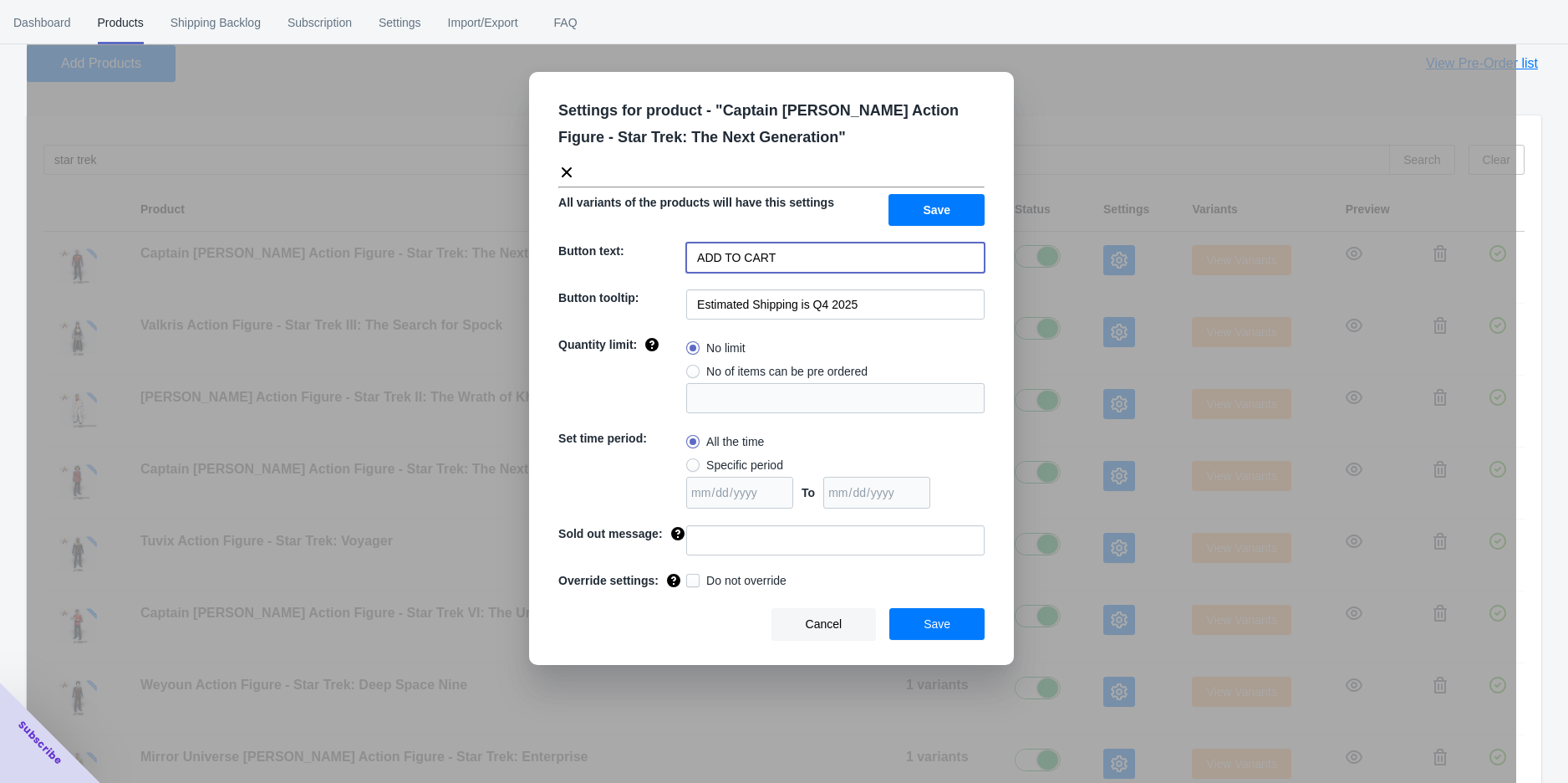
click at [864, 264] on input "ADD TO CART" at bounding box center [835, 258] width 298 height 30
type input "ADD TO CART"
click at [941, 223] on button "Save" at bounding box center [936, 210] width 96 height 32
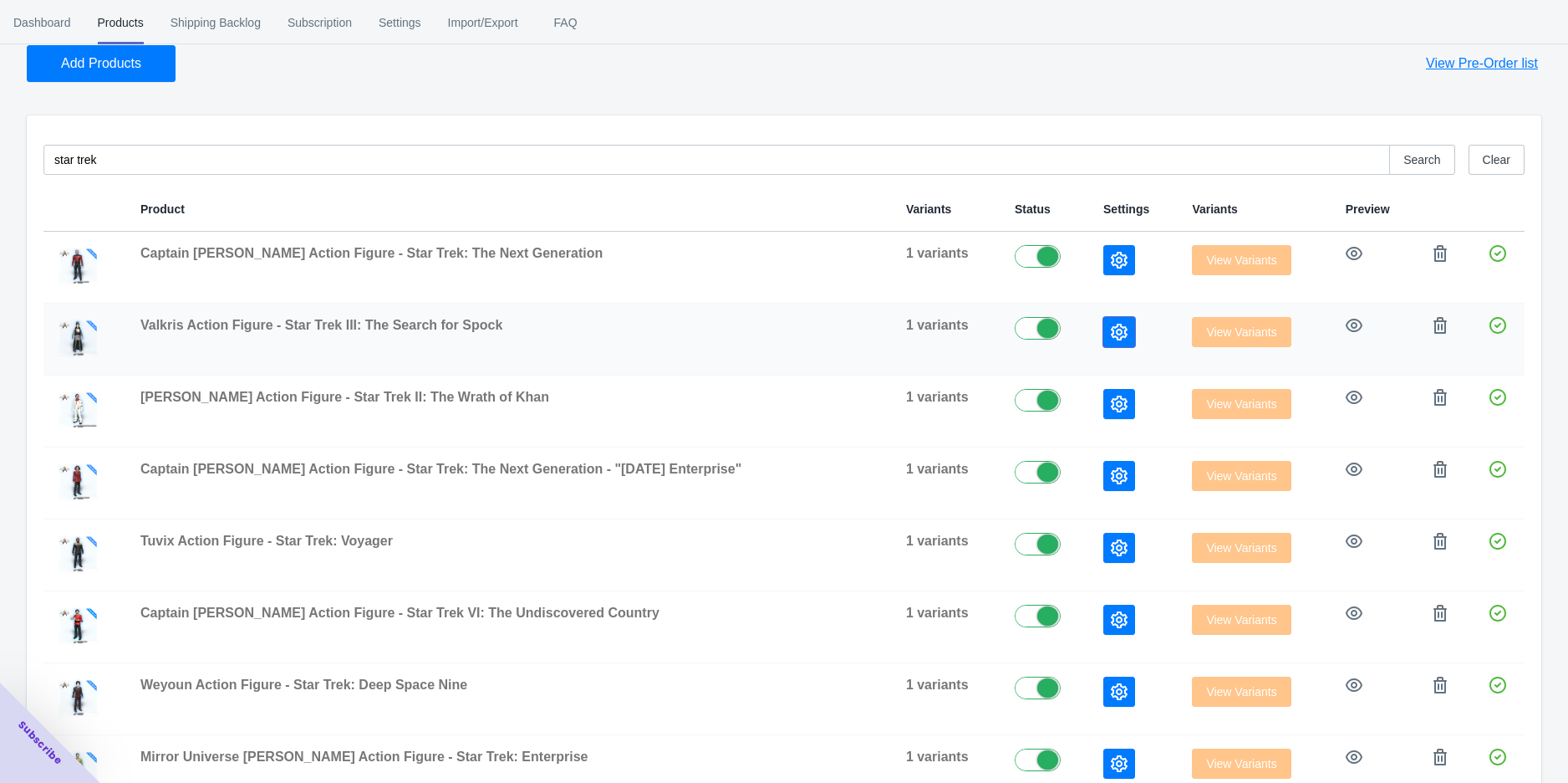
click at [1111, 330] on icon "button" at bounding box center [1120, 332] width 17 height 17
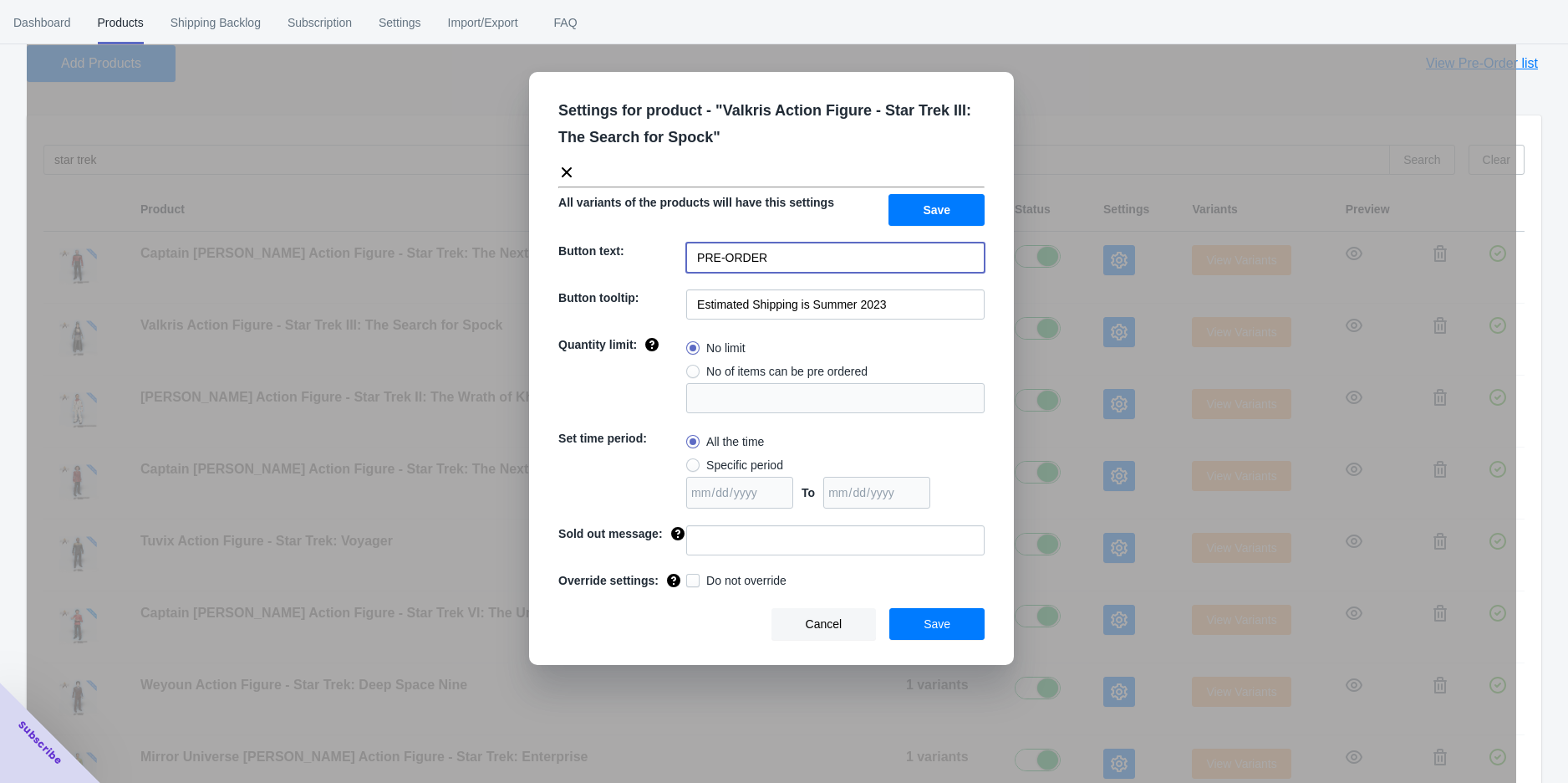
click at [792, 247] on input "PRE-ORDER" at bounding box center [835, 258] width 298 height 30
paste input "ADD TO CART"
type input "ADD TO CART"
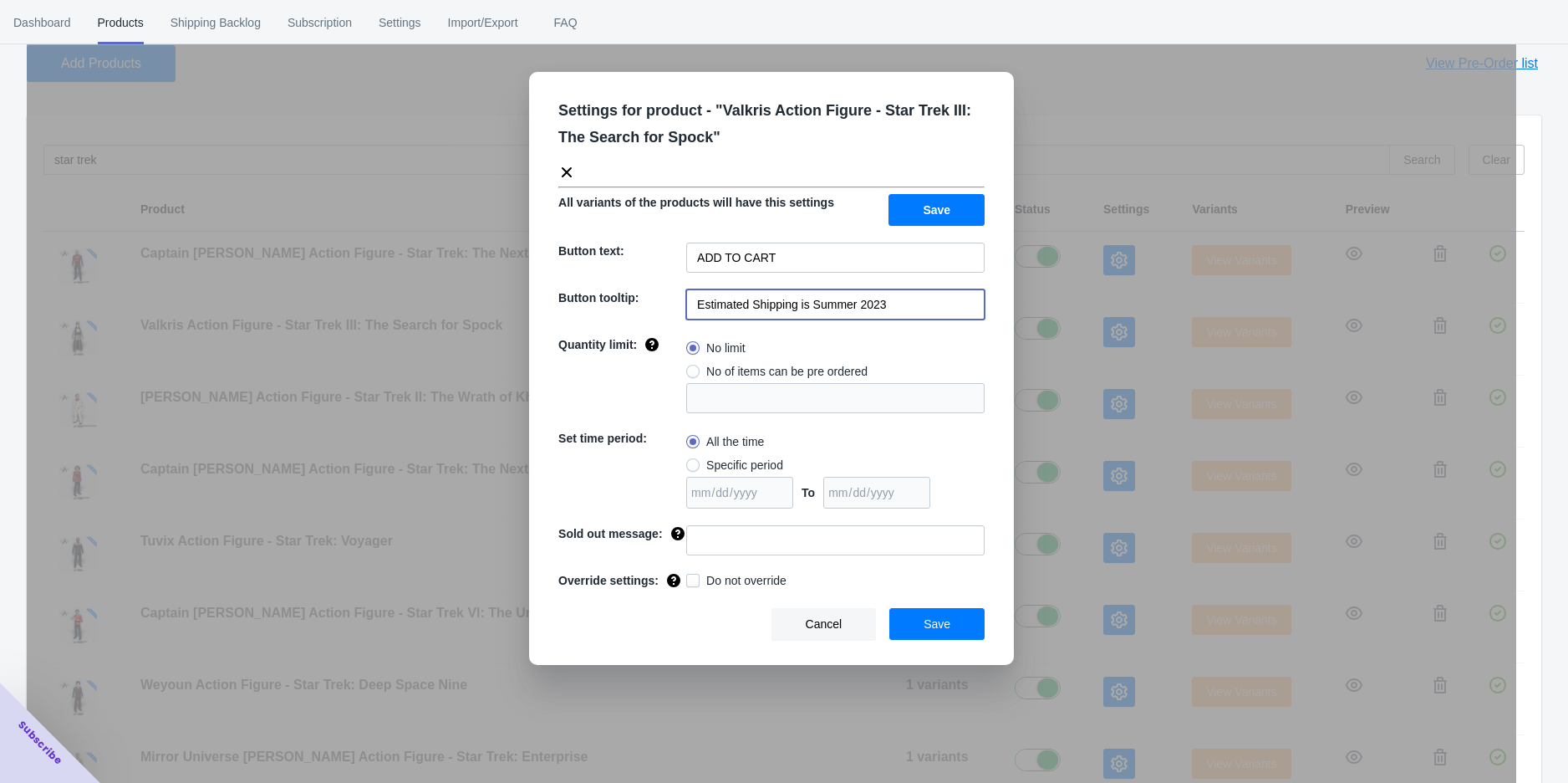
drag, startPoint x: 920, startPoint y: 316, endPoint x: 812, endPoint y: 307, distance: 108.4
click at [812, 307] on input "Estimated Shipping is Summer 2023" at bounding box center [835, 304] width 298 height 30
type input "Estimated Shipping is Q4 2025"
click at [962, 214] on button "Save" at bounding box center [936, 210] width 96 height 32
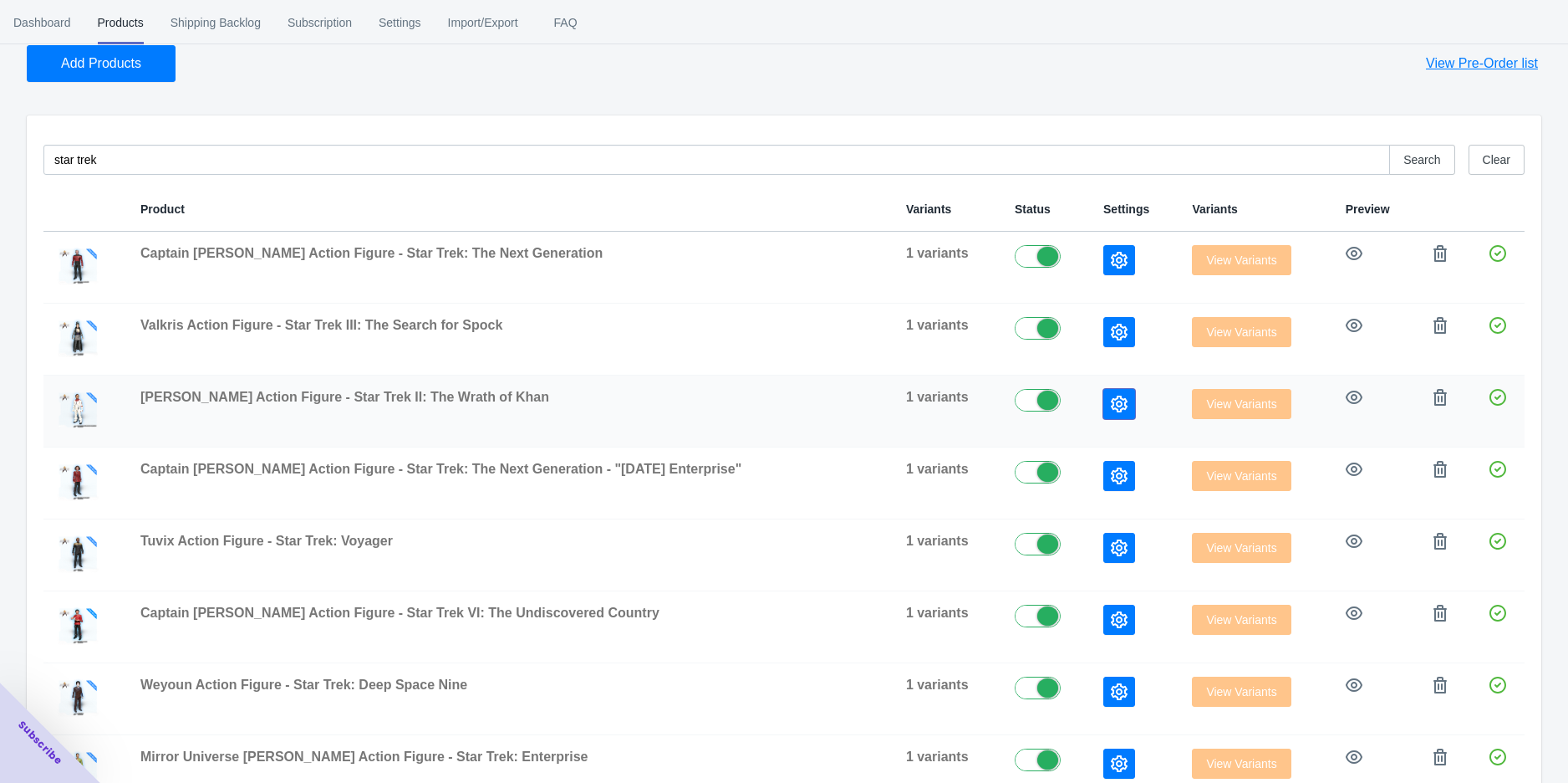
click at [1111, 401] on icon "button" at bounding box center [1120, 404] width 17 height 17
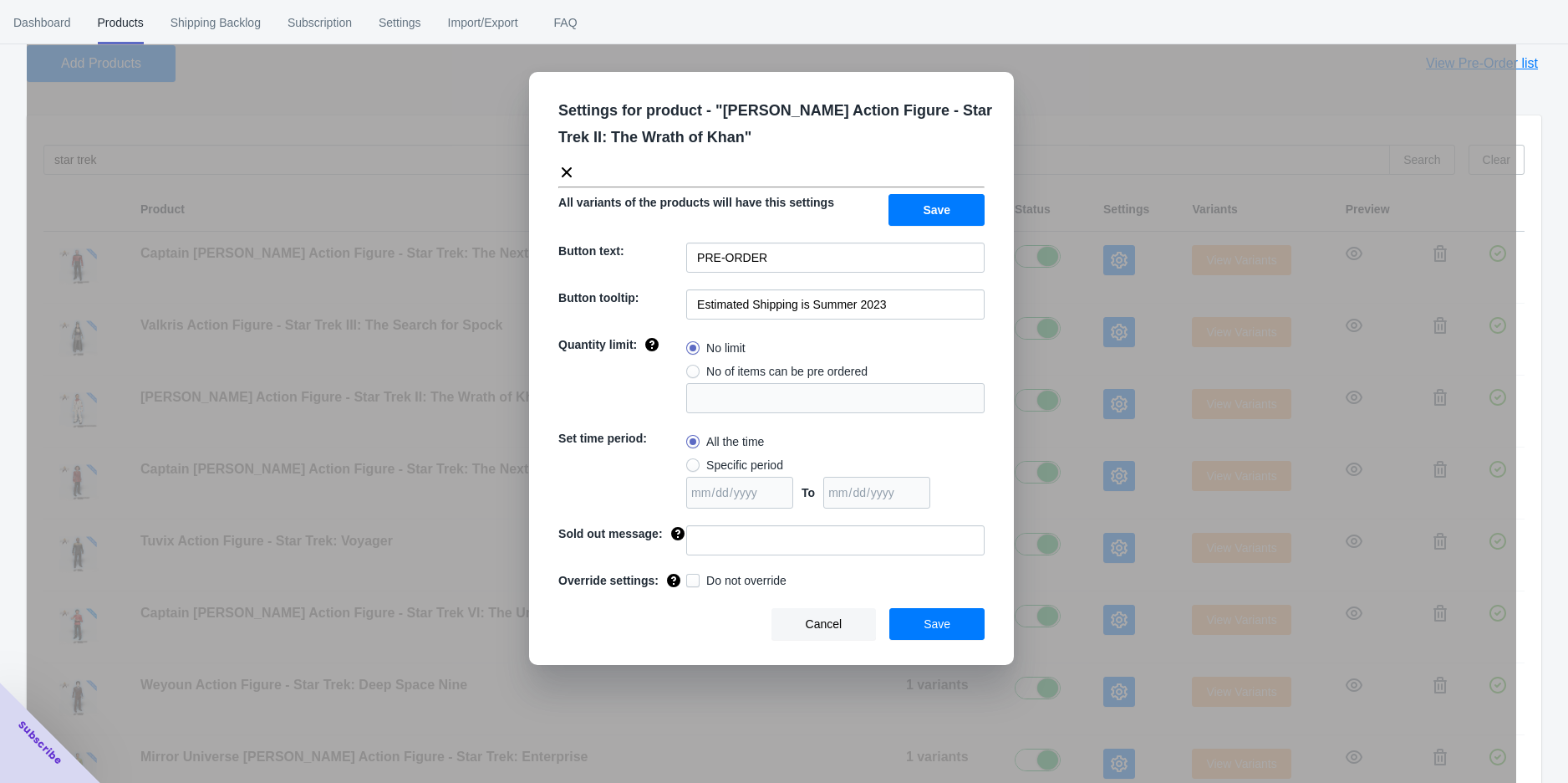
click at [780, 239] on div "Settings for product - " [PERSON_NAME] Action Figure - Star Trek II: The Wrath …" at bounding box center [771, 369] width 485 height 593
click at [769, 259] on input "PRE-ORDER" at bounding box center [835, 258] width 298 height 30
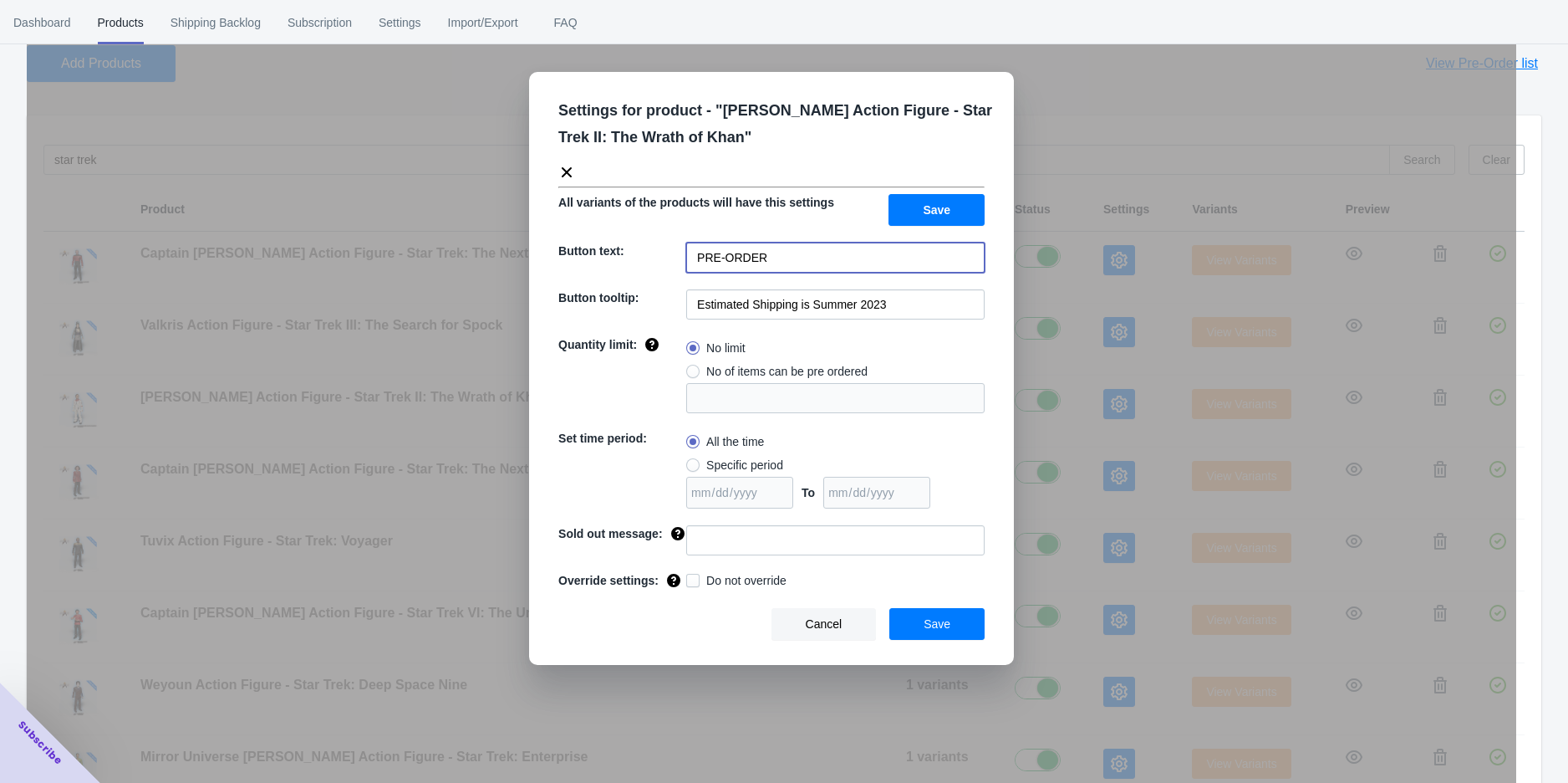
paste input "ADD TO CART"
type input "ADD TO CART"
drag, startPoint x: 915, startPoint y: 304, endPoint x: 809, endPoint y: 299, distance: 106.1
click at [809, 299] on input "Estimated Shipping is Summer 2023" at bounding box center [835, 304] width 298 height 30
type input "Estimated Shipping is Q4 2025"
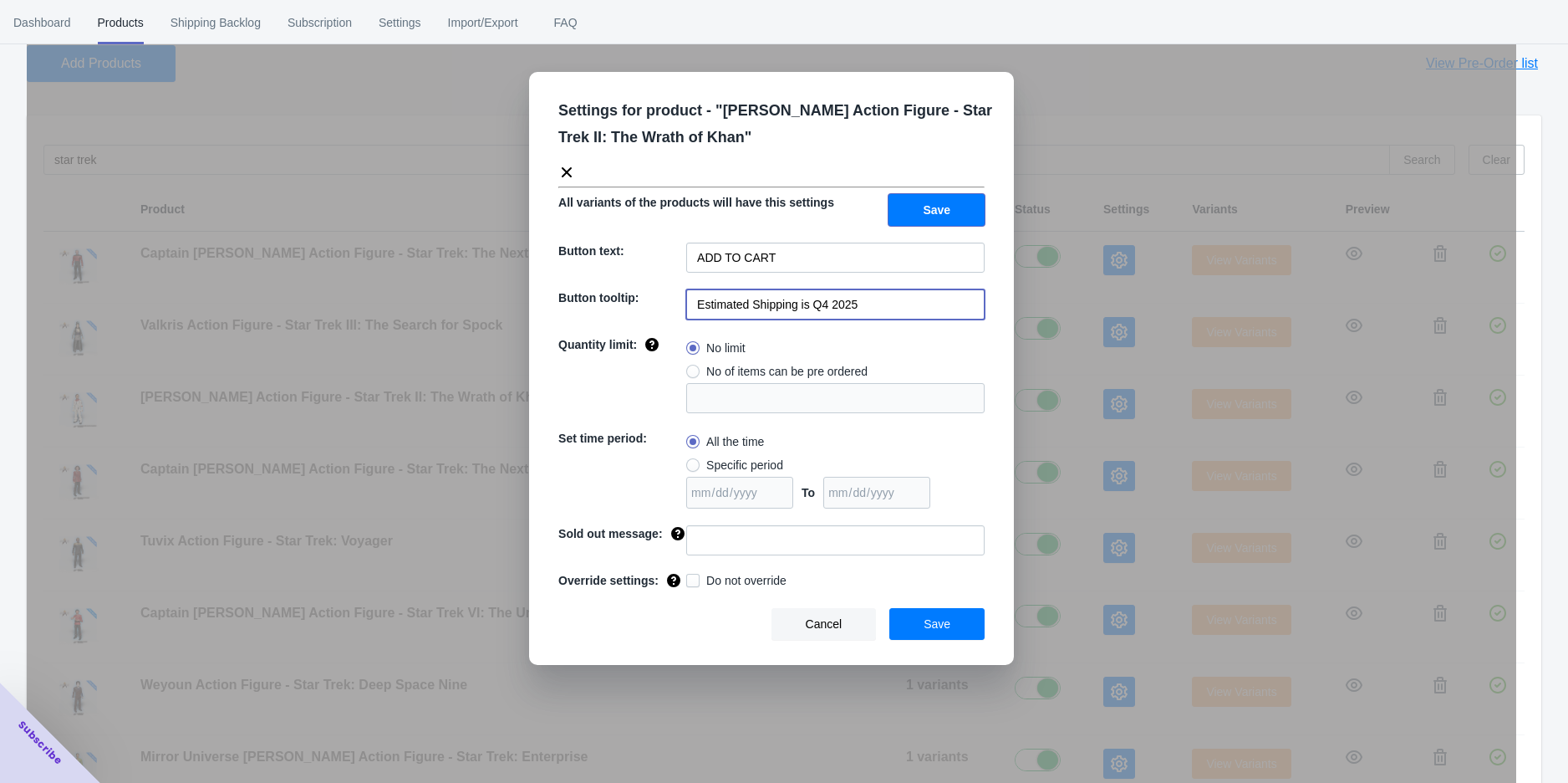
click at [951, 209] on button "Save" at bounding box center [936, 210] width 96 height 32
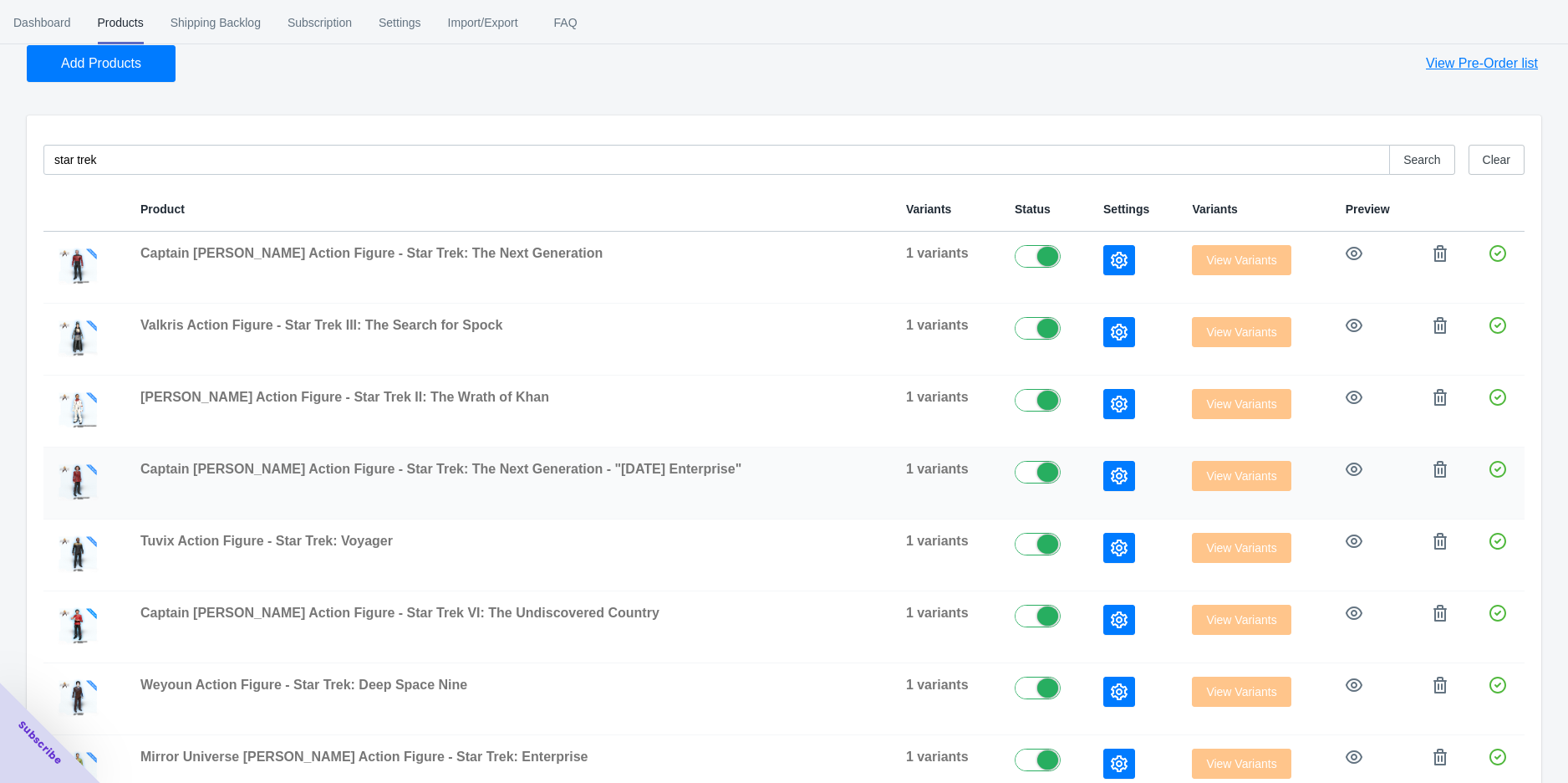
click at [1104, 483] on button "button" at bounding box center [1120, 476] width 32 height 30
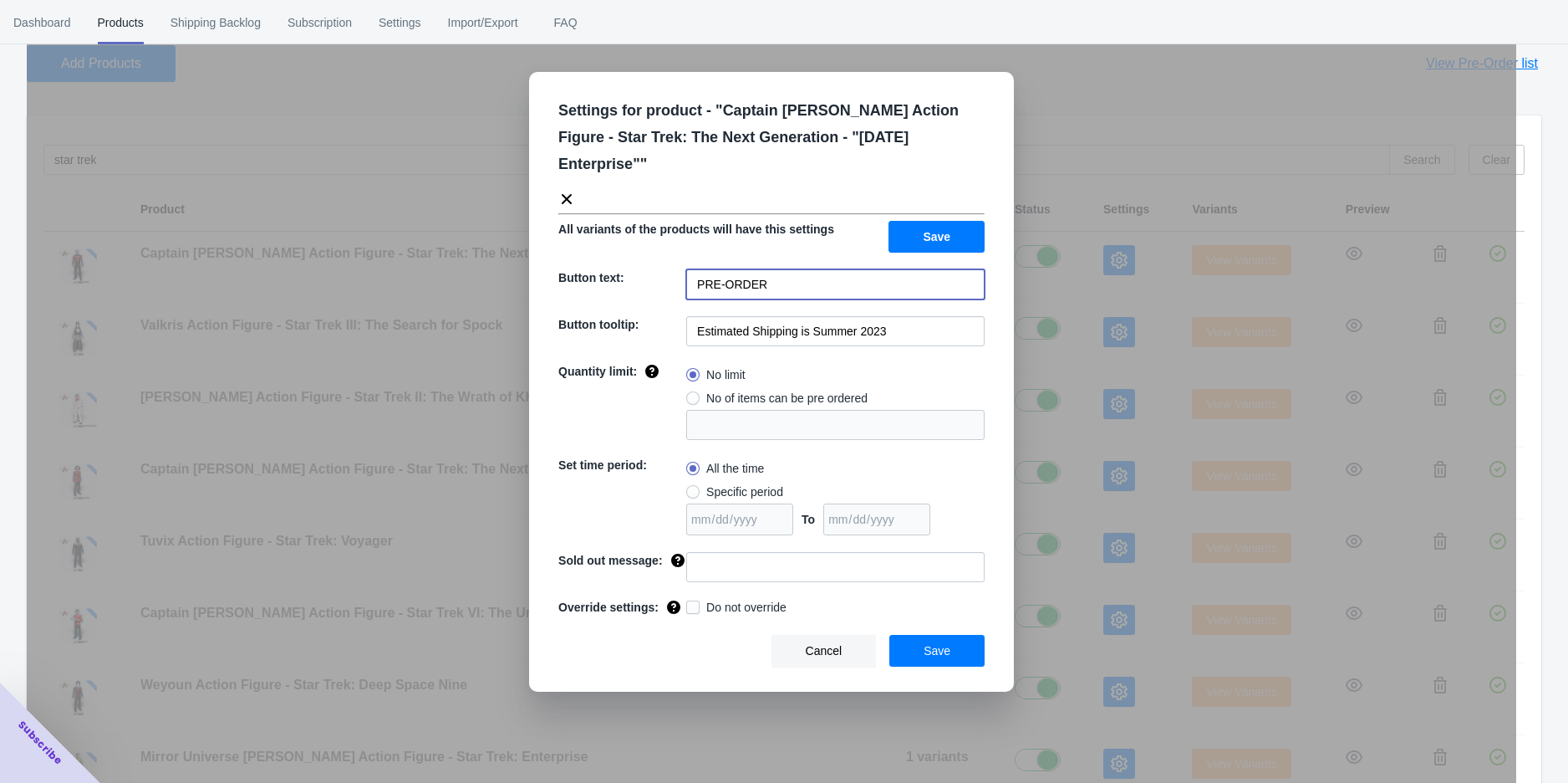
click at [771, 269] on input "PRE-ORDER" at bounding box center [835, 284] width 298 height 30
paste input "ADD TO CART"
type input "ADD TO CART"
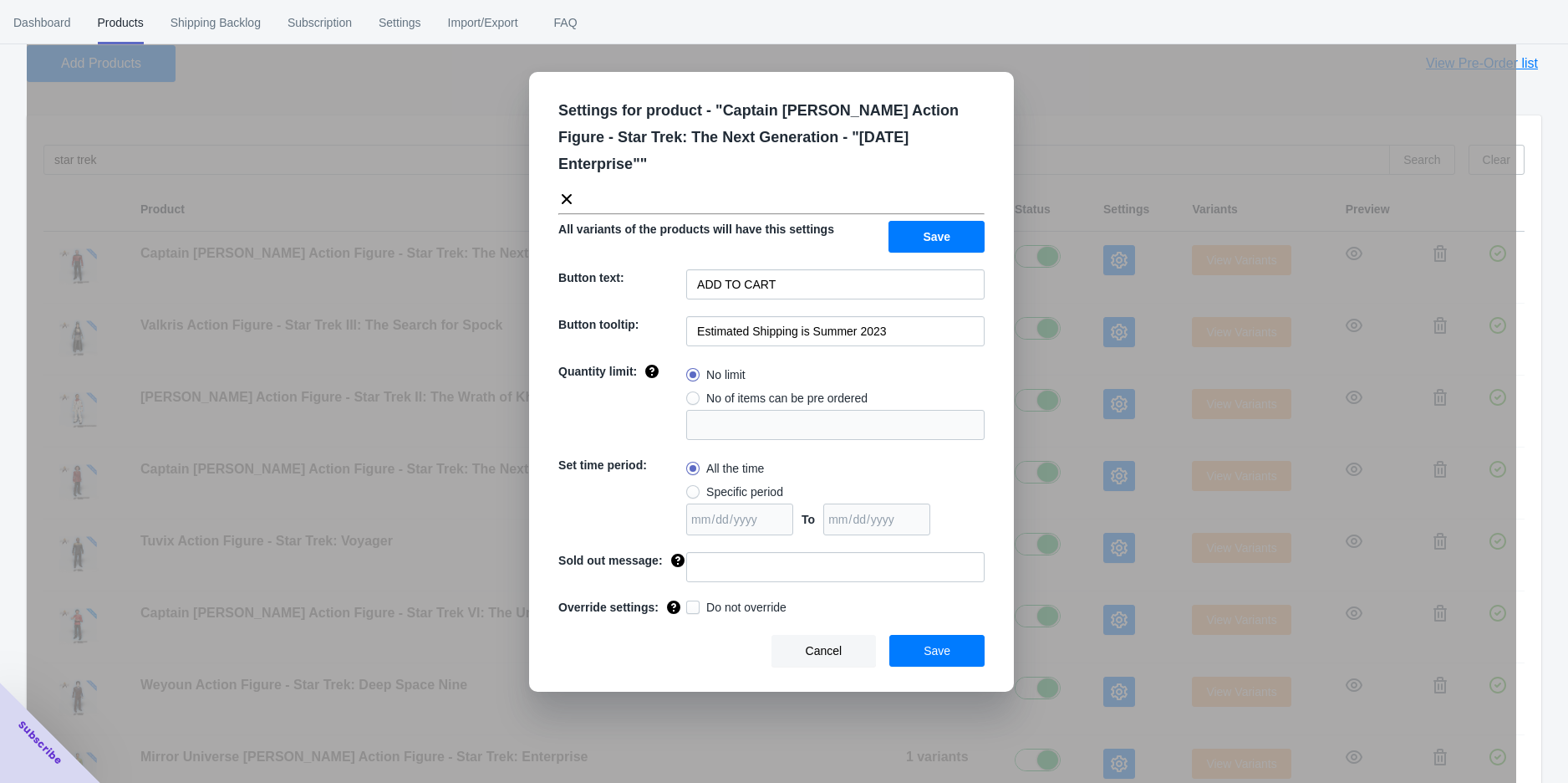
drag, startPoint x: 891, startPoint y: 286, endPoint x: 875, endPoint y: 294, distance: 17.9
click at [878, 294] on div "Settings for product - " Captain [PERSON_NAME] Action Figure - Star Trek: The N…" at bounding box center [771, 382] width 485 height 620
drag, startPoint x: 880, startPoint y: 301, endPoint x: 809, endPoint y: 302, distance: 71.0
click at [809, 316] on input "Estimated Shipping is Summer 2023" at bounding box center [835, 331] width 298 height 30
type input "Estimated Shipping is Q4 2025"
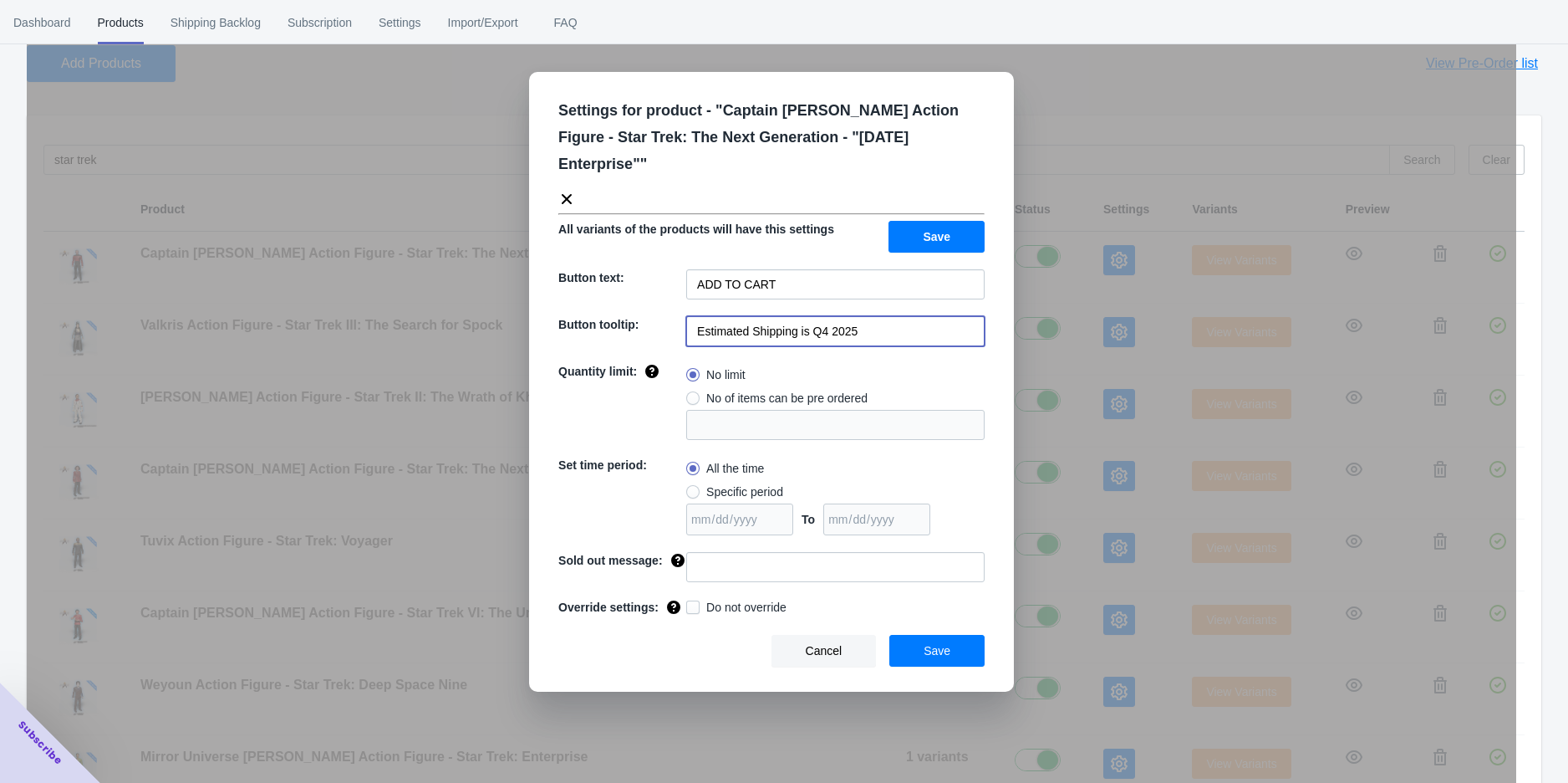
click at [955, 221] on button "Save" at bounding box center [936, 237] width 96 height 32
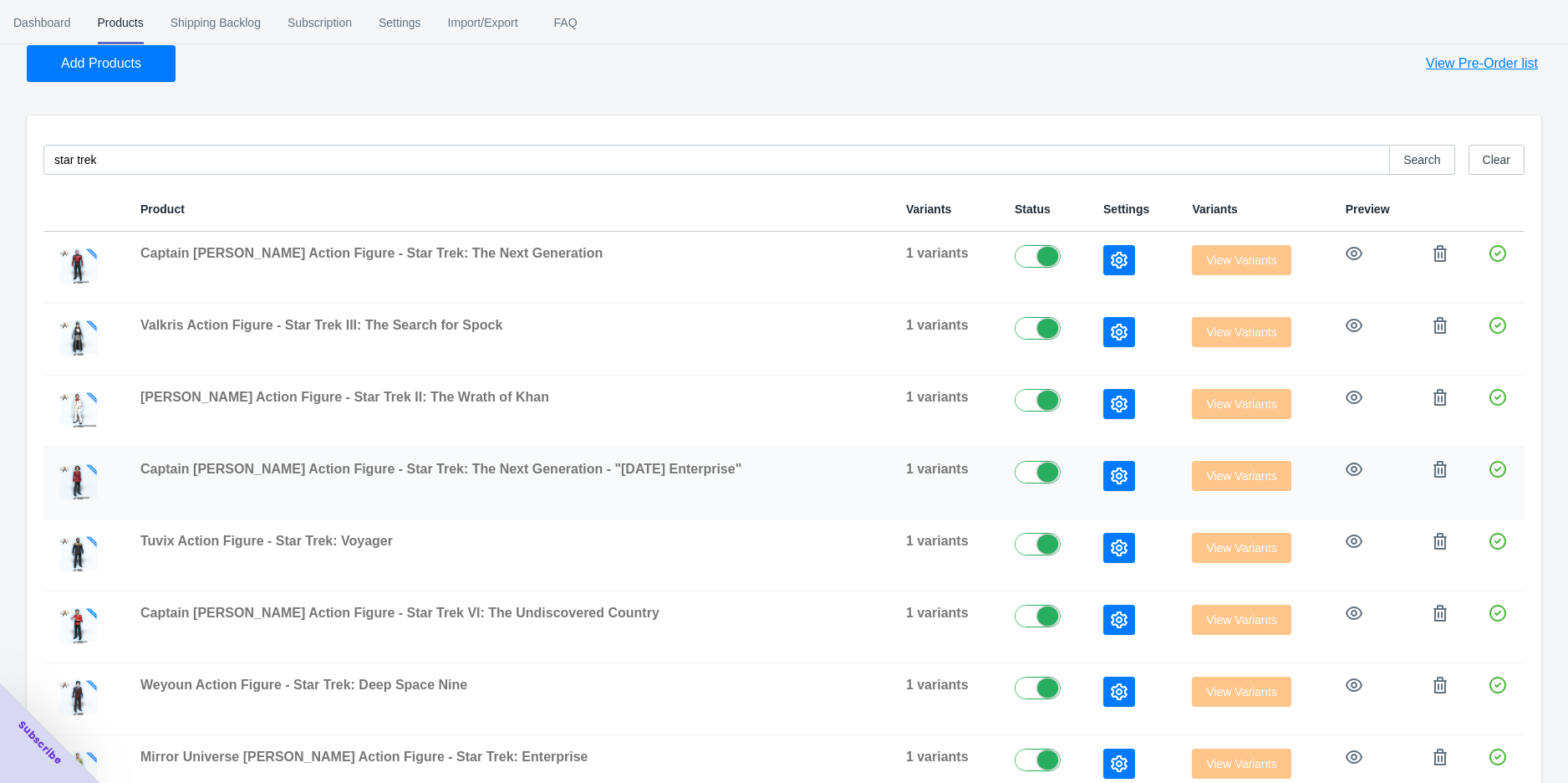
click at [1111, 469] on icon "button" at bounding box center [1120, 476] width 17 height 17
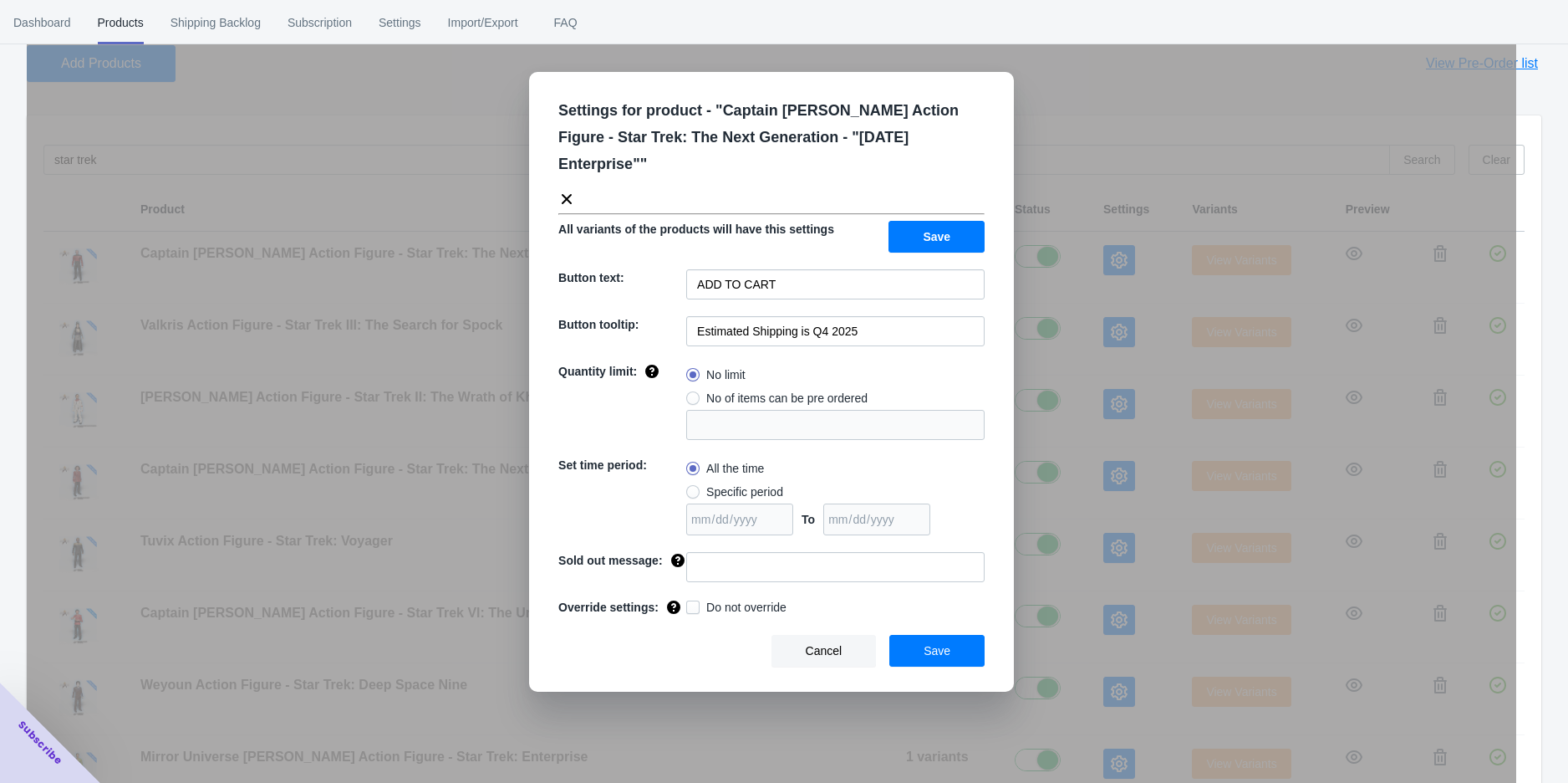
click at [1115, 530] on div "Settings for product - " Captain [PERSON_NAME] Action Figure - Star Trek: The N…" at bounding box center [772, 434] width 1490 height 783
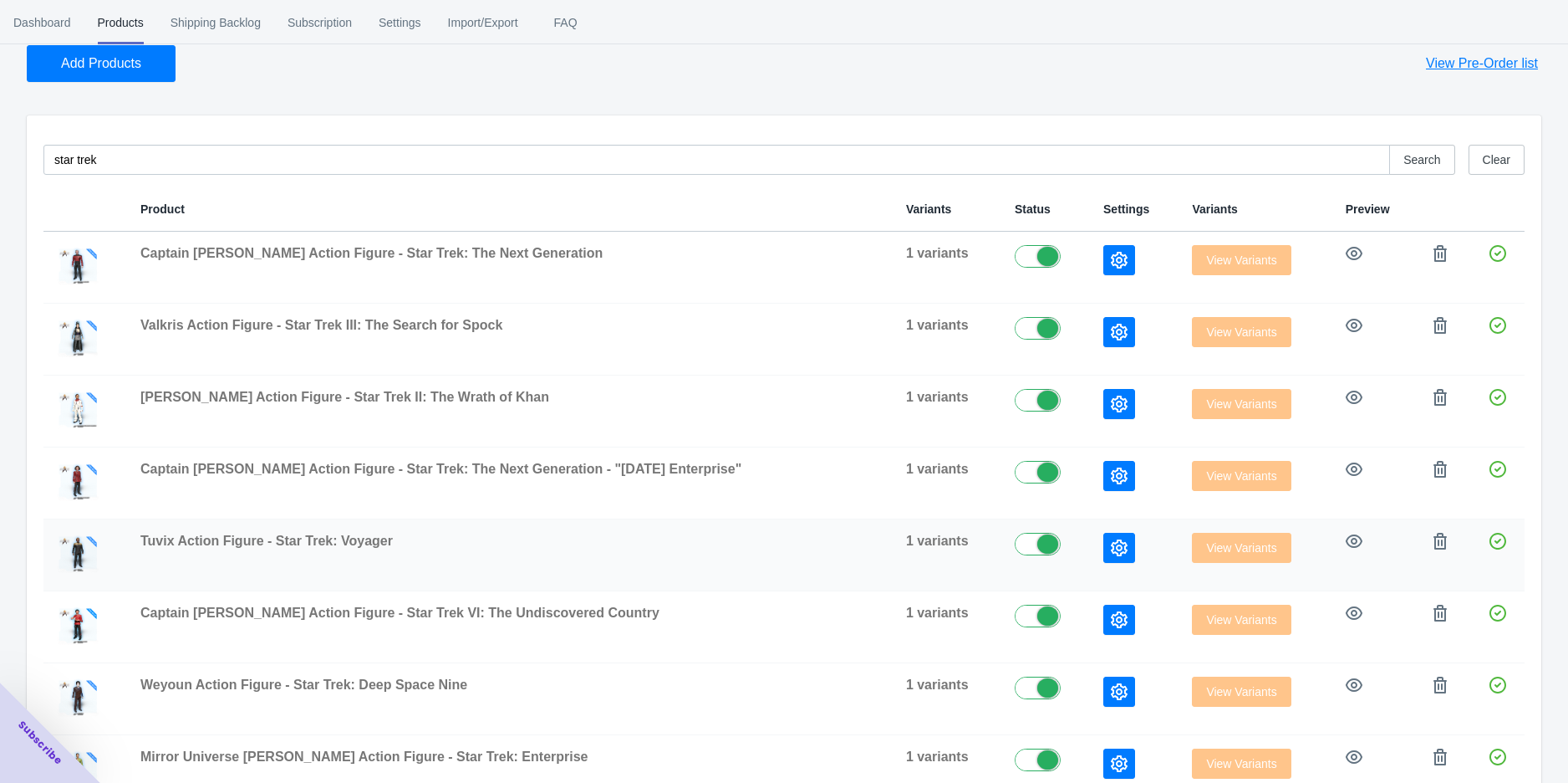
click at [1111, 546] on icon "button" at bounding box center [1120, 548] width 17 height 17
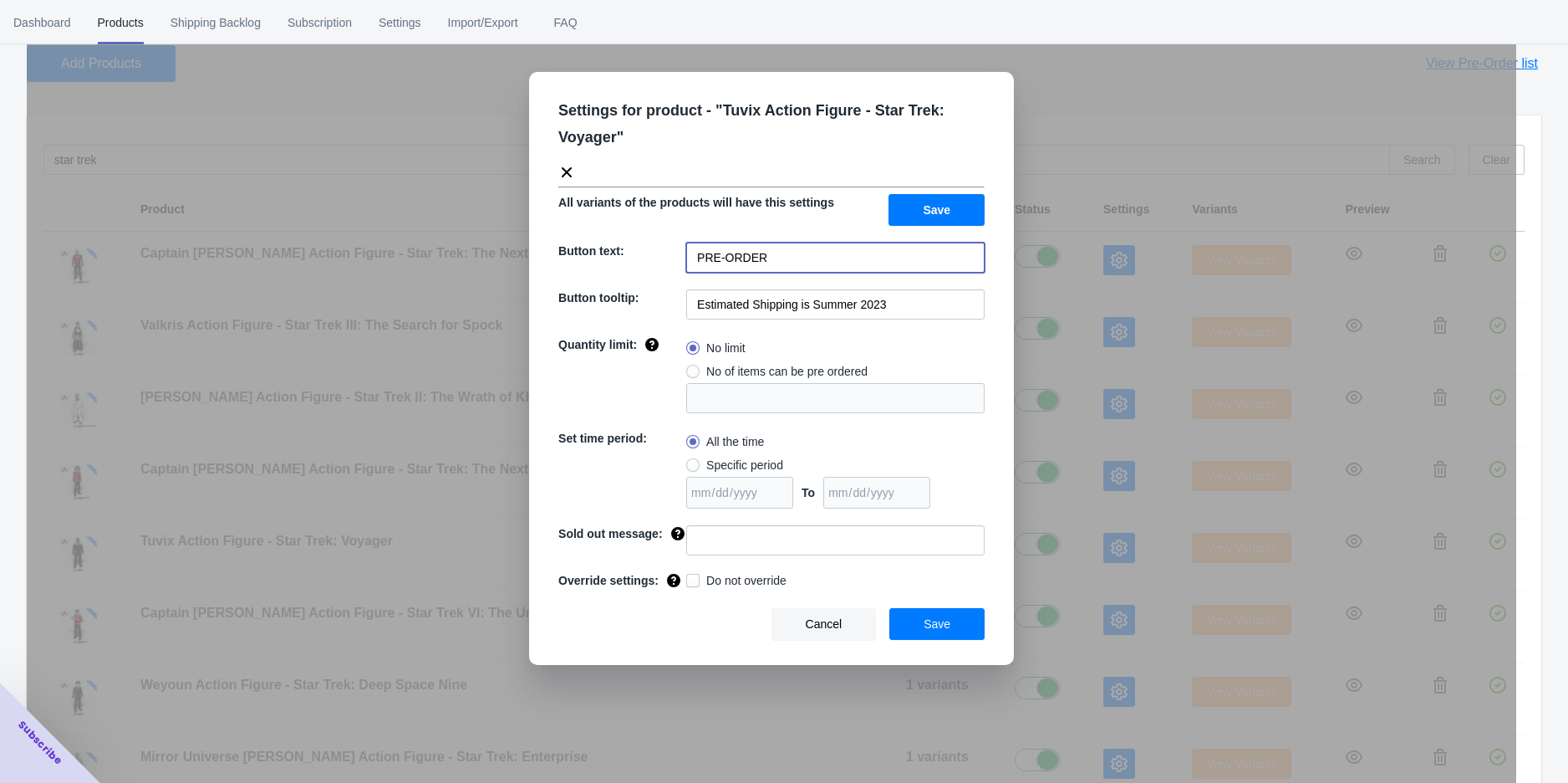
click at [787, 255] on input "PRE-ORDER" at bounding box center [835, 258] width 298 height 30
click at [786, 255] on input "PRE-ORDER" at bounding box center [835, 258] width 298 height 30
paste input "ADD TO CART"
type input "ADD TO CART"
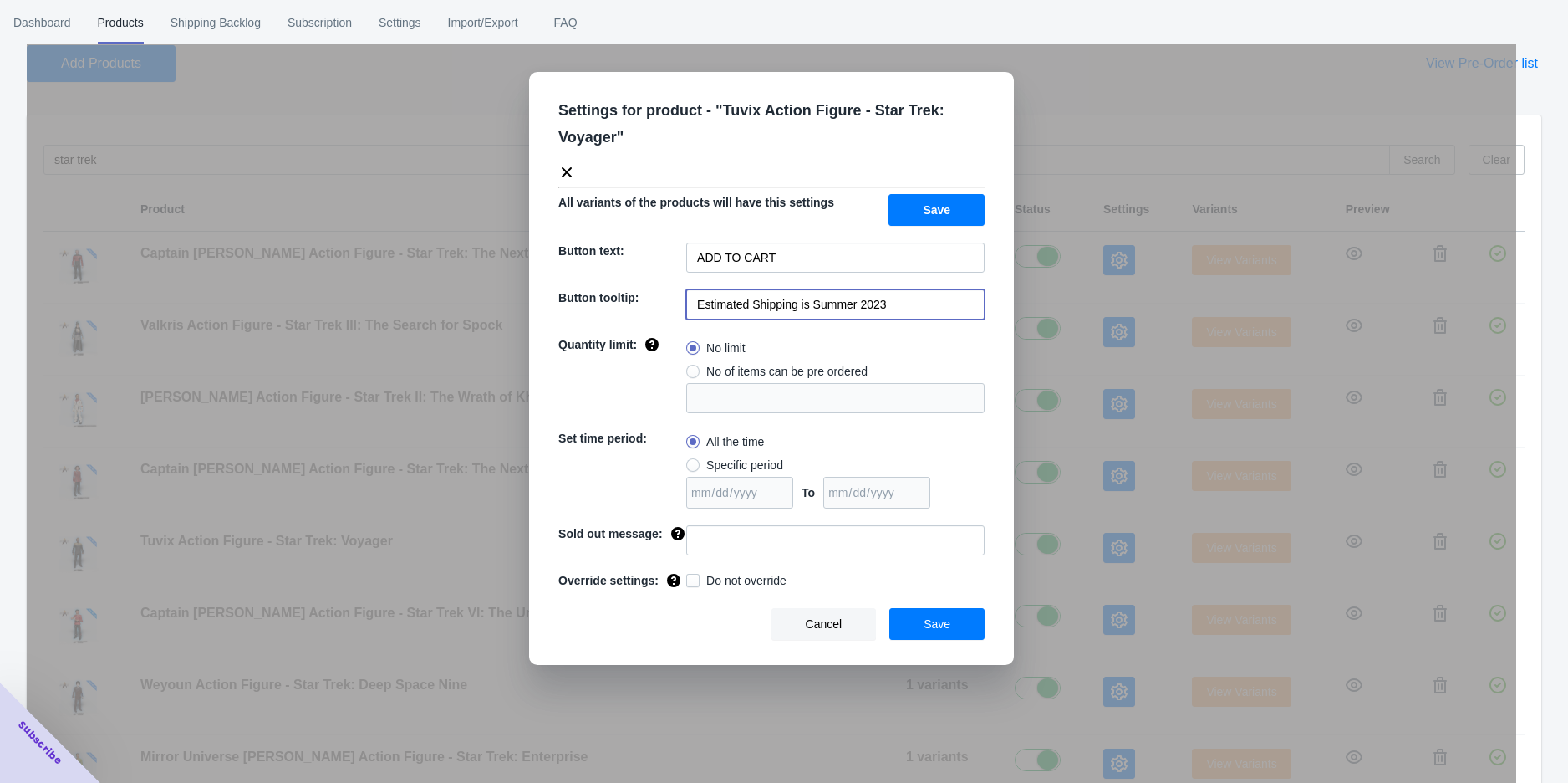
drag, startPoint x: 909, startPoint y: 303, endPoint x: 811, endPoint y: 302, distance: 98.0
click at [811, 302] on input "Estimated Shipping is Summer 2023" at bounding box center [835, 304] width 298 height 30
type input "Estimated Shipping is Q4 2025"
click at [939, 200] on button "Save" at bounding box center [936, 210] width 96 height 32
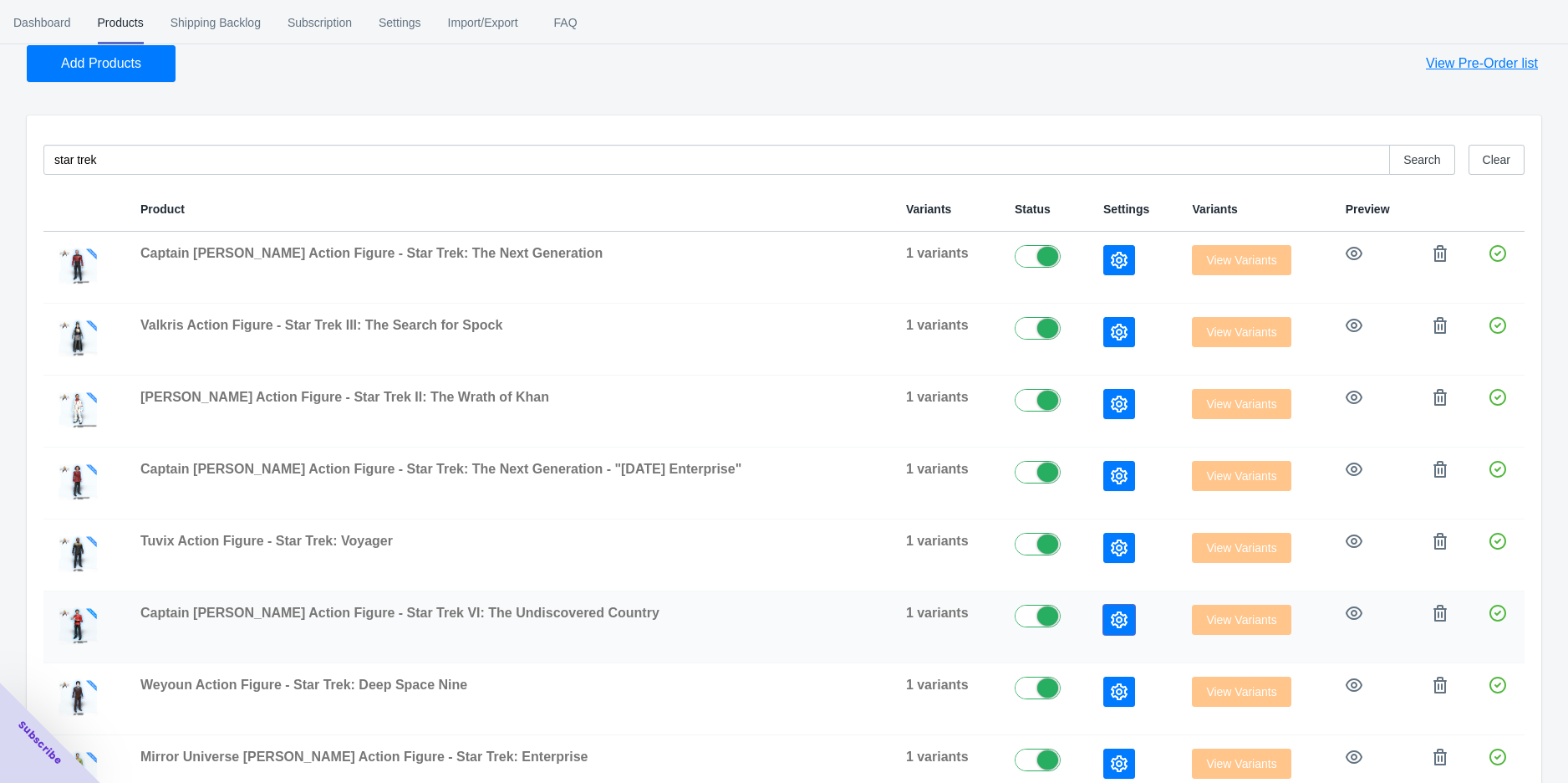
click at [1111, 612] on icon "button" at bounding box center [1120, 620] width 17 height 17
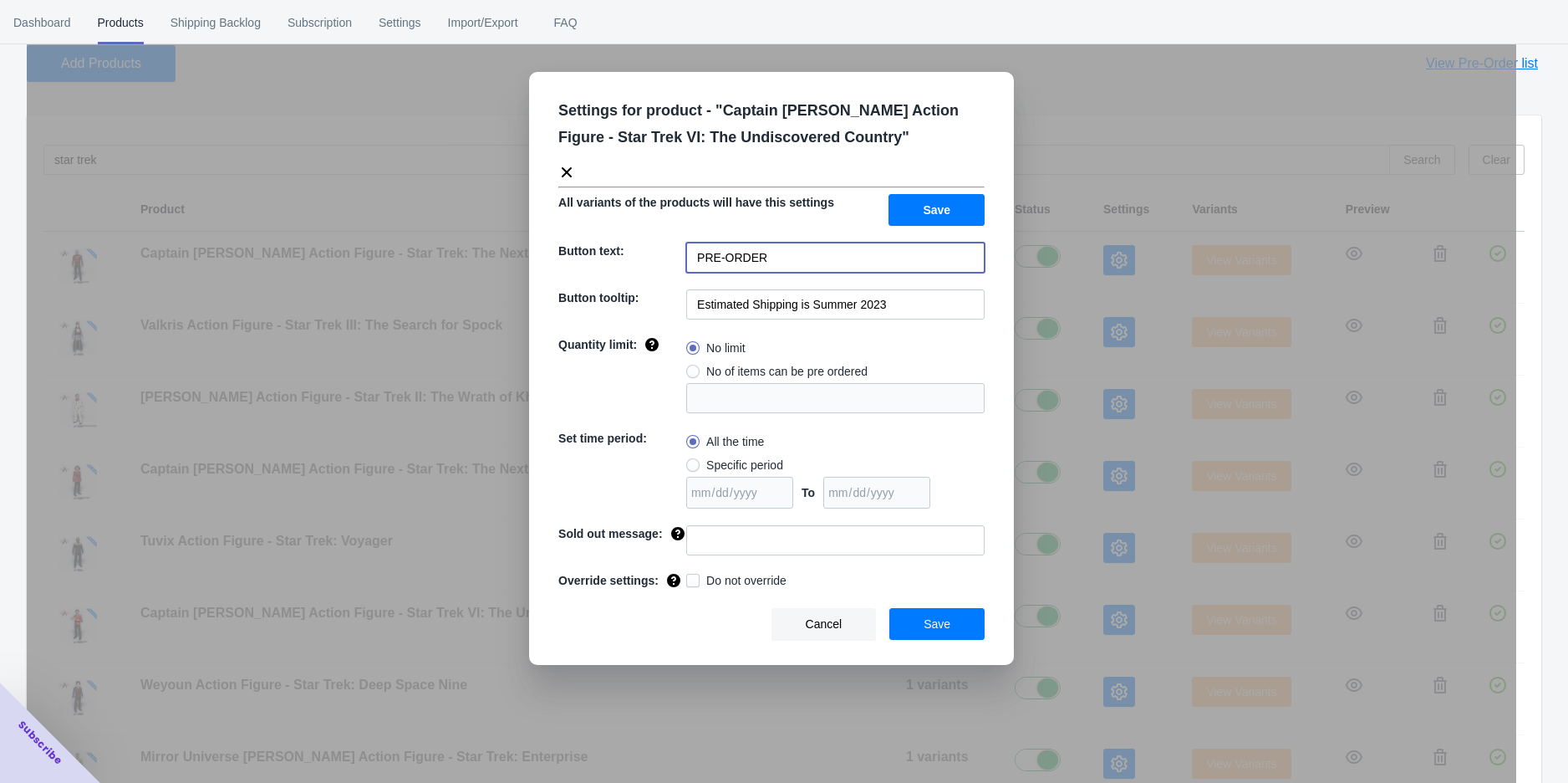
click at [784, 260] on input "PRE-ORDER" at bounding box center [835, 258] width 298 height 30
paste input "ADD TO CART"
type input "ADD TO CART"
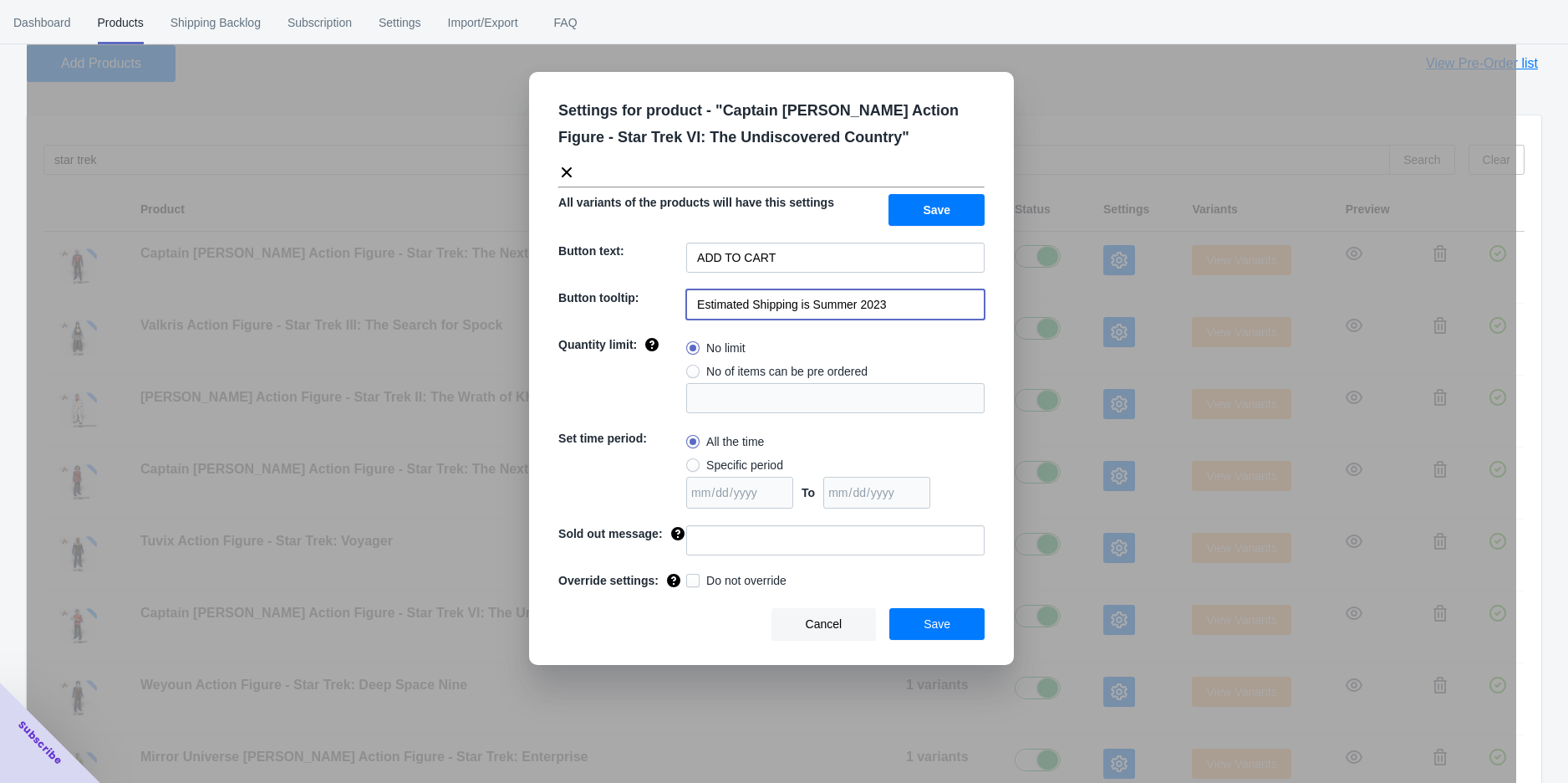
drag, startPoint x: 899, startPoint y: 297, endPoint x: 812, endPoint y: 293, distance: 87.1
click at [812, 293] on input "Estimated Shipping is Summer 2023" at bounding box center [835, 304] width 298 height 30
type input "Estimated Shipping is Q4 2025"
click at [933, 216] on span "Save" at bounding box center [936, 210] width 28 height 13
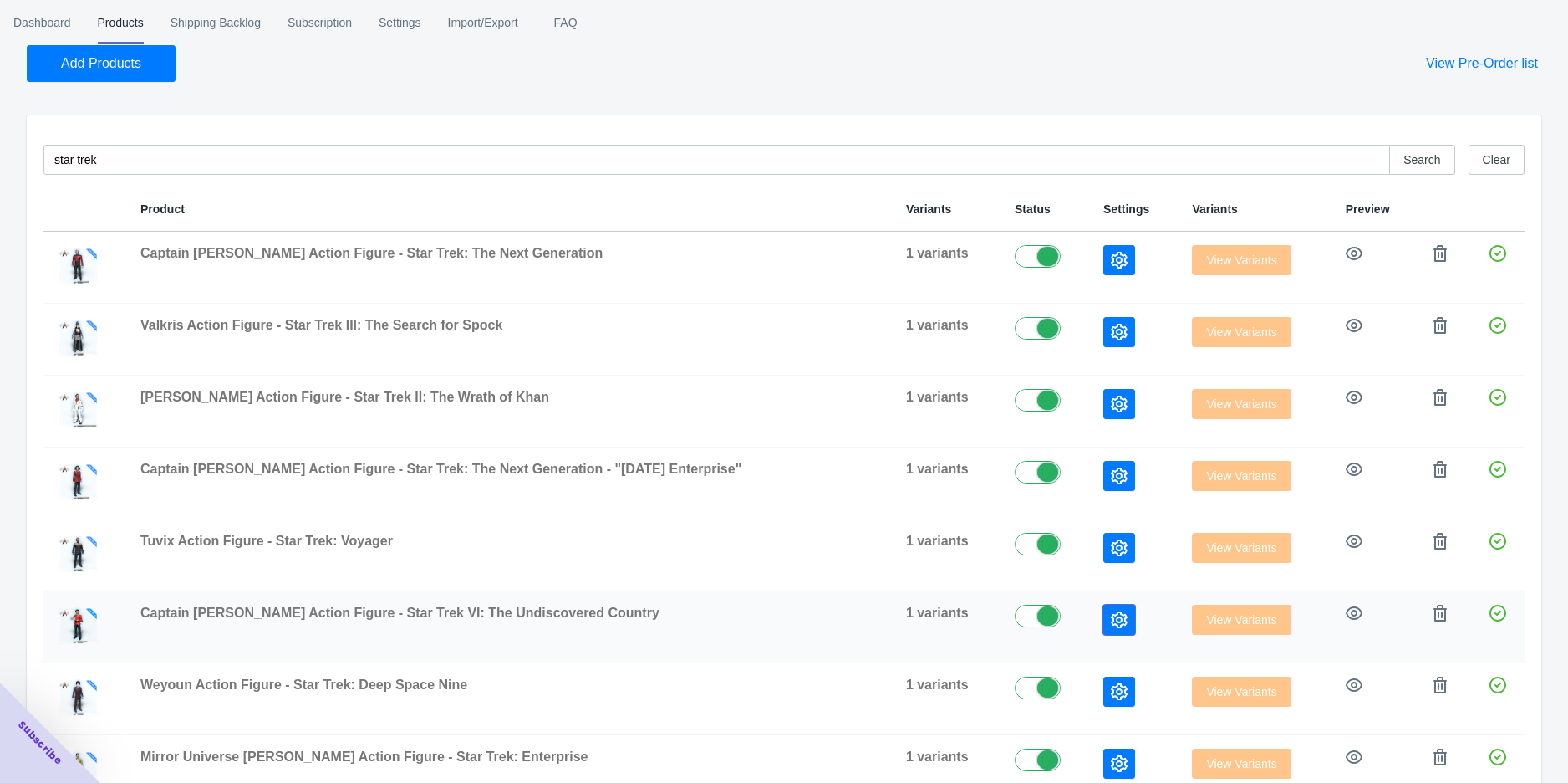
click at [1104, 617] on button "button" at bounding box center [1120, 620] width 32 height 30
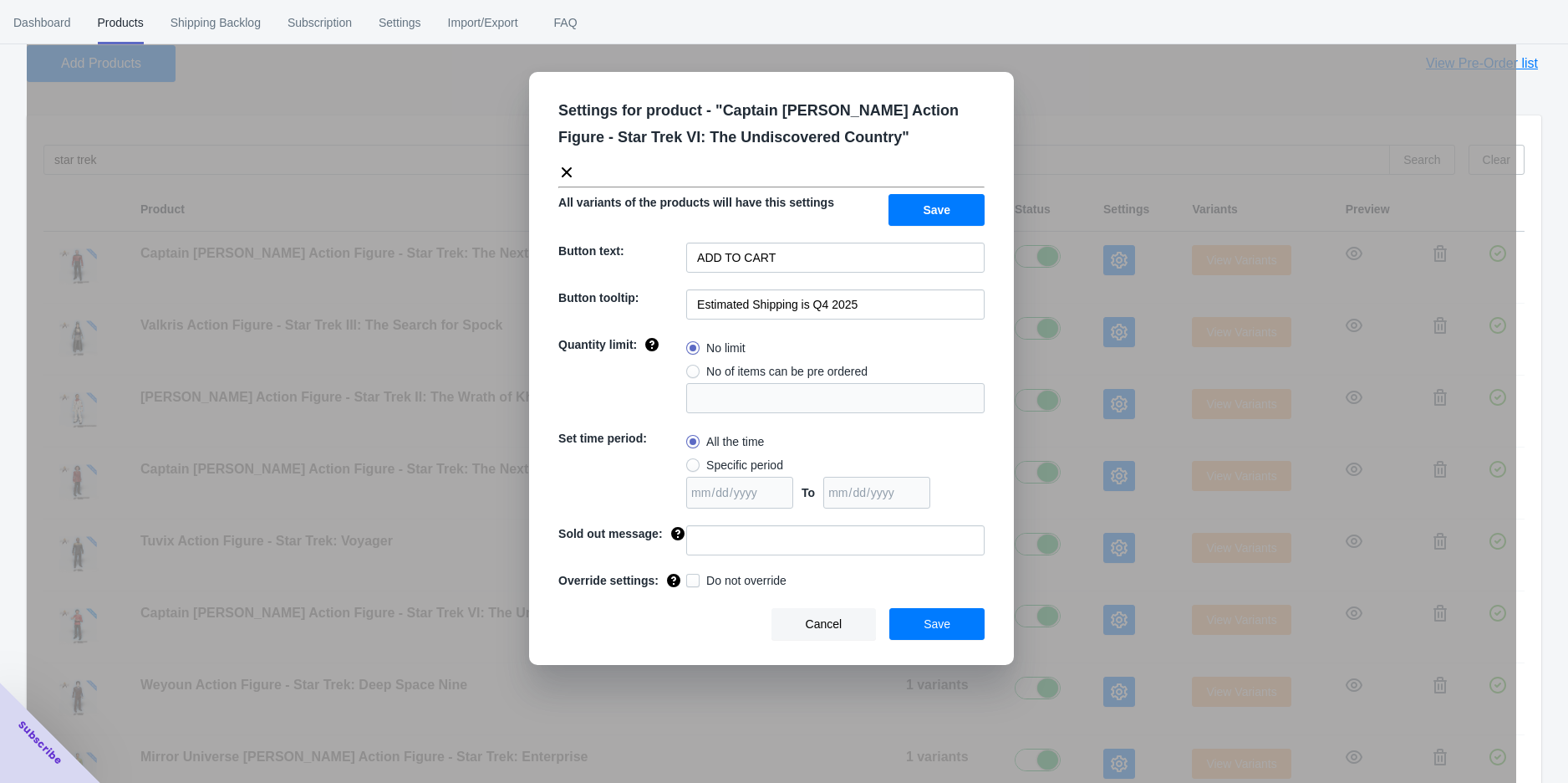
click at [911, 620] on button "Save" at bounding box center [936, 624] width 95 height 32
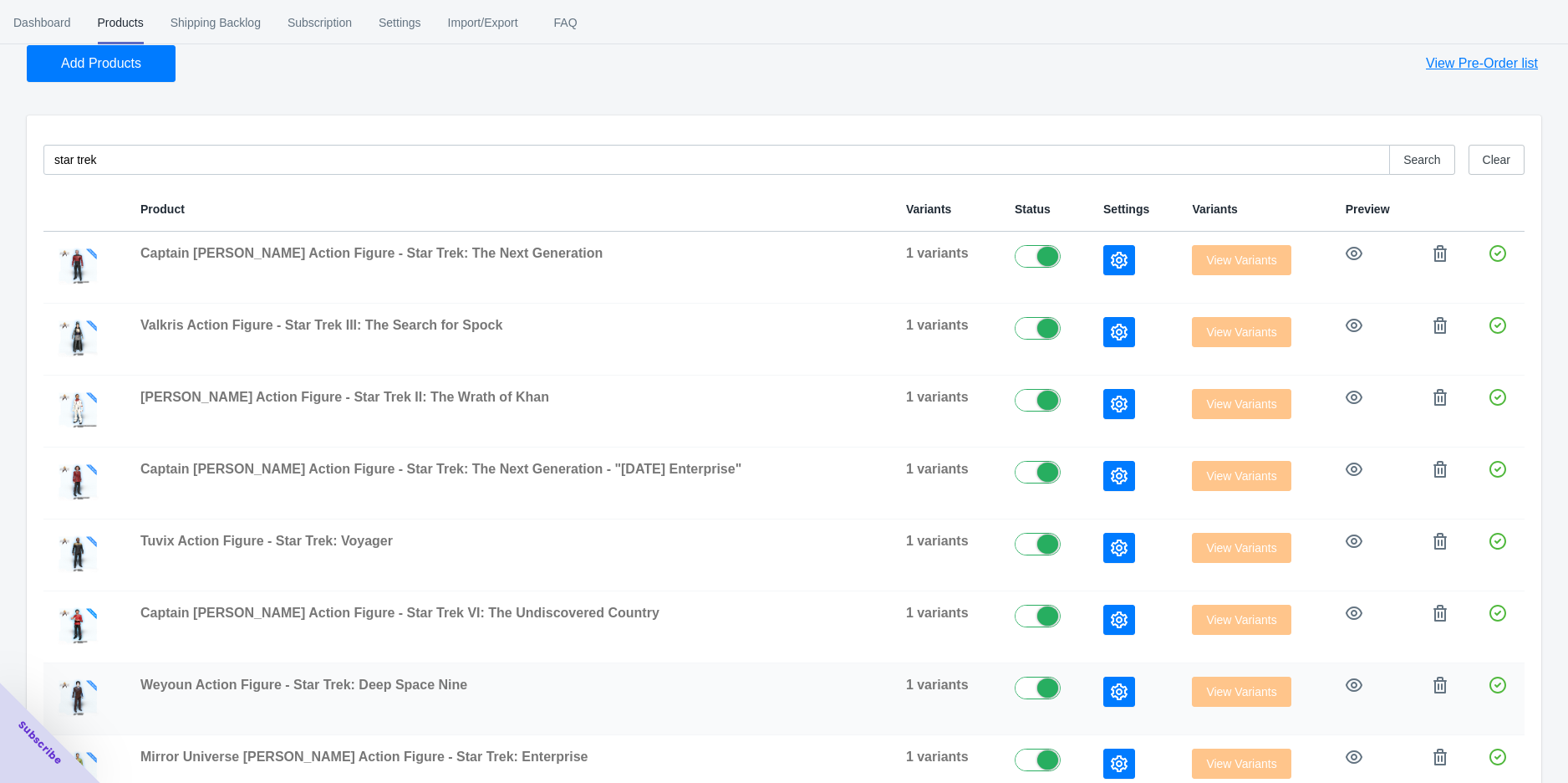
click at [1111, 683] on icon "button" at bounding box center [1120, 691] width 17 height 17
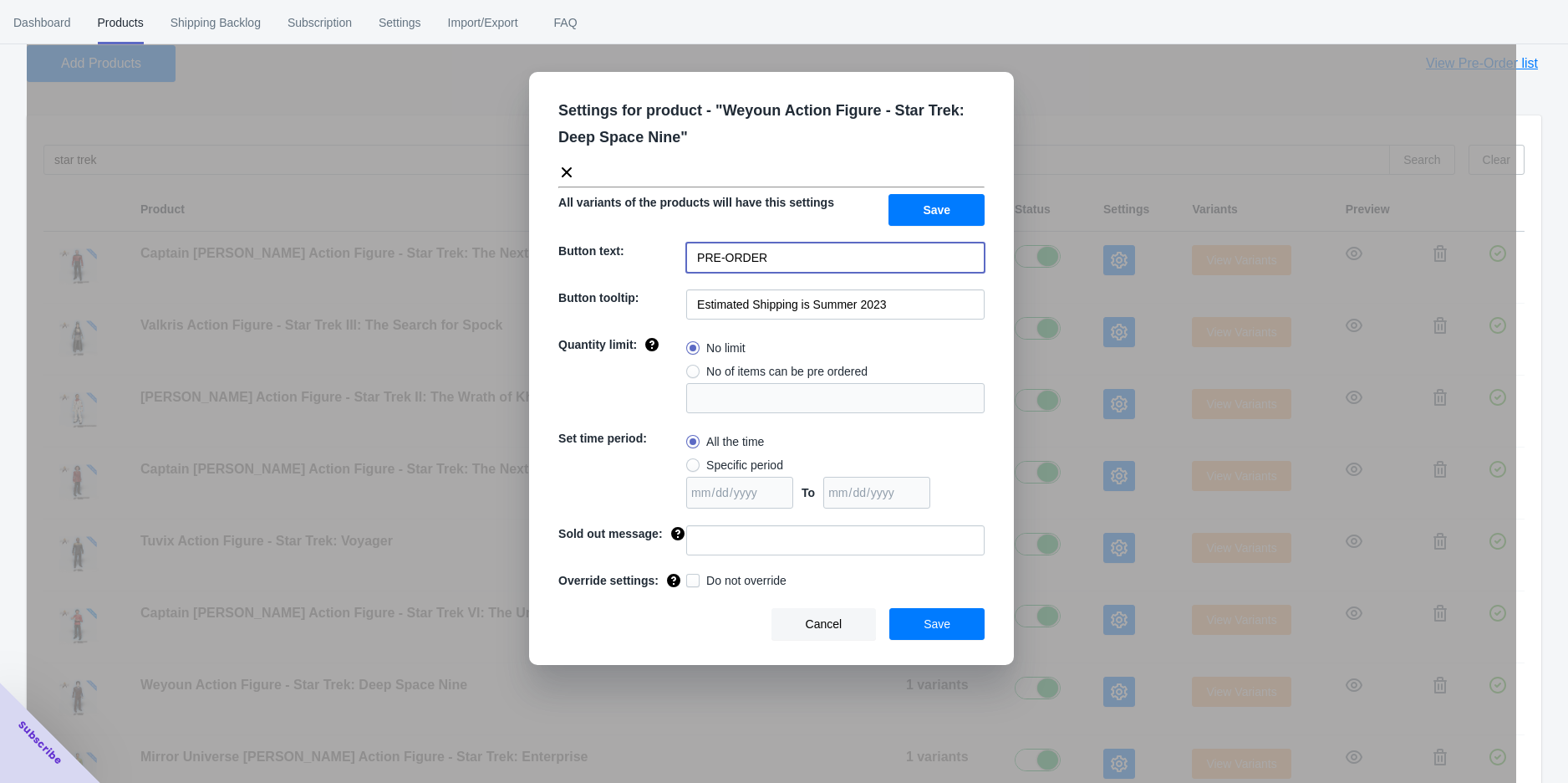
click at [783, 263] on input "PRE-ORDER" at bounding box center [835, 258] width 298 height 30
paste input "ADD TO CART"
type input "ADD TO CART"
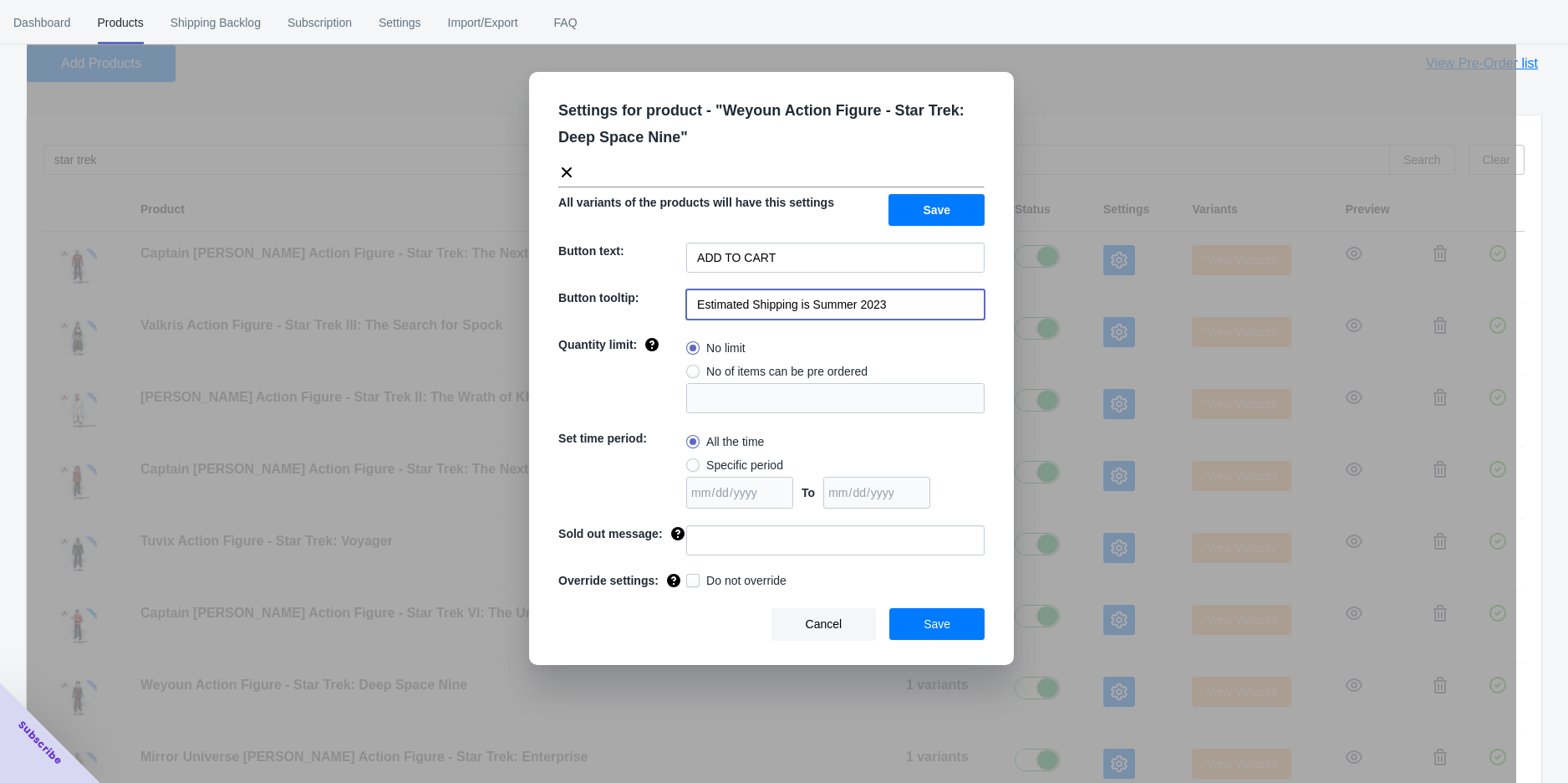
drag, startPoint x: 886, startPoint y: 311, endPoint x: 814, endPoint y: 307, distance: 72.1
click at [814, 307] on input "Estimated Shipping is Summer 2023" at bounding box center [835, 304] width 298 height 30
type input "Estimated Shipping is Q4 2025"
click at [907, 212] on button "Save" at bounding box center [936, 210] width 96 height 32
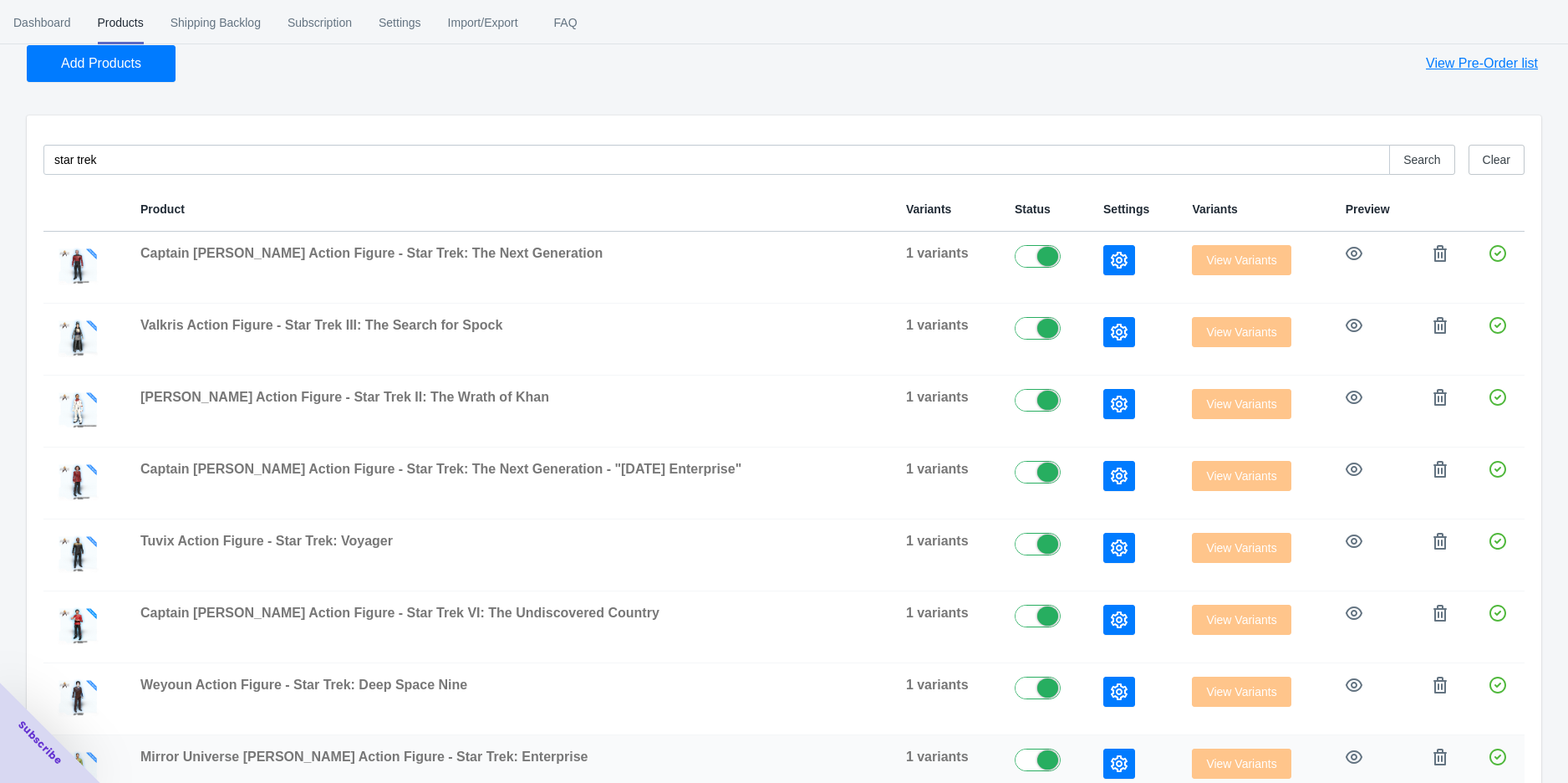
click at [1093, 742] on td at bounding box center [1135, 771] width 89 height 72
click at [1111, 757] on icon "button" at bounding box center [1120, 764] width 17 height 17
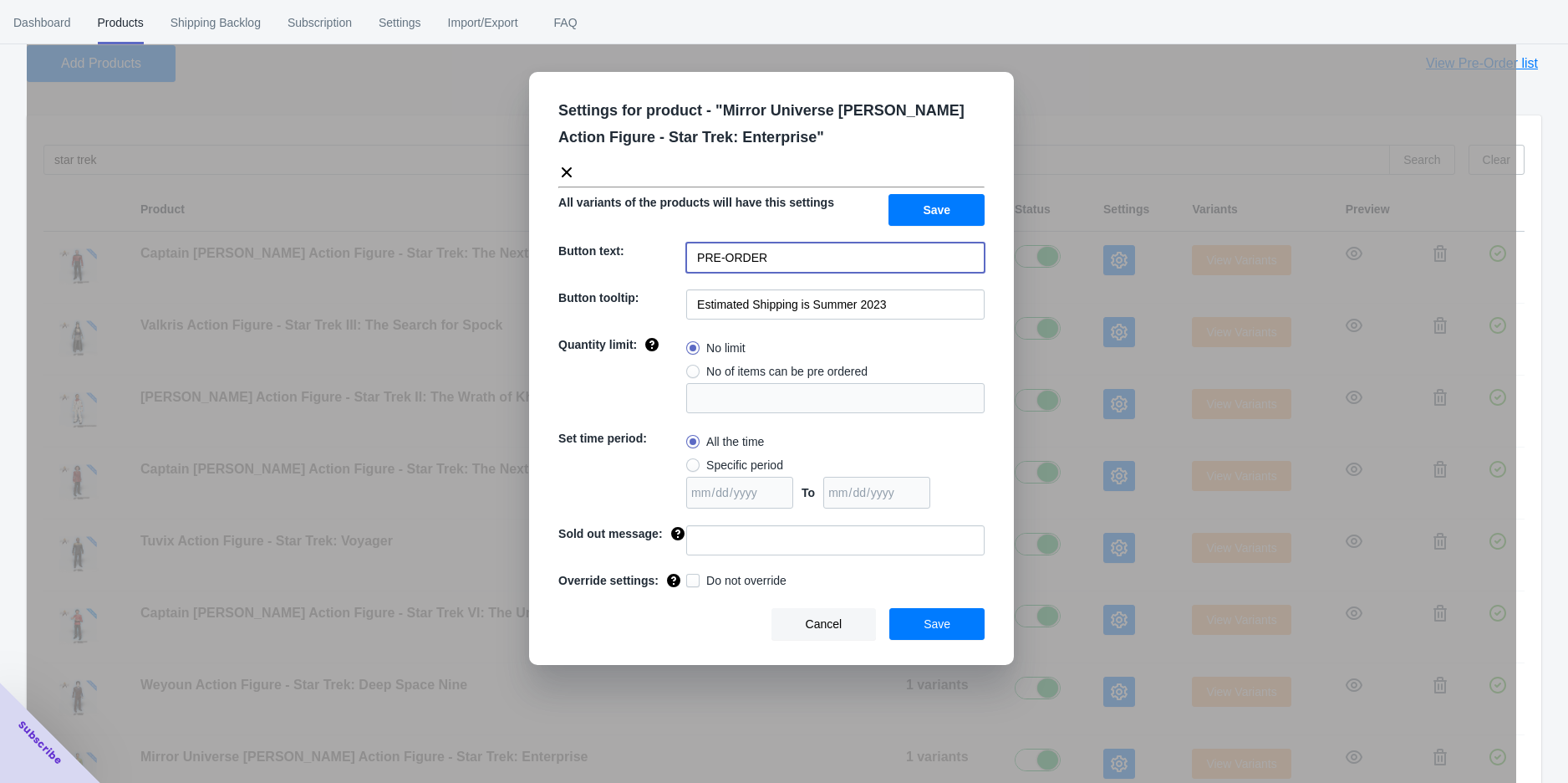
click at [796, 244] on input "PRE-ORDER" at bounding box center [835, 258] width 298 height 30
paste input "ADD TO CART"
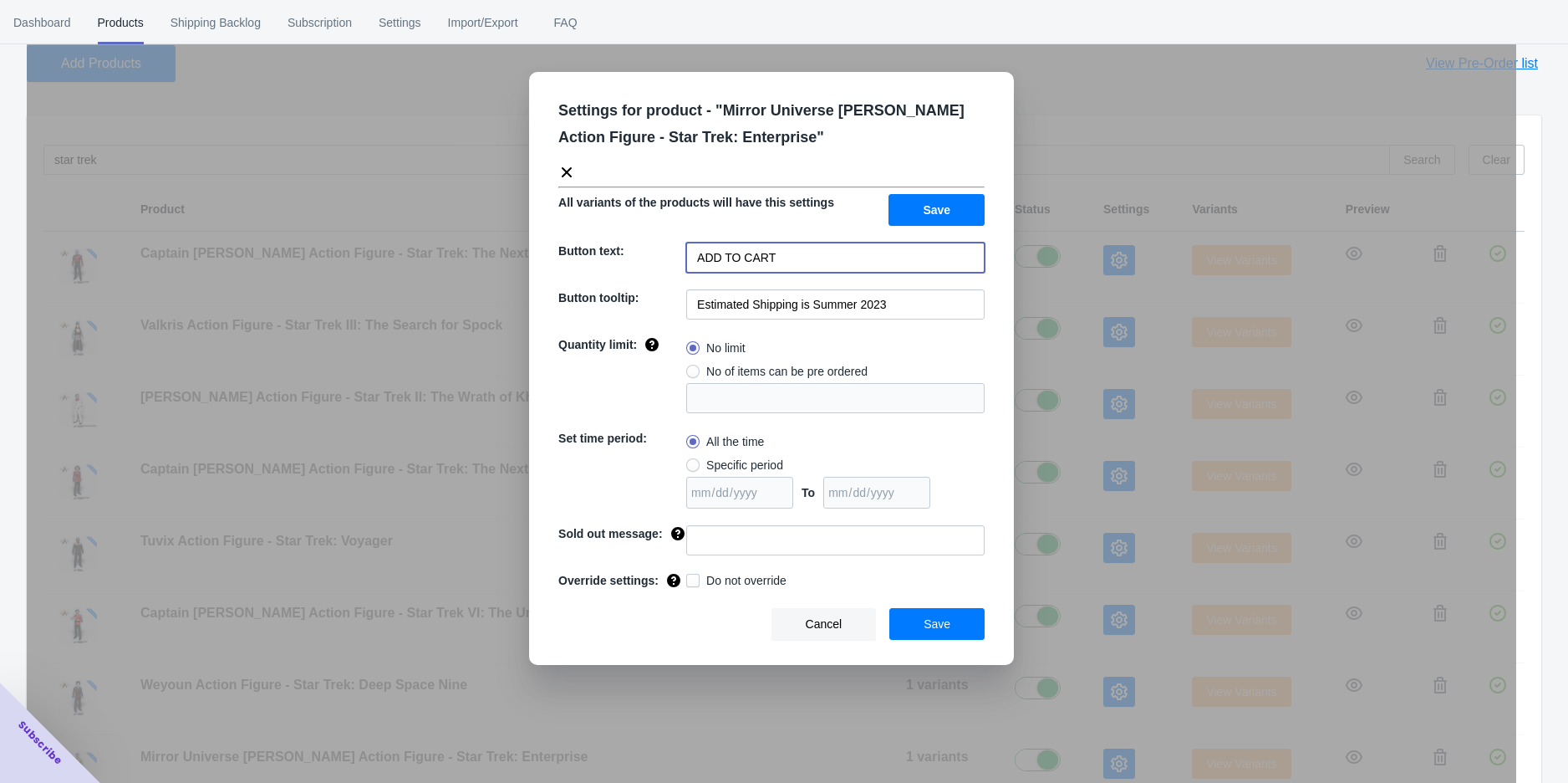
type input "ADD TO CART"
drag, startPoint x: 908, startPoint y: 303, endPoint x: 813, endPoint y: 310, distance: 95.3
click at [813, 310] on input "Estimated Shipping is Summer 2023" at bounding box center [835, 304] width 298 height 30
type input "Estimated Shipping is Q4 2025"
click at [926, 218] on button "Save" at bounding box center [936, 210] width 96 height 32
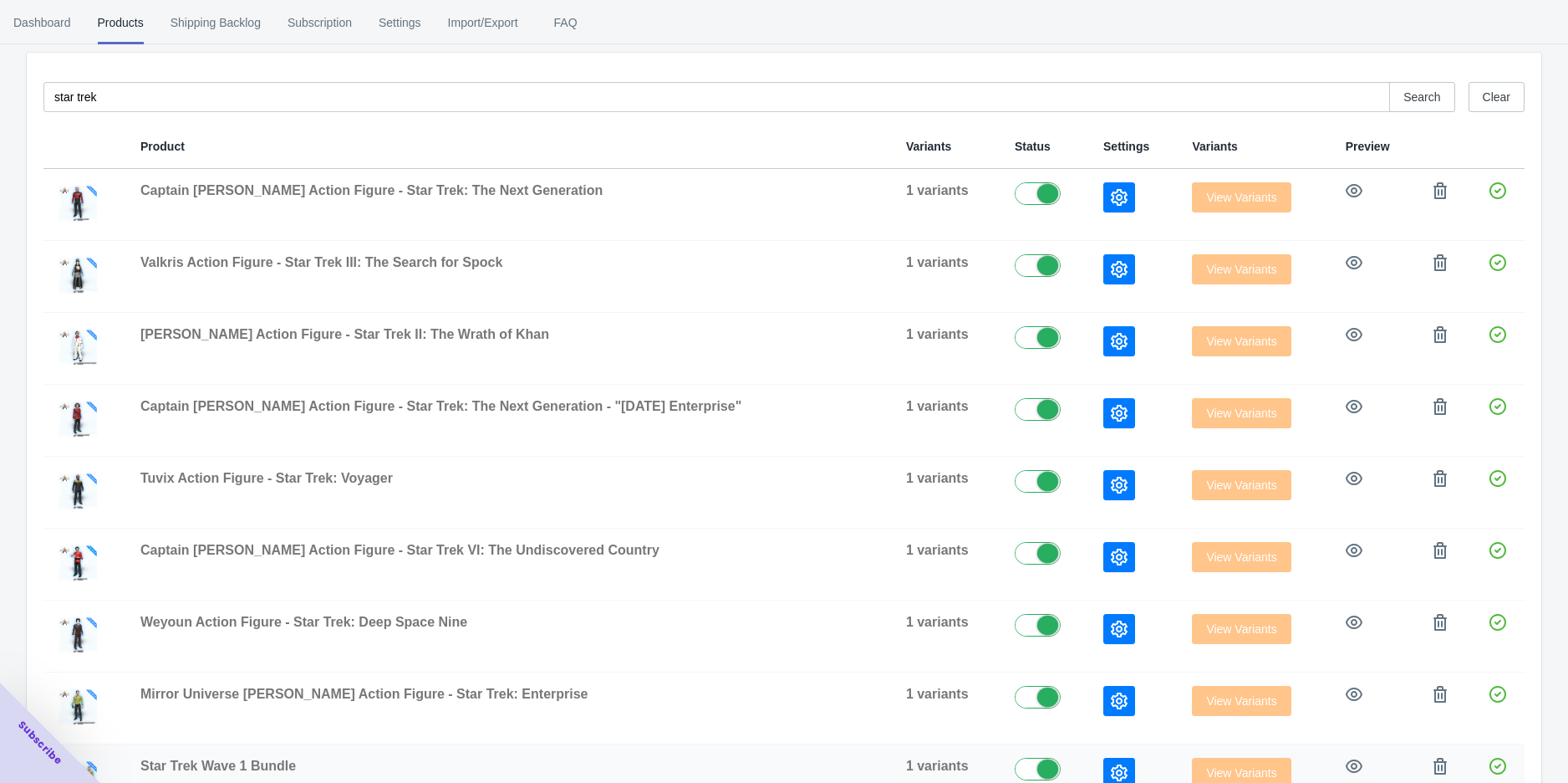
scroll to position [186, 0]
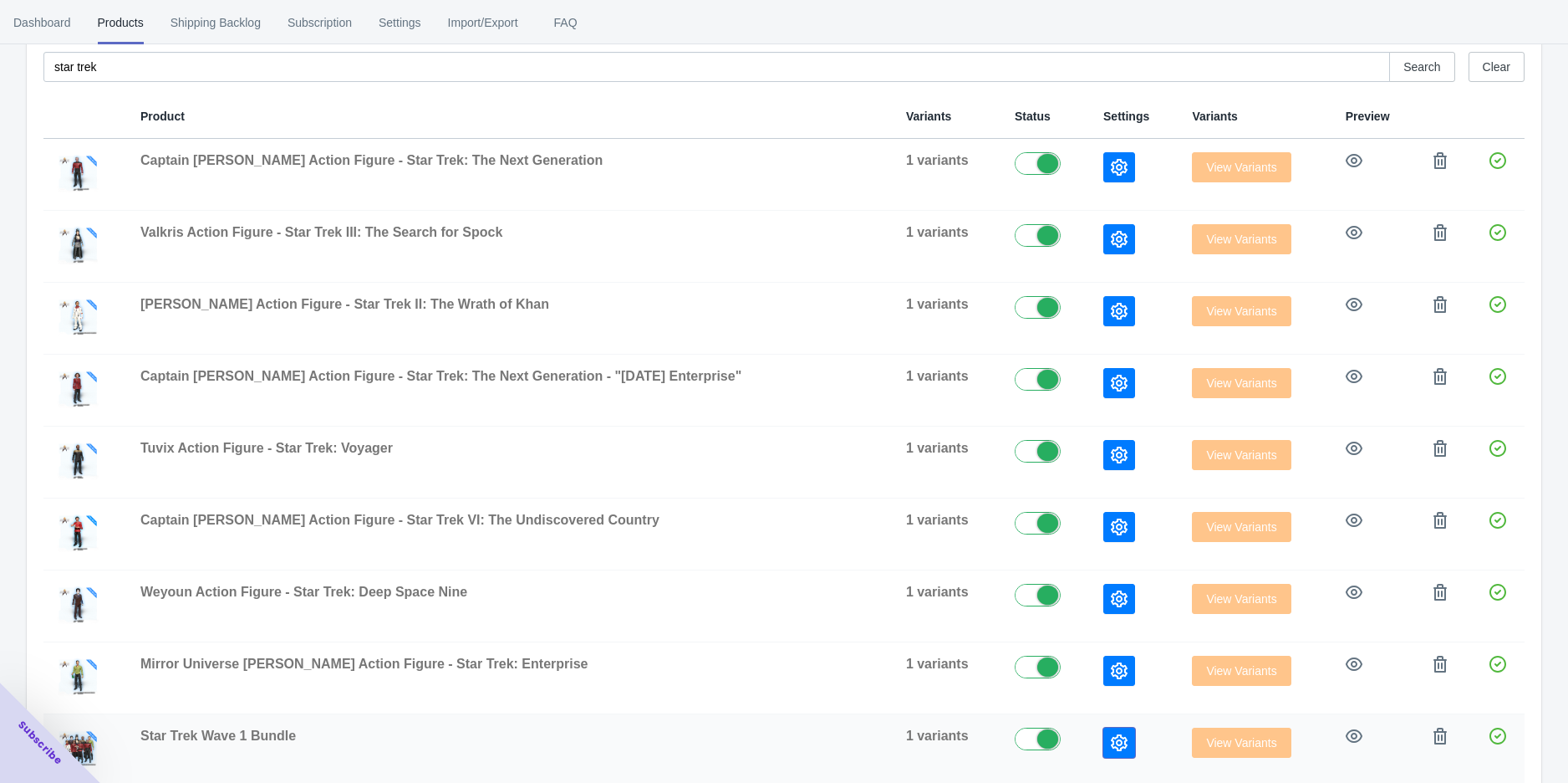
click at [1111, 734] on icon "button" at bounding box center [1120, 743] width 17 height 17
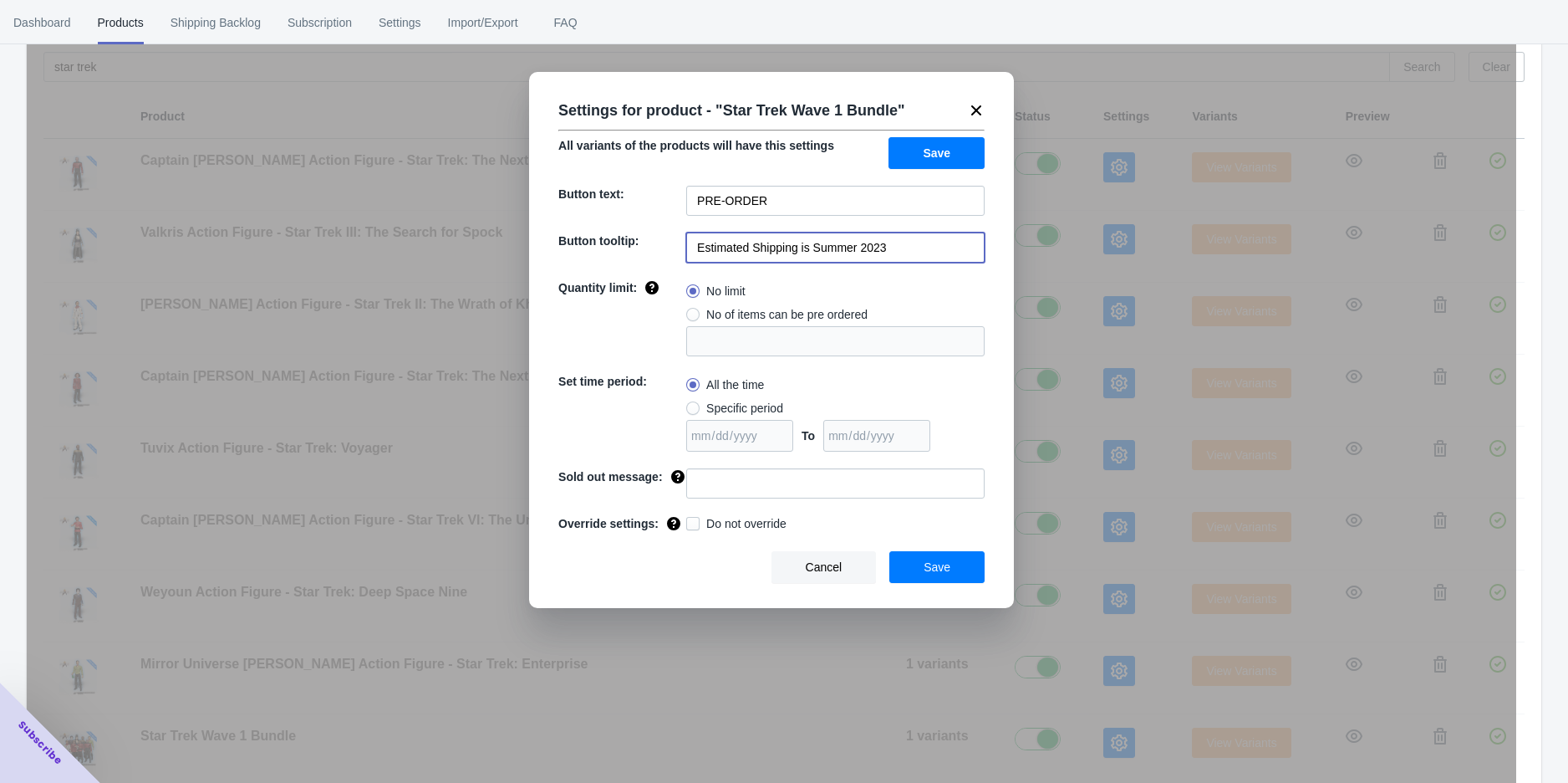
drag, startPoint x: 929, startPoint y: 244, endPoint x: 809, endPoint y: 246, distance: 120.0
click at [809, 246] on input "Estimated Shipping is Summer 2023" at bounding box center [835, 248] width 298 height 30
type input "Estimated Shipping is Q4 2025"
click at [789, 209] on input "PRE-ORDER" at bounding box center [835, 201] width 298 height 30
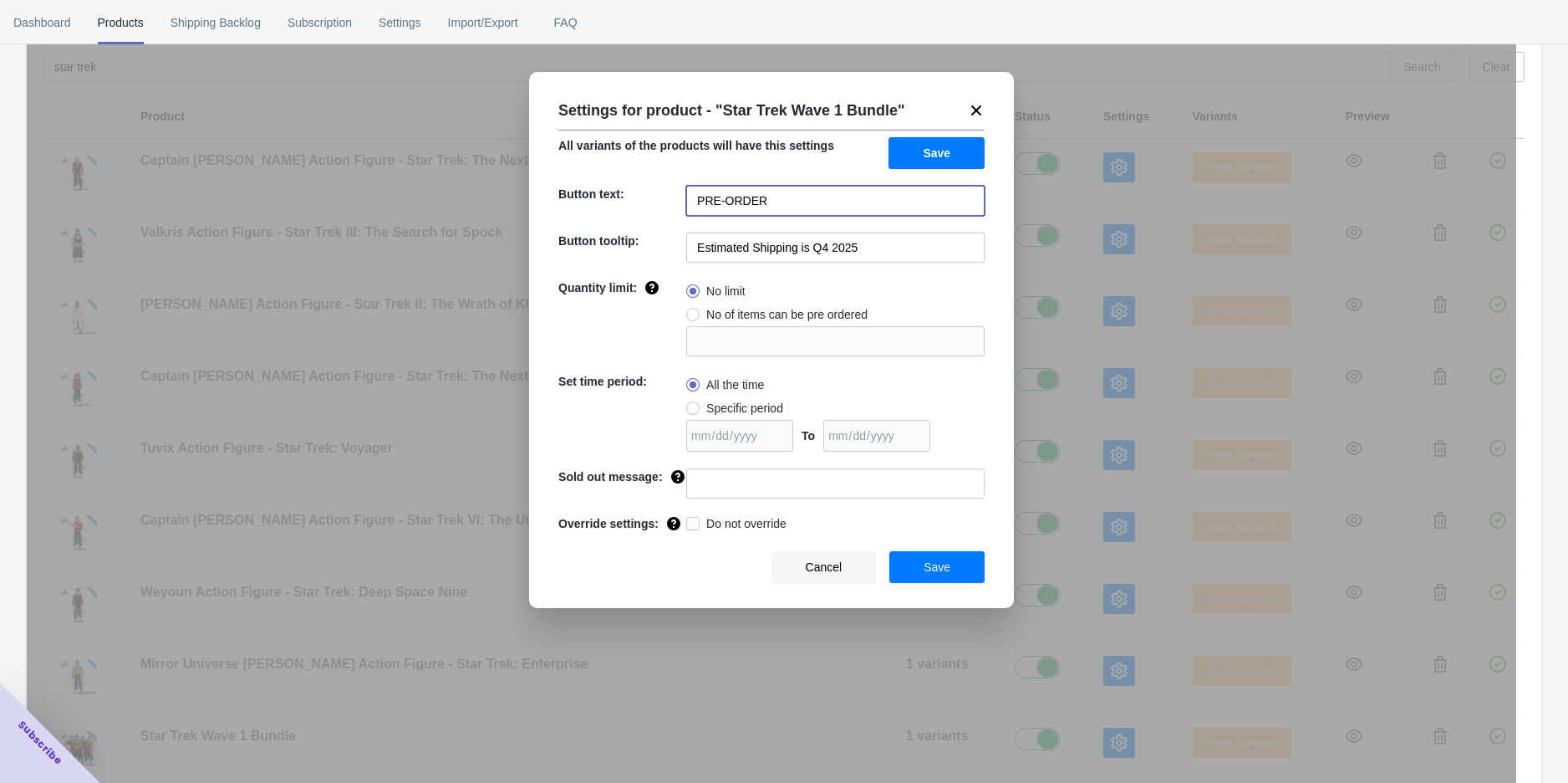
click at [789, 209] on input "PRE-ORDER" at bounding box center [835, 201] width 298 height 30
paste input "ADD TO CART"
type input "ADD TO CART"
click at [939, 160] on button "Save" at bounding box center [936, 153] width 96 height 32
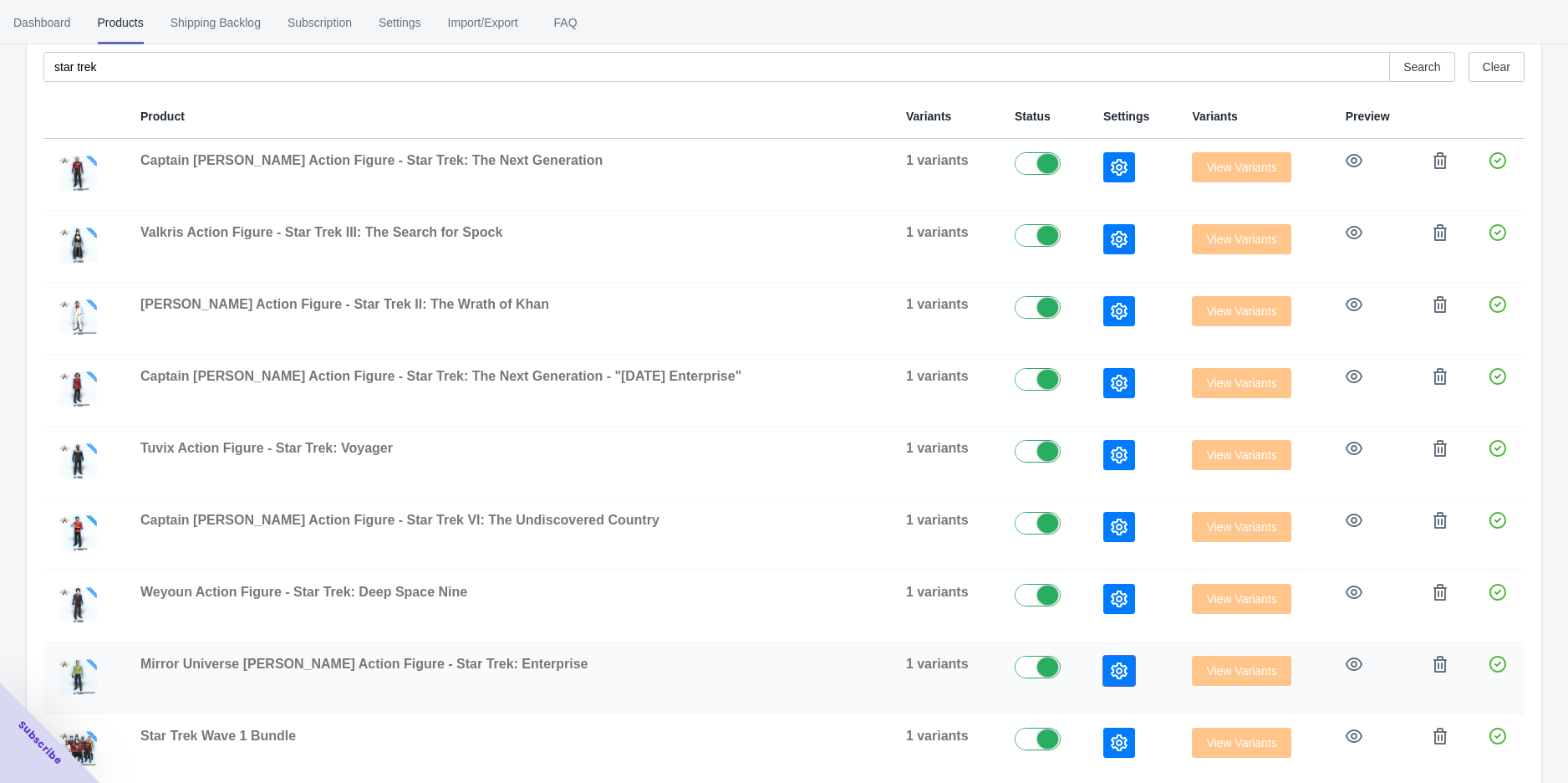
click at [1104, 678] on button "button" at bounding box center [1120, 670] width 32 height 30
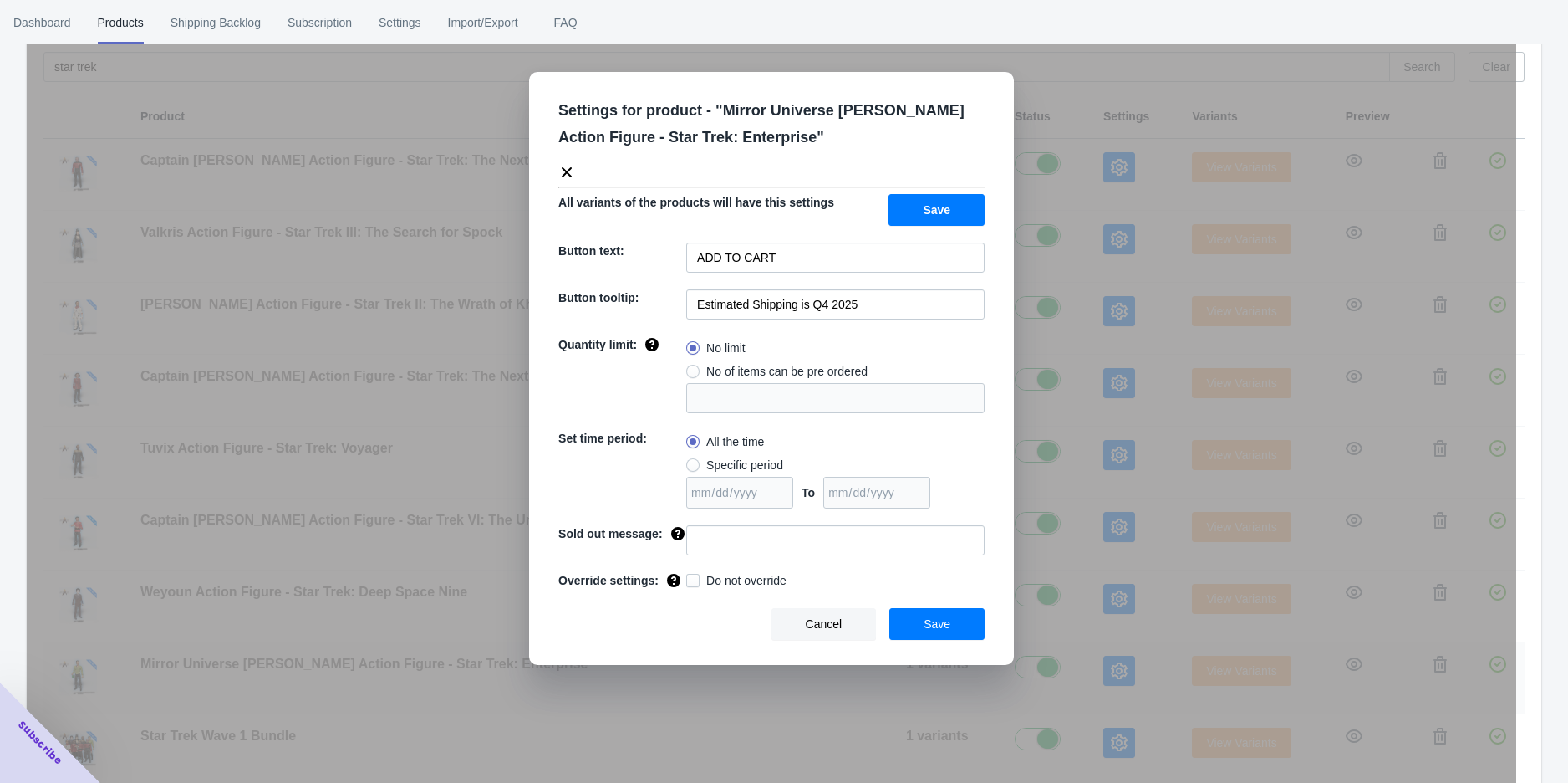
click at [1099, 678] on div "Settings for product - " Mirror Universe [PERSON_NAME] Action Figure - Star Tre…" at bounding box center [772, 434] width 1490 height 783
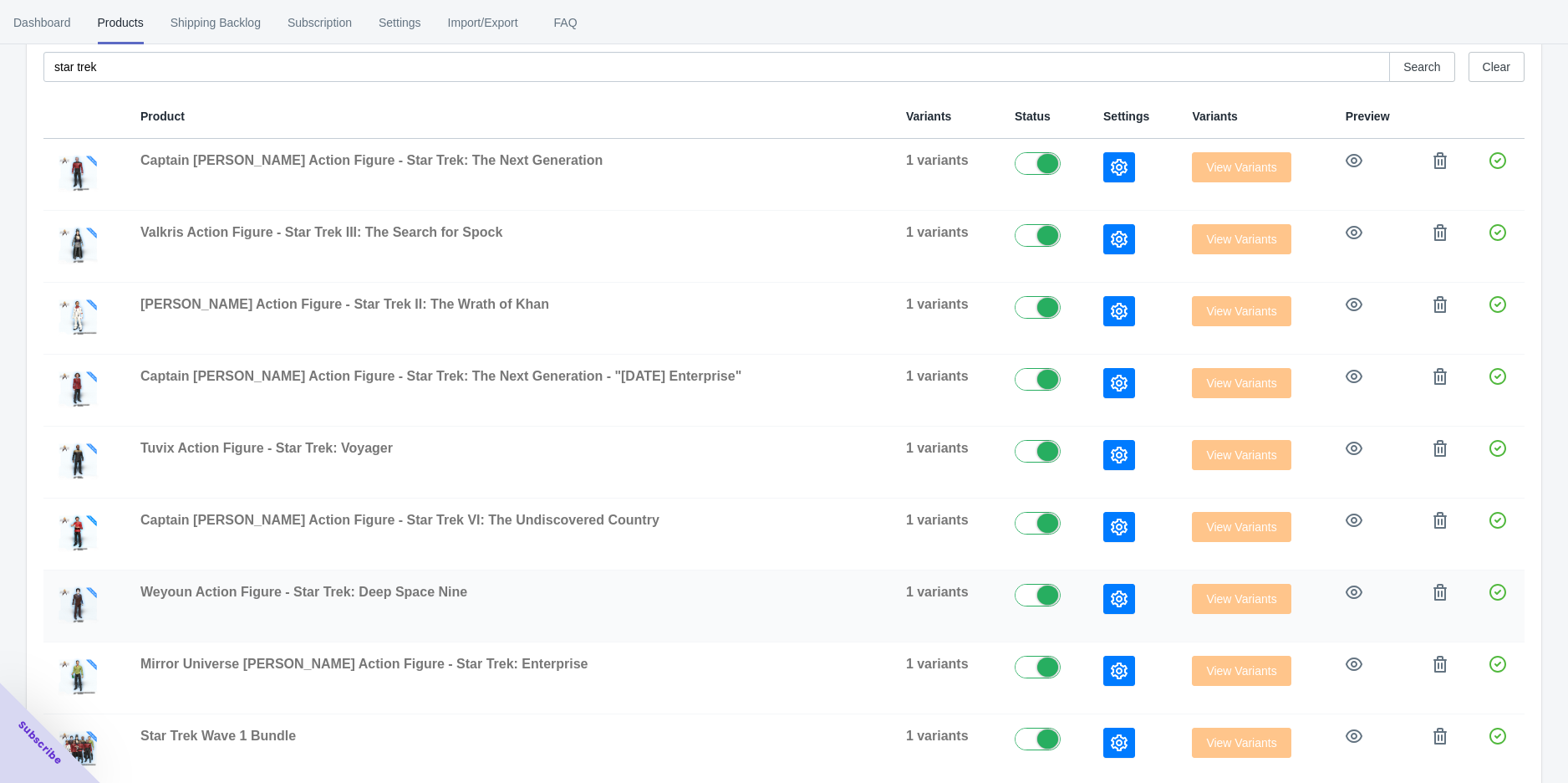
click at [1104, 602] on button "button" at bounding box center [1120, 599] width 32 height 30
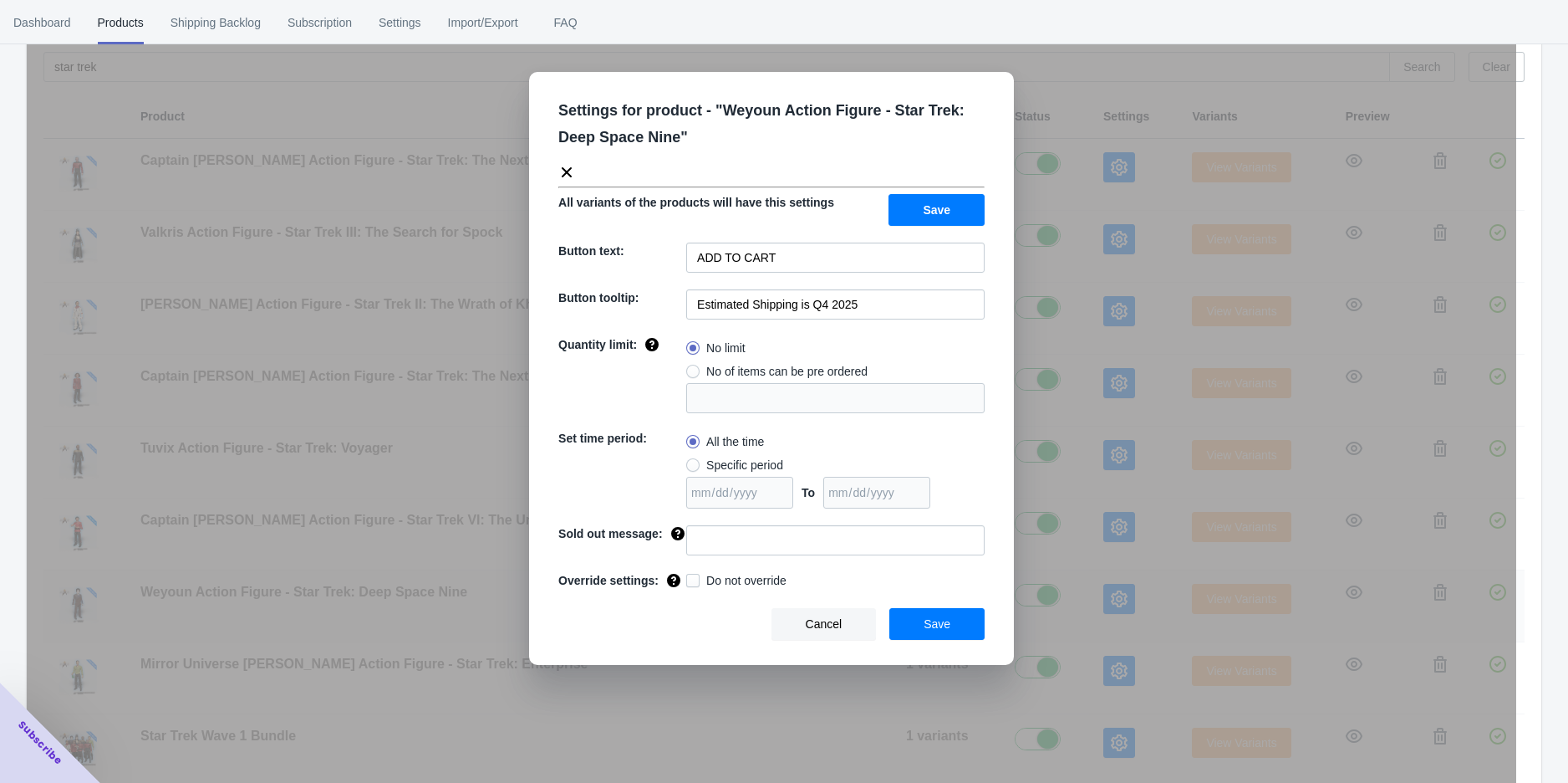
click at [1088, 602] on div "Settings for product - " Weyoun Action Figure - Star Trek: Deep Space Nine " Al…" at bounding box center [772, 434] width 1490 height 783
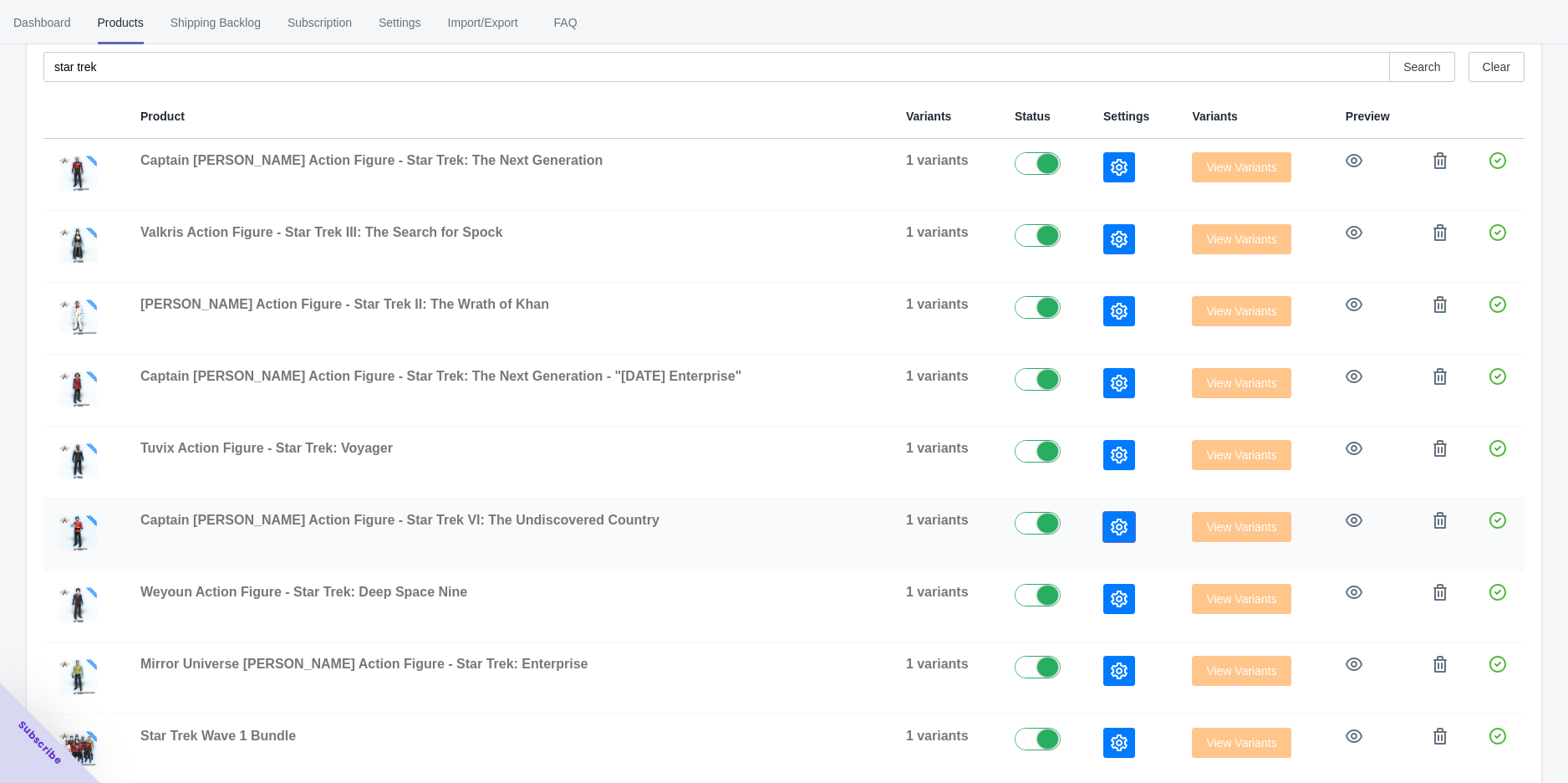
click at [1111, 520] on icon "button" at bounding box center [1120, 527] width 17 height 17
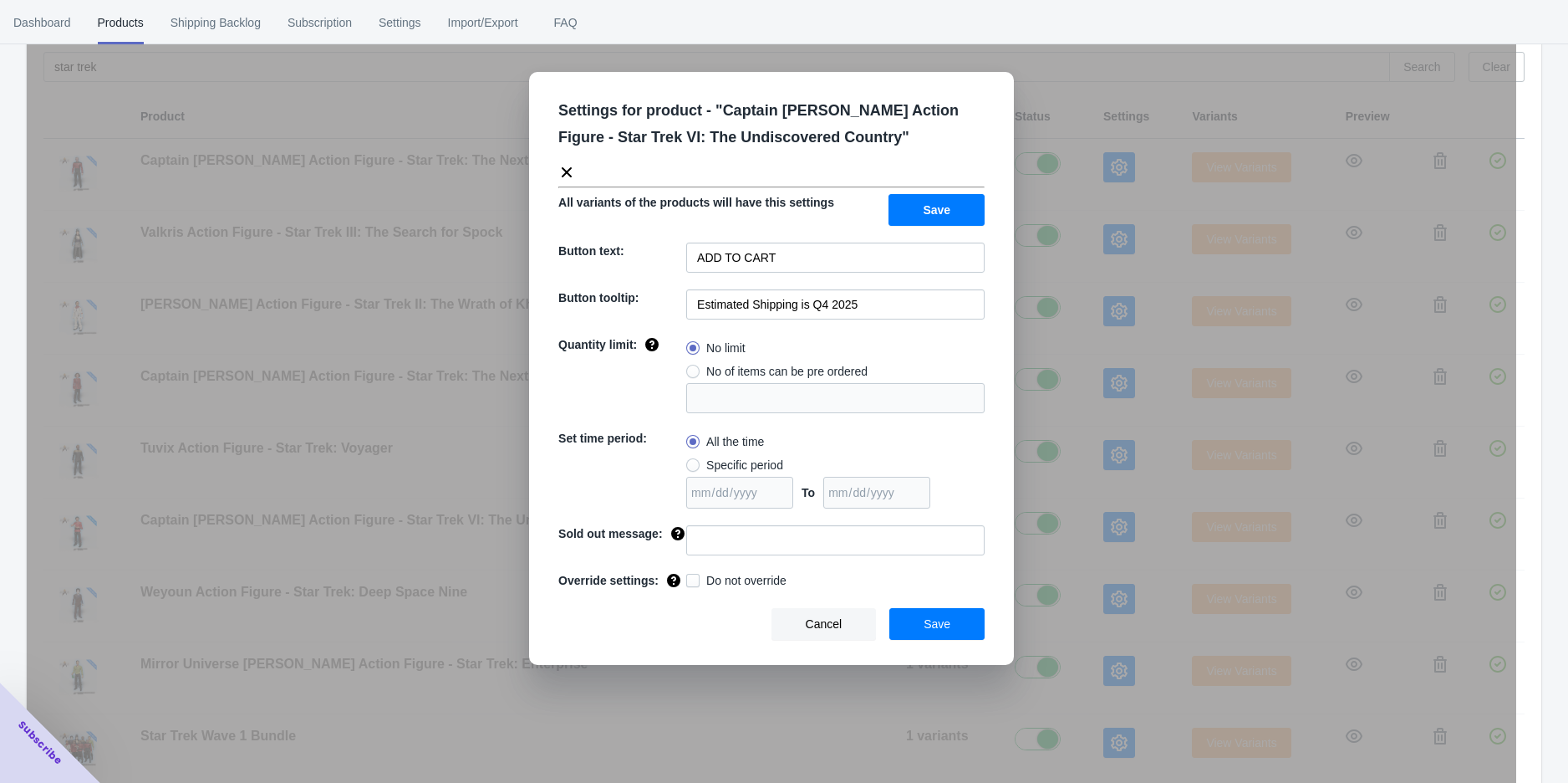
click at [1099, 518] on div "Settings for product - " Captain Sulu Action Figure - Star Trek VI: The Undisco…" at bounding box center [772, 434] width 1490 height 783
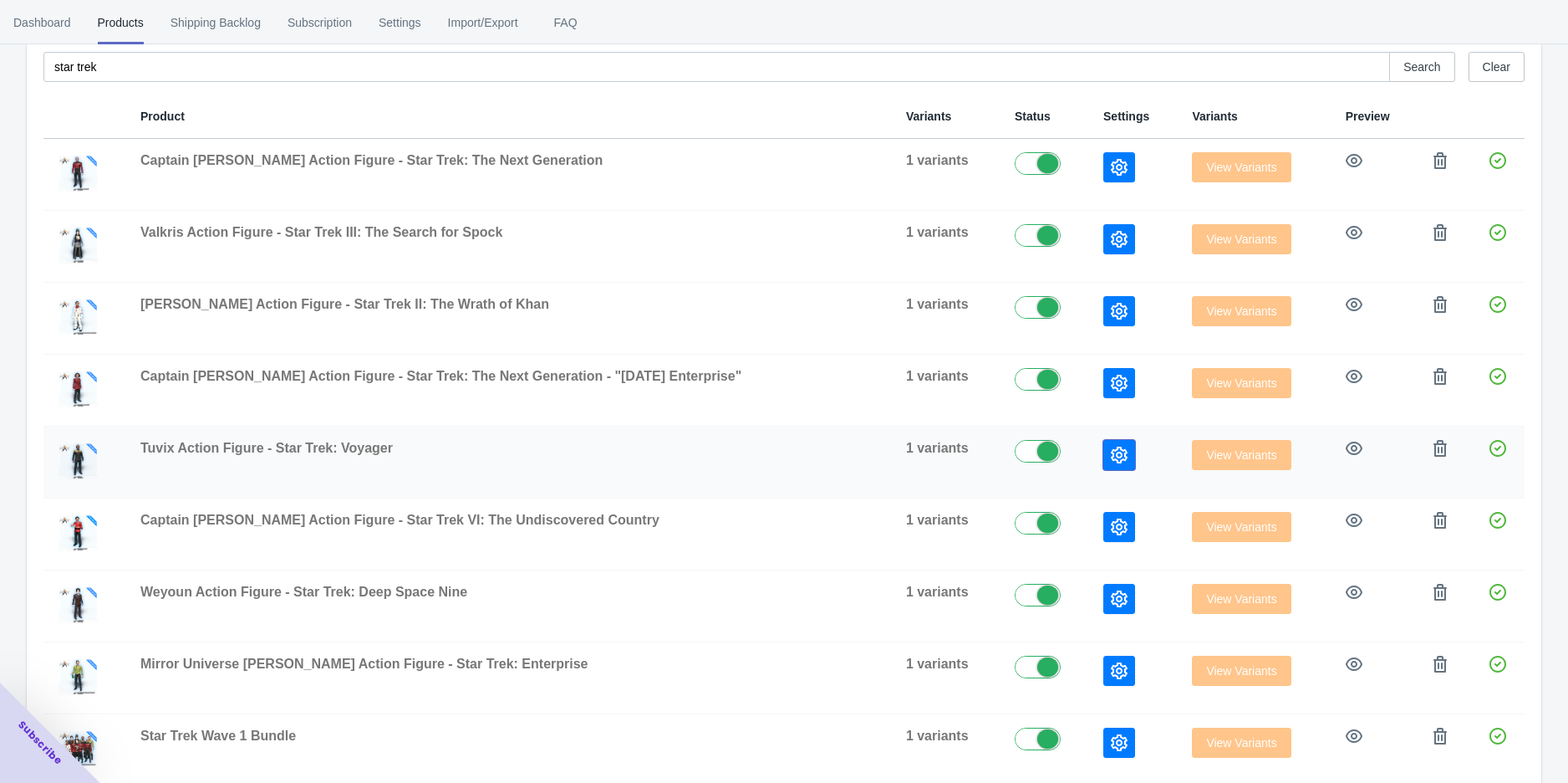
click at [1107, 460] on button "button" at bounding box center [1120, 455] width 32 height 30
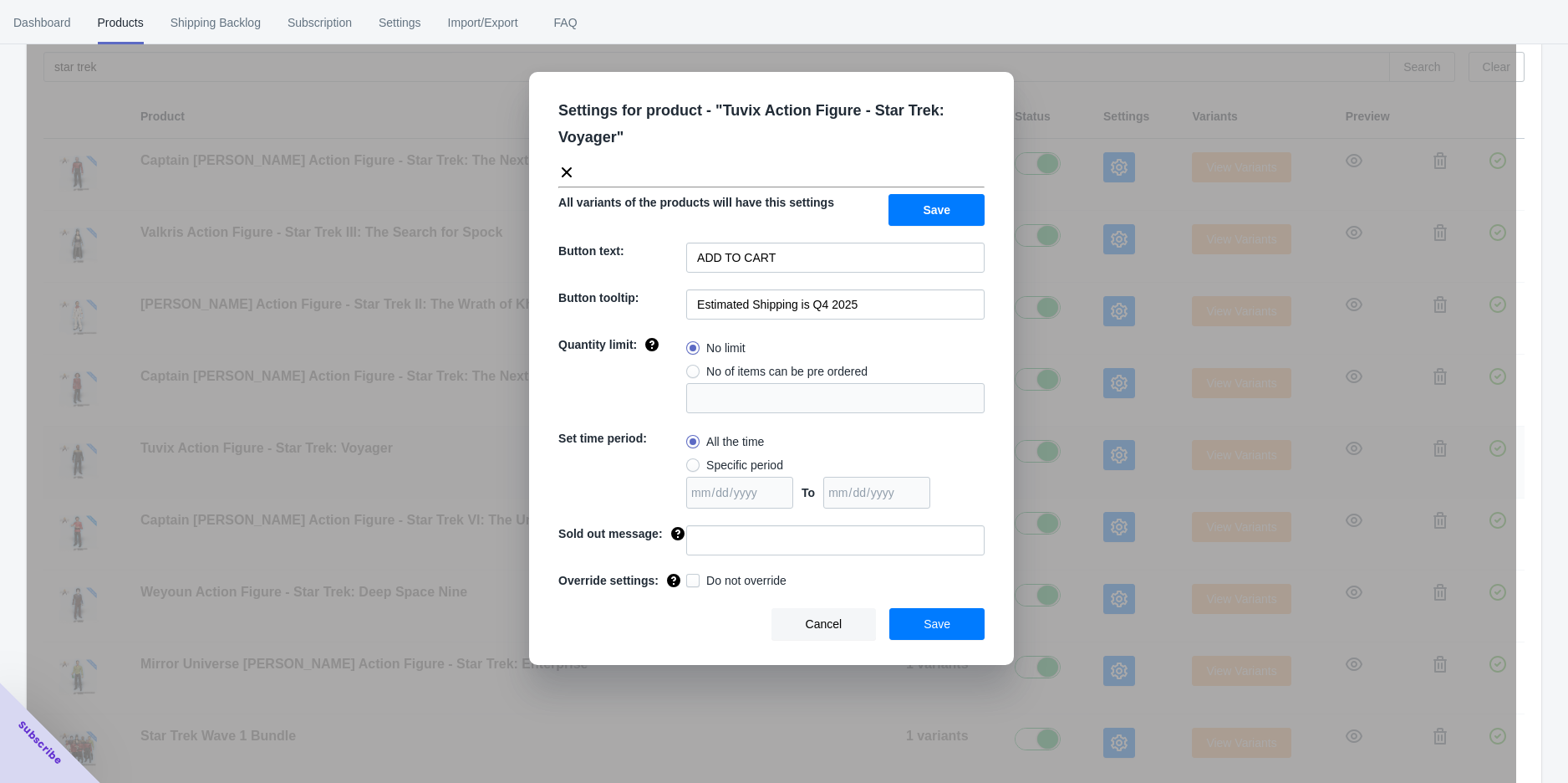
click at [1107, 460] on div "Settings for product - " Tuvix Action Figure - Star Trek: Voyager " All variant…" at bounding box center [772, 434] width 1490 height 783
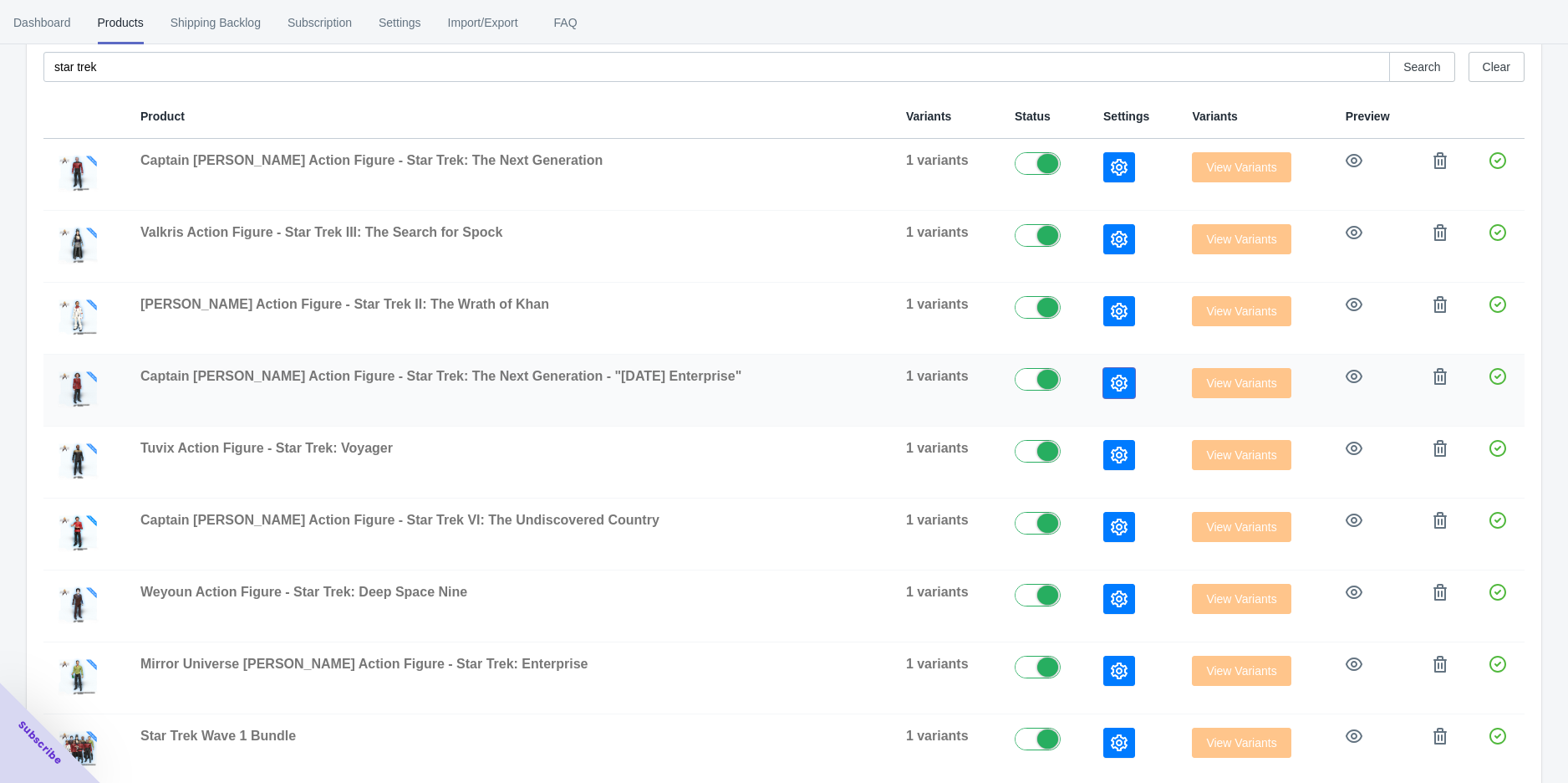
click at [1111, 380] on icon "button" at bounding box center [1120, 383] width 17 height 17
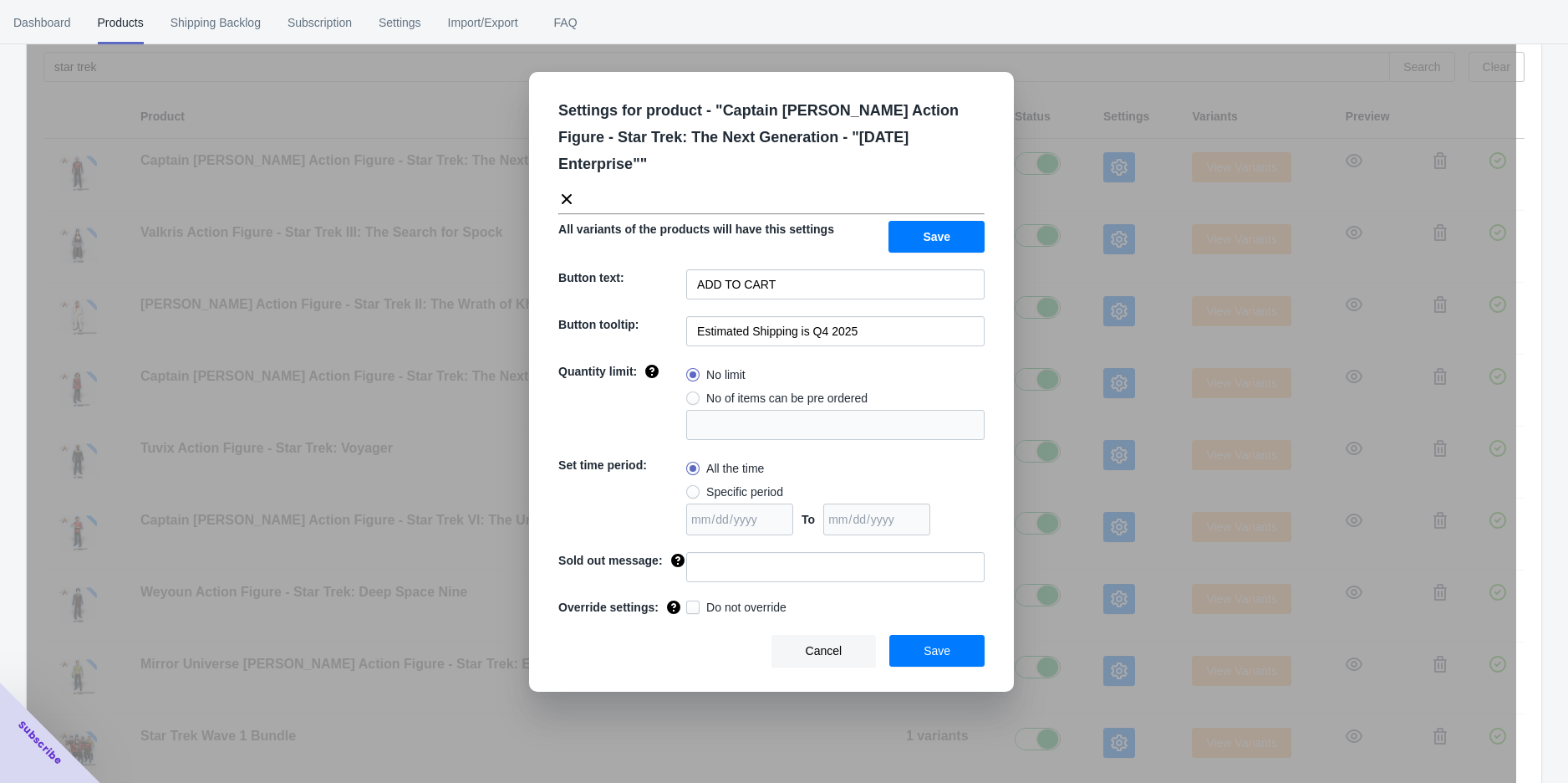
click at [1092, 379] on div "Settings for product - " Captain [PERSON_NAME] Action Figure - Star Trek: The N…" at bounding box center [772, 434] width 1490 height 783
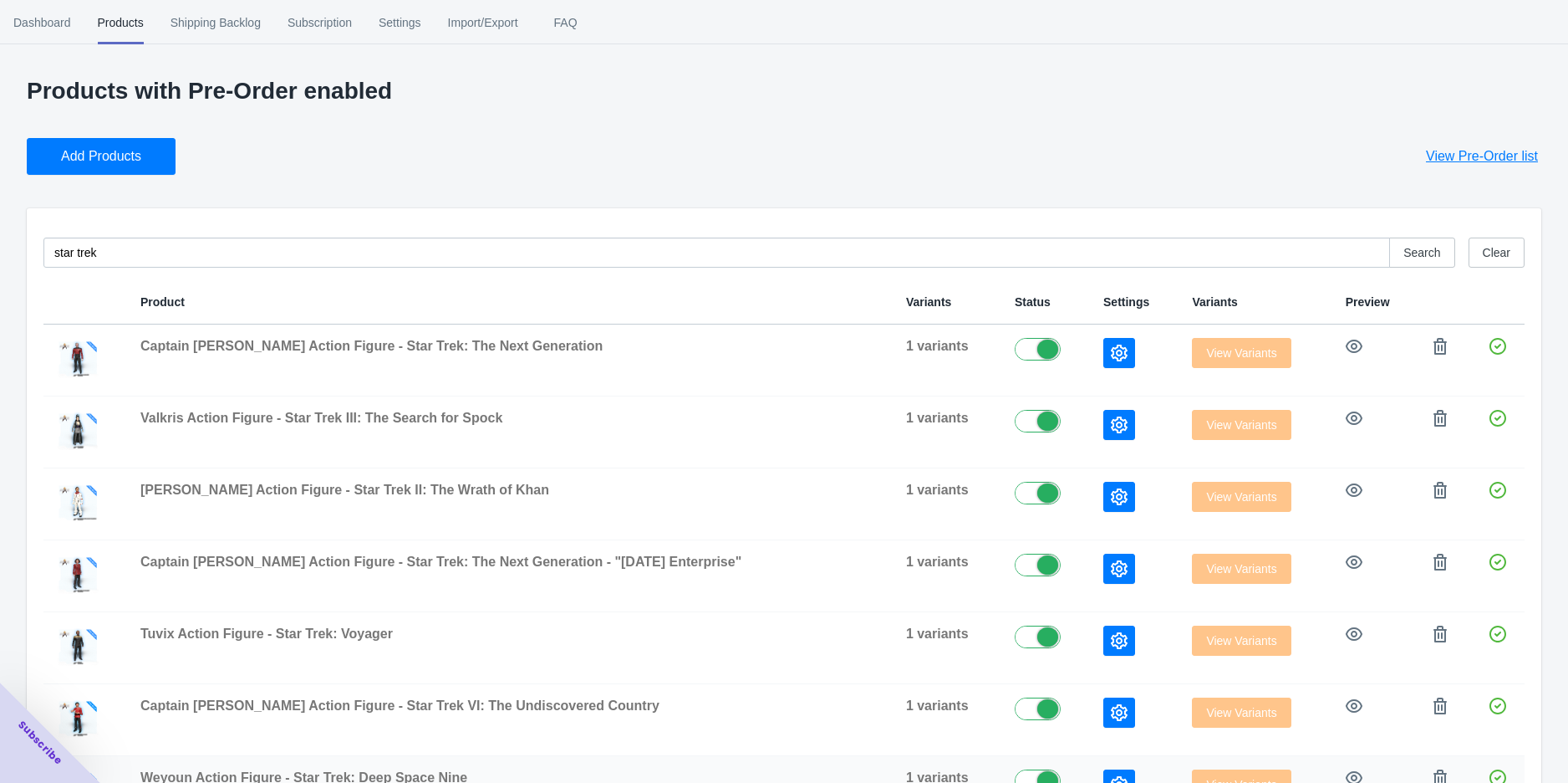
scroll to position [218, 0]
